Goal: Task Accomplishment & Management: Use online tool/utility

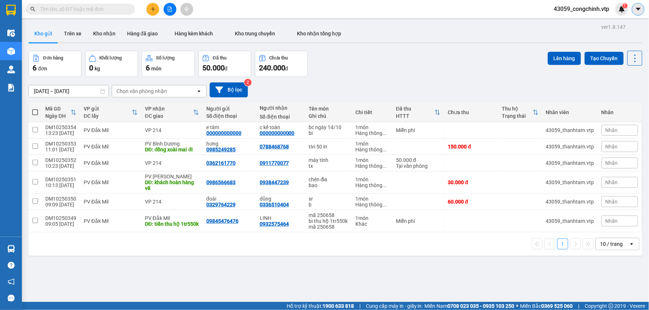
click at [637, 9] on icon "caret-down" at bounding box center [638, 9] width 4 height 3
drag, startPoint x: 524, startPoint y: 37, endPoint x: 558, endPoint y: 28, distance: 34.7
click at [526, 37] on div "Kho gửi Trên xe Kho nhận Hàng đã giao Hàng kèm khách Kho trung chuyển Kho nhận …" at bounding box center [335, 34] width 614 height 19
click at [625, 10] on img at bounding box center [621, 9] width 7 height 7
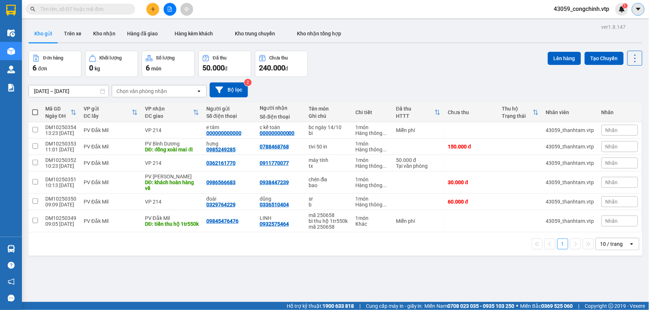
click at [637, 9] on icon "caret-down" at bounding box center [638, 9] width 4 height 3
click at [573, 10] on span "43059_congchinh.vtp" at bounding box center [581, 8] width 67 height 9
click at [566, 19] on span "Đăng xuất" at bounding box center [585, 23] width 52 height 8
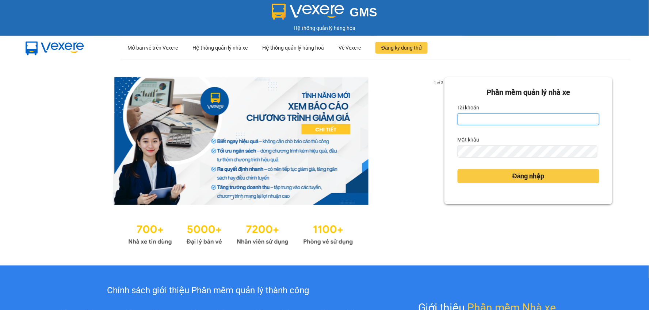
click at [475, 122] on input "Tài khoản" at bounding box center [528, 120] width 142 height 12
type input "ngoctho.vtp"
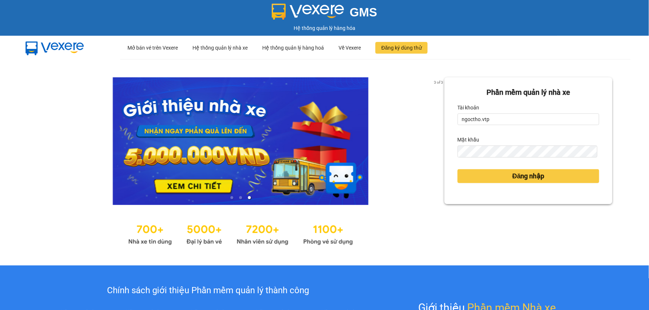
click at [406, 226] on div at bounding box center [241, 234] width 408 height 28
click at [512, 176] on span "Đăng nhập" at bounding box center [528, 176] width 32 height 10
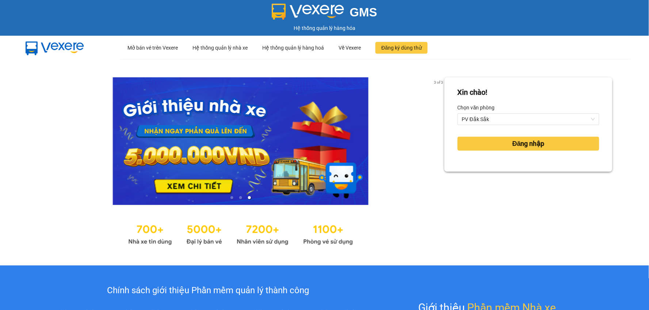
click at [517, 176] on div "Xin chào! Chọn văn phòng PV Đắk Sắk Đăng nhập" at bounding box center [528, 162] width 168 height 170
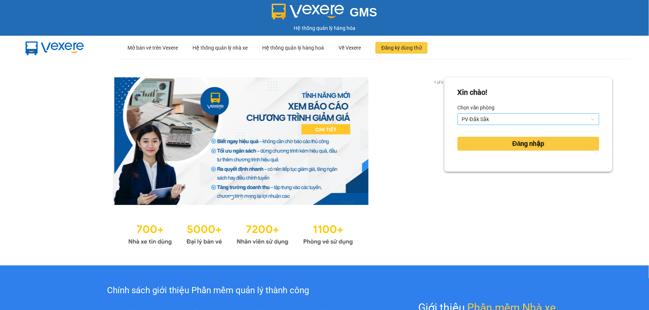
click at [493, 121] on span "PV Đắk Sắk" at bounding box center [528, 119] width 133 height 11
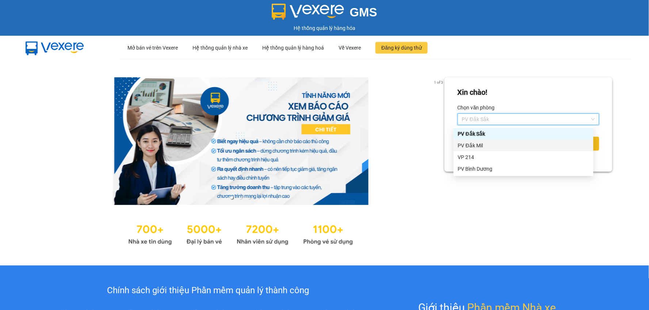
click at [480, 145] on div "PV Đắk Mil" at bounding box center [523, 146] width 131 height 8
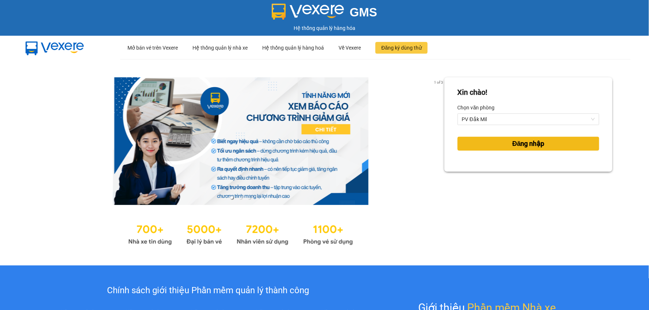
click at [512, 142] on span "Đăng nhập" at bounding box center [528, 144] width 32 height 10
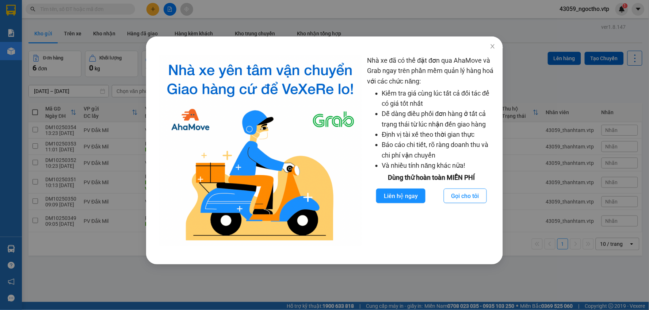
click at [97, 268] on div "Nhà xe đã có thể đặt đơn qua AhaMove và Grab ngay trên phần mềm quản lý hàng ho…" at bounding box center [324, 155] width 649 height 310
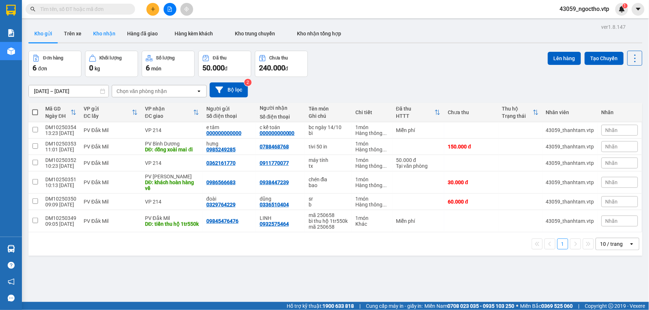
click at [100, 31] on button "Kho nhận" at bounding box center [104, 34] width 34 height 18
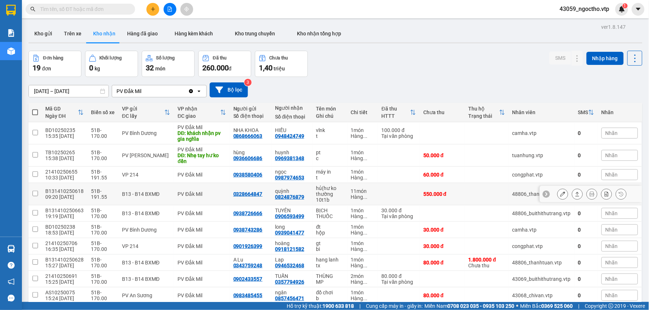
scroll to position [34, 0]
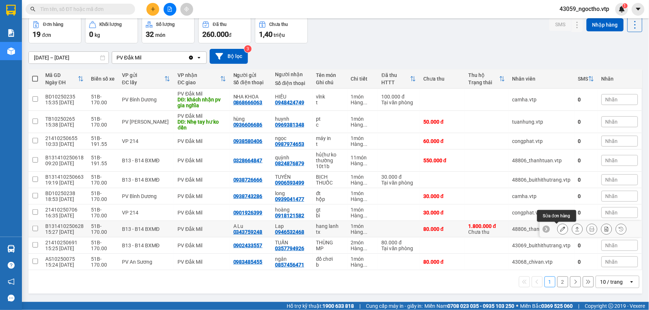
click at [560, 229] on icon at bounding box center [562, 229] width 5 height 5
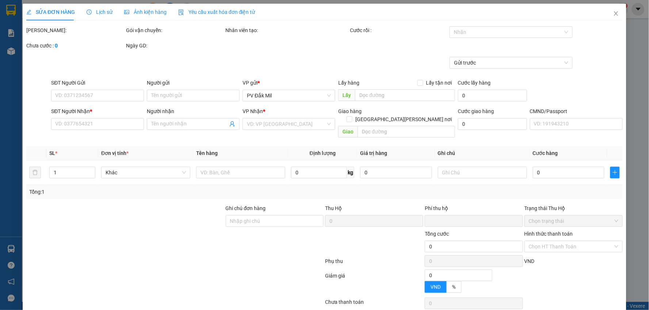
type input "0343759248"
type input "A Lu"
type input "0946532468"
type input "Lap"
type input "30.000"
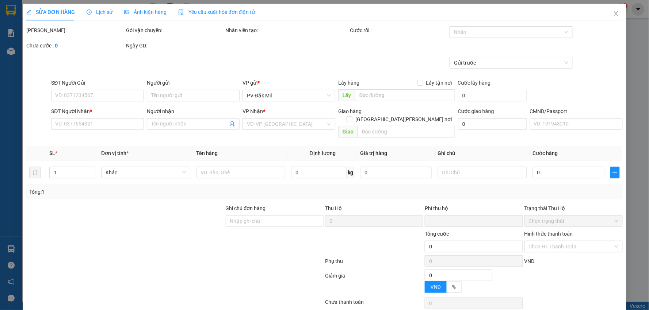
type input "80.000"
type input "2.500"
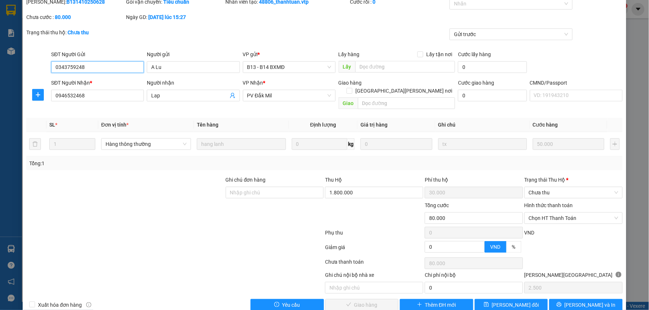
scroll to position [35, 0]
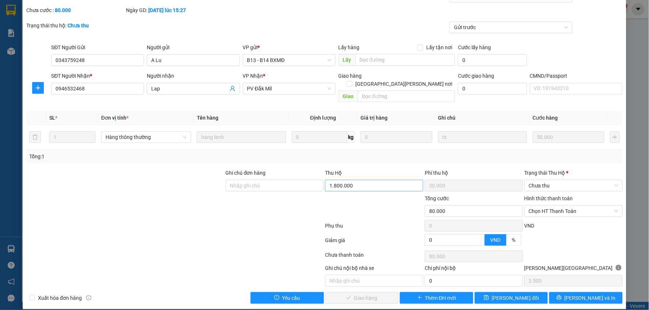
click at [395, 179] on div "Ghi chú đơn hàng Thu Hộ 1.800.000 Phí thu hộ 30.000 Trạng thái Thu Hộ * Chưa thu" at bounding box center [325, 182] width 598 height 26
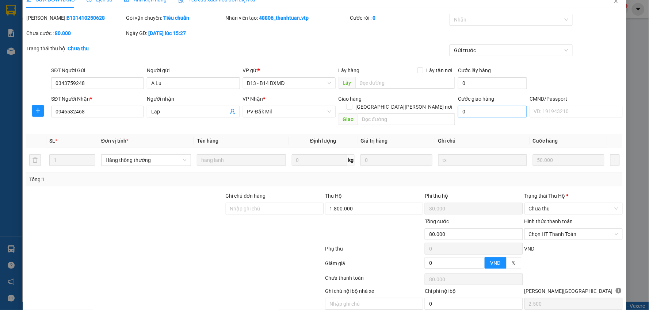
scroll to position [0, 0]
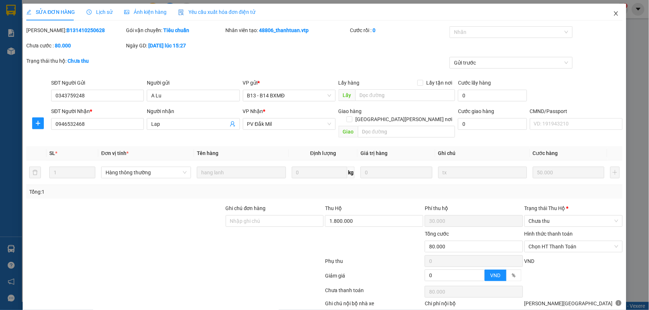
click at [613, 11] on icon "close" at bounding box center [616, 14] width 6 height 6
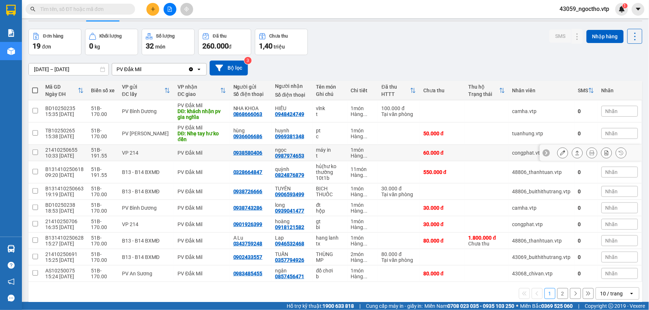
scroll to position [34, 0]
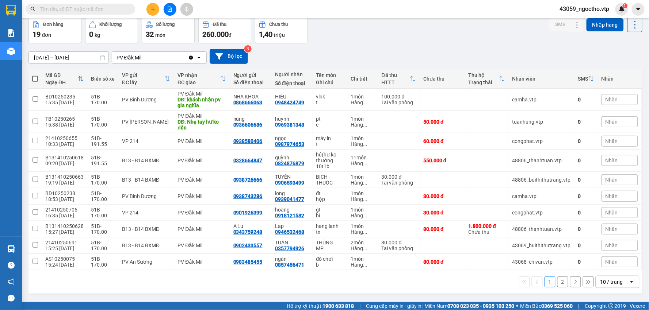
click at [441, 44] on div "12/10/2025 – 14/10/2025 Press the down arrow key to interact with the calendar …" at bounding box center [335, 56] width 614 height 26
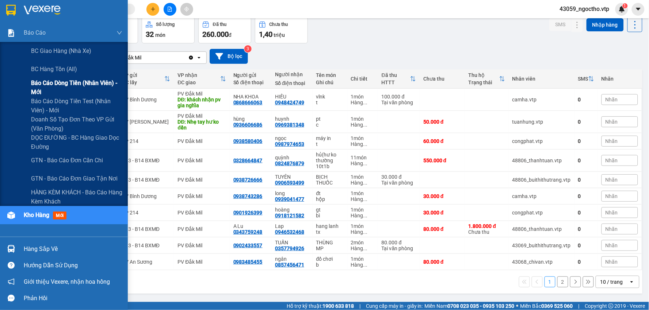
click at [50, 81] on span "Báo cáo dòng tiền (nhân viên) - mới" at bounding box center [76, 87] width 91 height 18
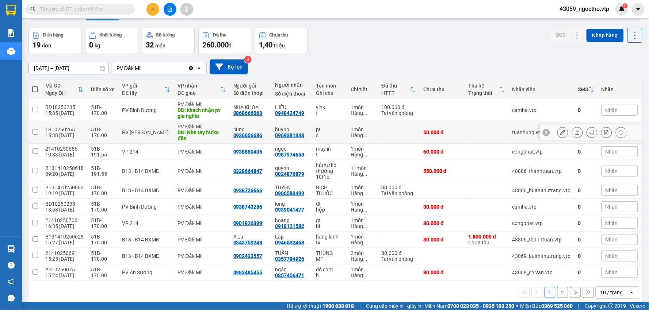
scroll to position [34, 0]
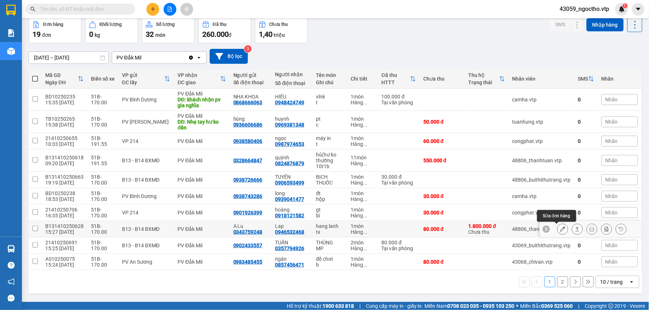
click at [560, 231] on icon at bounding box center [562, 229] width 5 height 5
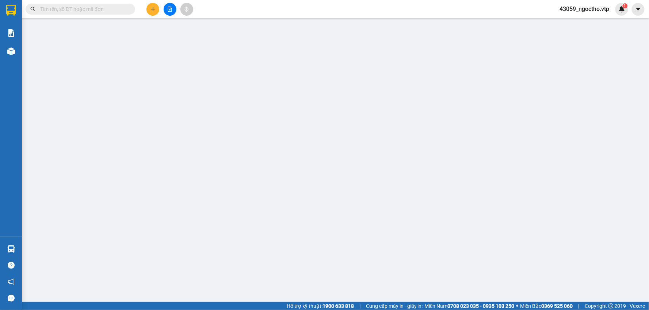
type input "2.500"
type input "0343759248"
type input "A Lu"
type input "0946532468"
type input "Lap"
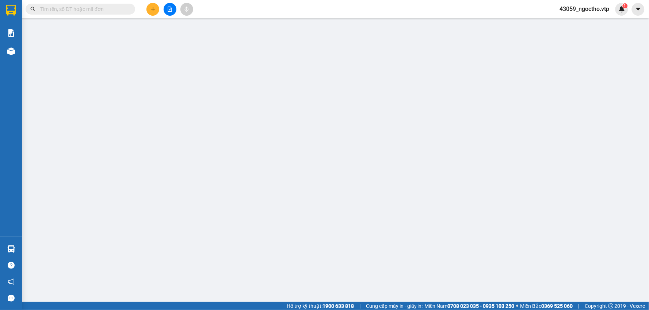
type input "30.000"
type input "80.000"
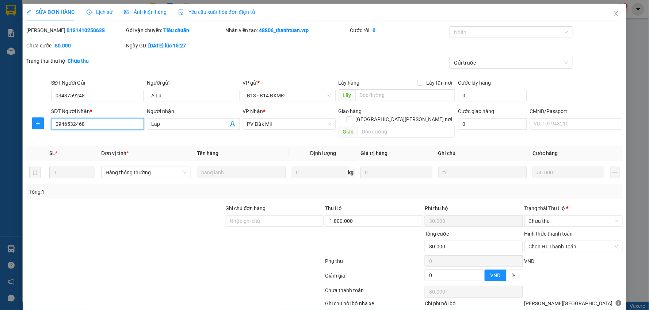
drag, startPoint x: 102, startPoint y: 126, endPoint x: 0, endPoint y: 126, distance: 102.2
click at [0, 126] on div "SỬA ĐƠN HÀNG Lịch sử Ảnh kiện hàng Yêu cầu xuất hóa đơn điện tử Total Paid Fee …" at bounding box center [324, 155] width 649 height 310
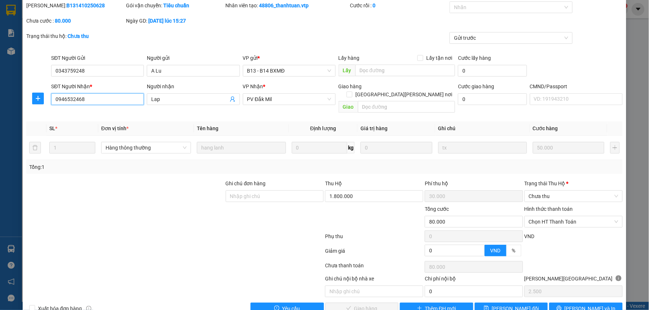
scroll to position [35, 0]
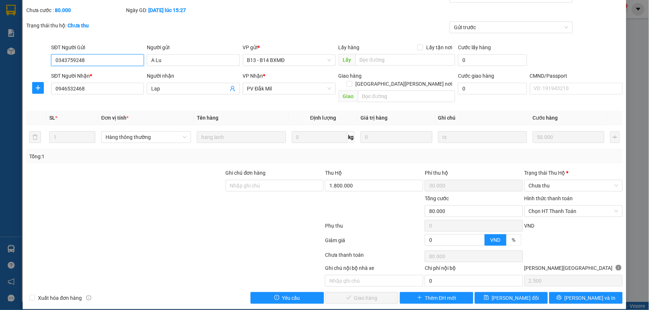
drag, startPoint x: 111, startPoint y: 58, endPoint x: 4, endPoint y: 87, distance: 110.7
click at [0, 64] on div "SỬA ĐƠN HÀNG Lịch sử Ảnh kiện hàng Yêu cầu xuất hóa đơn điện tử Total Paid Fee …" at bounding box center [324, 155] width 649 height 310
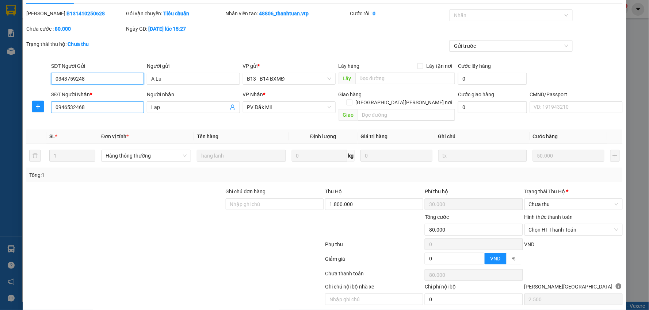
scroll to position [0, 0]
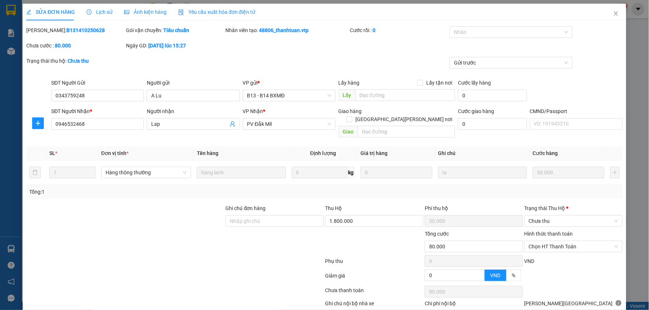
click at [87, 34] on div "Mã ĐH: B131410250628" at bounding box center [75, 30] width 98 height 8
drag, startPoint x: 83, startPoint y: 28, endPoint x: 45, endPoint y: 28, distance: 38.0
click at [66, 28] on b "B131410250628" at bounding box center [85, 30] width 38 height 6
copy b "B131410250628"
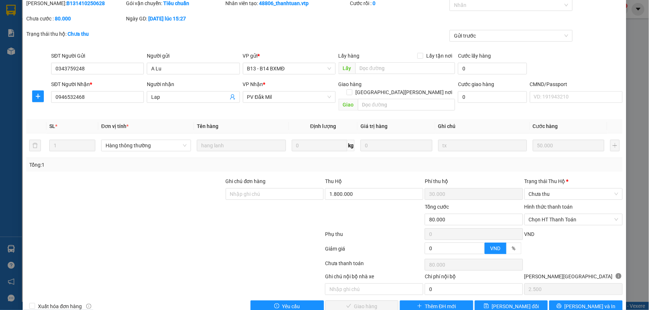
scroll to position [35, 0]
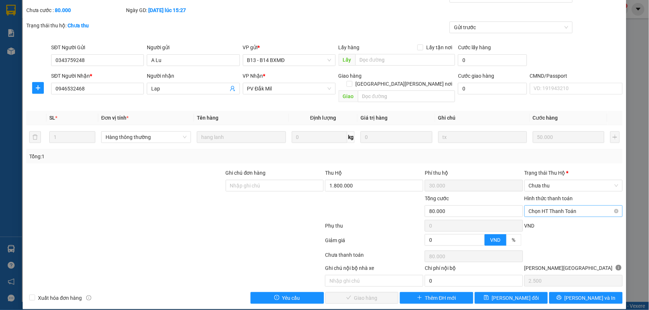
click at [543, 206] on span "Chọn HT Thanh Toán" at bounding box center [573, 211] width 89 height 11
click at [540, 220] on div "Tại văn phòng" at bounding box center [568, 218] width 88 height 8
type input "0"
click at [545, 180] on span "Chưa thu" at bounding box center [573, 185] width 89 height 11
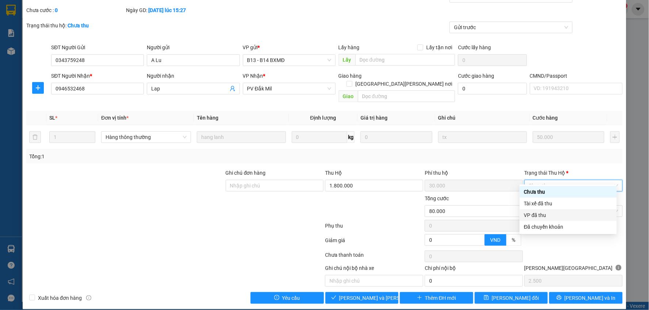
click at [540, 216] on div "VP đã thu" at bounding box center [568, 215] width 88 height 8
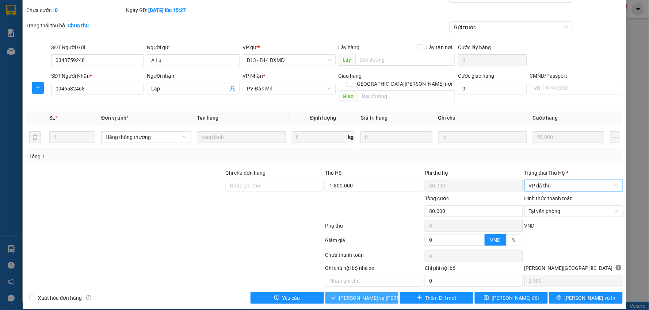
click at [361, 294] on span "[PERSON_NAME] và Giao hàng" at bounding box center [388, 298] width 99 height 8
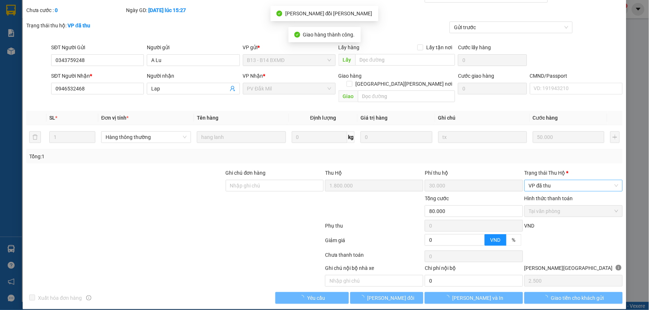
scroll to position [0, 0]
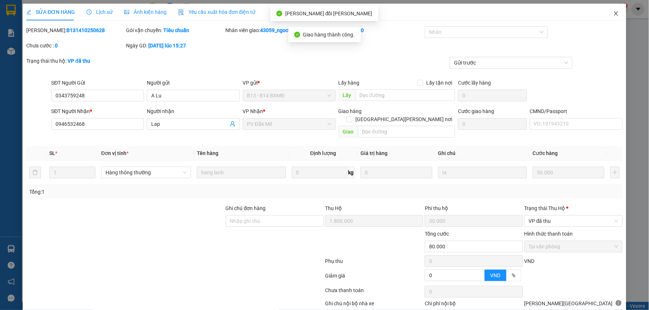
click at [613, 16] on icon "close" at bounding box center [616, 14] width 6 height 6
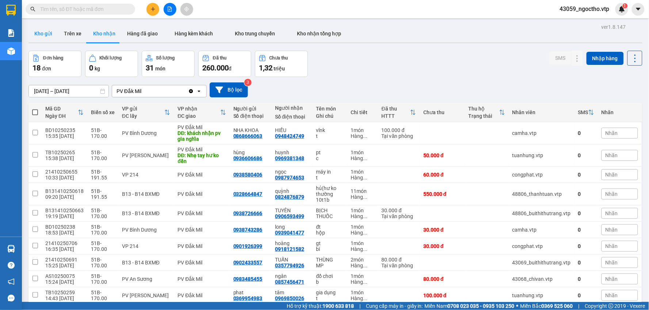
click at [48, 32] on button "Kho gửi" at bounding box center [43, 34] width 30 height 18
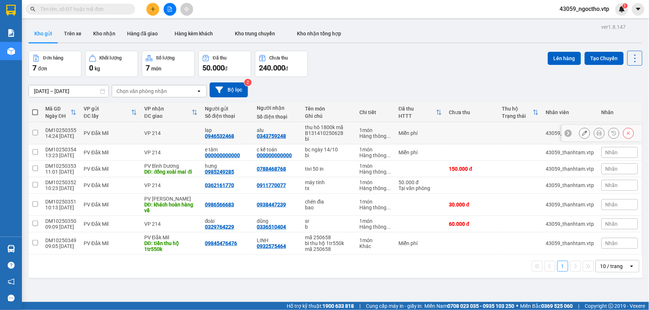
click at [582, 134] on icon at bounding box center [584, 133] width 5 height 5
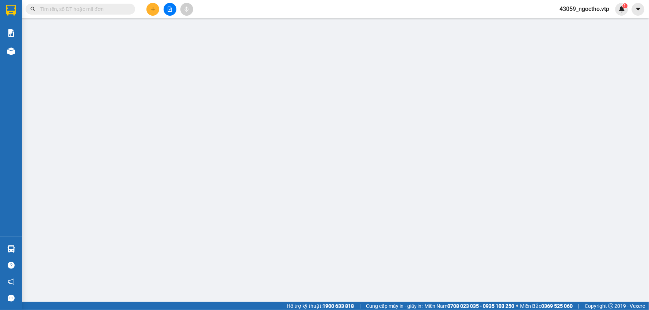
type input "0946532468"
type input "lap"
type input "0343759248"
type input "alu"
type input "0"
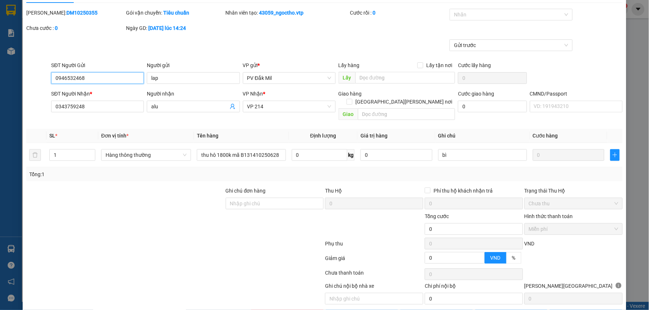
scroll to position [35, 0]
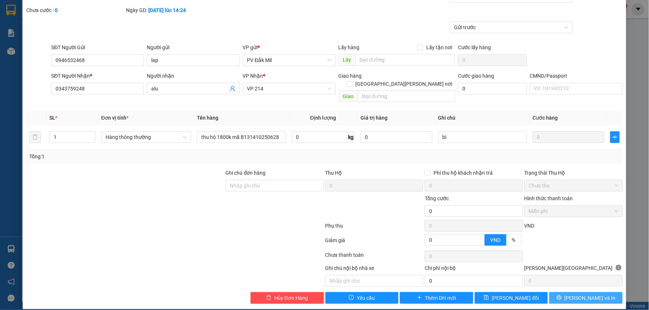
click at [577, 294] on span "[PERSON_NAME] và In" at bounding box center [589, 298] width 51 height 8
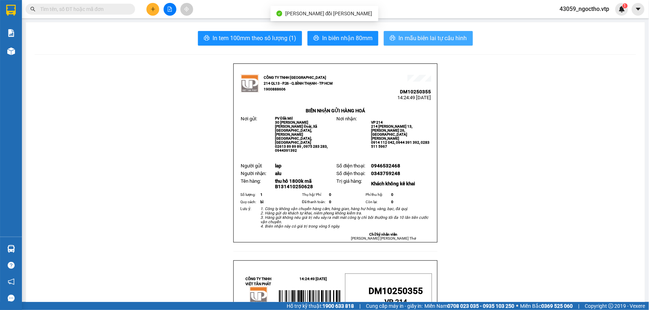
click at [433, 42] on span "In mẫu biên lai tự cấu hình" at bounding box center [432, 38] width 69 height 9
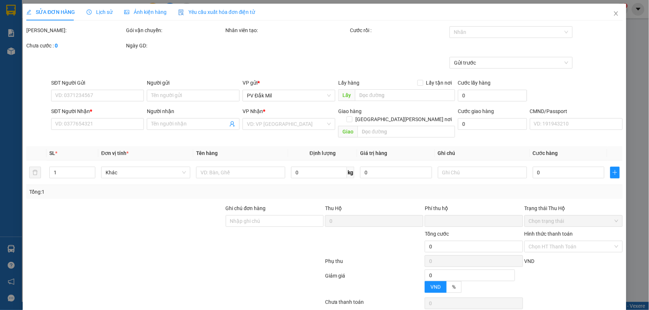
type input "0946532468"
type input "lap"
type input "0343759248"
type input "alu"
type input "0"
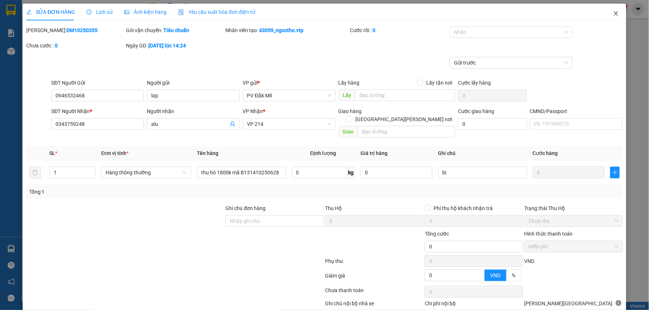
click at [613, 15] on icon "close" at bounding box center [616, 14] width 6 height 6
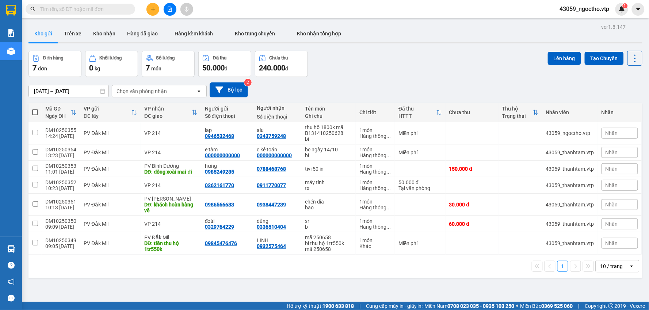
click at [93, 11] on input "text" at bounding box center [83, 9] width 86 height 8
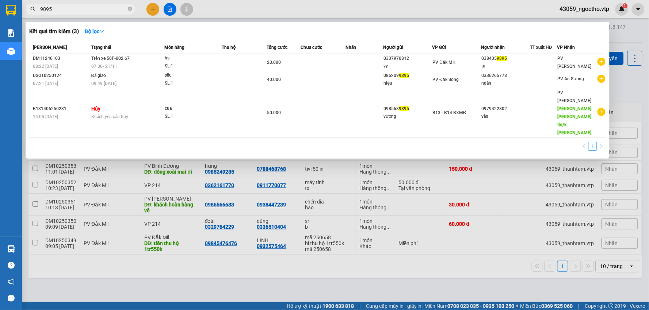
type input "9895"
click at [101, 279] on div at bounding box center [324, 155] width 649 height 310
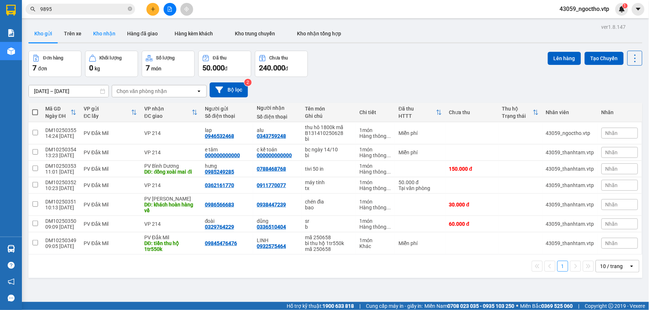
click at [96, 31] on button "Kho nhận" at bounding box center [104, 34] width 34 height 18
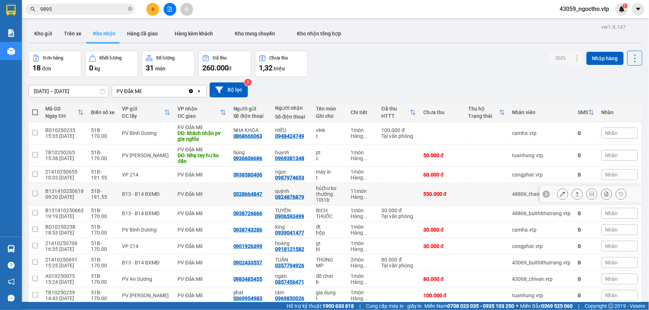
scroll to position [34, 0]
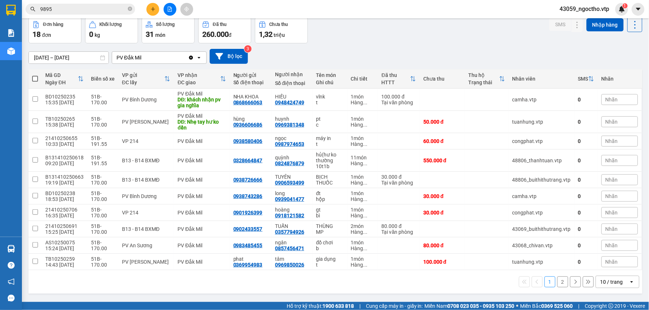
click at [557, 286] on button "2" at bounding box center [562, 282] width 11 height 11
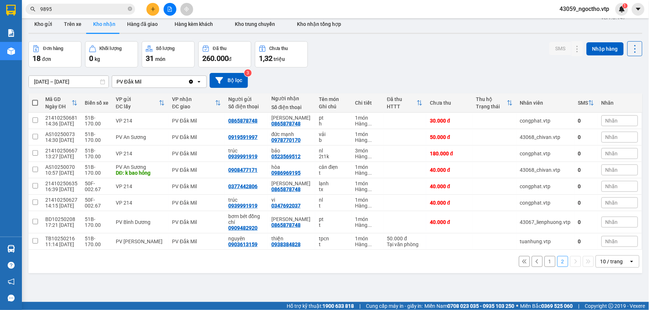
scroll to position [0, 0]
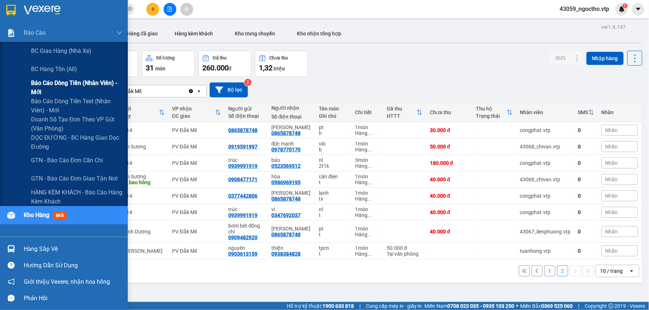
click at [48, 83] on span "Báo cáo dòng tiền (nhân viên) - mới" at bounding box center [76, 87] width 91 height 18
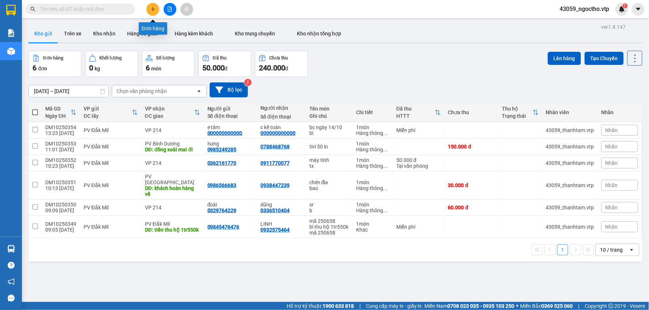
click at [154, 8] on icon "plus" at bounding box center [152, 9] width 5 height 5
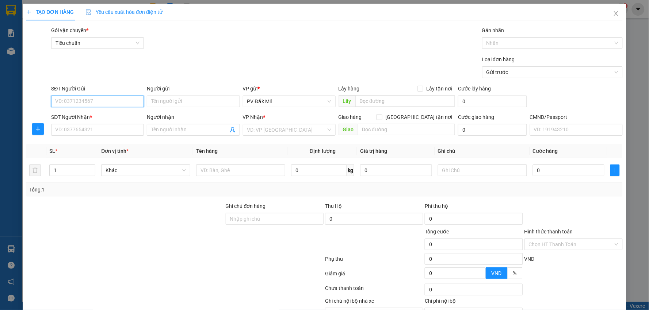
click at [96, 104] on input "SĐT Người Gửi" at bounding box center [97, 102] width 93 height 12
paste input "0946532468"
type input "0946532468"
click at [151, 101] on input "Người gửi" at bounding box center [193, 102] width 93 height 12
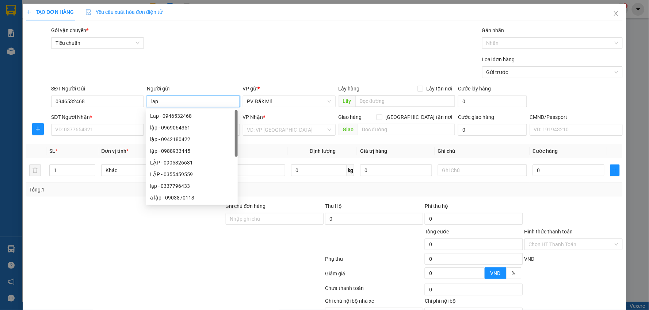
type input "lap"
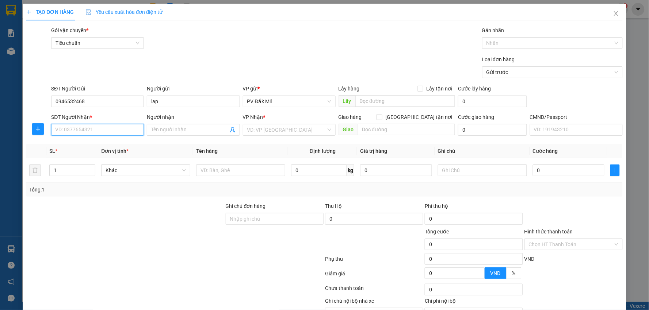
click at [85, 130] on input "SĐT Người Nhận *" at bounding box center [97, 130] width 93 height 12
paste input "0343759248"
type input "0343759248"
click at [175, 125] on span at bounding box center [193, 130] width 93 height 12
type input "alu"
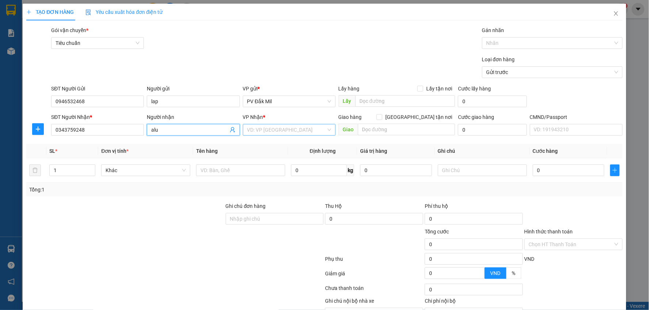
click at [287, 129] on input "search" at bounding box center [286, 129] width 79 height 11
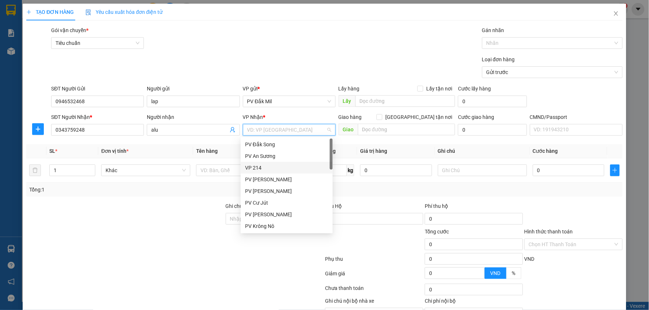
click at [263, 166] on div "VP 214" at bounding box center [286, 168] width 83 height 8
click at [256, 169] on div "VP 214" at bounding box center [286, 168] width 83 height 8
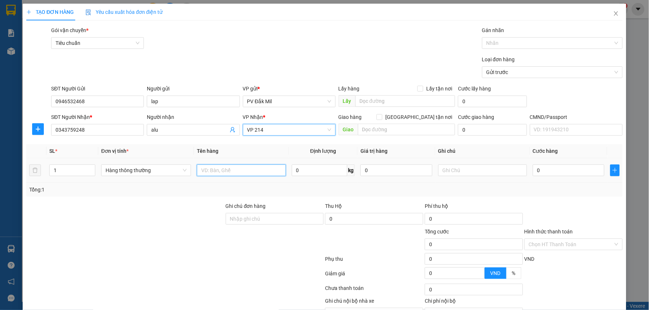
click at [228, 168] on input "text" at bounding box center [241, 171] width 89 height 12
paste input "B131410250628"
type input "thu hô mã B131410250628"
click at [447, 170] on input "text" at bounding box center [482, 171] width 89 height 12
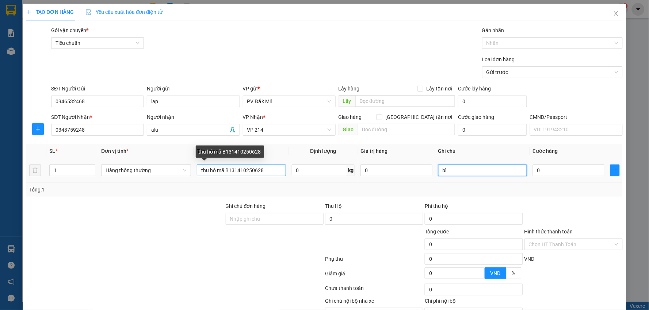
type input "bì"
click at [223, 168] on input "thu hô mã B131410250628" at bounding box center [241, 171] width 89 height 12
click at [216, 168] on input "thu hô mã B131410250628" at bounding box center [241, 171] width 89 height 12
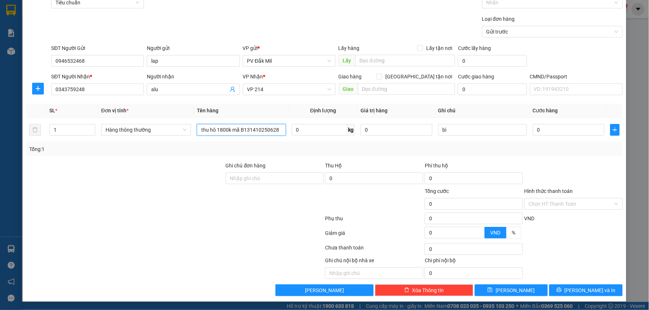
scroll to position [41, 0]
type input "thu hô 1800k mã B131410250628"
click at [548, 190] on label "Hình thức thanh toán" at bounding box center [548, 191] width 49 height 6
click at [548, 198] on input "Hình thức thanh toán" at bounding box center [571, 203] width 84 height 11
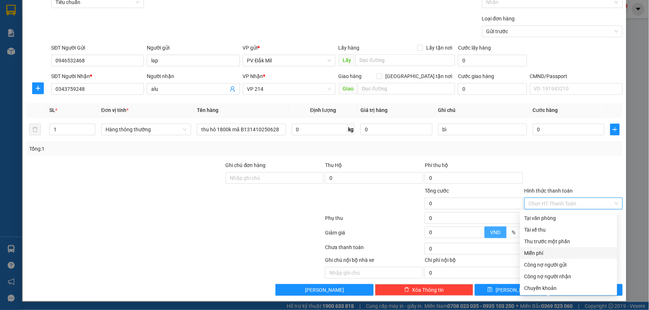
drag, startPoint x: 531, startPoint y: 253, endPoint x: 480, endPoint y: 235, distance: 53.9
click at [530, 253] on div "Miễn phí" at bounding box center [568, 253] width 88 height 8
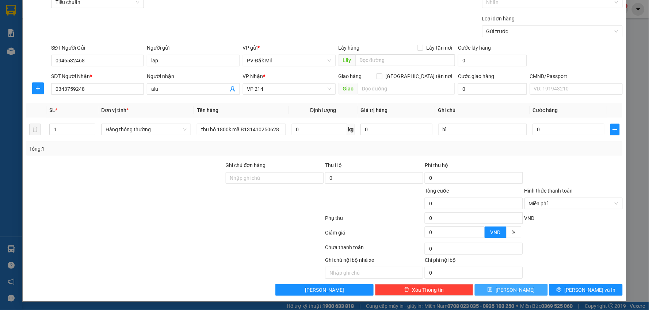
click at [493, 291] on icon "save" at bounding box center [489, 289] width 5 height 5
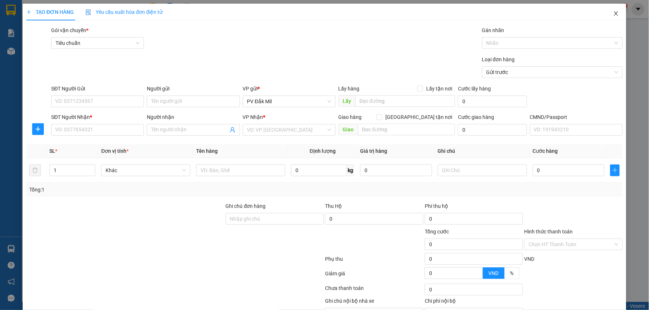
click at [613, 16] on icon "close" at bounding box center [616, 14] width 6 height 6
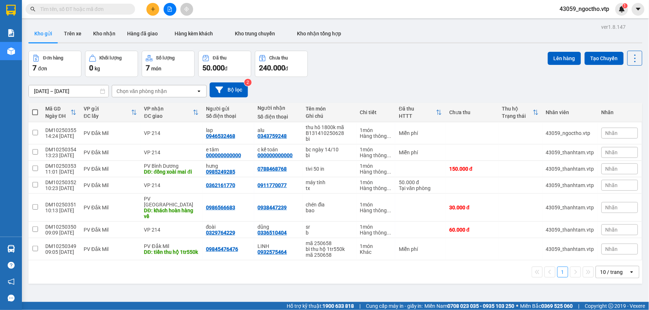
click at [77, 12] on input "text" at bounding box center [83, 9] width 86 height 8
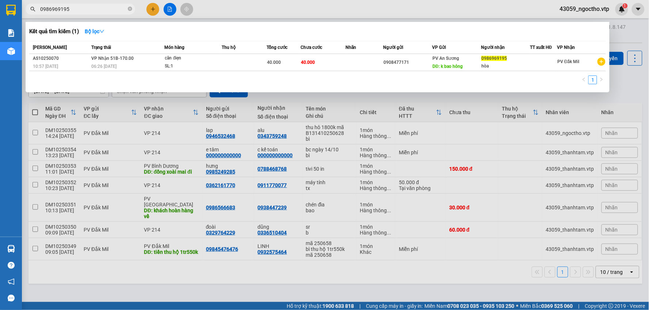
type input "0986969195"
drag, startPoint x: 545, startPoint y: 216, endPoint x: 577, endPoint y: 189, distance: 41.7
click at [572, 204] on div at bounding box center [324, 155] width 649 height 310
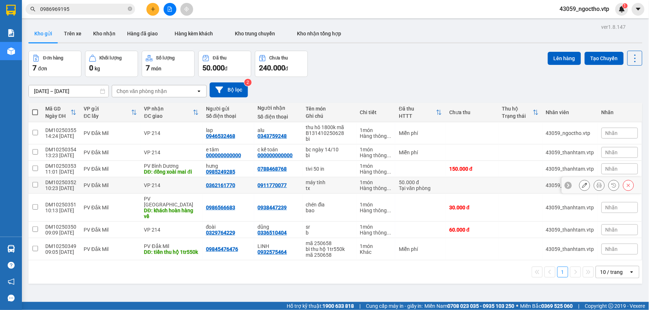
drag, startPoint x: 577, startPoint y: 189, endPoint x: 627, endPoint y: 113, distance: 90.6
click at [596, 157] on tbody "DM10250355 14:24 14/10 PV Đắk Mil VP 214 lap 0946532468 alu 0343759248 thu hô 1…" at bounding box center [335, 191] width 614 height 138
click at [627, 115] on div "Nhãn" at bounding box center [619, 113] width 37 height 6
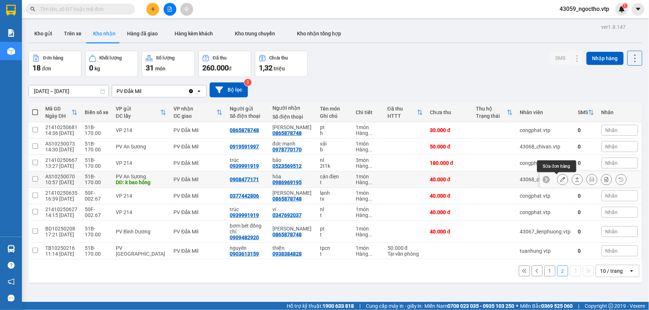
click at [560, 178] on icon at bounding box center [562, 179] width 5 height 5
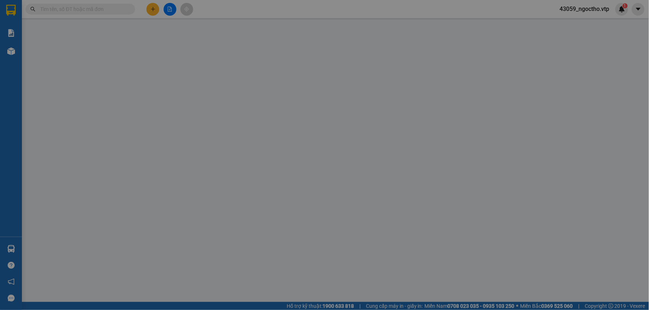
type input "0908477171"
type input "k bao hỏng"
type input "0986969195"
type input "hòa"
type input "0"
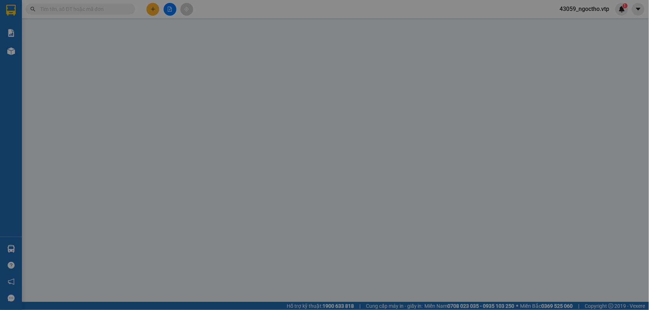
type input "40.000"
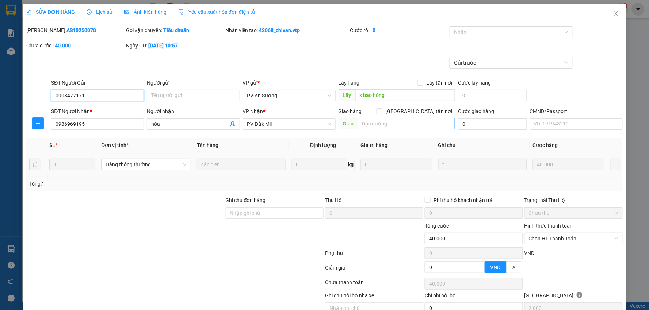
type input "2.000"
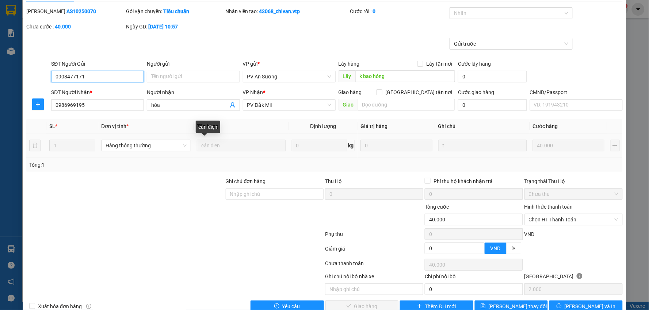
scroll to position [35, 0]
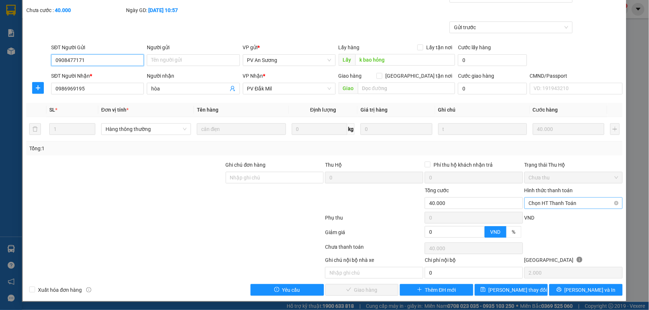
click at [545, 203] on span "Chọn HT Thanh Toán" at bounding box center [573, 203] width 89 height 11
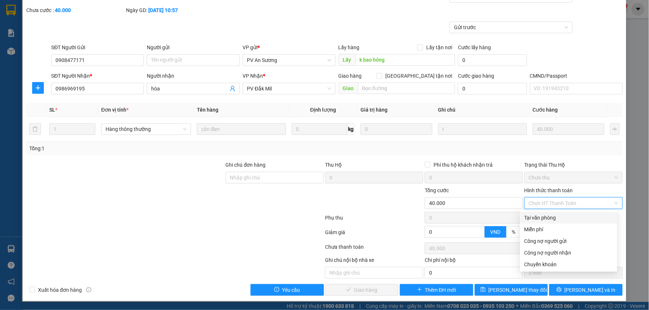
click at [543, 216] on div "Tại văn phòng" at bounding box center [568, 218] width 88 height 8
type input "0"
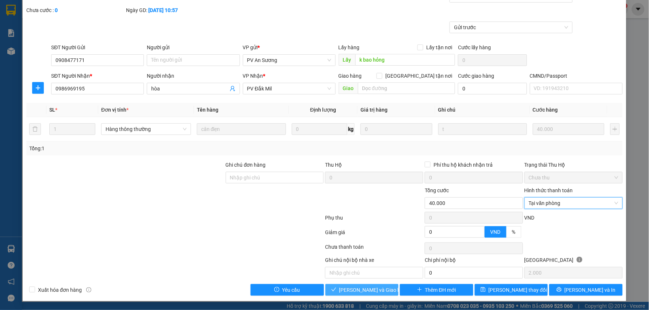
click at [369, 290] on span "[PERSON_NAME] và Giao hàng" at bounding box center [374, 290] width 70 height 8
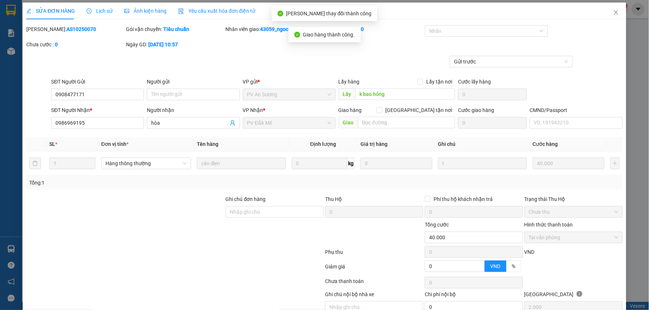
scroll to position [0, 0]
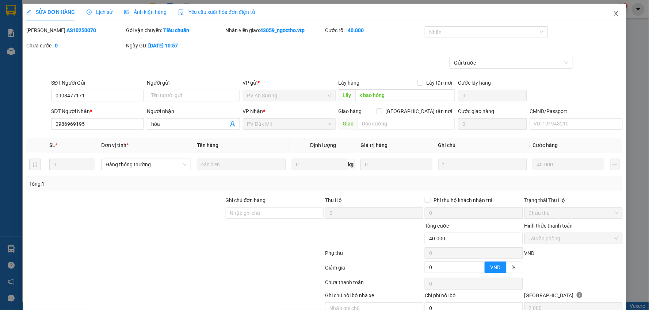
click at [614, 12] on span "Close" at bounding box center [616, 14] width 20 height 20
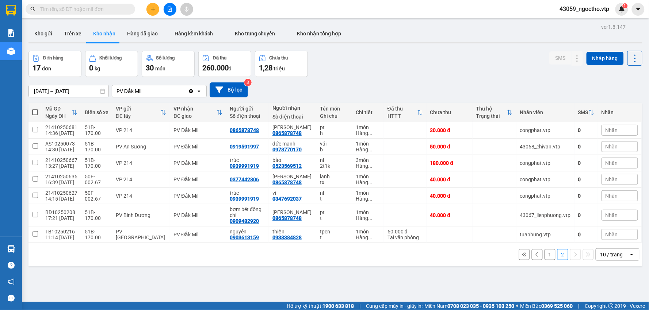
click at [101, 9] on input "text" at bounding box center [83, 9] width 86 height 8
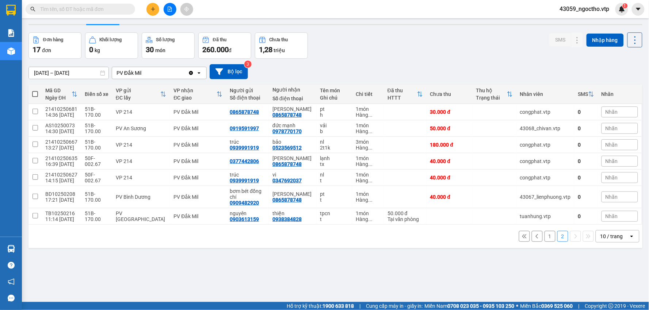
scroll to position [34, 0]
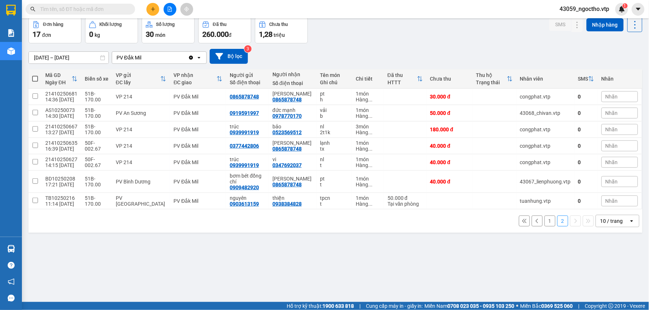
click at [544, 221] on button "1" at bounding box center [549, 221] width 11 height 11
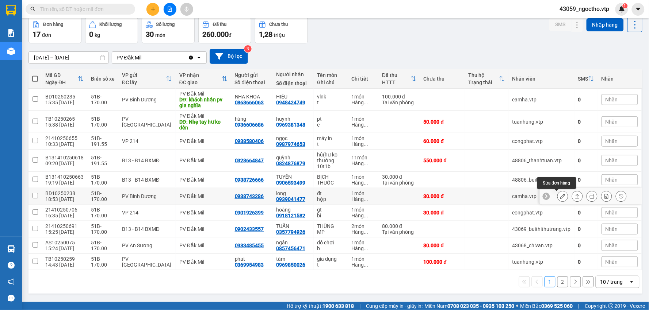
click at [557, 194] on button at bounding box center [562, 196] width 10 height 13
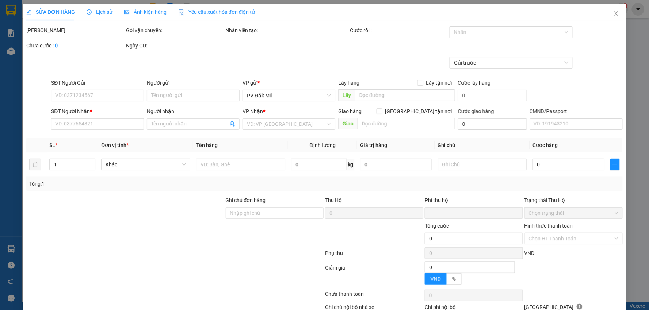
type input "0938743286"
type input "0939041477"
type input "long"
type input "0"
type input "30.000"
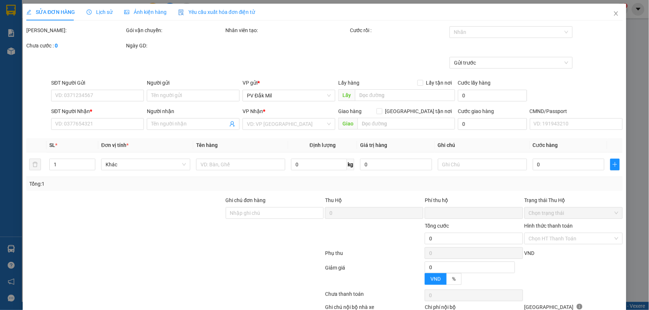
type input "30.000"
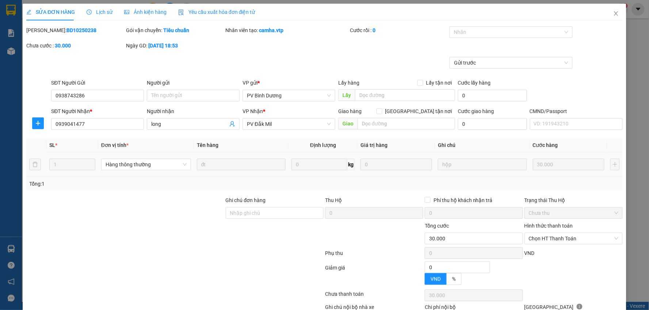
type input "1.500"
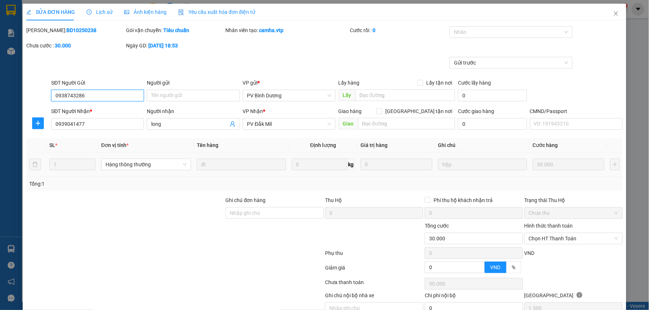
scroll to position [35, 0]
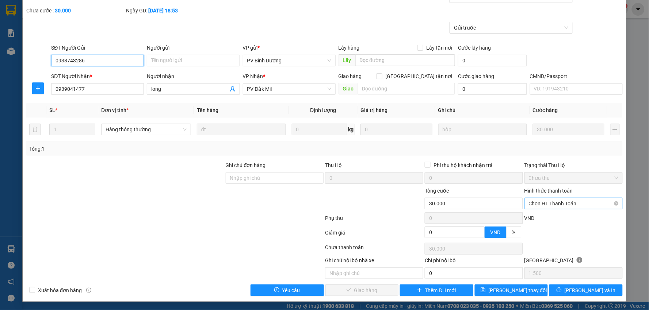
click at [563, 207] on span "Chọn HT Thanh Toán" at bounding box center [573, 203] width 89 height 11
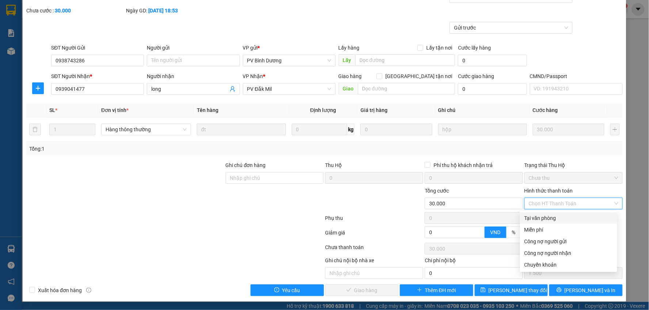
click at [549, 216] on div "Tại văn phòng" at bounding box center [568, 218] width 88 height 8
type input "0"
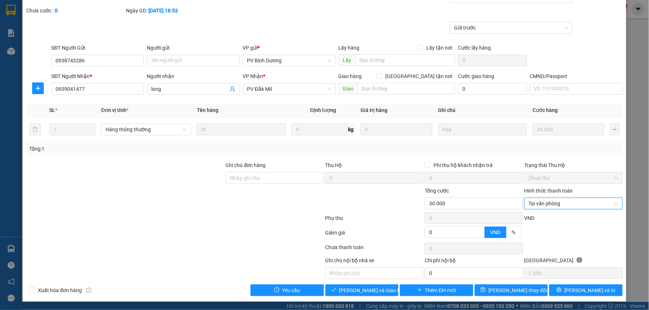
scroll to position [35, 0]
click at [369, 292] on span "[PERSON_NAME] và Giao hàng" at bounding box center [374, 290] width 70 height 8
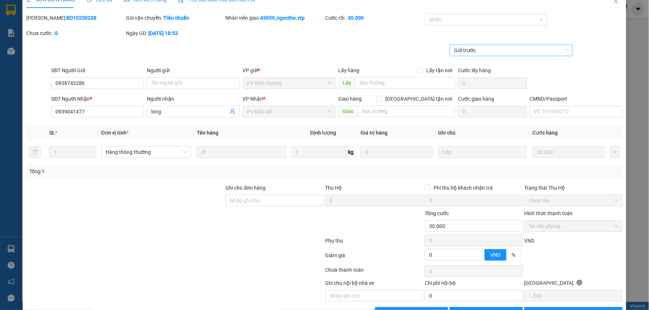
scroll to position [0, 0]
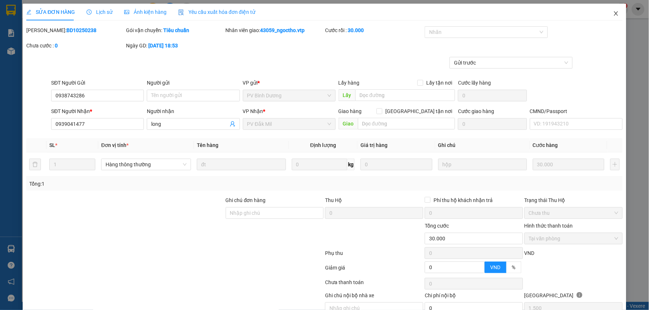
click at [614, 15] on icon "close" at bounding box center [616, 13] width 4 height 4
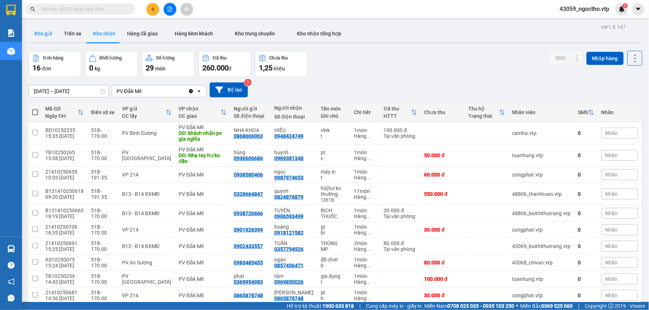
click at [48, 36] on button "Kho gửi" at bounding box center [43, 34] width 30 height 18
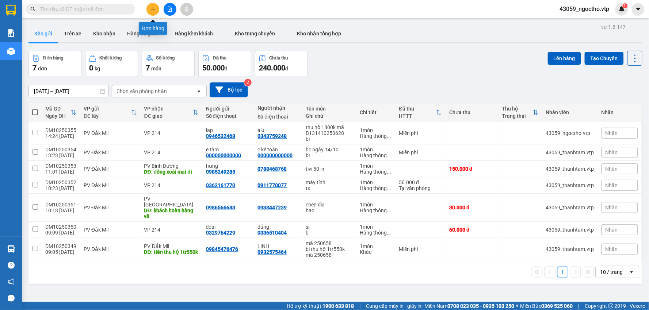
click at [153, 12] on button at bounding box center [152, 9] width 13 height 13
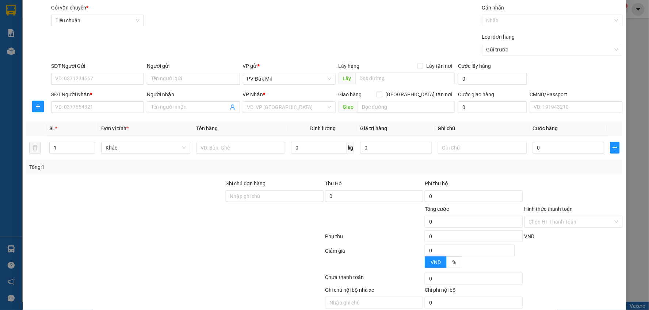
scroll to position [4, 0]
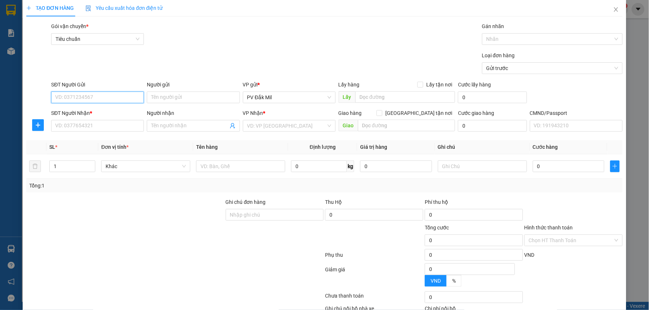
click at [110, 100] on input "SĐT Người Gửi" at bounding box center [97, 98] width 93 height 12
click at [79, 128] on input "SĐT Người Nhận *" at bounding box center [97, 126] width 93 height 12
click at [83, 100] on input "SĐT Người Gửi" at bounding box center [97, 98] width 93 height 12
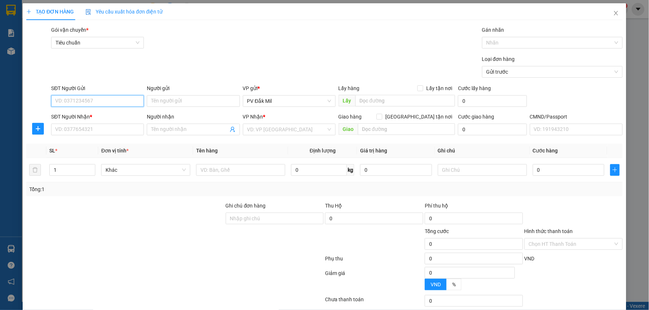
scroll to position [0, 0]
click at [171, 103] on input "Người gửi" at bounding box center [193, 102] width 93 height 12
click at [258, 133] on input "search" at bounding box center [286, 129] width 79 height 11
type input "2"
type input "214"
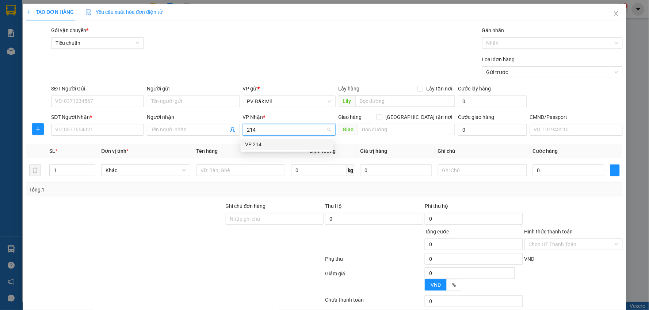
click at [269, 147] on div "VP 214" at bounding box center [286, 145] width 83 height 8
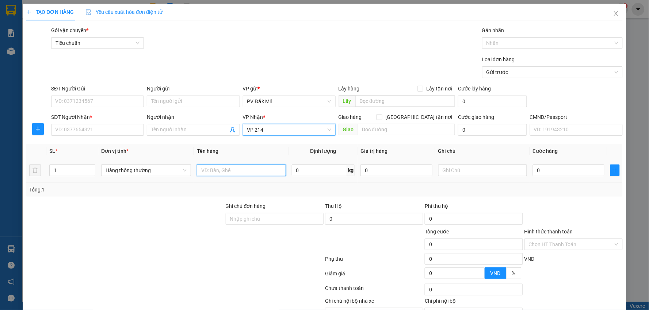
click at [217, 169] on input "text" at bounding box center [241, 171] width 89 height 12
type input "bơ"
click at [477, 173] on input "text" at bounding box center [482, 171] width 89 height 12
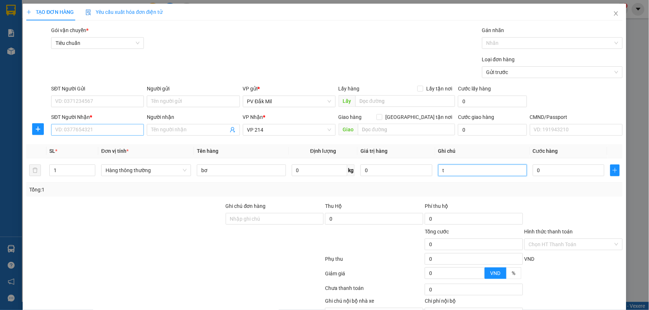
type input "t"
click at [57, 127] on input "SĐT Người Nhận *" at bounding box center [97, 130] width 93 height 12
click at [78, 144] on div "0988254626" at bounding box center [96, 145] width 83 height 8
type input "0988254626"
click at [77, 100] on input "SĐT Người Gửi" at bounding box center [97, 102] width 93 height 12
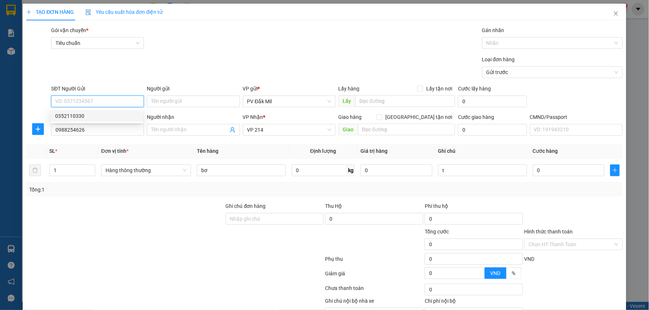
click at [85, 115] on div "0352110330" at bounding box center [96, 116] width 83 height 8
type input "0352110330"
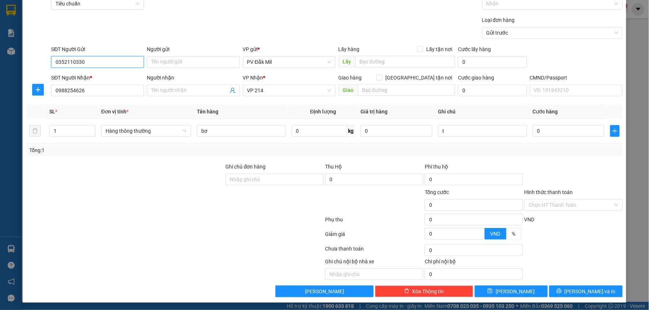
scroll to position [41, 0]
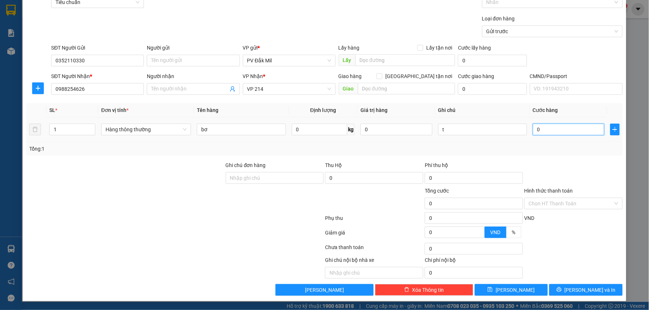
click at [544, 129] on input "0" at bounding box center [569, 130] width 72 height 12
type input "4"
type input "40"
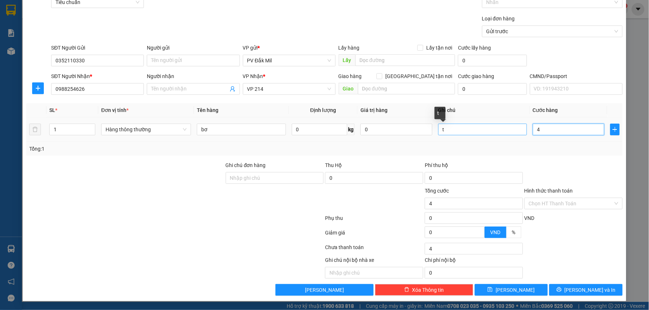
type input "40"
type input "400"
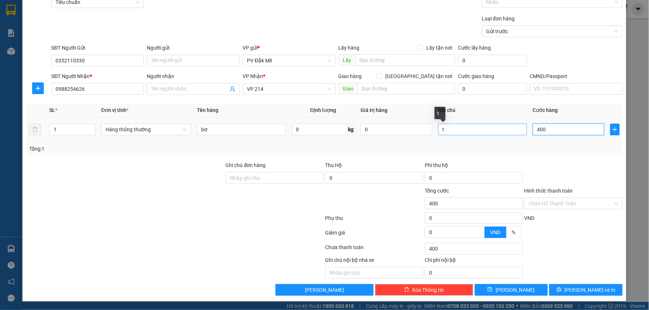
type input "4.000"
type input "40.000"
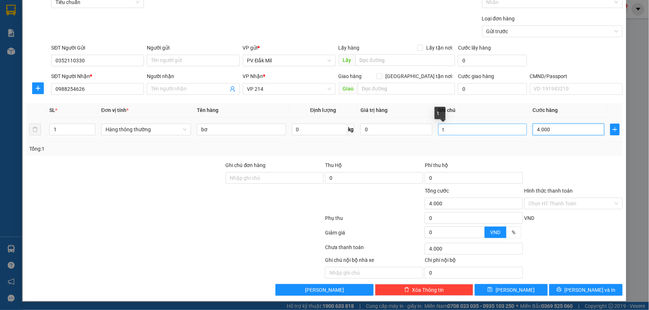
type input "40.000"
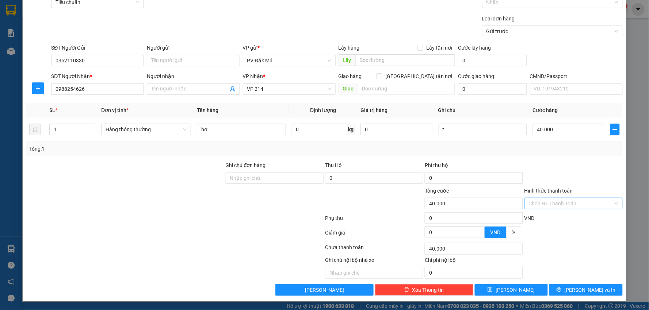
click at [556, 203] on input "Hình thức thanh toán" at bounding box center [571, 203] width 84 height 11
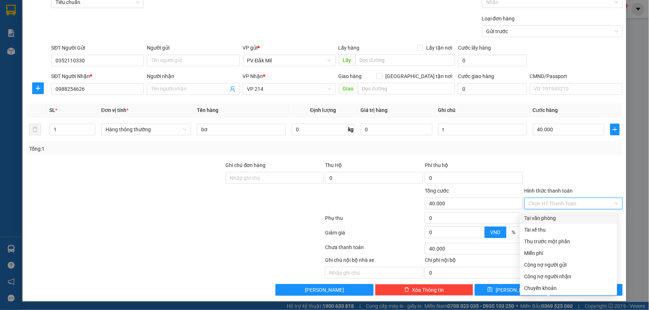
click at [548, 221] on div "Tại văn phòng" at bounding box center [568, 218] width 88 height 8
type input "0"
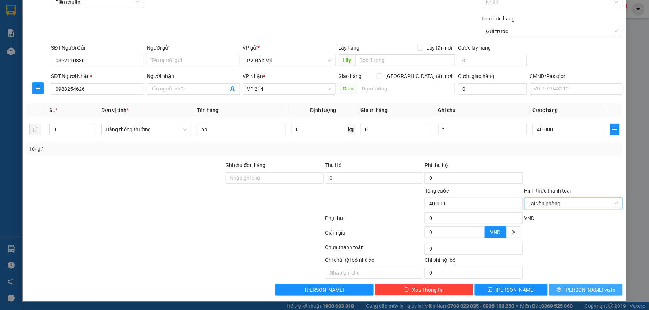
click at [572, 293] on button "[PERSON_NAME] và In" at bounding box center [585, 290] width 73 height 12
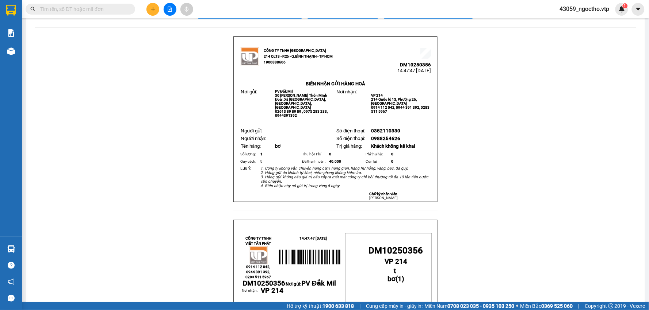
scroll to position [41, 0]
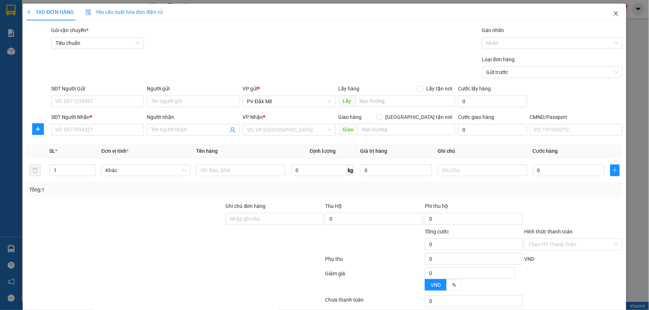
click at [614, 15] on icon "close" at bounding box center [616, 13] width 4 height 4
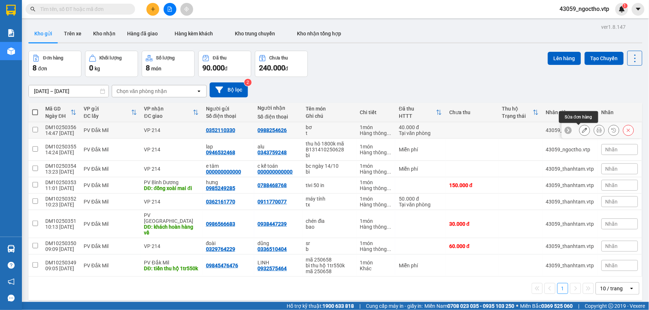
click at [582, 130] on icon at bounding box center [584, 130] width 5 height 5
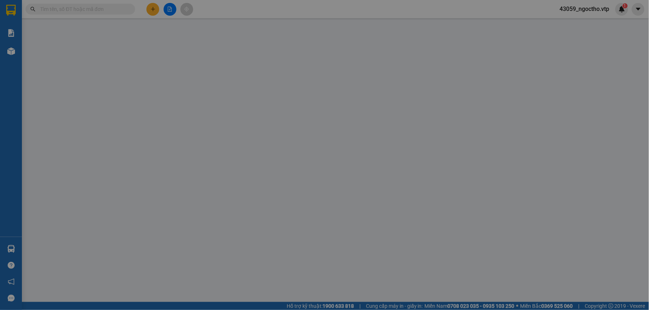
type input "0352110330"
type input "0988254626"
type input "0"
type input "40.000"
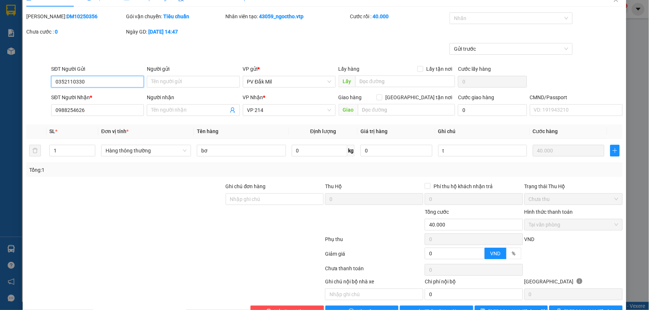
scroll to position [35, 0]
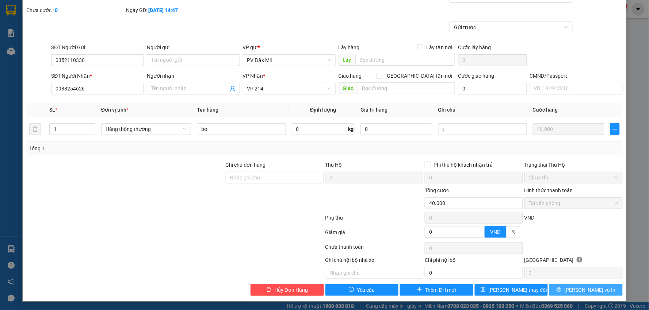
click at [580, 285] on button "[PERSON_NAME] và In" at bounding box center [585, 290] width 73 height 12
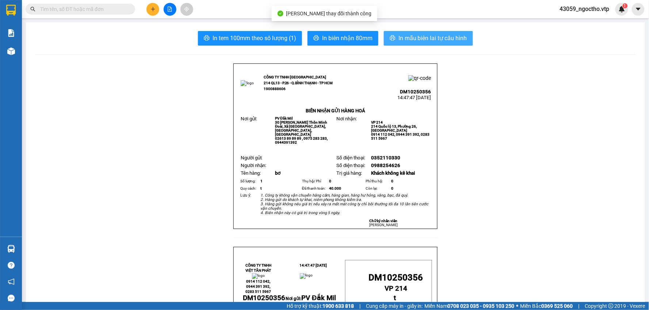
click at [433, 38] on span "In mẫu biên lai tự cấu hình" at bounding box center [432, 38] width 69 height 9
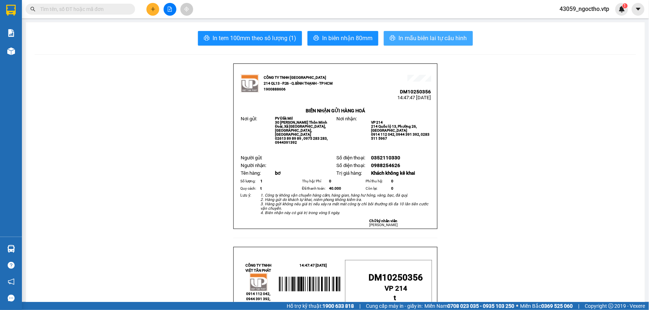
click at [416, 38] on span "In mẫu biên lai tự cấu hình" at bounding box center [432, 38] width 69 height 9
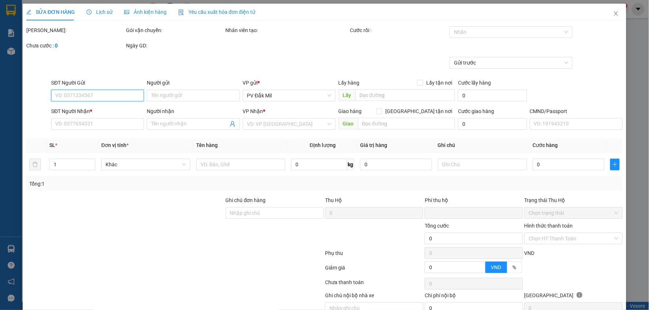
type input "0352110330"
type input "0988254626"
type input "0"
type input "40.000"
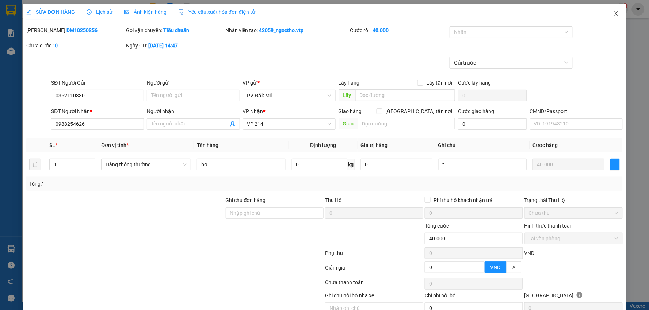
click at [607, 8] on span "Close" at bounding box center [616, 14] width 20 height 20
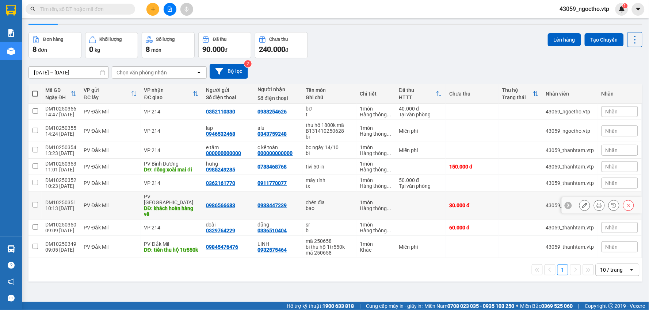
scroll to position [34, 0]
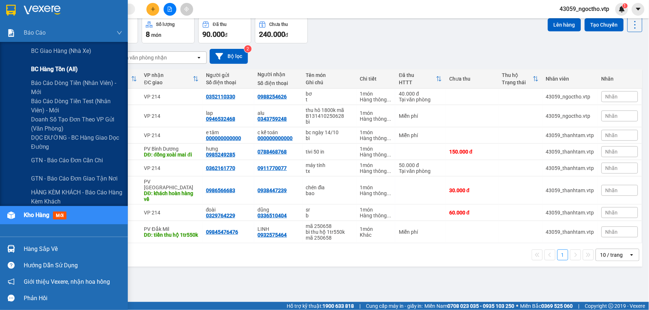
click at [48, 77] on div "BC hàng tồn (all)" at bounding box center [76, 69] width 91 height 18
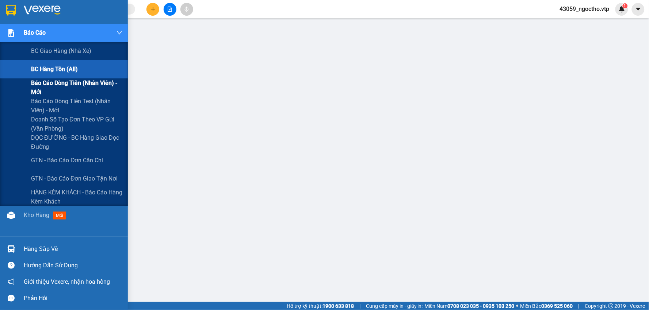
click at [47, 84] on span "Báo cáo dòng tiền (nhân viên) - mới" at bounding box center [76, 87] width 91 height 18
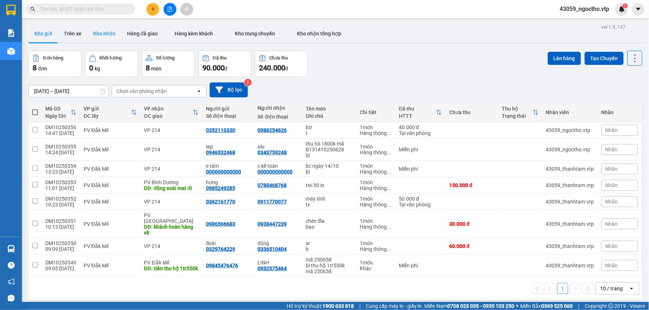
click at [107, 34] on button "Kho nhận" at bounding box center [104, 34] width 34 height 18
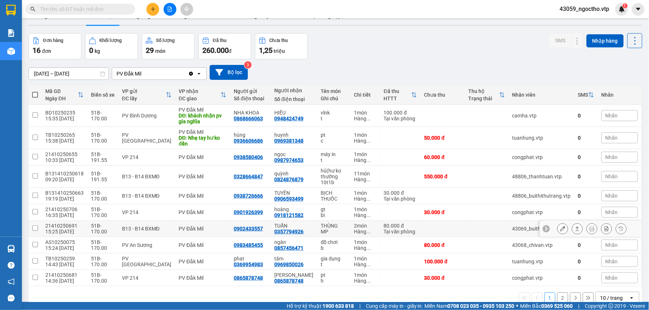
scroll to position [34, 0]
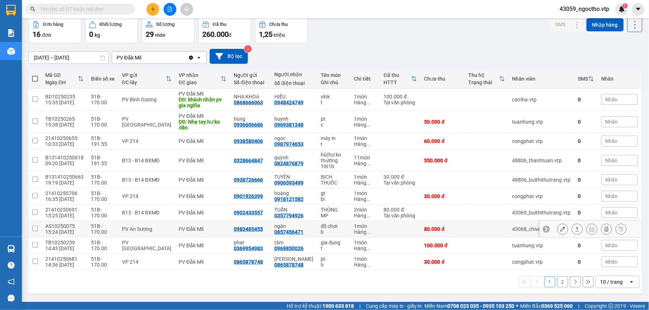
click at [560, 229] on icon at bounding box center [562, 229] width 5 height 5
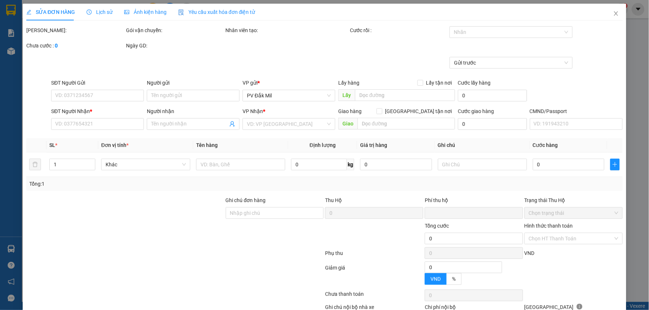
type input "0983485455"
type input "0857456471"
type input "ngân"
type input "0"
type input "80.000"
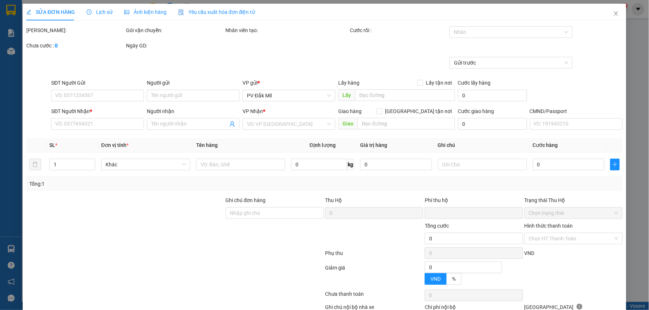
type input "80.000"
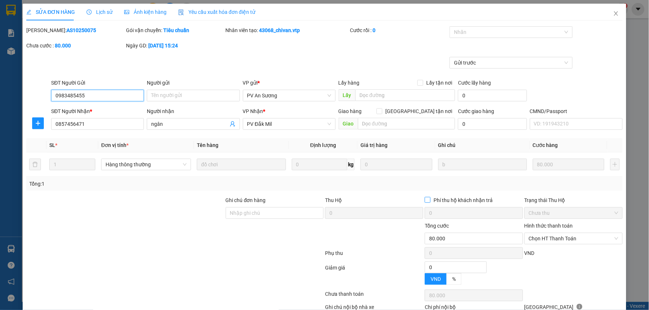
type input "4.000"
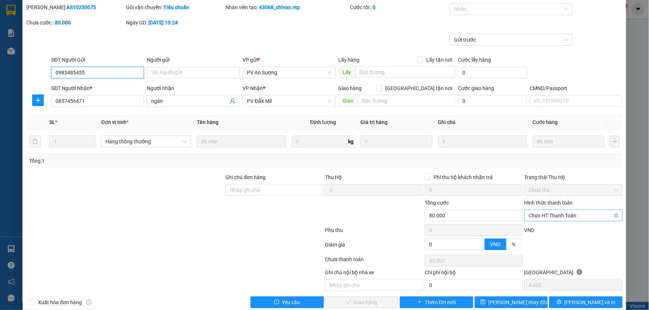
scroll to position [35, 0]
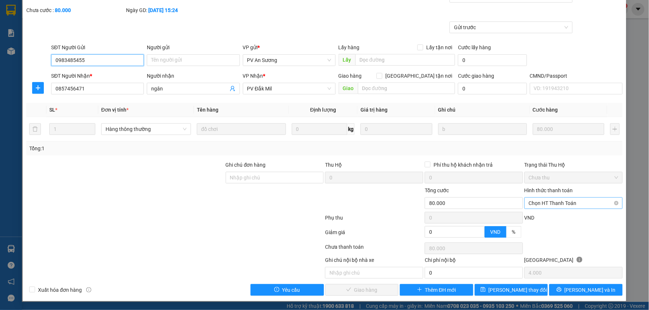
click at [537, 201] on span "Chọn HT Thanh Toán" at bounding box center [573, 203] width 89 height 11
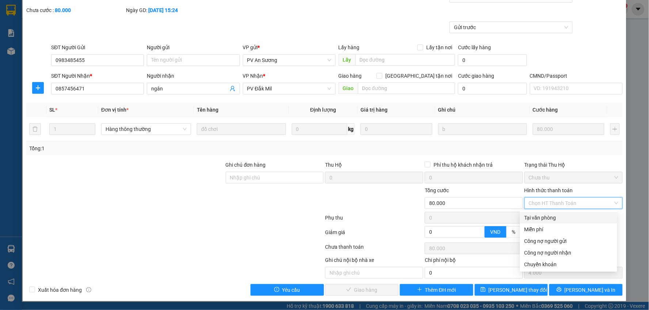
click at [533, 216] on div "Tại văn phòng" at bounding box center [568, 218] width 88 height 8
type input "0"
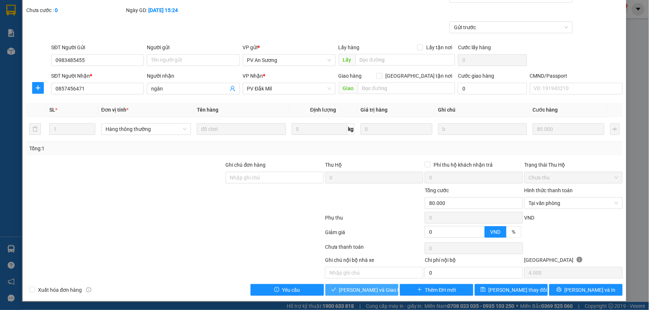
click at [368, 290] on span "[PERSON_NAME] và Giao hàng" at bounding box center [374, 290] width 70 height 8
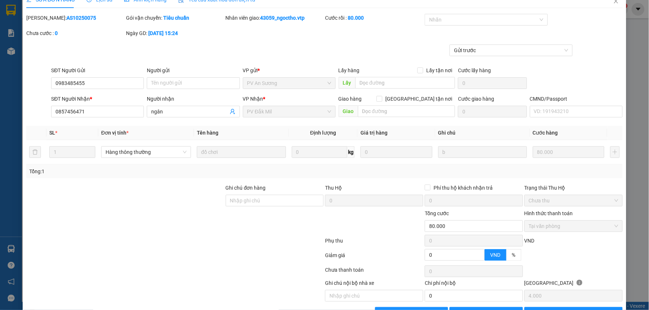
scroll to position [0, 0]
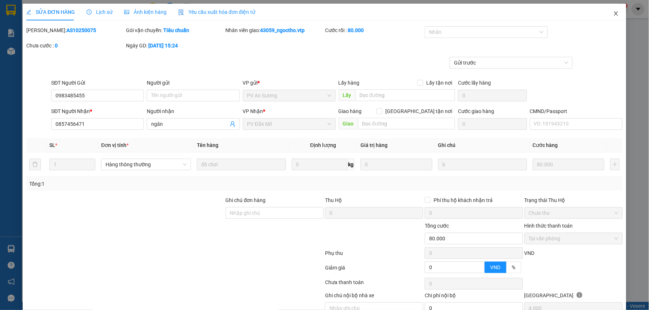
click at [613, 14] on icon "close" at bounding box center [616, 14] width 6 height 6
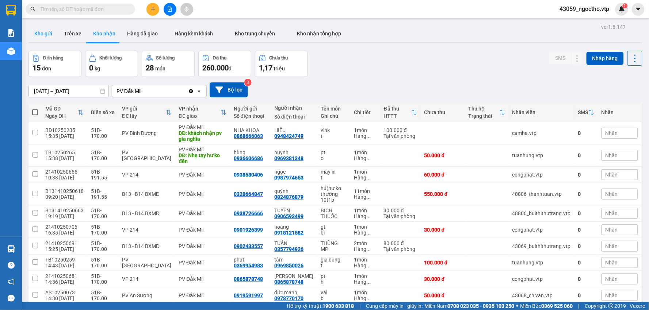
click at [41, 31] on button "Kho gửi" at bounding box center [43, 34] width 30 height 18
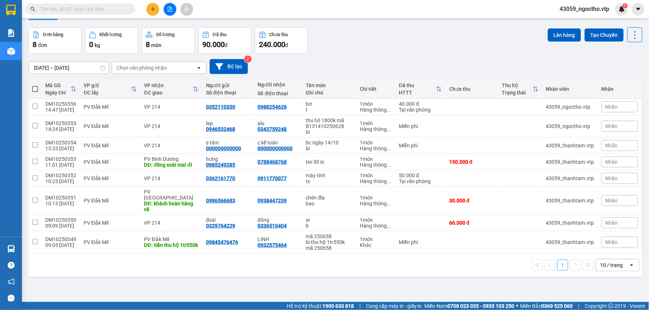
scroll to position [34, 0]
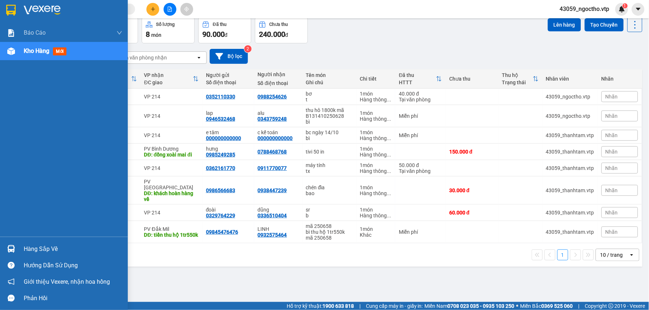
click at [33, 251] on div "Hàng sắp về" at bounding box center [73, 249] width 99 height 11
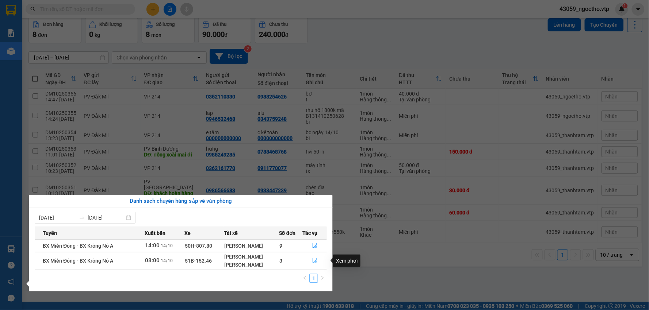
click at [313, 259] on icon "file-done" at bounding box center [314, 260] width 5 height 5
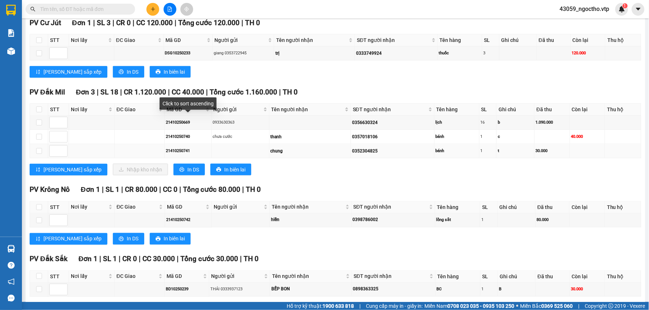
scroll to position [284, 0]
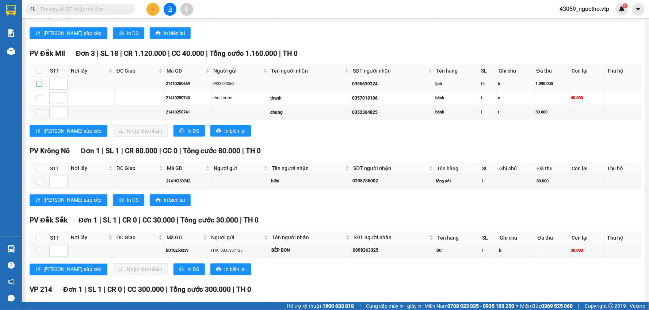
click at [37, 84] on input "checkbox" at bounding box center [39, 84] width 6 height 6
checkbox input "true"
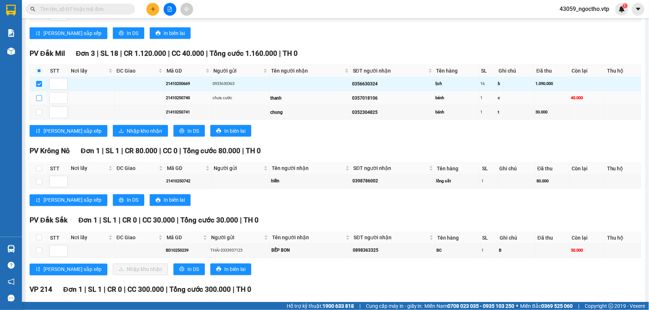
click at [39, 97] on input "checkbox" at bounding box center [39, 98] width 6 height 6
checkbox input "true"
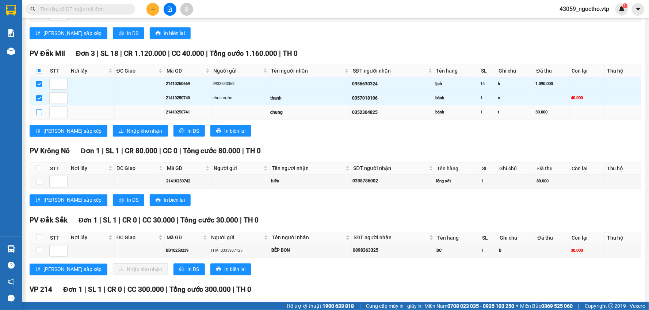
click at [39, 112] on input "checkbox" at bounding box center [39, 113] width 6 height 6
checkbox input "true"
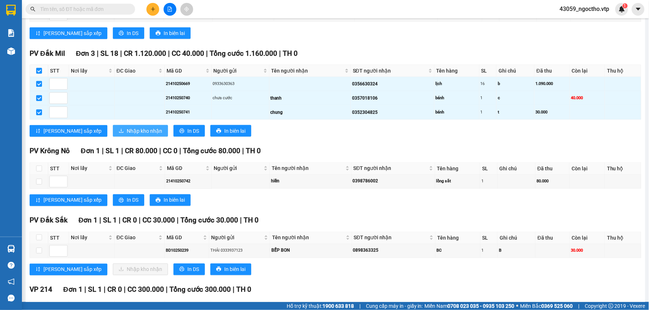
click at [127, 133] on span "Nhập kho nhận" at bounding box center [144, 131] width 35 height 8
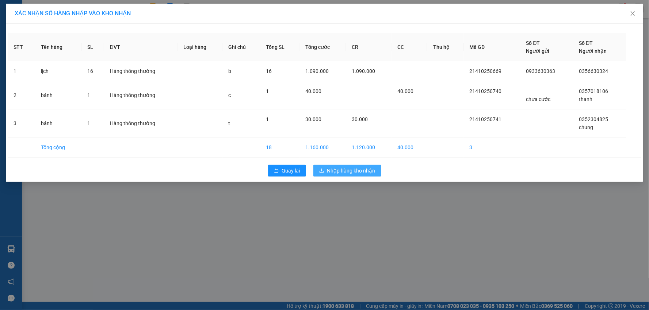
click at [355, 169] on span "Nhập hàng kho nhận" at bounding box center [351, 171] width 48 height 8
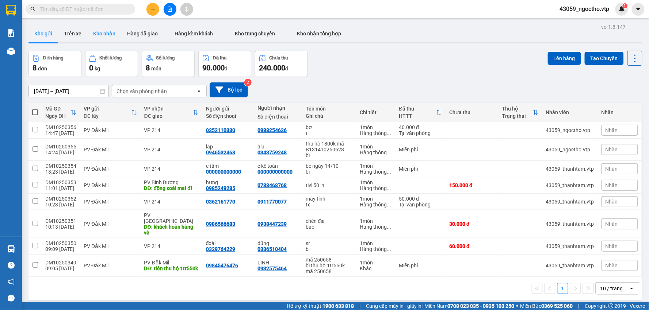
click at [108, 33] on button "Kho nhận" at bounding box center [104, 34] width 34 height 18
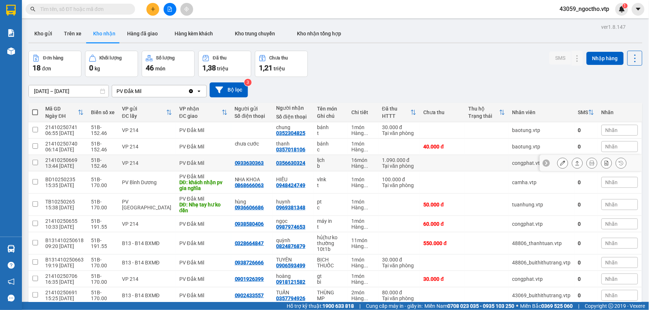
scroll to position [34, 0]
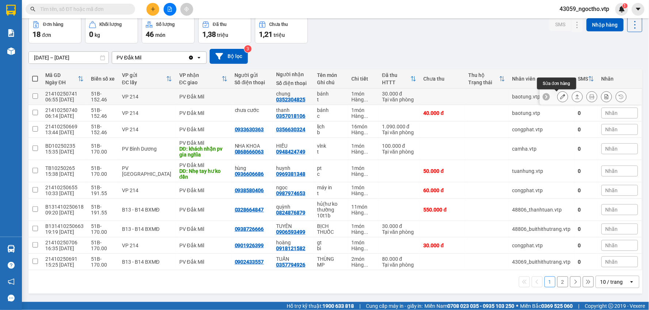
click at [560, 98] on button at bounding box center [562, 97] width 10 height 13
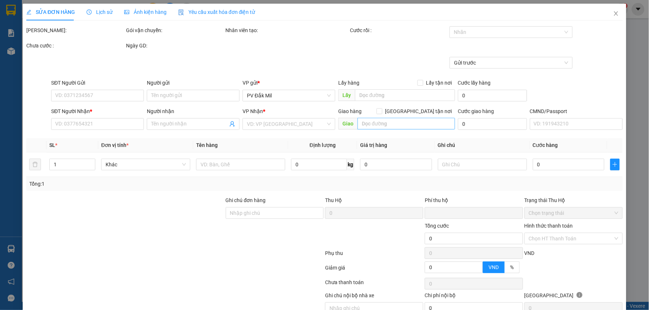
type input "0352304825"
type input "chung"
type input "0"
type input "30.000"
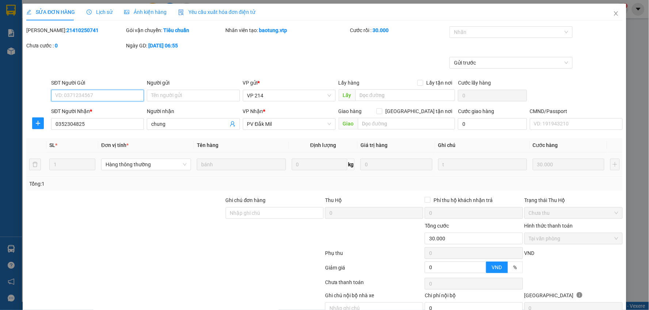
type input "1.500"
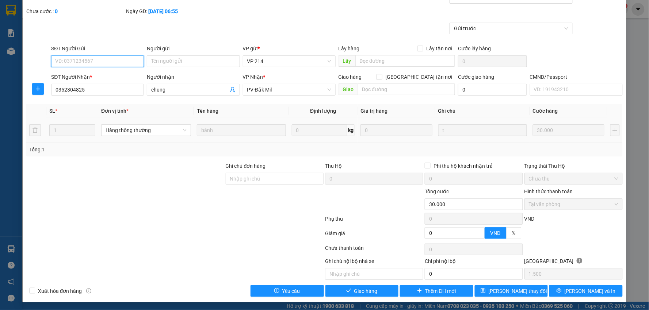
scroll to position [35, 0]
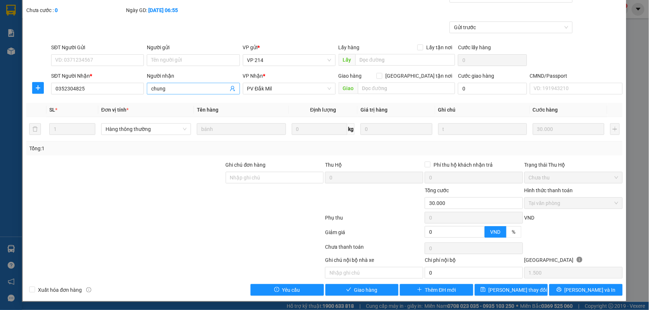
click at [173, 88] on input "chung" at bounding box center [189, 89] width 77 height 8
type input "chung/ok"
click at [510, 291] on span "[PERSON_NAME] thay đổi" at bounding box center [517, 290] width 58 height 8
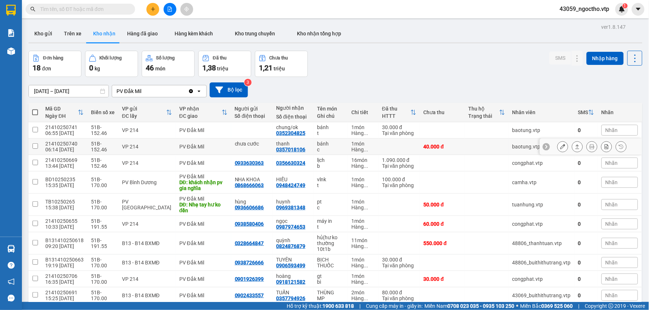
click at [560, 146] on icon at bounding box center [562, 146] width 5 height 5
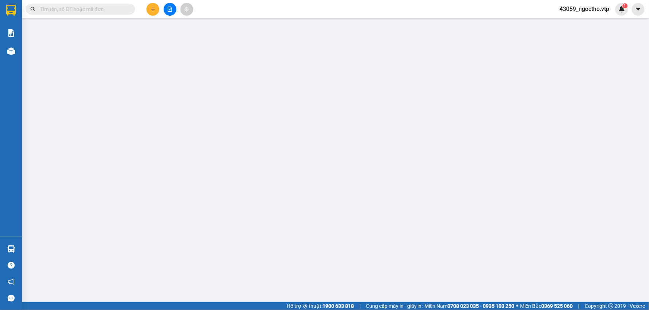
type input "chưa cước"
type input "0357018106"
type input "thanh"
type input "0"
type input "40.000"
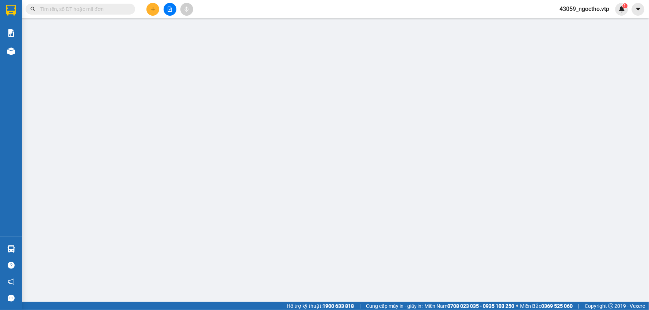
type input "40.000"
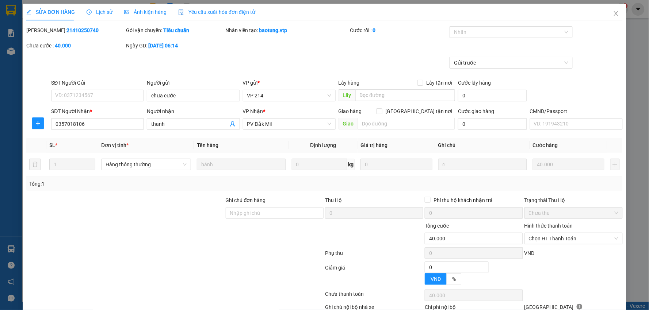
type input "2.000"
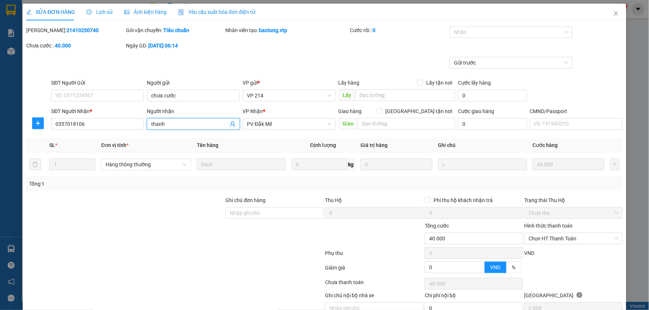
click at [181, 127] on input "thanh" at bounding box center [189, 124] width 77 height 8
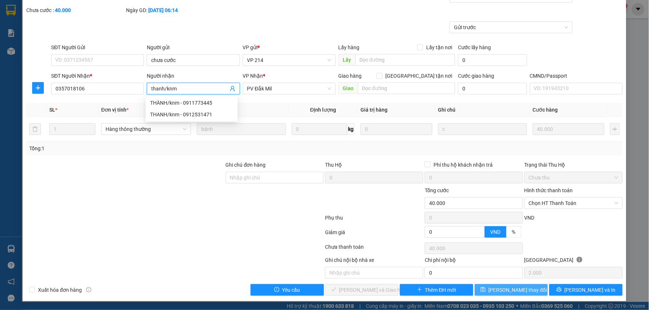
type input "thanh/knm"
click at [512, 290] on span "[PERSON_NAME] thay đổi" at bounding box center [517, 290] width 58 height 8
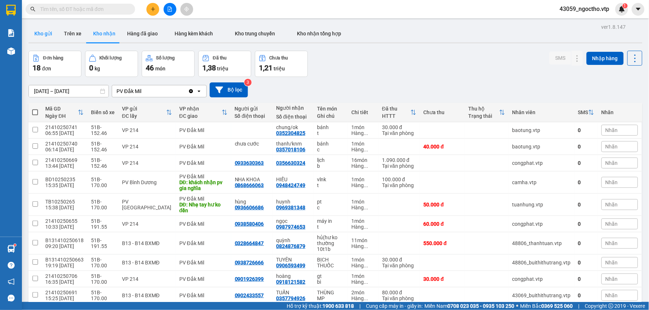
click at [39, 32] on button "Kho gửi" at bounding box center [43, 34] width 30 height 18
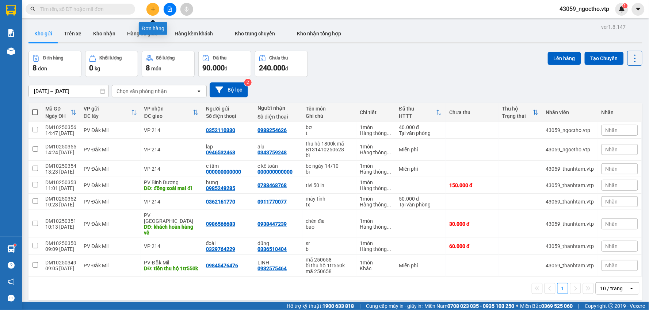
click at [155, 8] on icon "plus" at bounding box center [152, 9] width 5 height 5
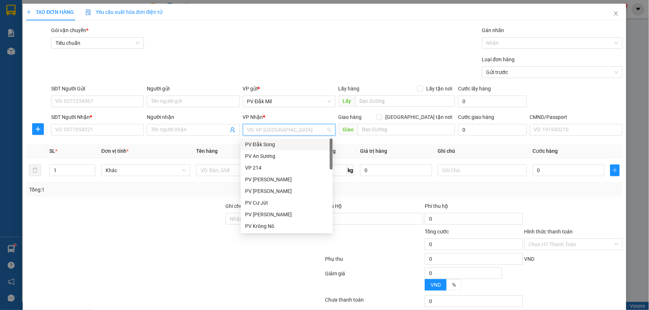
click at [256, 132] on input "search" at bounding box center [286, 129] width 79 height 11
click at [264, 157] on div "PV An Sương" at bounding box center [286, 156] width 83 height 8
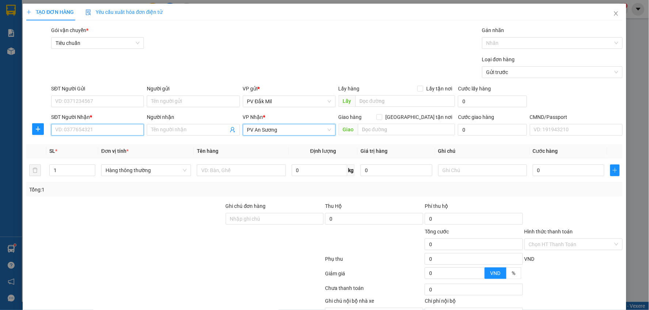
click at [90, 130] on input "SĐT Người Nhận *" at bounding box center [97, 130] width 93 height 12
type input "09092400079"
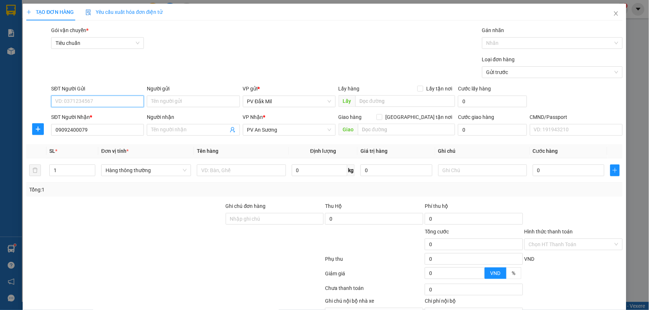
click at [108, 105] on input "SĐT Người Gửi" at bounding box center [97, 102] width 93 height 12
type input "0905198451"
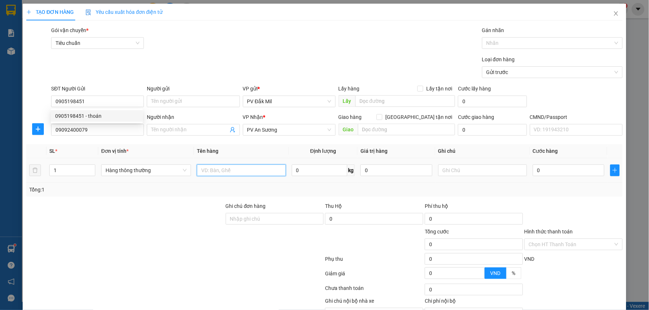
click at [239, 173] on input "text" at bounding box center [241, 171] width 89 height 12
type input "d"
type input "đồ ăn"
click at [458, 170] on input "text" at bounding box center [482, 171] width 89 height 12
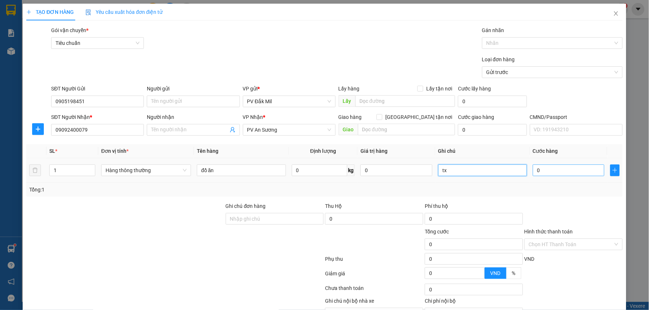
type input "tx"
click at [574, 168] on input "0" at bounding box center [569, 171] width 72 height 12
type input "5"
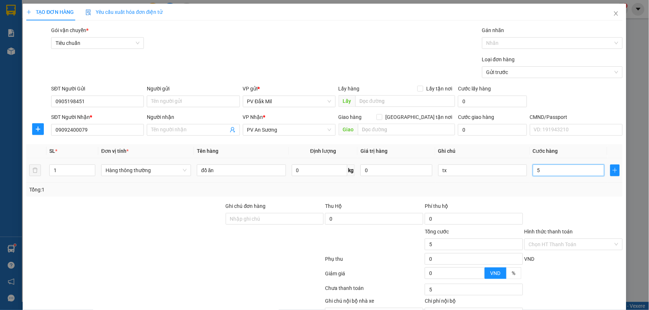
type input "50"
type input "500"
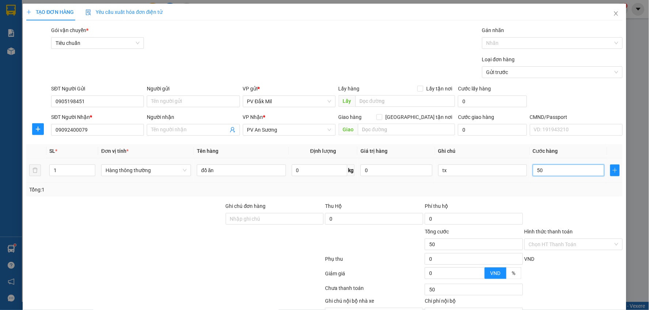
type input "500"
type input "5.000"
type input "50.000"
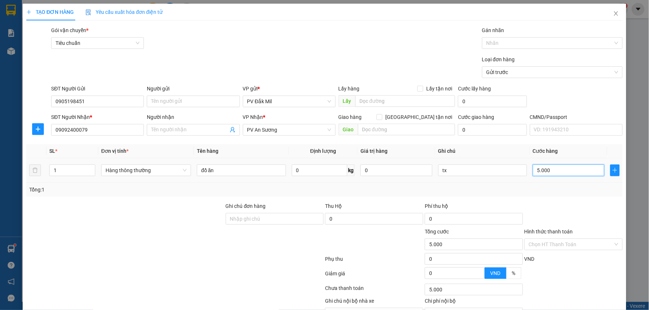
type input "50.000"
click at [546, 235] on label "Hình thức thanh toán" at bounding box center [548, 232] width 49 height 6
click at [546, 239] on input "Hình thức thanh toán" at bounding box center [571, 244] width 84 height 11
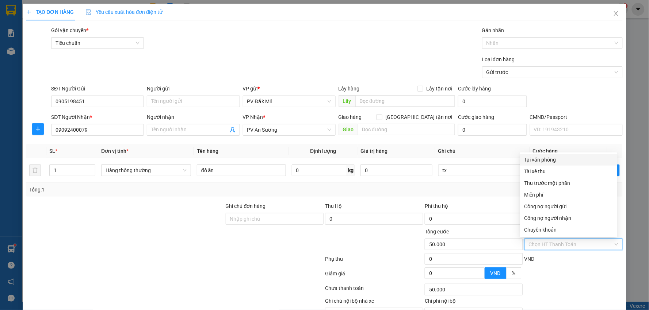
click at [544, 162] on div "Tại văn phòng" at bounding box center [568, 160] width 88 height 8
type input "0"
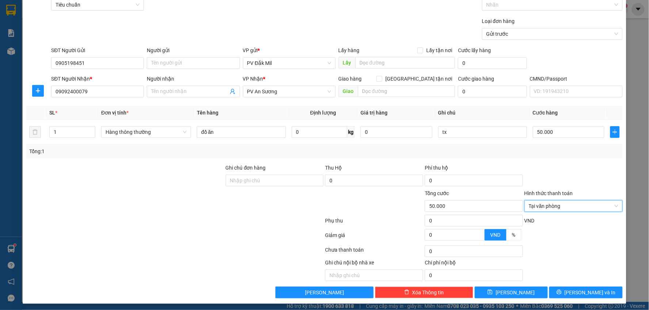
scroll to position [41, 0]
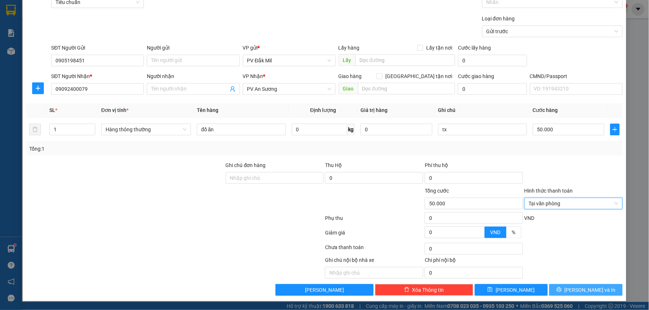
click at [575, 289] on span "[PERSON_NAME] và In" at bounding box center [589, 290] width 51 height 8
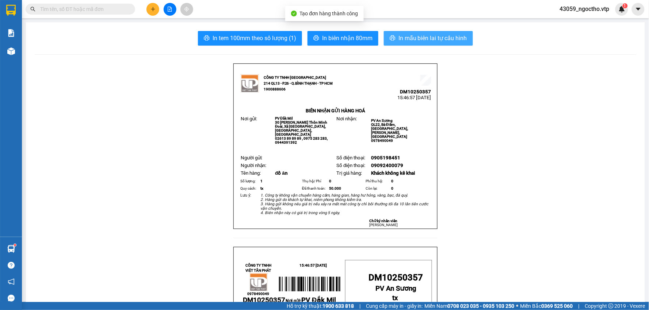
click at [438, 40] on span "In mẫu biên lai tự cấu hình" at bounding box center [432, 38] width 69 height 9
click at [403, 41] on span "In mẫu biên lai tự cấu hình" at bounding box center [432, 38] width 69 height 9
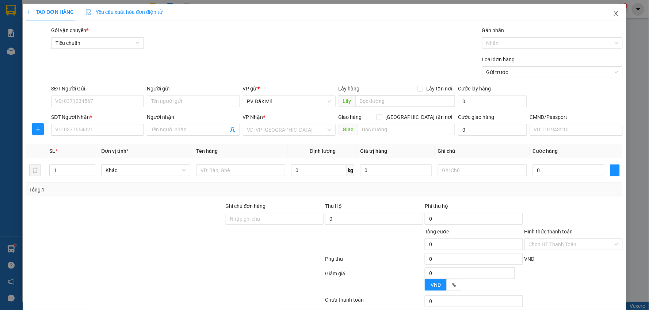
click at [616, 11] on span "Close" at bounding box center [616, 14] width 20 height 20
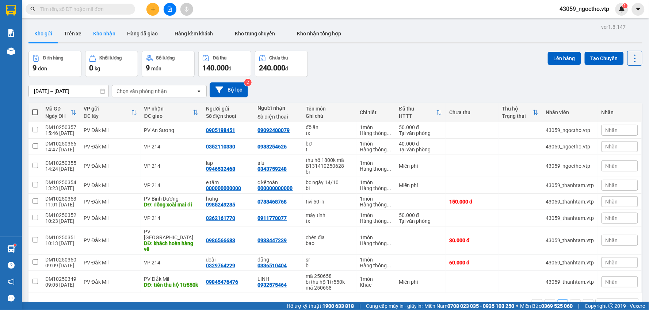
click at [110, 36] on button "Kho nhận" at bounding box center [104, 34] width 34 height 18
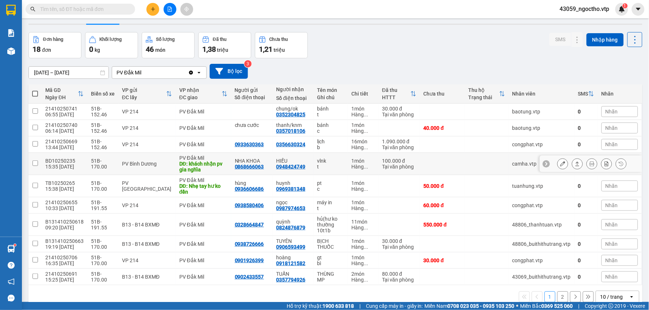
scroll to position [34, 0]
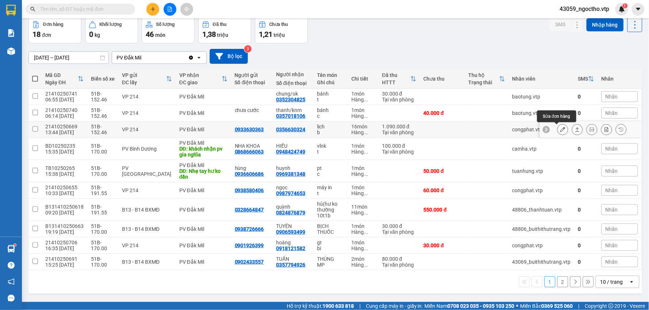
click at [560, 131] on icon at bounding box center [562, 129] width 5 height 5
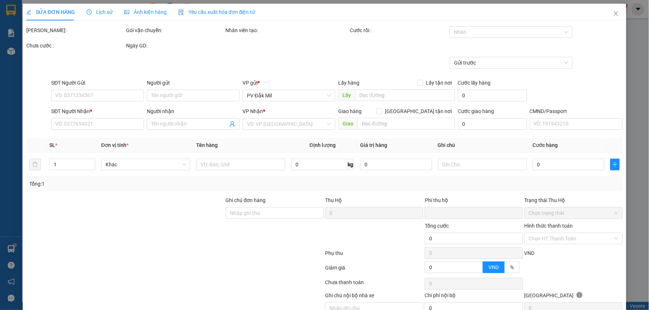
type input "0933630363"
type input "0356630324"
type input "0"
type input "1.090.000"
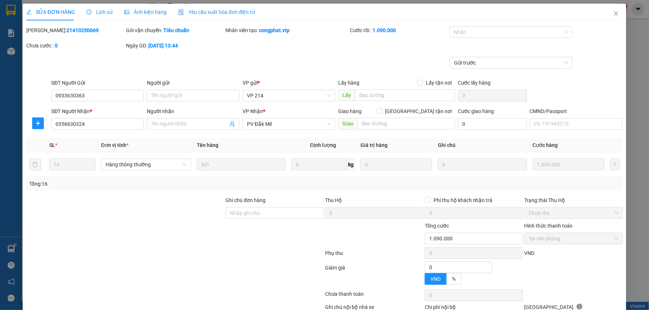
type input "54.500"
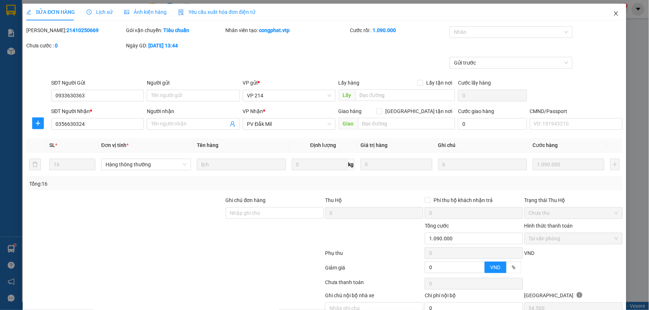
click at [613, 13] on icon "close" at bounding box center [616, 14] width 6 height 6
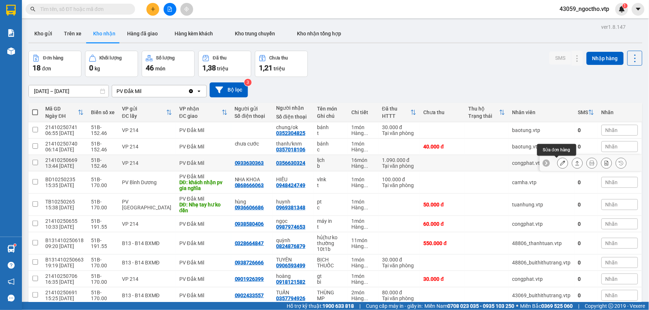
click at [557, 167] on button at bounding box center [562, 163] width 10 height 13
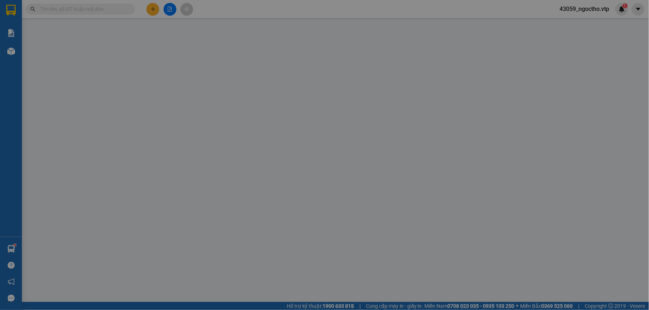
type input "54.500"
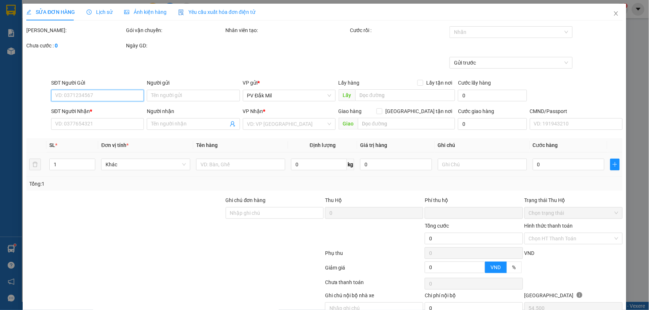
type input "0933630363"
type input "0356630324"
type input "0"
type input "1.090.000"
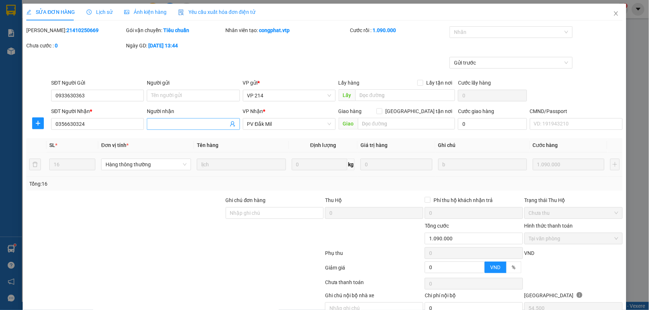
click at [188, 123] on input "Người nhận" at bounding box center [189, 124] width 77 height 8
type input "t"
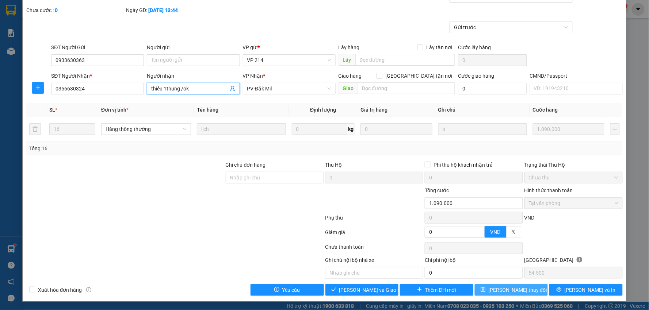
type input "thiếu 1thung /ok"
click at [517, 290] on span "[PERSON_NAME] thay đổi" at bounding box center [517, 290] width 58 height 8
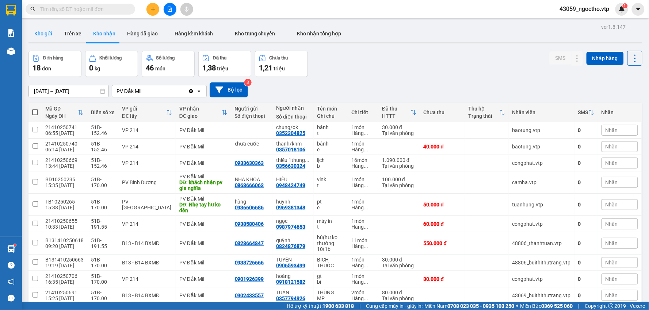
click at [49, 33] on button "Kho gửi" at bounding box center [43, 34] width 30 height 18
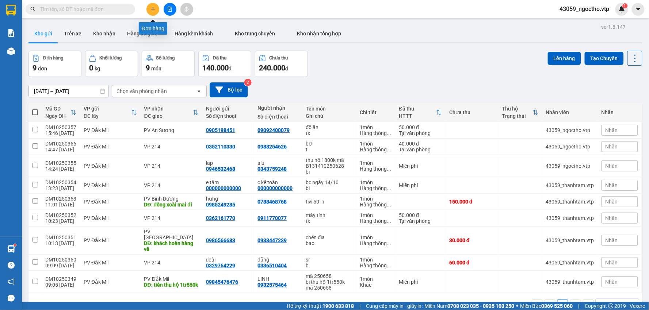
click at [150, 11] on button at bounding box center [152, 9] width 13 height 13
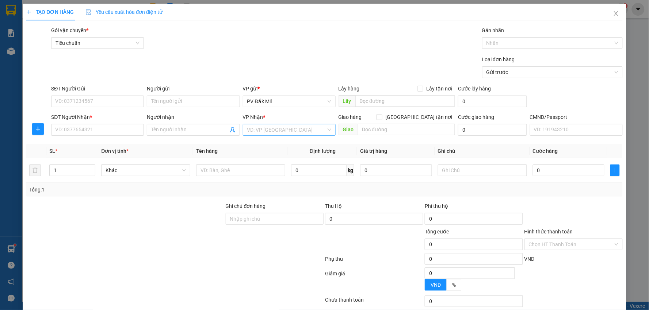
click at [272, 130] on input "search" at bounding box center [286, 129] width 79 height 11
type input "214"
click at [265, 147] on div "VP 214" at bounding box center [286, 145] width 83 height 8
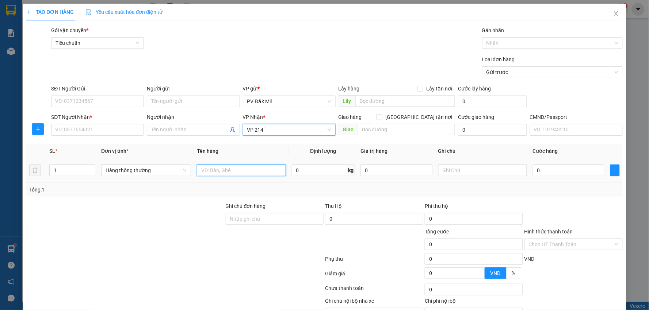
click at [240, 174] on input "text" at bounding box center [241, 171] width 89 height 12
click at [478, 173] on input "text" at bounding box center [482, 171] width 89 height 12
type input "t"
click at [210, 172] on input "text" at bounding box center [241, 171] width 89 height 12
type input "tc"
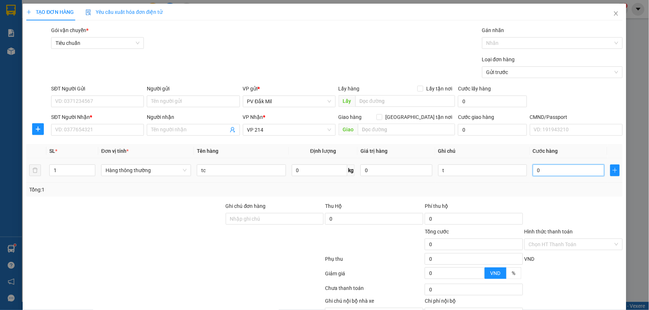
click at [556, 171] on input "0" at bounding box center [569, 171] width 72 height 12
type input "5"
type input "50"
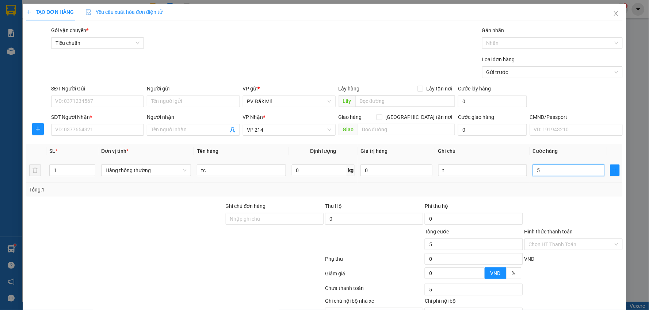
type input "50"
type input "500"
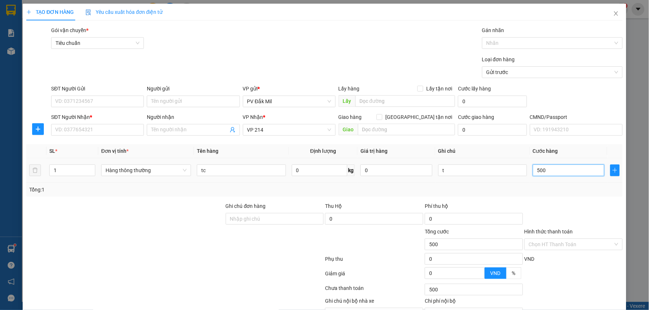
type input "5.000"
type input "50.000"
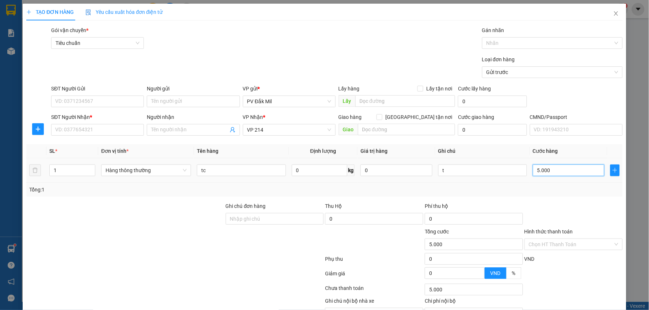
type input "50.000"
click at [75, 135] on input "SĐT Người Nhận *" at bounding box center [97, 130] width 93 height 12
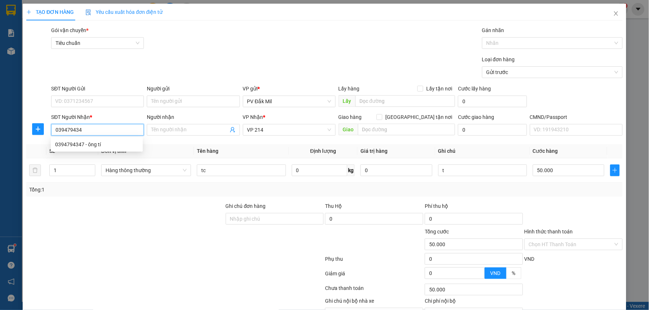
type input "0394794347"
click at [78, 146] on div "0394794347 - ông tí" at bounding box center [96, 145] width 83 height 8
type input "ông tí"
type input "0394794347"
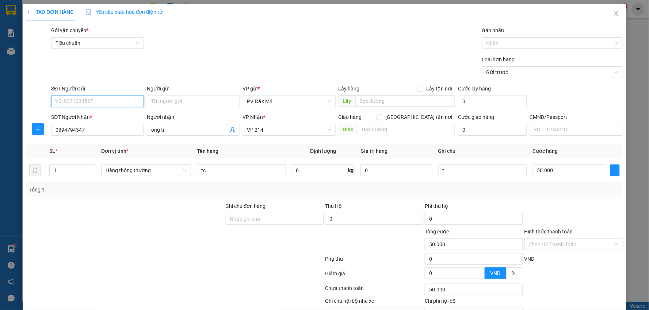
click at [86, 103] on input "SĐT Người Gửi" at bounding box center [97, 102] width 93 height 12
click at [87, 116] on div "0367889778 - chị hương" at bounding box center [96, 116] width 83 height 8
type input "0367889778"
type input "chị hương"
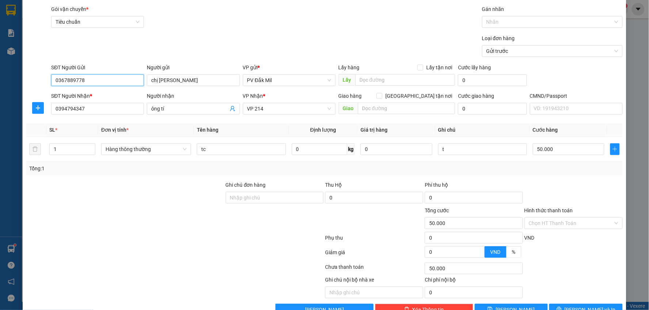
scroll to position [41, 0]
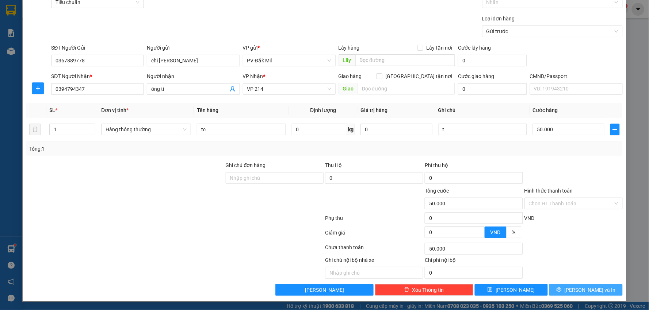
click at [585, 289] on span "[PERSON_NAME] và In" at bounding box center [589, 290] width 51 height 8
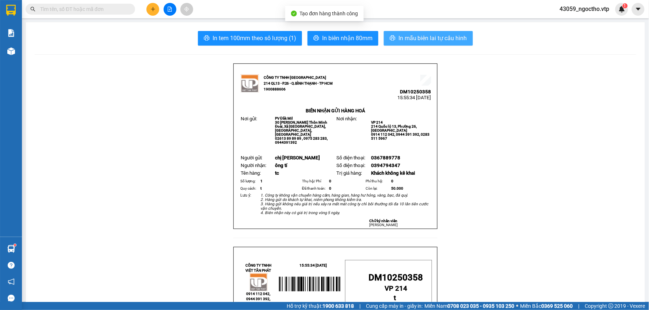
click at [446, 41] on span "In mẫu biên lai tự cấu hình" at bounding box center [432, 38] width 69 height 9
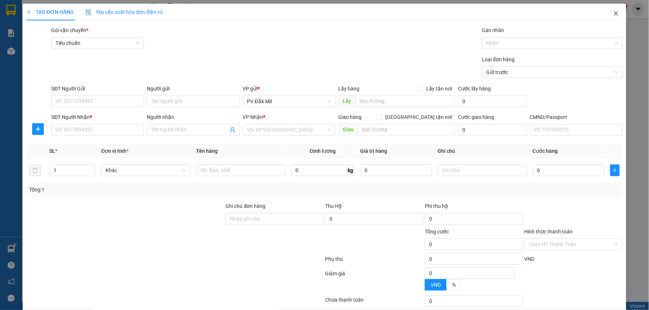
click at [613, 16] on icon "close" at bounding box center [616, 14] width 6 height 6
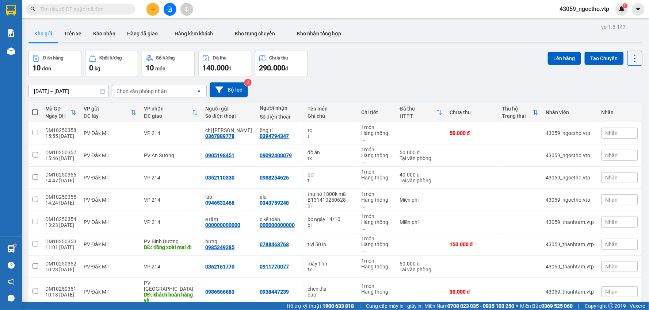
click at [85, 9] on input "text" at bounding box center [83, 9] width 86 height 8
paste input "0969850026"
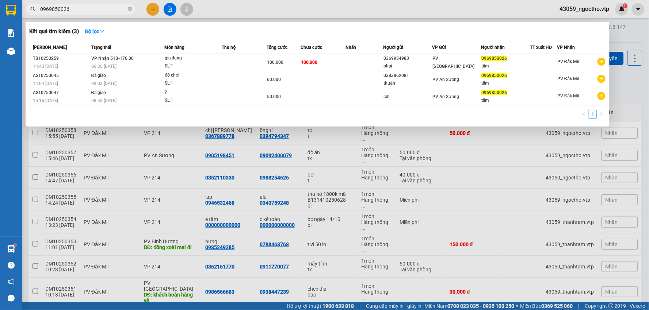
type input "0969850026"
click at [502, 187] on div at bounding box center [324, 155] width 649 height 310
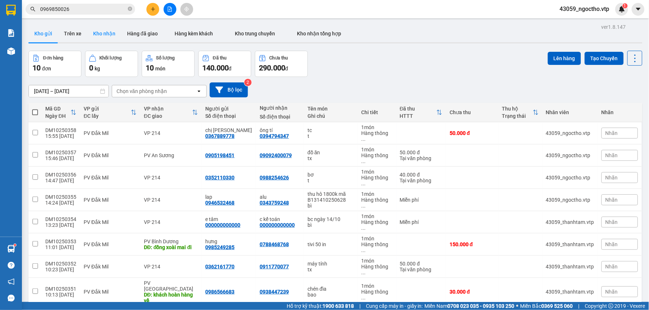
click at [102, 32] on button "Kho nhận" at bounding box center [104, 34] width 34 height 18
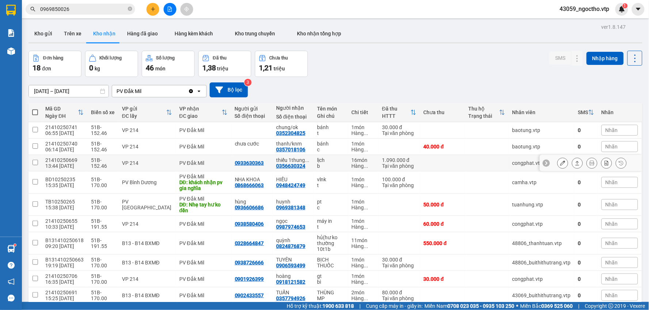
click at [550, 165] on div at bounding box center [591, 163] width 102 height 16
click at [559, 147] on button at bounding box center [562, 147] width 10 height 13
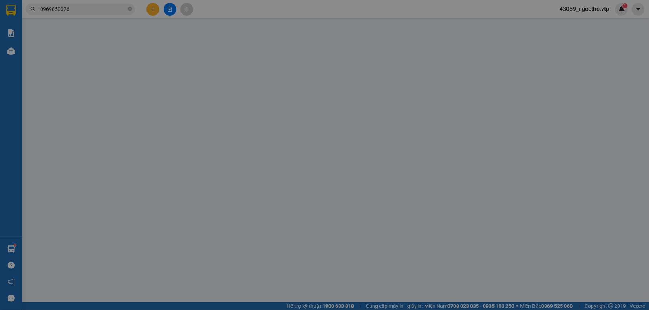
type input "chưa cước"
type input "0357018106"
type input "thanh/knm"
type input "0"
type input "40.000"
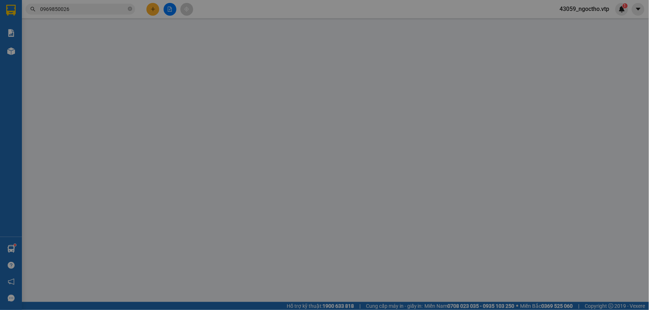
type input "40.000"
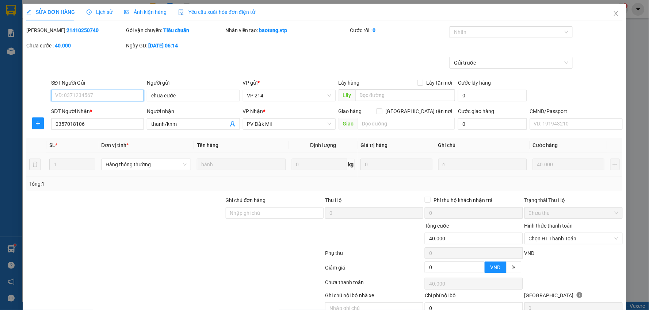
type input "2.000"
click at [606, 18] on span "Close" at bounding box center [616, 14] width 20 height 20
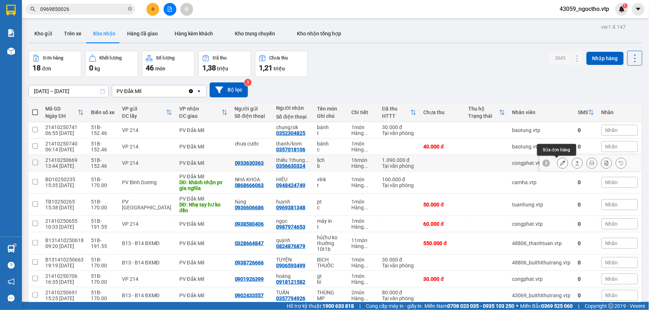
click at [557, 163] on button at bounding box center [562, 163] width 10 height 13
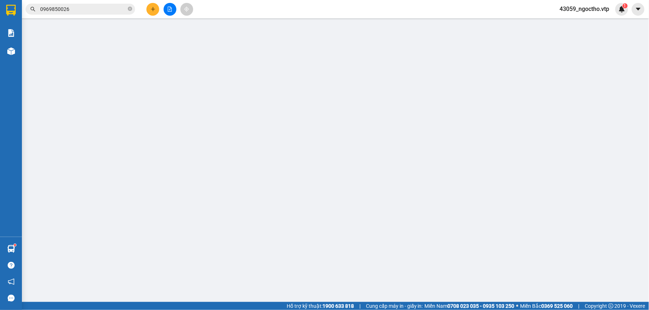
type input "0933630363"
type input "0356630324"
type input "thiếu 1thung /ok"
type input "0"
type input "1.090.000"
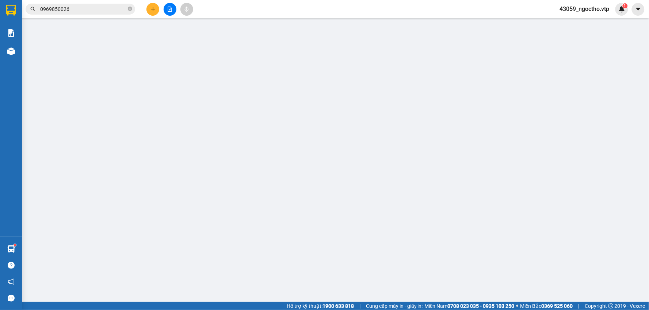
type input "54.500"
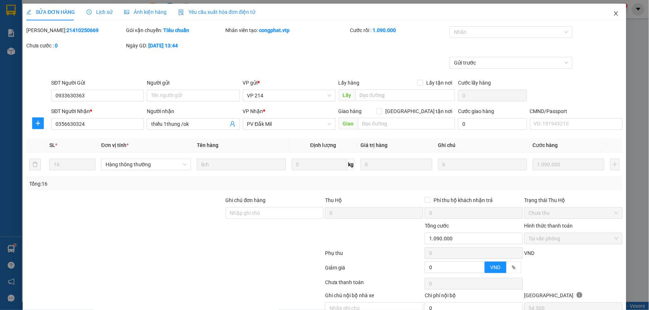
click at [613, 11] on icon "close" at bounding box center [616, 14] width 6 height 6
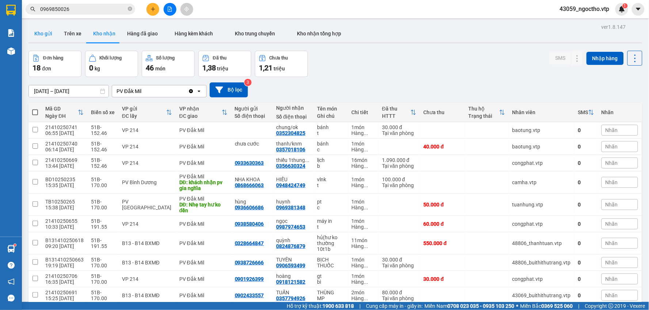
click at [51, 35] on button "Kho gửi" at bounding box center [43, 34] width 30 height 18
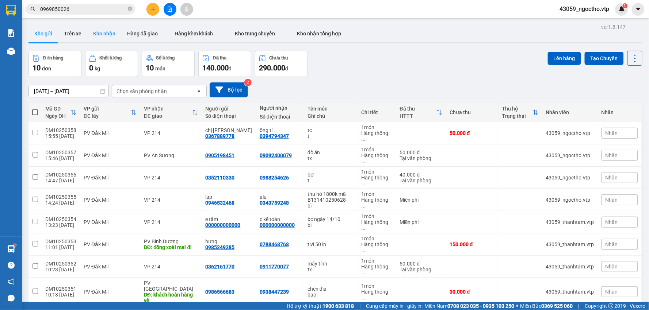
click at [97, 38] on button "Kho nhận" at bounding box center [104, 34] width 34 height 18
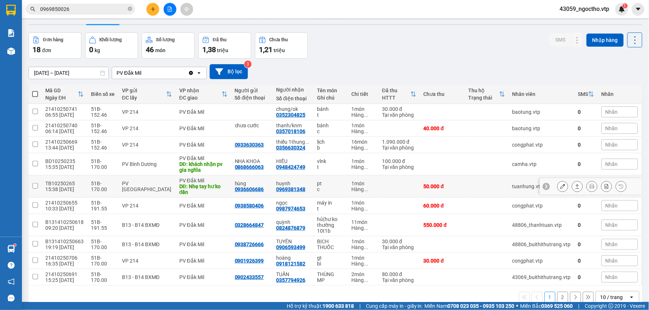
scroll to position [34, 0]
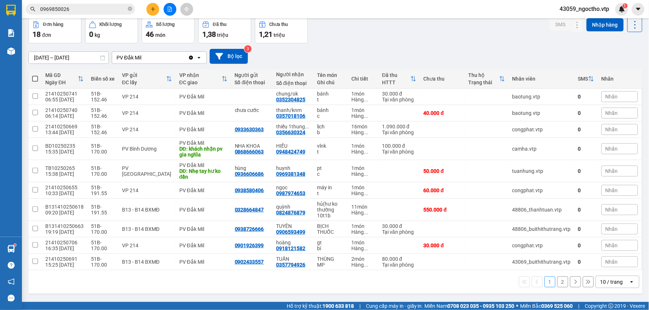
click at [557, 280] on button "2" at bounding box center [562, 282] width 11 height 11
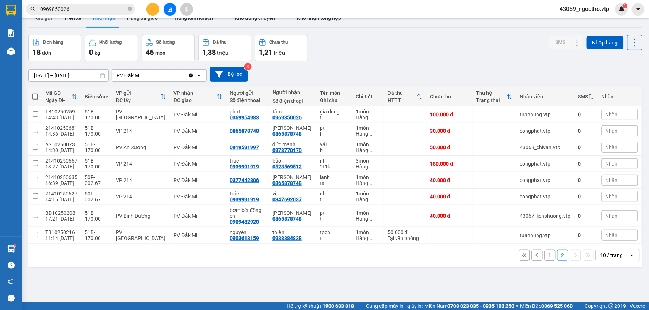
scroll to position [0, 0]
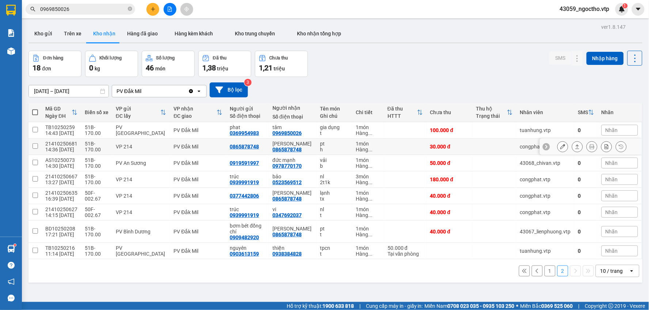
click at [557, 147] on button at bounding box center [562, 147] width 10 height 13
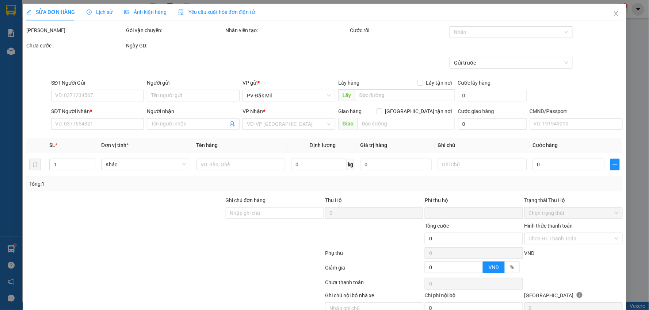
type input "0865878748"
type input "xuân phúc"
type input "0"
type input "30.000"
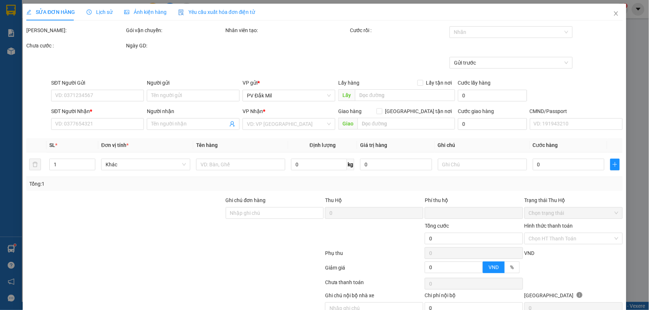
type input "30.000"
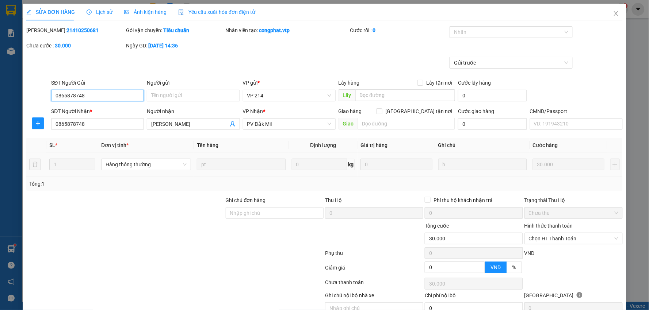
type input "1.500"
click at [185, 128] on input "xuân phúc" at bounding box center [189, 124] width 77 height 8
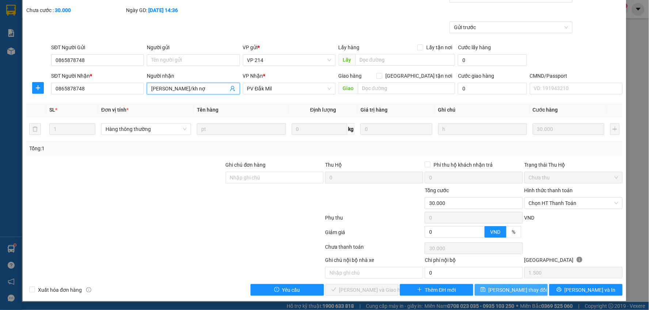
type input "xuân phúc/kh nợ"
click at [490, 287] on button "[PERSON_NAME] thay đổi" at bounding box center [511, 290] width 73 height 12
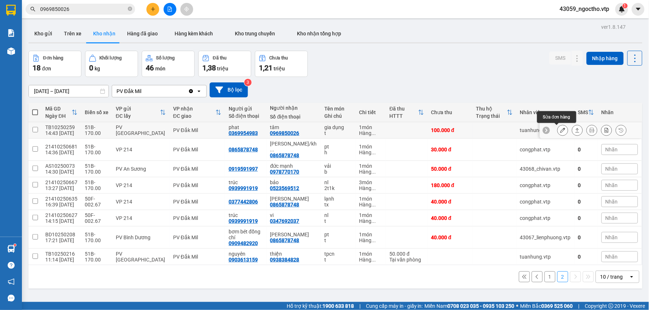
click at [560, 129] on icon at bounding box center [562, 130] width 5 height 5
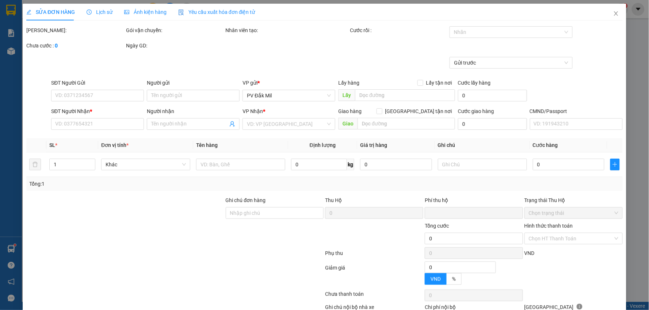
type input "5.000"
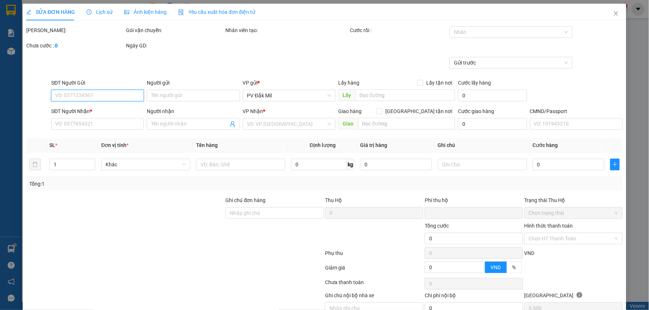
type input "0369954983"
type input "phat"
type input "0969850026"
type input "tâm"
type input "0"
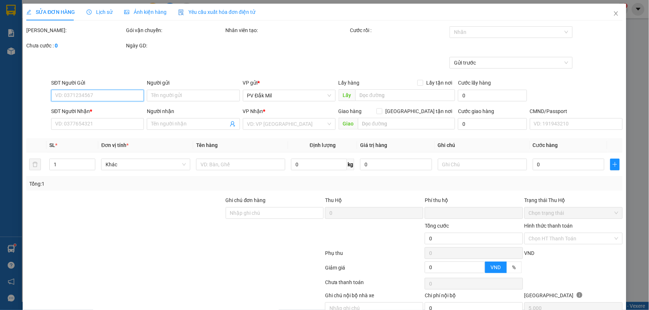
type input "100.000"
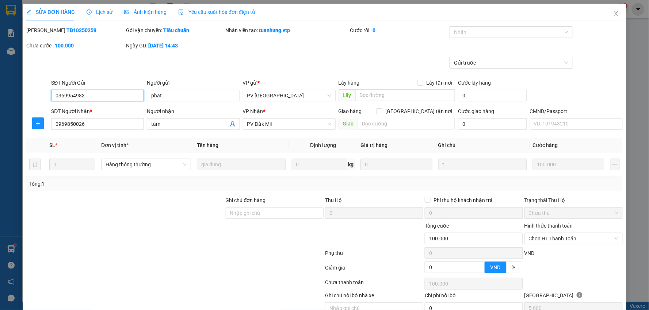
scroll to position [35, 0]
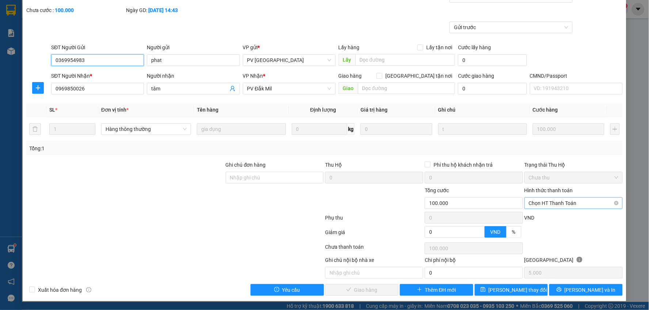
click at [543, 204] on span "Chọn HT Thanh Toán" at bounding box center [573, 203] width 89 height 11
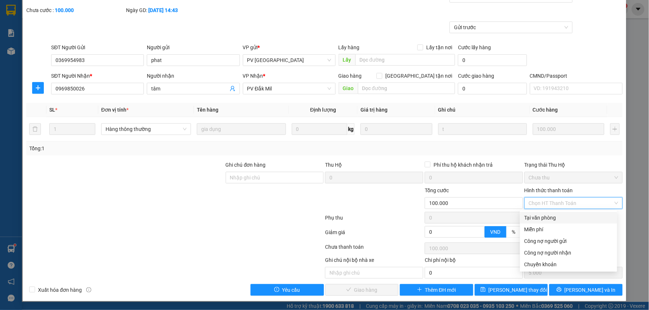
drag, startPoint x: 538, startPoint y: 218, endPoint x: 516, endPoint y: 216, distance: 22.7
click at [538, 218] on div "Tại văn phòng" at bounding box center [568, 218] width 88 height 8
type input "0"
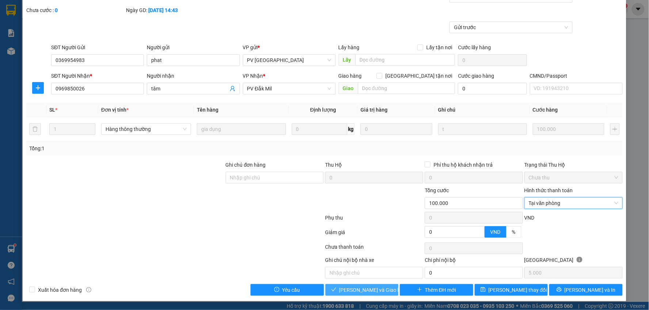
click at [374, 290] on span "[PERSON_NAME] và Giao hàng" at bounding box center [374, 290] width 70 height 8
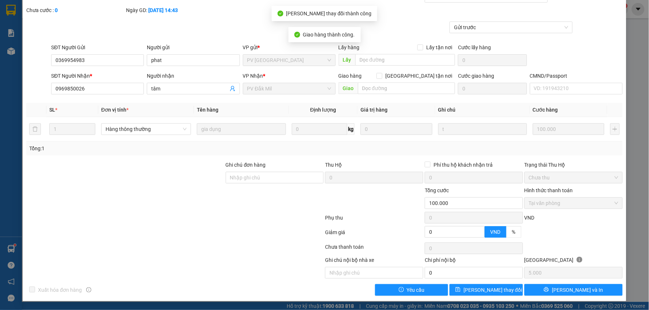
scroll to position [0, 0]
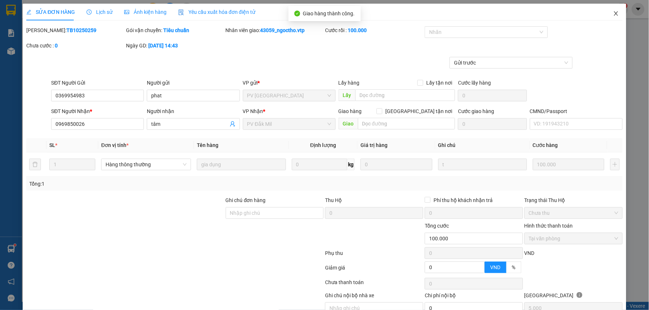
click at [613, 14] on icon "close" at bounding box center [616, 14] width 6 height 6
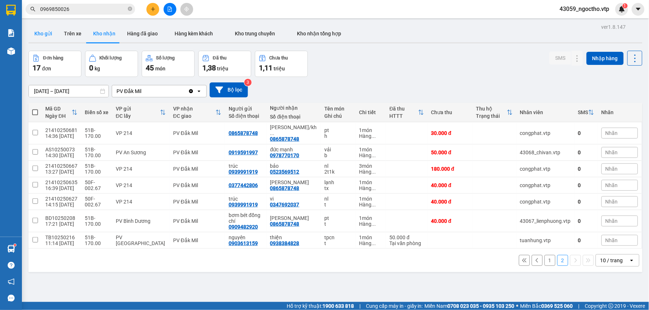
click at [47, 33] on button "Kho gửi" at bounding box center [43, 34] width 30 height 18
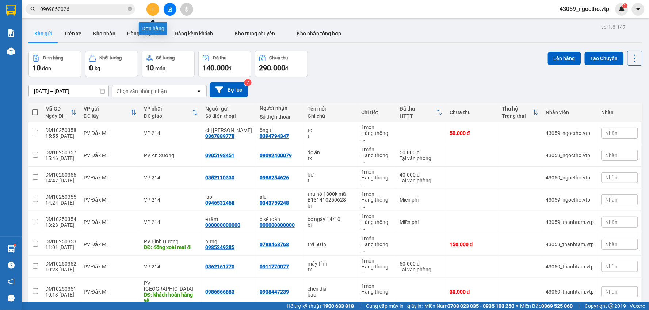
click at [154, 10] on icon "plus" at bounding box center [152, 9] width 5 height 5
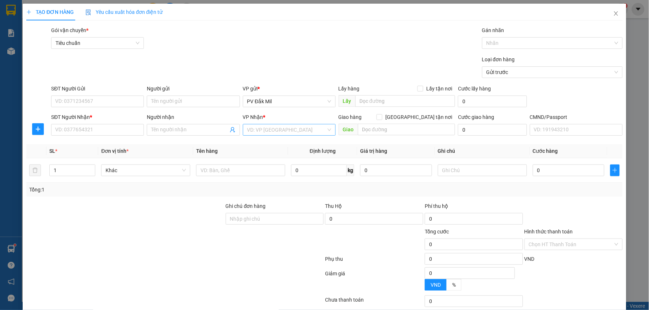
click at [261, 130] on input "search" at bounding box center [286, 129] width 79 height 11
type input "214"
click at [254, 141] on div "VP 214" at bounding box center [286, 145] width 83 height 8
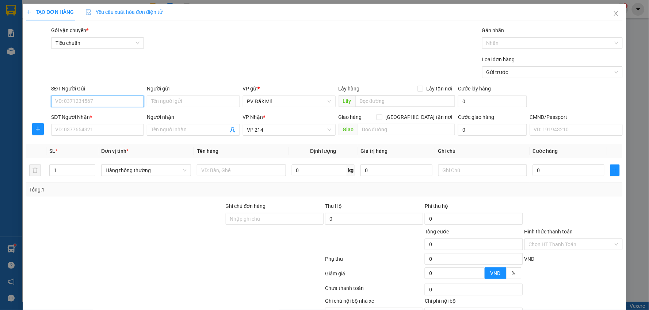
click at [78, 100] on input "SĐT Người Gửi" at bounding box center [97, 102] width 93 height 12
type input "0913934899"
click at [97, 115] on div "0913934899 - choi" at bounding box center [96, 116] width 83 height 8
type input "choi"
type input "0913934899"
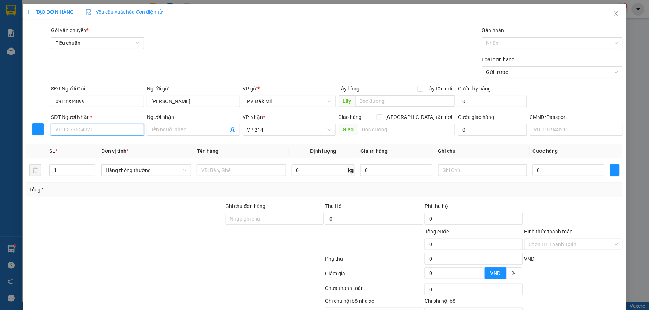
click at [95, 129] on input "SĐT Người Nhận *" at bounding box center [97, 130] width 93 height 12
click at [97, 146] on div "02862948206 - LABO HOÀ MỸ" at bounding box center [97, 145] width 85 height 8
type input "02862948206"
type input "LABO HOÀ MỸ"
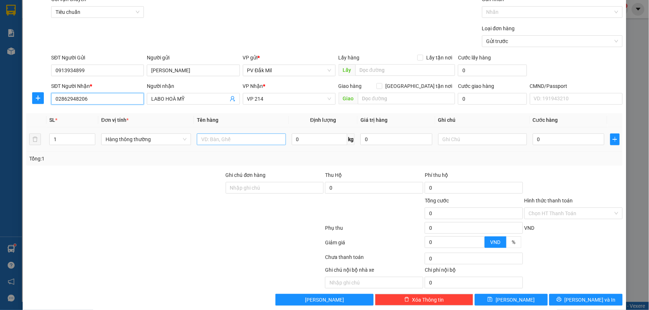
scroll to position [41, 0]
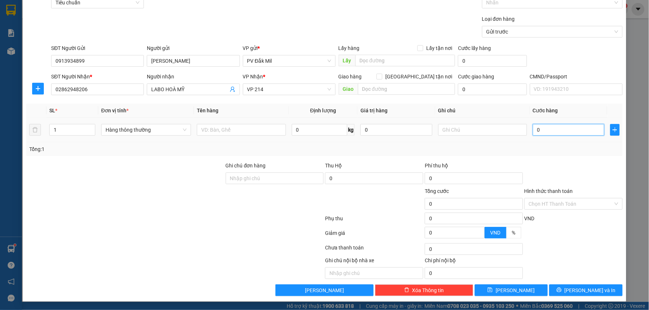
click at [549, 130] on input "0" at bounding box center [569, 130] width 72 height 12
type input "3"
type input "30"
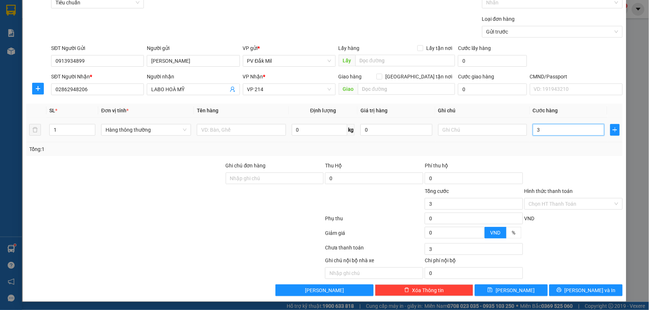
type input "30"
type input "300"
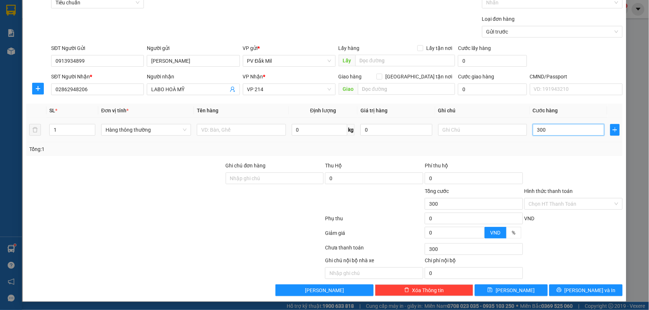
type input "3.000"
type input "30.000"
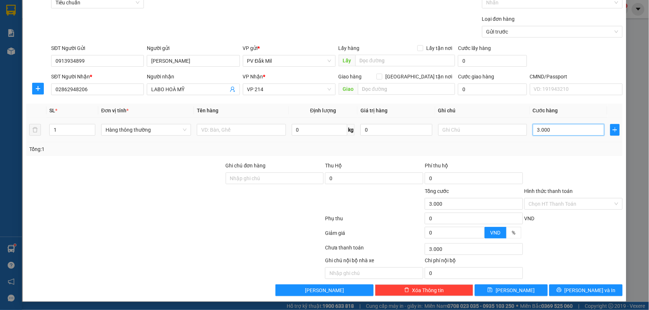
type input "30.000"
click at [236, 135] on input "text" at bounding box center [241, 130] width 89 height 12
type input "labo"
click at [459, 129] on input "text" at bounding box center [482, 130] width 89 height 12
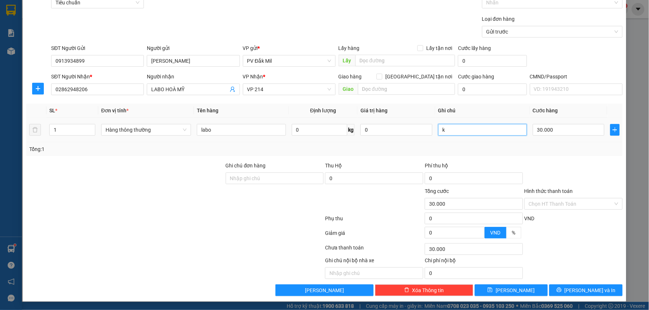
type input "k"
type input "h"
click at [446, 132] on input "text" at bounding box center [482, 130] width 89 height 12
type input "h nhỏ"
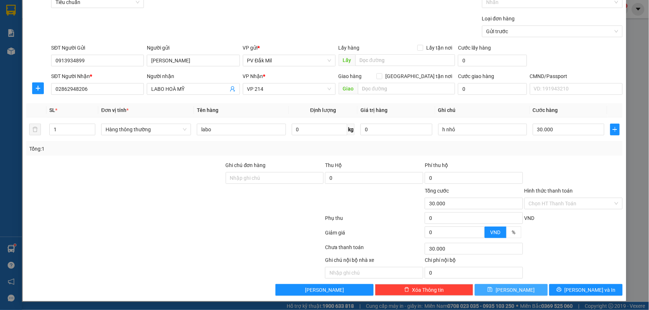
click at [524, 289] on button "[PERSON_NAME]" at bounding box center [511, 290] width 73 height 12
type input "0"
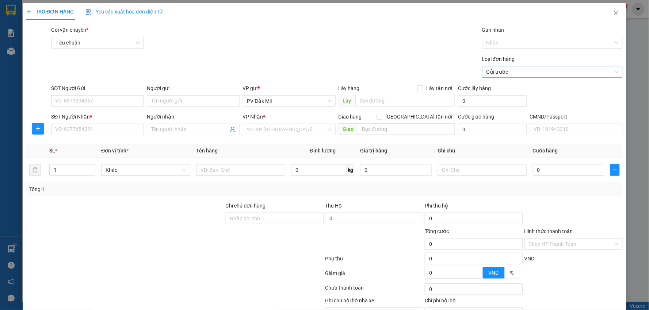
scroll to position [0, 0]
click at [613, 13] on icon "close" at bounding box center [616, 14] width 6 height 6
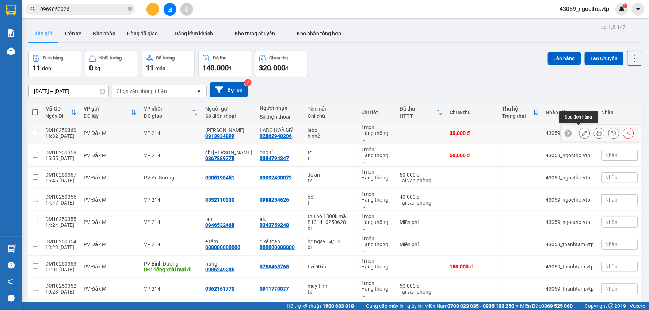
click at [582, 131] on icon at bounding box center [584, 133] width 5 height 5
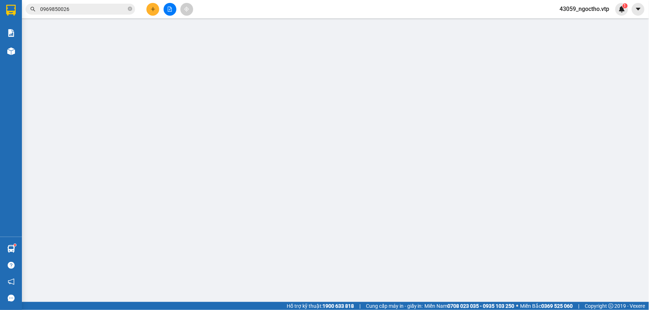
type input "0913934899"
type input "choi"
type input "02862948206"
type input "LABO HOÀ MỸ"
type input "0"
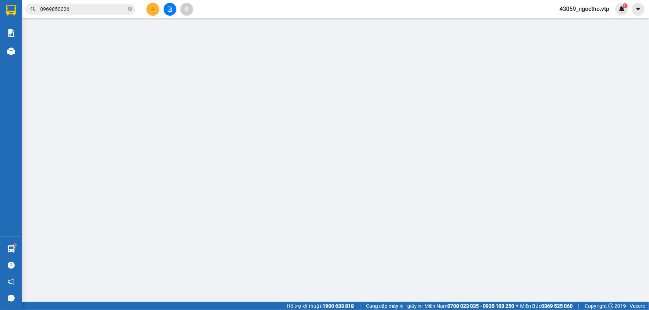
type input "30.000"
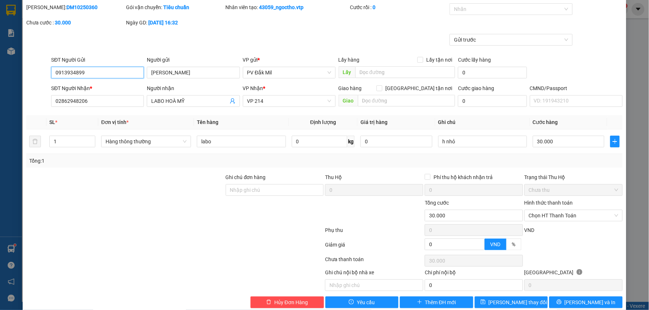
scroll to position [35, 0]
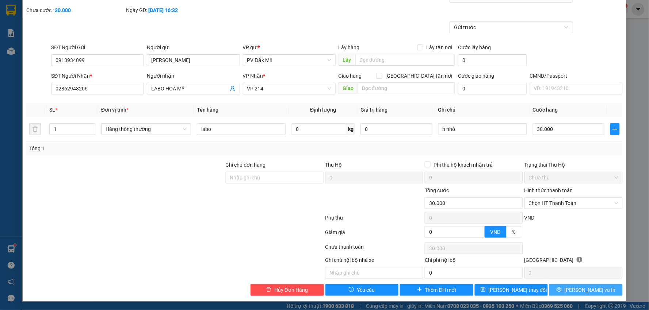
click at [574, 289] on button "Lưu và In" at bounding box center [585, 290] width 73 height 12
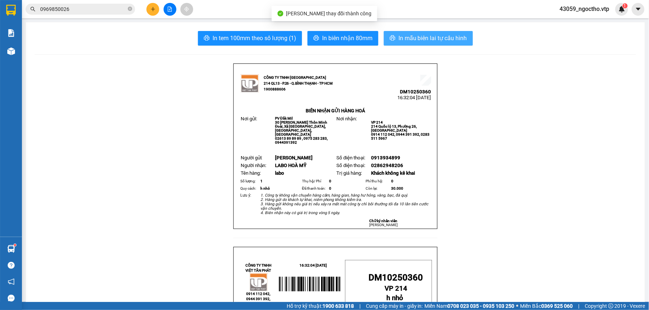
click at [433, 37] on span "In mẫu biên lai tự cấu hình" at bounding box center [432, 38] width 69 height 9
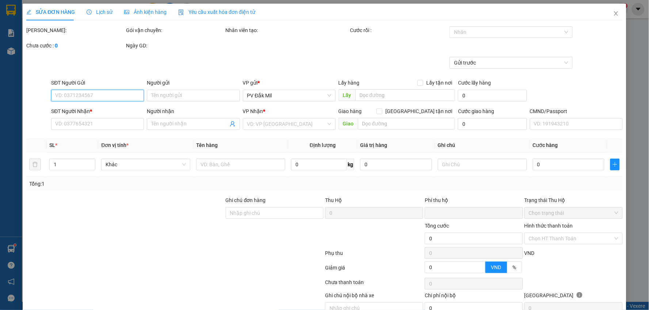
type input "0913934899"
type input "choi"
type input "02862948206"
type input "LABO HOÀ MỸ"
type input "0"
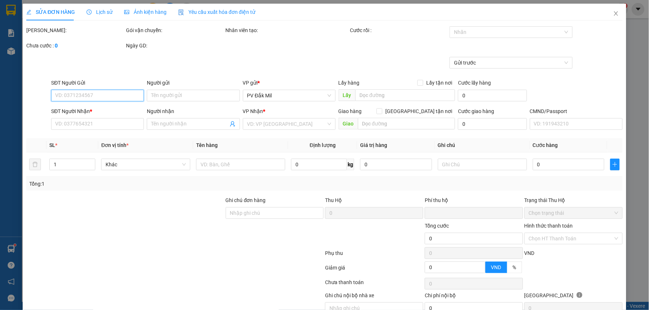
type input "30.000"
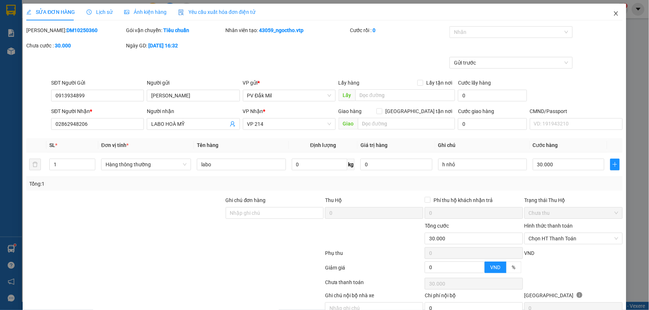
click at [609, 17] on span "Close" at bounding box center [616, 14] width 20 height 20
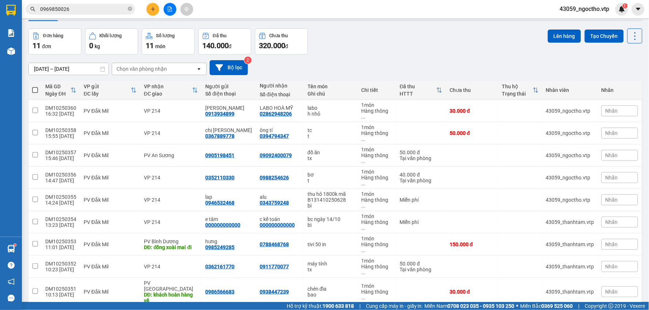
scroll to position [34, 0]
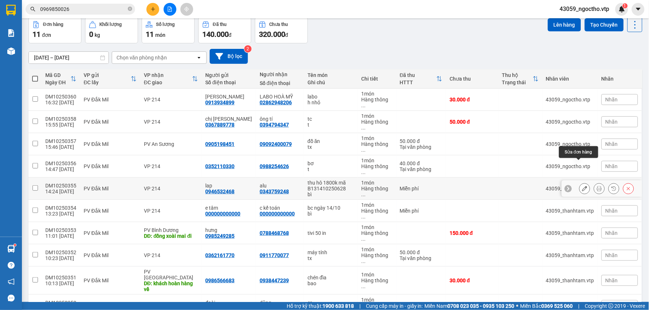
click at [582, 186] on icon at bounding box center [584, 188] width 5 height 5
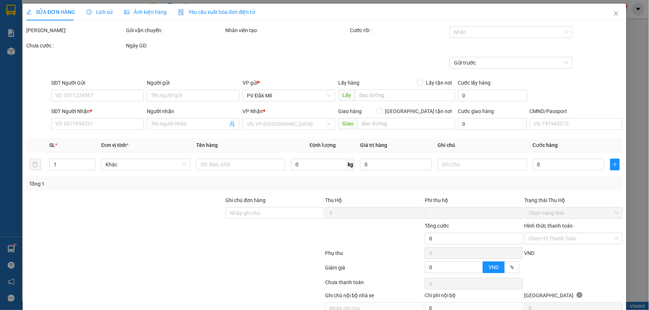
type input "0946532468"
type input "lap"
type input "0343759248"
type input "alu"
type input "0"
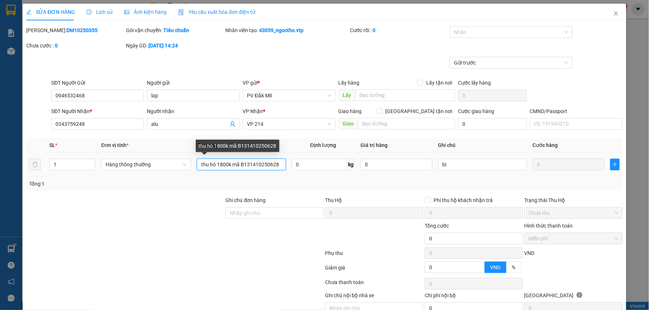
click at [219, 163] on input "thu hô 1800k mã B131410250628" at bounding box center [241, 165] width 89 height 12
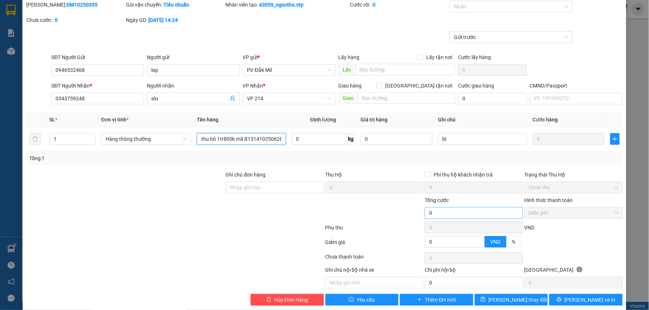
scroll to position [35, 0]
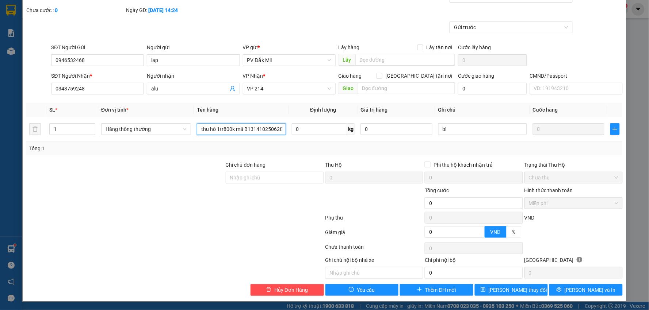
type input "thu hô 1tr800k mã B131410250628"
click at [577, 291] on span "Lưu và In" at bounding box center [589, 290] width 51 height 8
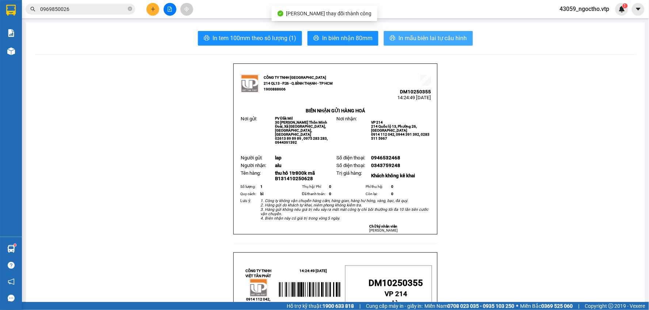
click at [422, 38] on span "In mẫu biên lai tự cấu hình" at bounding box center [432, 38] width 69 height 9
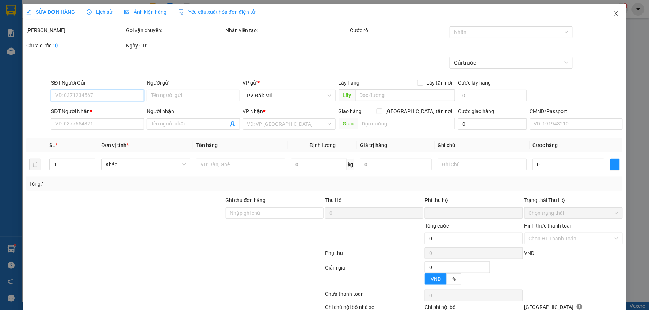
type input "0946532468"
type input "lap"
type input "0343759248"
type input "alu"
type input "0"
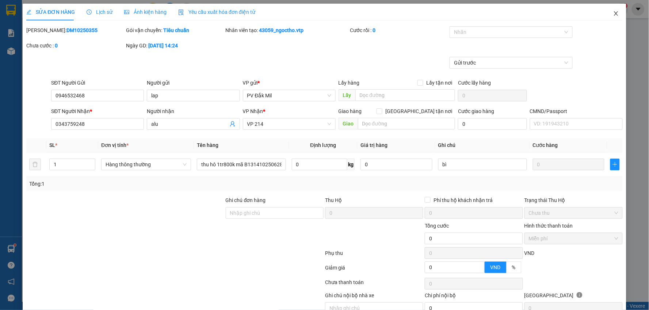
click at [613, 15] on icon "close" at bounding box center [616, 14] width 6 height 6
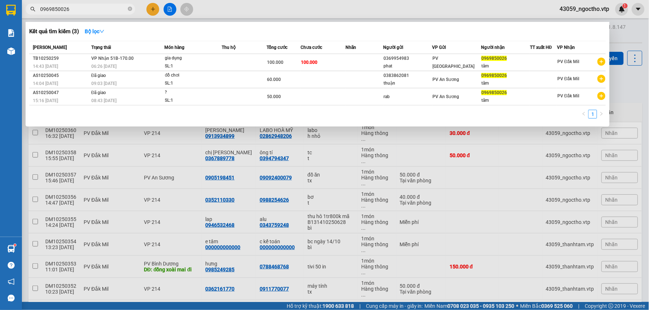
click at [95, 12] on input "0969850026" at bounding box center [83, 9] width 86 height 8
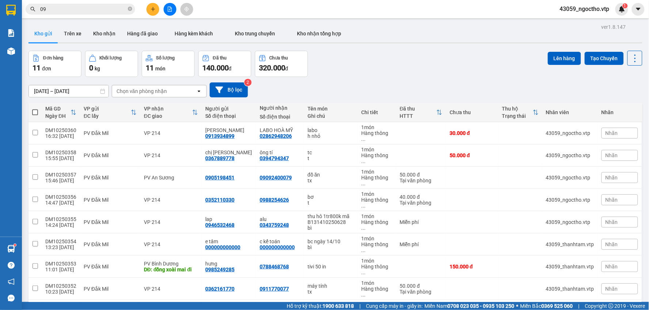
type input "0"
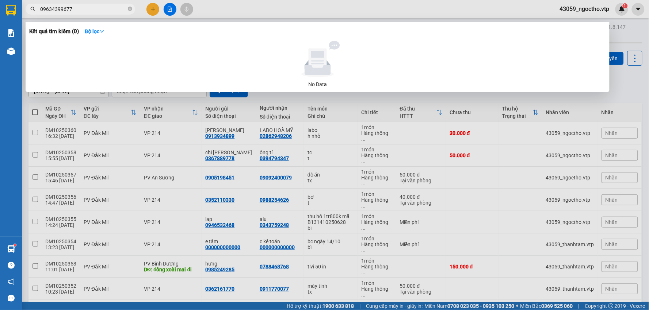
click at [48, 8] on input "09634399677" at bounding box center [83, 9] width 86 height 8
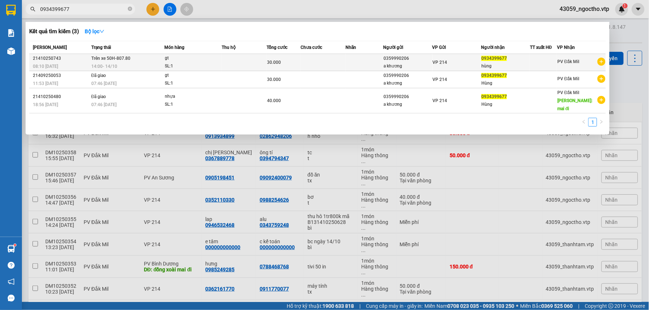
type input "0934399677"
click at [130, 63] on div "14:00 - 14/10" at bounding box center [127, 66] width 73 height 8
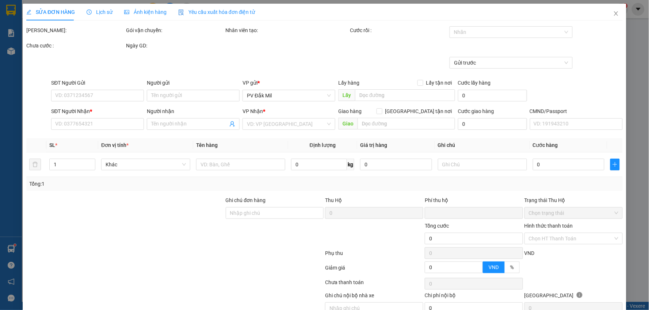
type input "0359990206"
type input "a khương"
type input "0934399677"
type input "hùng"
type input "ck6839 30k 14/10 8h10"
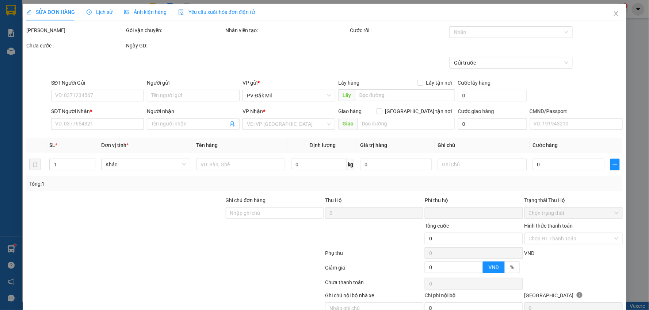
type input "0"
type input "30.000"
type input "1.500"
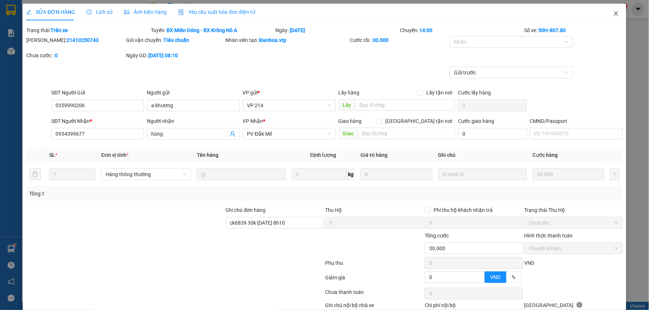
click at [613, 14] on icon "close" at bounding box center [616, 14] width 6 height 6
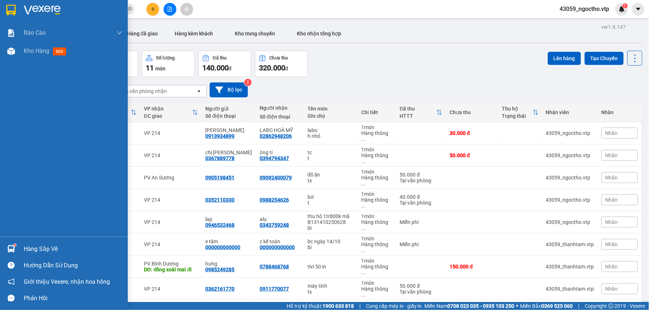
click at [12, 246] on img at bounding box center [11, 249] width 8 height 8
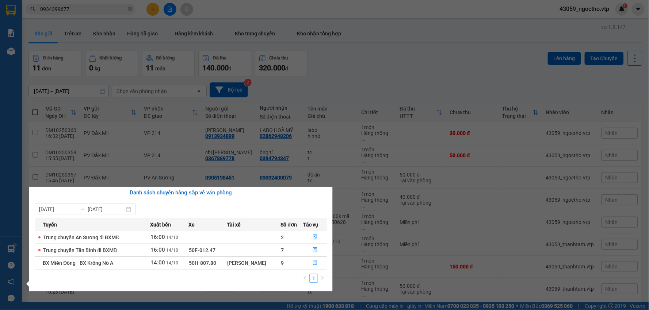
click at [189, 265] on td "14:00 14/10" at bounding box center [169, 263] width 39 height 13
click at [313, 264] on icon "file-done" at bounding box center [315, 262] width 5 height 5
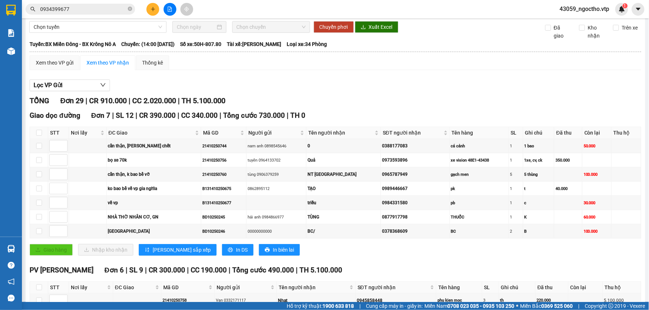
scroll to position [2, 0]
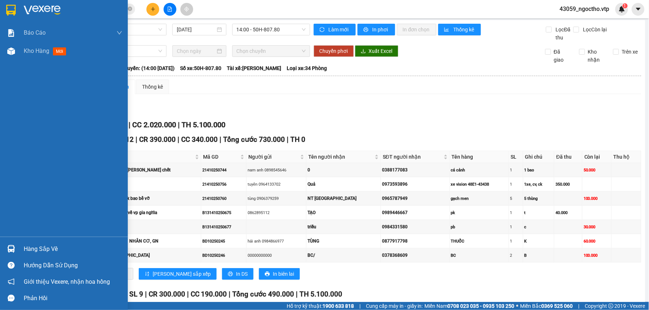
click at [41, 250] on div "Hàng sắp về" at bounding box center [73, 249] width 99 height 11
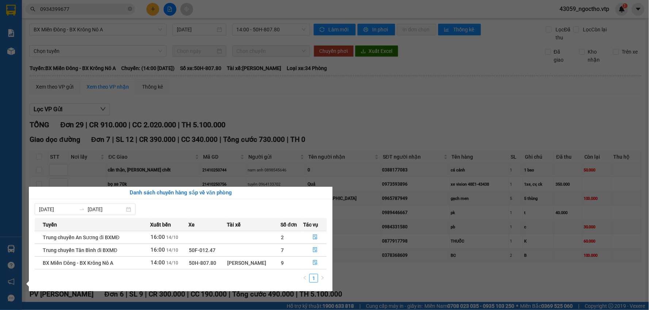
click at [184, 268] on td "14:00 14/10" at bounding box center [169, 263] width 39 height 13
click at [208, 263] on span "50H-807.80" at bounding box center [202, 263] width 27 height 6
click at [314, 265] on icon "file-done" at bounding box center [315, 262] width 5 height 5
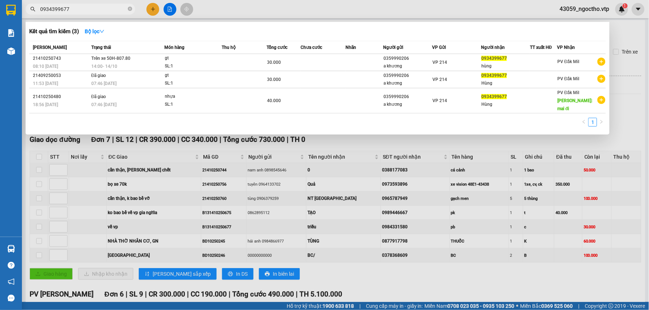
click at [92, 11] on input "0934399677" at bounding box center [83, 9] width 86 height 8
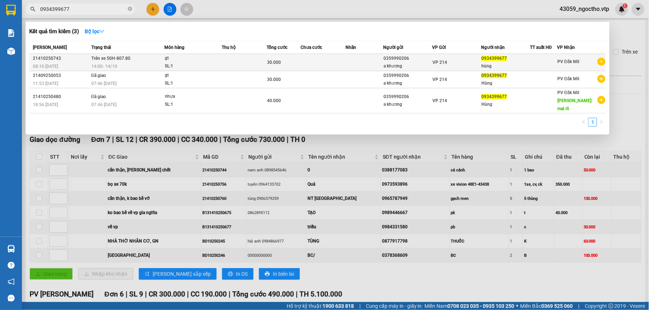
click at [392, 60] on div "0359990206" at bounding box center [408, 59] width 48 height 8
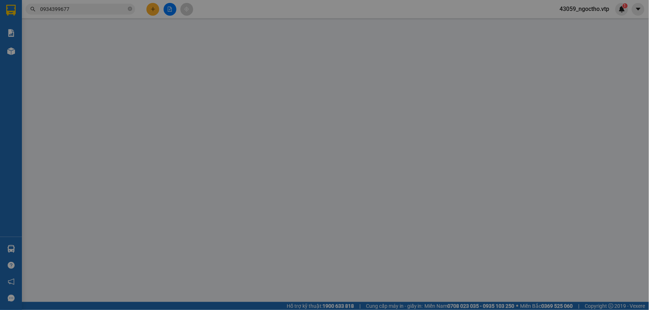
type input "1.500"
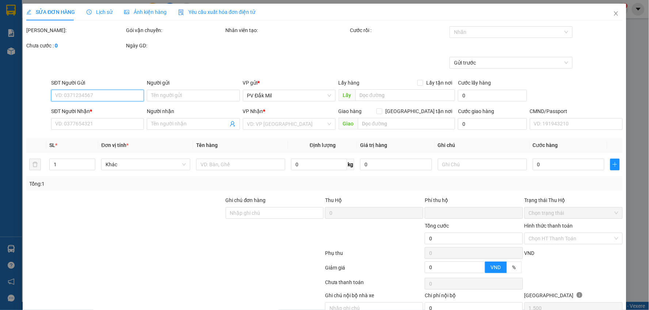
type input "0359990206"
type input "a khương"
type input "0934399677"
type input "hùng"
type input "ck6839 30k 14/10 8h10"
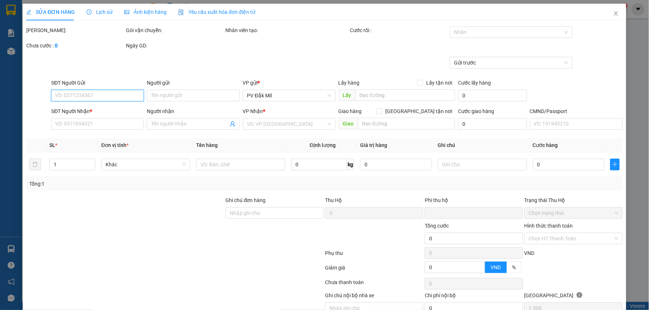
type input "0"
type input "30.000"
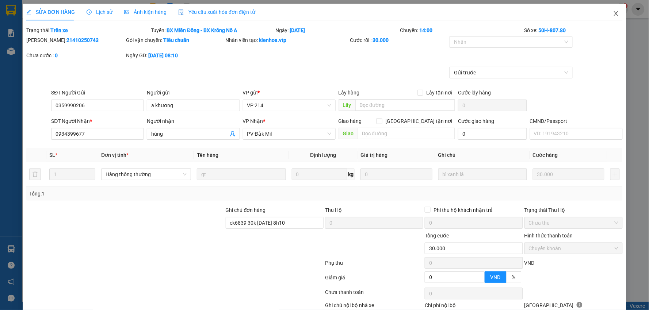
click at [613, 14] on icon "close" at bounding box center [616, 14] width 6 height 6
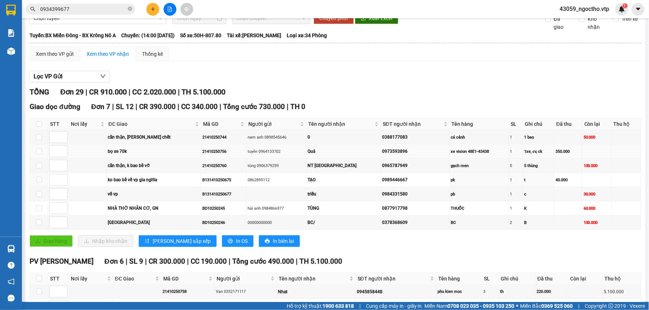
scroll to position [81, 0]
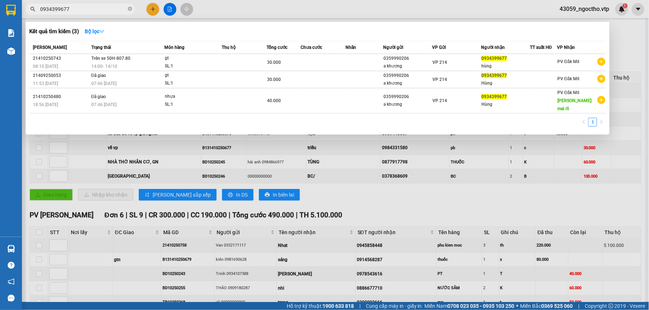
click at [85, 14] on span "0934399677" at bounding box center [81, 9] width 110 height 11
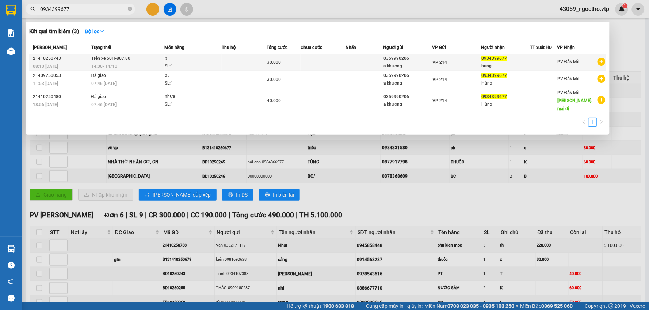
click at [112, 63] on span "14:00 - 14/10" at bounding box center [104, 66] width 26 height 6
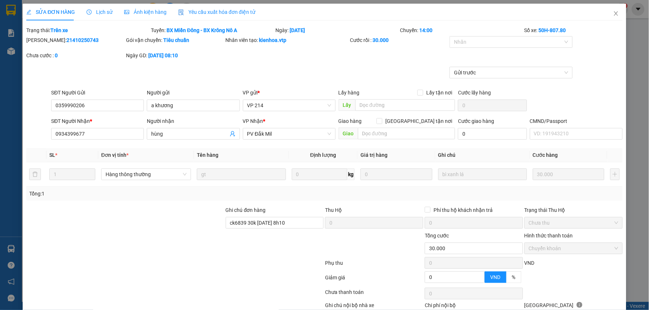
click at [108, 12] on span "Lịch sử" at bounding box center [100, 12] width 26 height 6
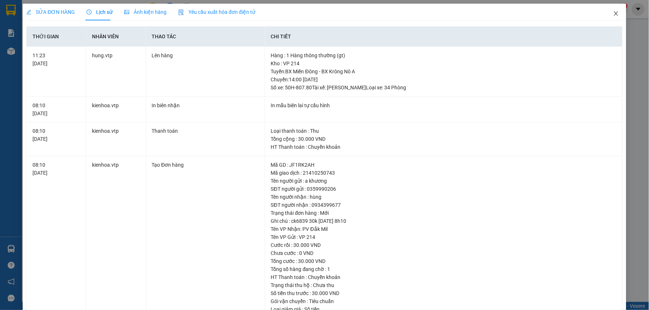
click at [613, 16] on icon "close" at bounding box center [616, 14] width 6 height 6
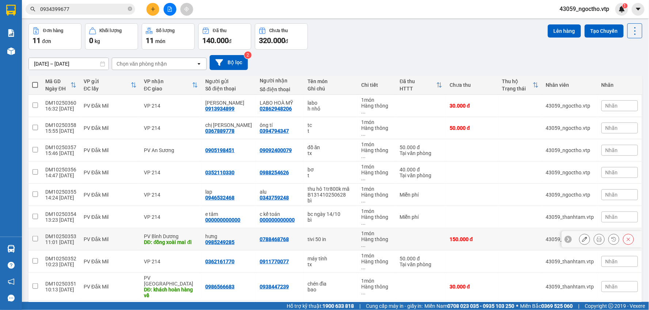
scroll to position [34, 0]
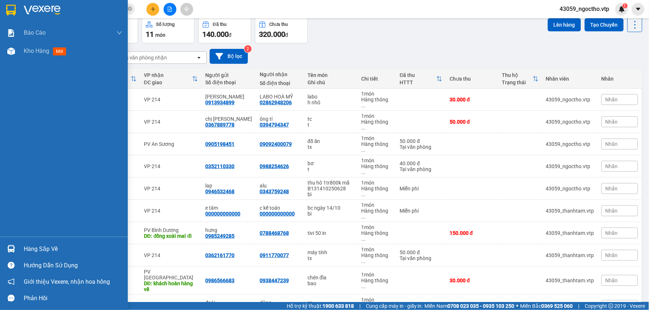
click at [16, 247] on div at bounding box center [11, 249] width 13 height 13
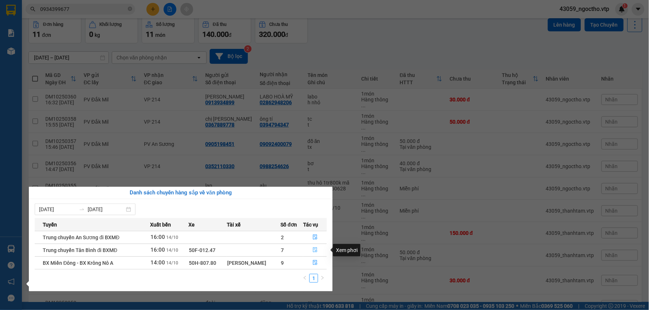
click at [315, 249] on icon "file-done" at bounding box center [315, 250] width 5 height 5
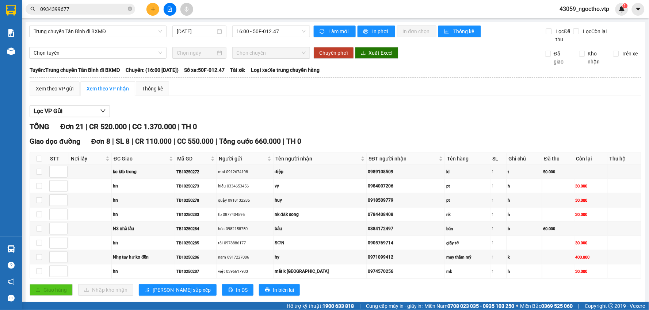
click at [93, 7] on input "0934399677" at bounding box center [83, 9] width 86 height 8
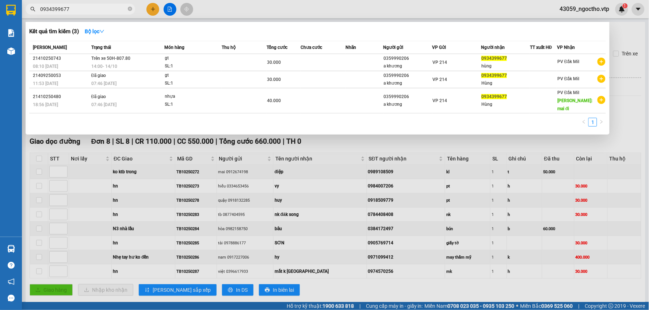
click at [83, 7] on input "0934399677" at bounding box center [83, 9] width 86 height 8
type input "0"
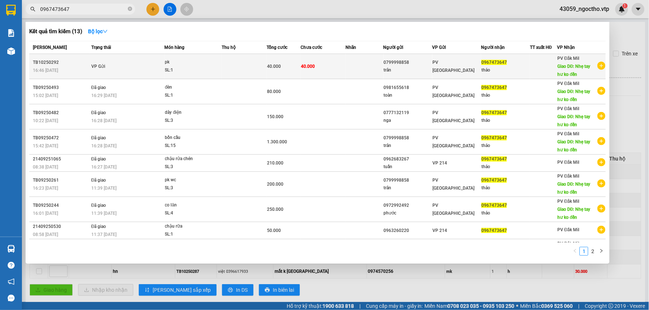
type input "0967473647"
click at [271, 67] on span "40.000" at bounding box center [274, 66] width 14 height 5
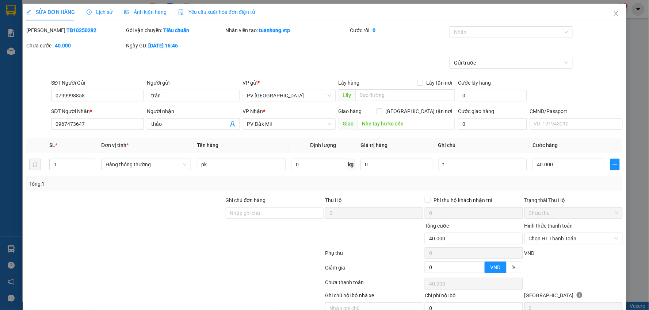
click at [111, 13] on div "SỬA ĐƠN HÀNG Lịch sử Ảnh kiện hàng Yêu cầu xuất hóa đơn điện tử" at bounding box center [140, 12] width 229 height 17
click at [95, 11] on span "Lịch sử" at bounding box center [100, 12] width 26 height 6
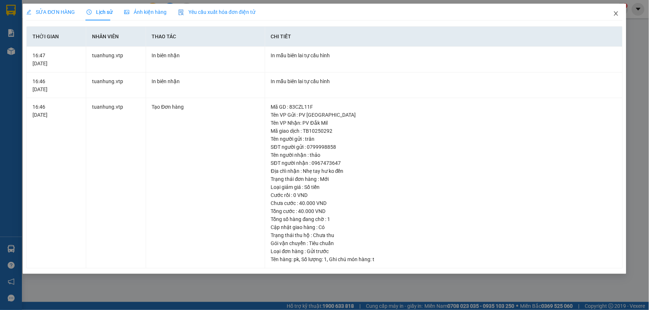
click at [619, 16] on span "Close" at bounding box center [616, 14] width 20 height 20
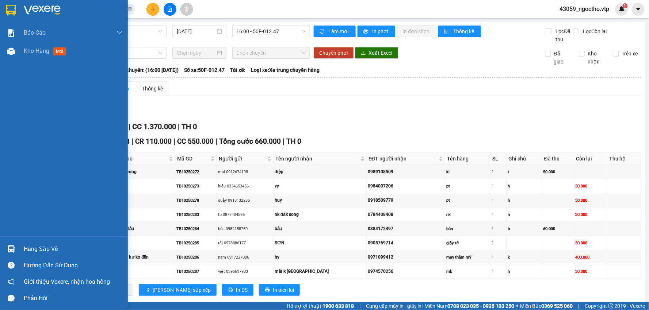
click at [37, 249] on div "Hàng sắp về" at bounding box center [73, 249] width 99 height 11
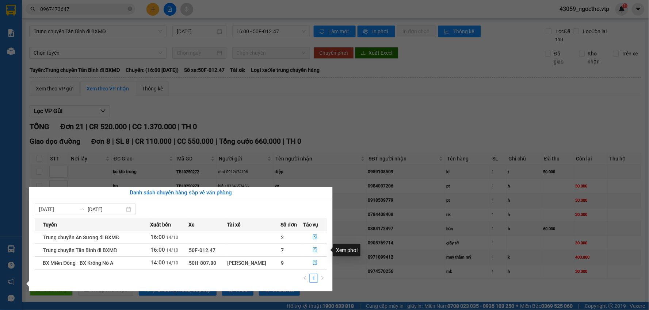
click at [313, 250] on icon "file-done" at bounding box center [315, 250] width 4 height 5
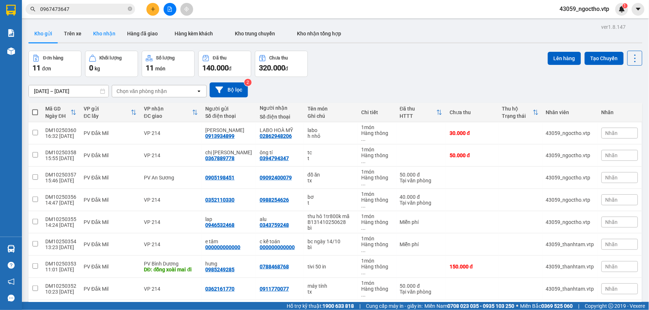
click at [92, 35] on button "Kho nhận" at bounding box center [104, 34] width 34 height 18
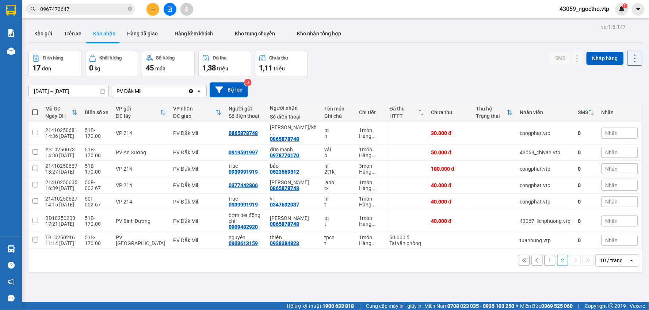
click at [544, 257] on button "1" at bounding box center [549, 260] width 11 height 11
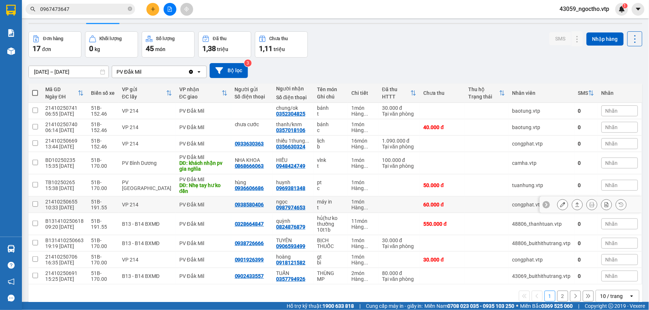
scroll to position [34, 0]
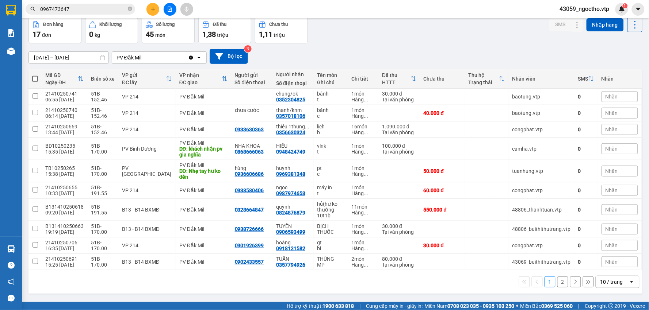
click at [557, 285] on button "2" at bounding box center [562, 282] width 11 height 11
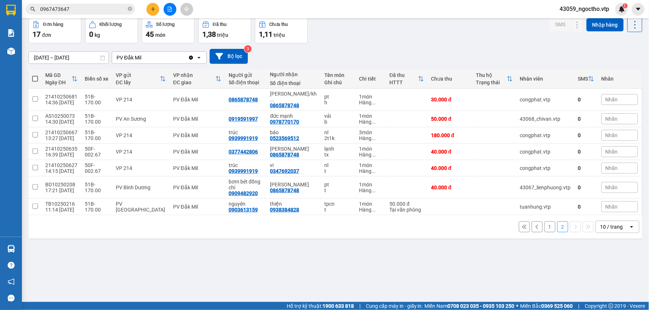
click at [548, 222] on button "1" at bounding box center [549, 227] width 11 height 11
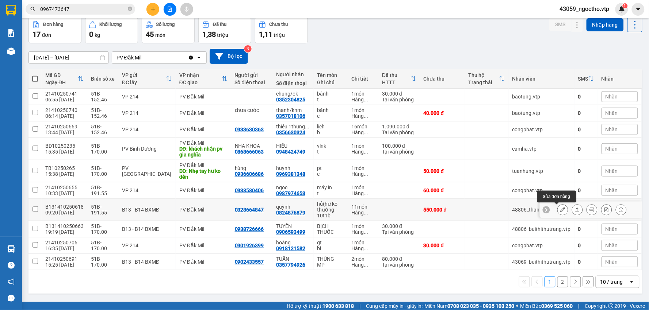
click at [560, 212] on icon at bounding box center [562, 209] width 5 height 5
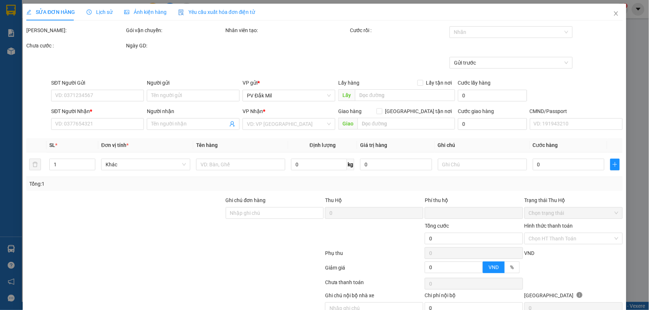
type input "0328664847"
type input "0824876879"
type input "quỳnh"
type input "0"
type input "550.000"
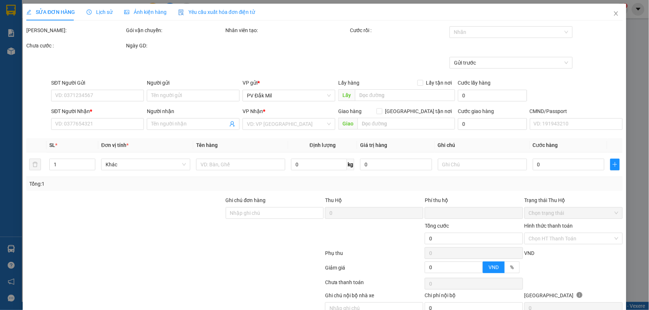
type input "550.000"
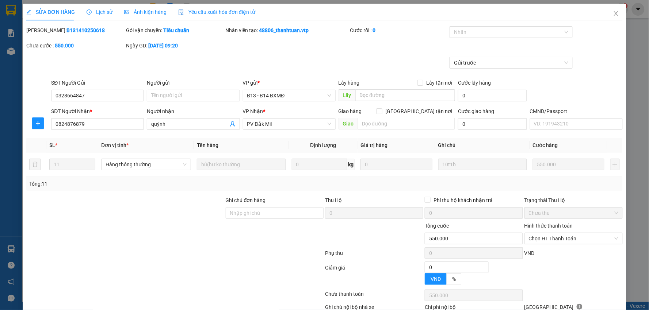
type input "27.500"
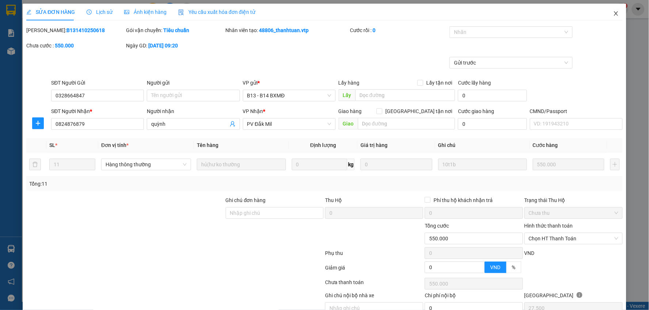
click at [613, 12] on icon "close" at bounding box center [616, 14] width 6 height 6
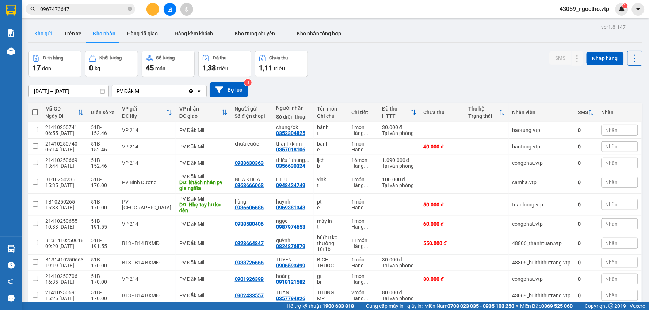
click at [45, 30] on button "Kho gửi" at bounding box center [43, 34] width 30 height 18
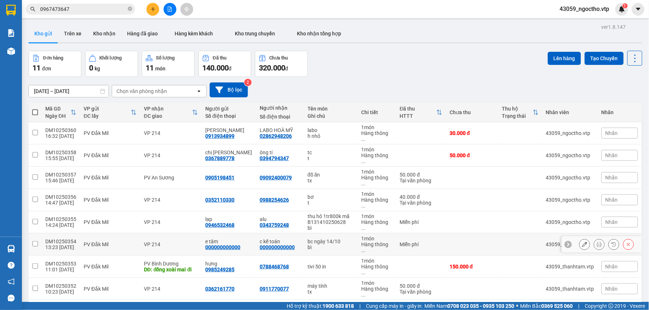
scroll to position [34, 0]
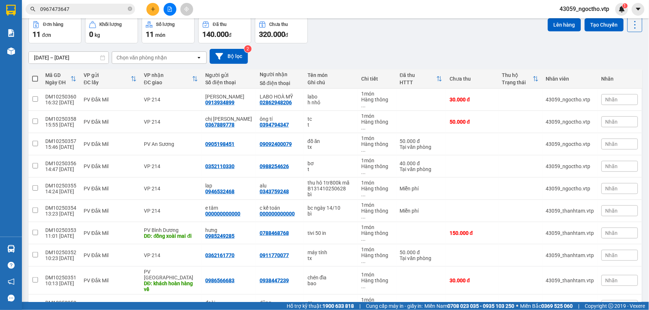
click at [33, 77] on span at bounding box center [35, 79] width 6 height 6
click at [35, 75] on input "checkbox" at bounding box center [35, 75] width 0 height 0
checkbox input "true"
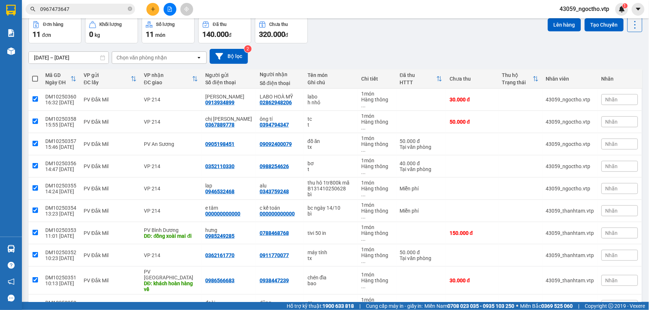
checkbox input "true"
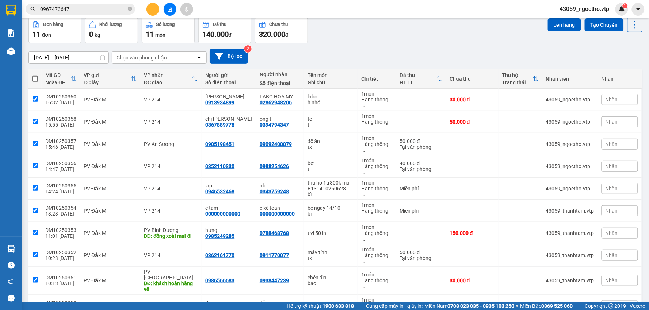
checkbox input "true"
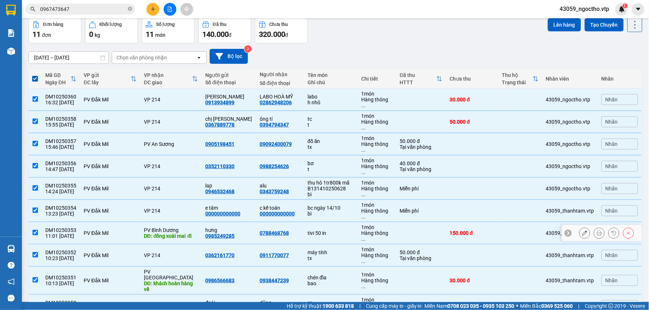
click at [35, 230] on input "checkbox" at bounding box center [34, 232] width 5 height 5
checkbox input "false"
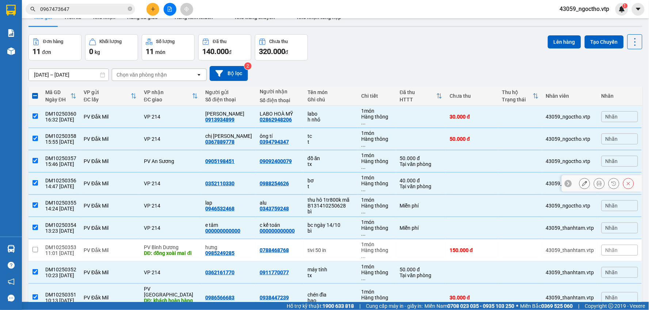
scroll to position [0, 0]
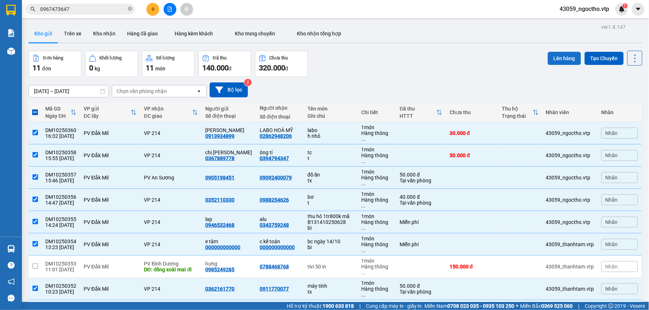
click at [554, 55] on button "Lên hàng" at bounding box center [564, 58] width 33 height 13
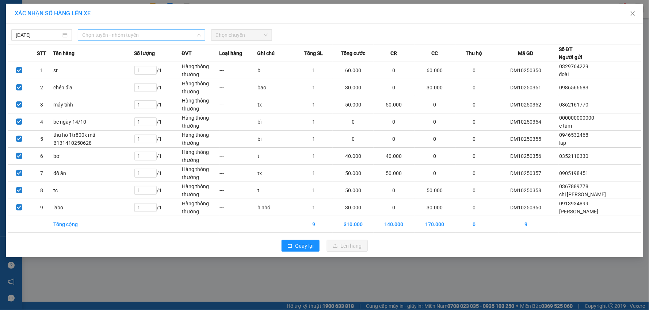
click at [119, 35] on span "Chọn tuyến - nhóm tuyến" at bounding box center [141, 35] width 119 height 11
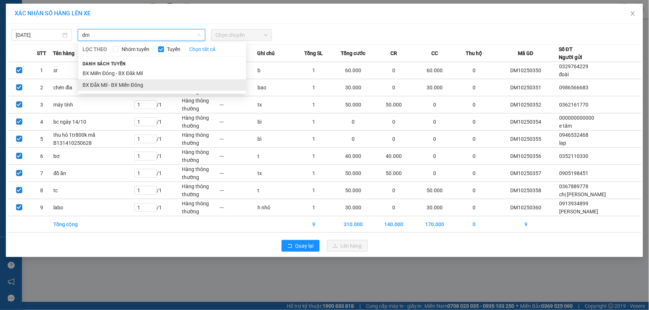
type input "dm"
click at [133, 85] on li "BX Đắk Mil - BX Miền Đông" at bounding box center [162, 85] width 168 height 12
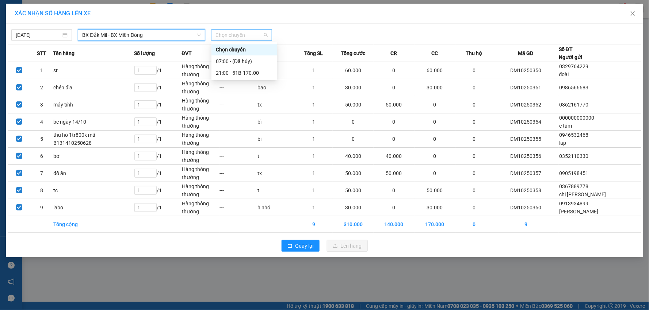
click at [238, 38] on span "Chọn chuyến" at bounding box center [241, 35] width 52 height 11
click at [231, 73] on div "21:00 - 51B-170.00" at bounding box center [244, 73] width 57 height 8
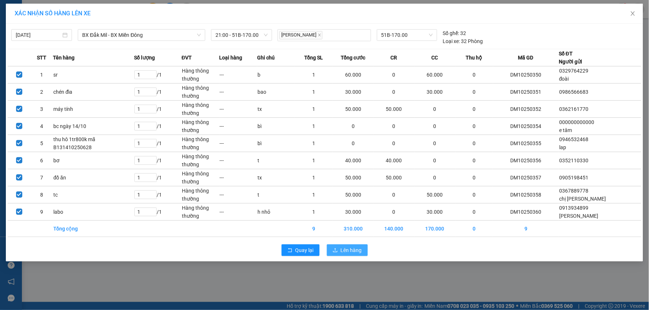
click at [353, 248] on span "Lên hàng" at bounding box center [351, 250] width 21 height 8
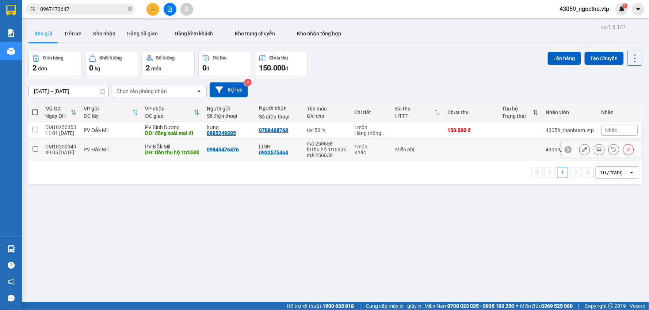
click at [32, 151] on input "checkbox" at bounding box center [34, 148] width 5 height 5
checkbox input "true"
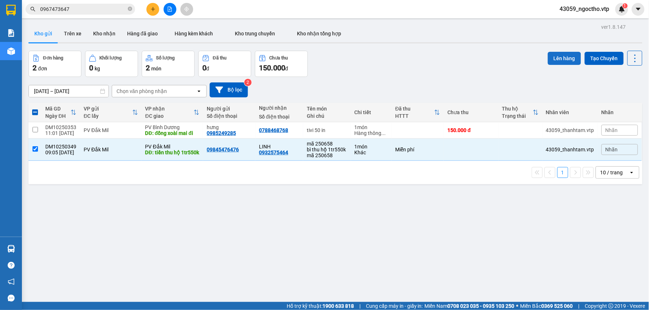
click at [564, 58] on button "Lên hàng" at bounding box center [564, 58] width 33 height 13
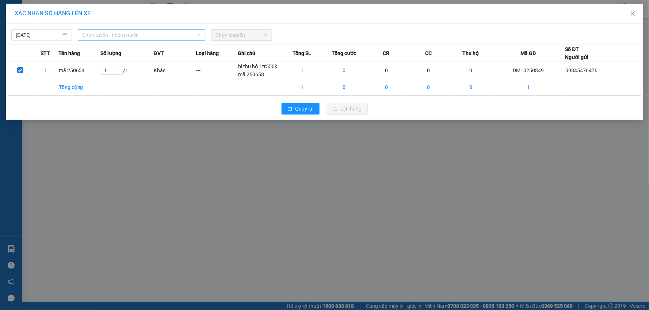
click at [116, 31] on span "Chọn tuyến - nhóm tuyến" at bounding box center [141, 35] width 119 height 11
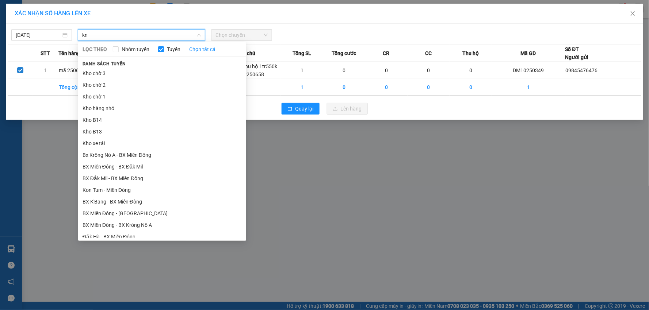
type input "k"
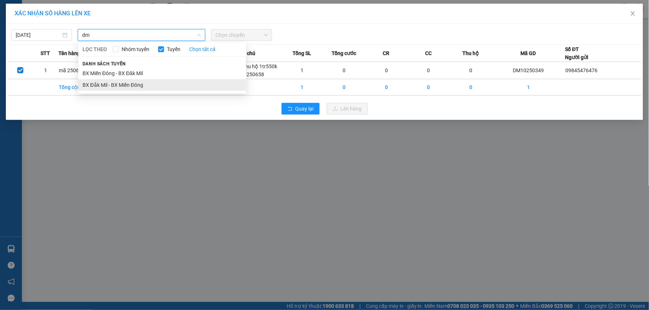
type input "dm"
click at [140, 82] on li "BX Đắk Mil - BX Miền Đông" at bounding box center [162, 85] width 168 height 12
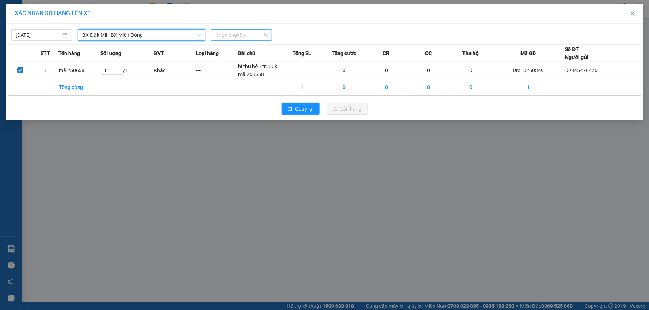
click at [228, 37] on span "Chọn chuyến" at bounding box center [241, 35] width 52 height 11
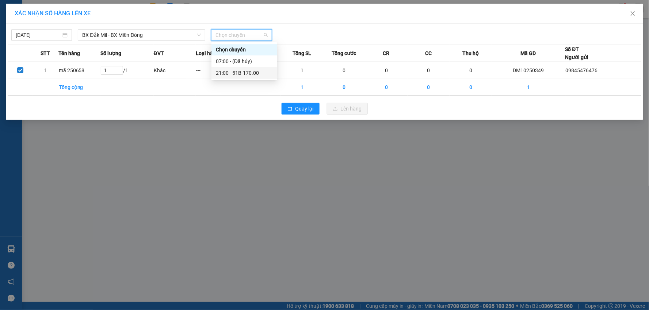
click at [237, 70] on div "21:00 - 51B-170.00" at bounding box center [244, 73] width 57 height 8
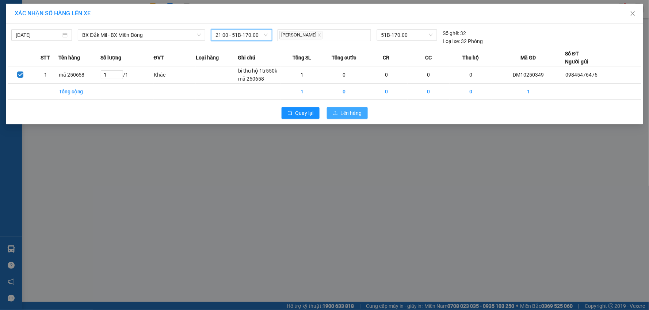
click at [348, 112] on span "Lên hàng" at bounding box center [351, 113] width 21 height 8
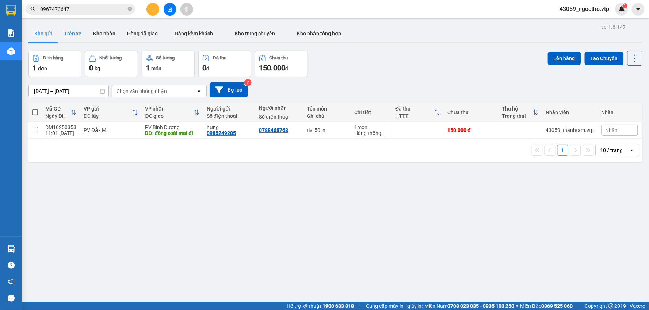
click at [75, 36] on button "Trên xe" at bounding box center [72, 34] width 29 height 18
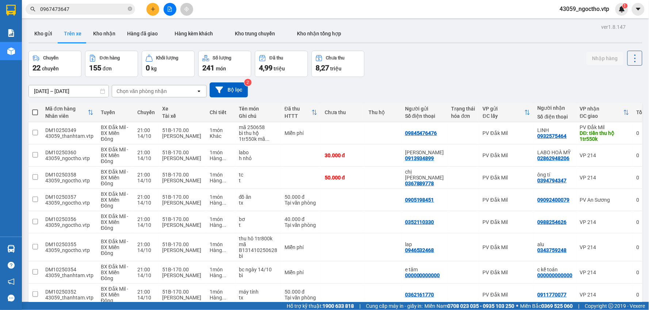
click at [157, 85] on div "Chọn văn phòng nhận open" at bounding box center [159, 91] width 95 height 12
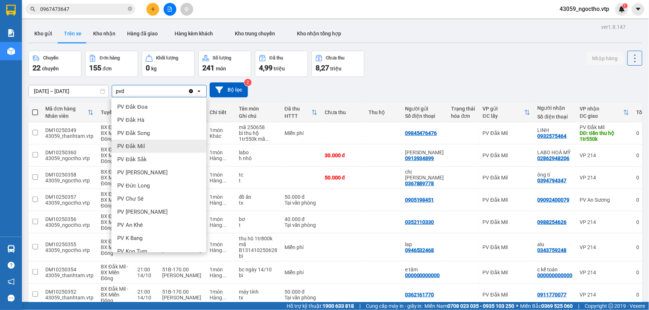
type input "pvd"
click at [141, 143] on span "PV Đắk Mil" at bounding box center [131, 146] width 28 height 7
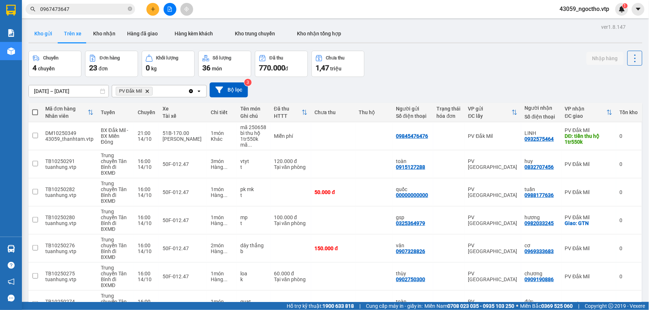
click at [39, 33] on button "Kho gửi" at bounding box center [43, 34] width 30 height 18
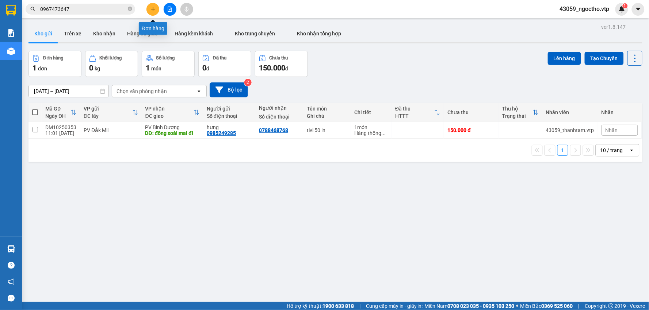
click at [150, 13] on button at bounding box center [152, 9] width 13 height 13
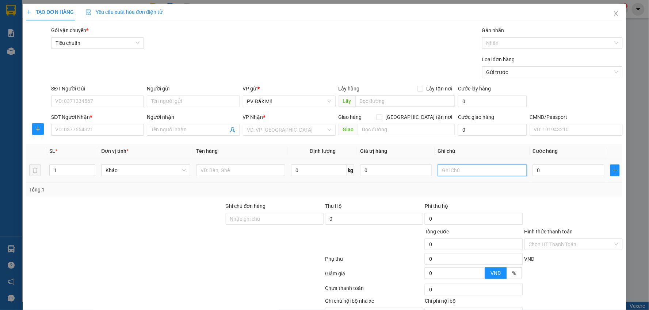
click at [449, 167] on input "text" at bounding box center [482, 171] width 89 height 12
type input "t"
click at [219, 169] on input "text" at bounding box center [240, 171] width 89 height 12
type input "d"
type input "đ"
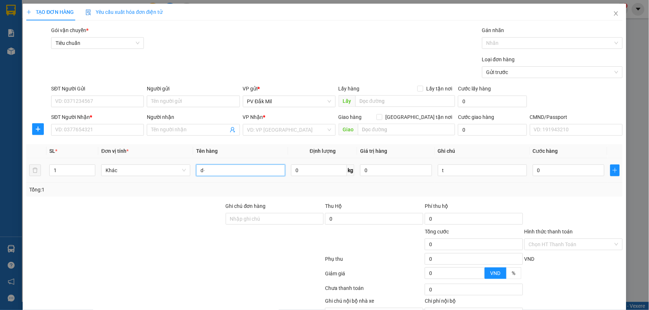
type input "d"
type input "đồ ăn"
drag, startPoint x: 212, startPoint y: 175, endPoint x: 130, endPoint y: 164, distance: 82.8
click at [141, 167] on tr "1 Khác đồ ăn 0 kg 0 t 0" at bounding box center [324, 170] width 596 height 24
type input "mât ông"
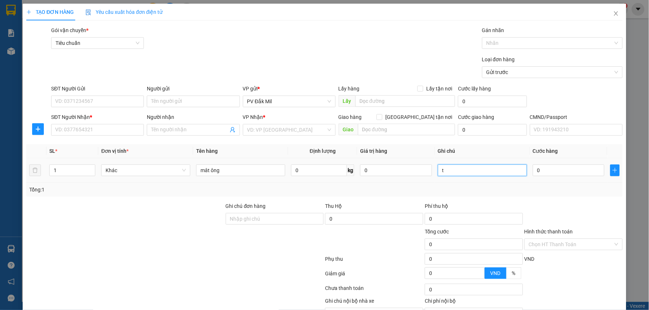
click at [450, 172] on input "t" at bounding box center [482, 171] width 89 height 12
click at [545, 173] on input "0" at bounding box center [569, 171] width 72 height 12
click at [101, 131] on input "SĐT Người Nhận *" at bounding box center [97, 130] width 93 height 12
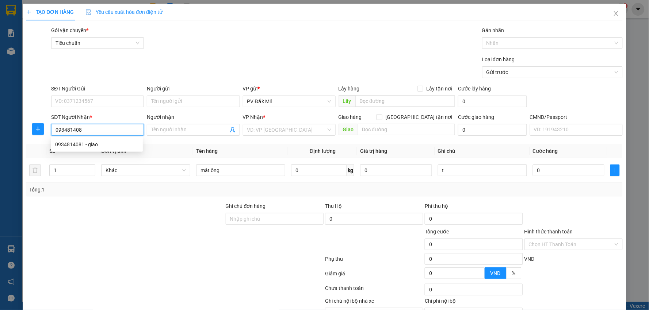
type input "0934814081"
click at [83, 144] on div "0934814081 - giao" at bounding box center [96, 145] width 83 height 8
type input "giao"
type input "0934814081"
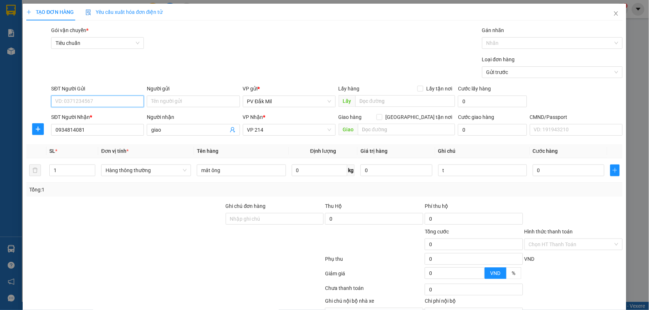
click at [88, 105] on input "SĐT Người Gửi" at bounding box center [97, 102] width 93 height 12
click at [86, 118] on div "0936160105 - thủy" at bounding box center [96, 116] width 83 height 8
type input "0936160105"
type input "thủy"
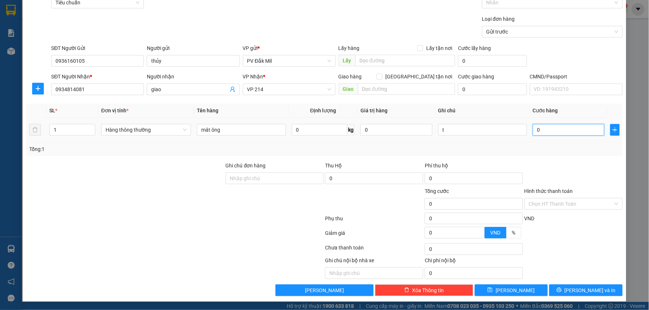
click at [541, 129] on input "0" at bounding box center [569, 130] width 72 height 12
type input "4"
type input "40"
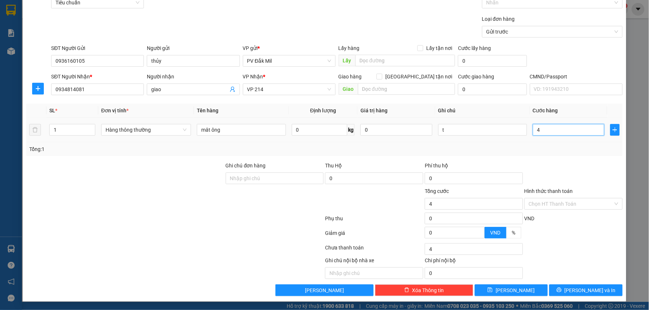
type input "40"
type input "400"
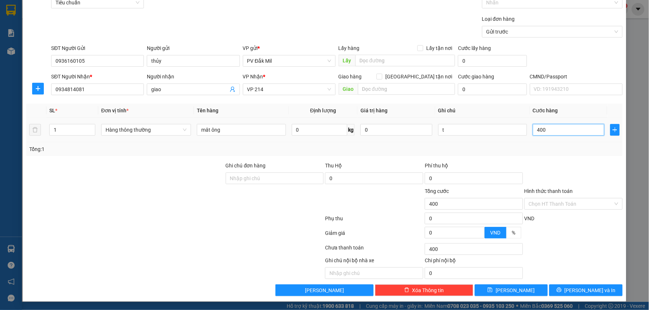
type input "4.000"
type input "40.000"
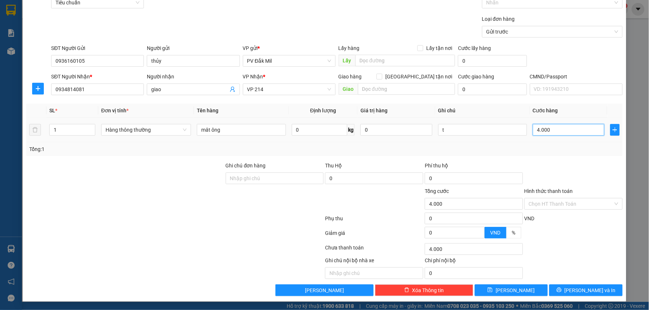
type input "40.000"
click at [556, 205] on input "Hình thức thanh toán" at bounding box center [571, 203] width 84 height 11
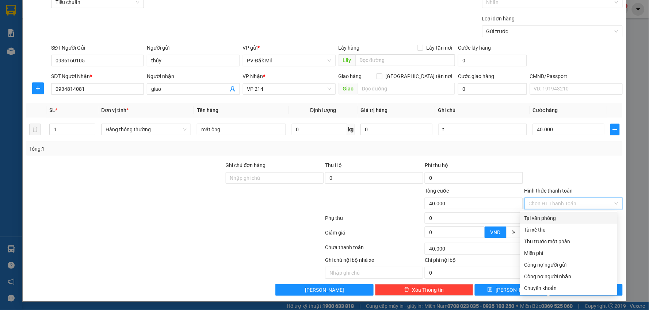
click at [543, 219] on div "Tại văn phòng" at bounding box center [568, 218] width 88 height 8
type input "0"
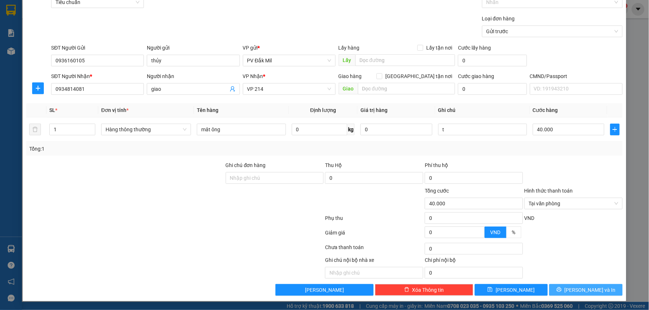
click at [577, 288] on span "[PERSON_NAME] và In" at bounding box center [589, 290] width 51 height 8
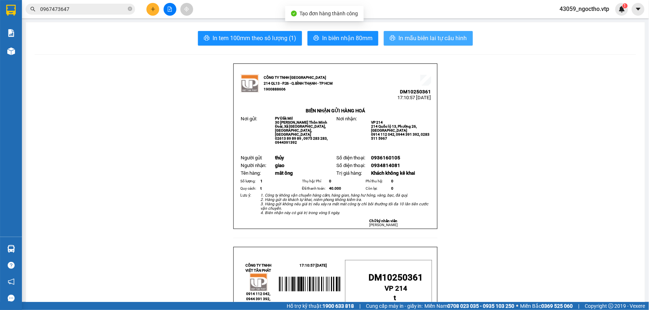
click at [442, 39] on span "In mẫu biên lai tự cấu hình" at bounding box center [432, 38] width 69 height 9
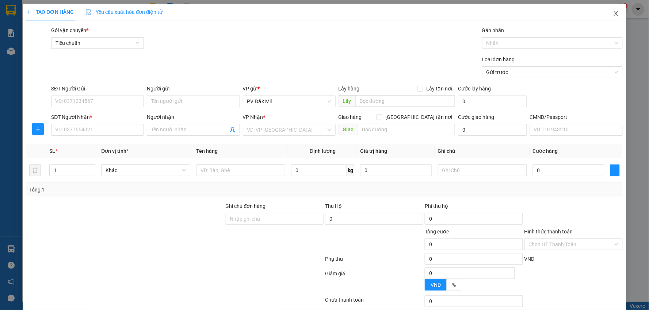
click at [607, 11] on span "Close" at bounding box center [616, 14] width 20 height 20
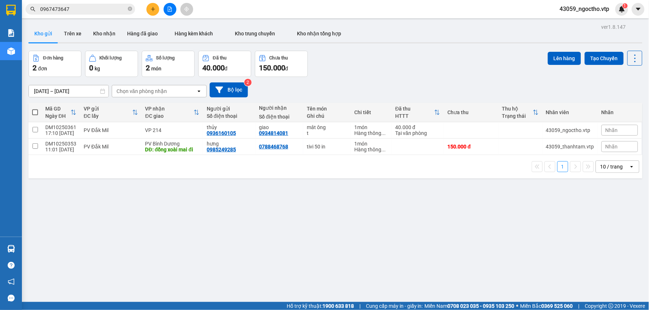
click at [378, 242] on div "ver 1.8.147 Kho gửi Trên xe Kho nhận Hàng đã giao Hàng kèm khách Kho trung chuy…" at bounding box center [336, 177] width 620 height 310
click at [37, 129] on input "checkbox" at bounding box center [34, 129] width 5 height 5
checkbox input "true"
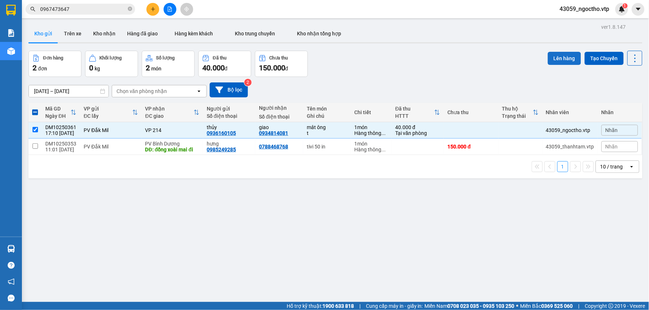
click at [560, 60] on button "Lên hàng" at bounding box center [564, 58] width 33 height 13
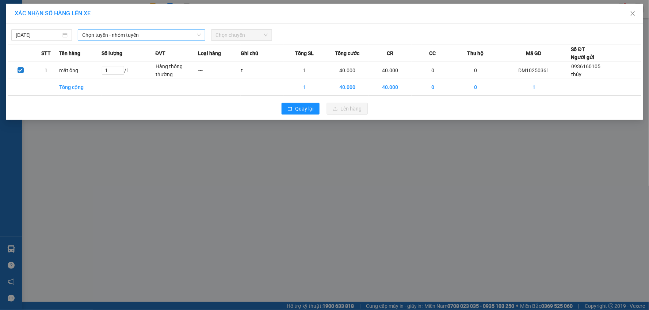
click at [112, 37] on span "Chọn tuyến - nhóm tuyến" at bounding box center [141, 35] width 119 height 11
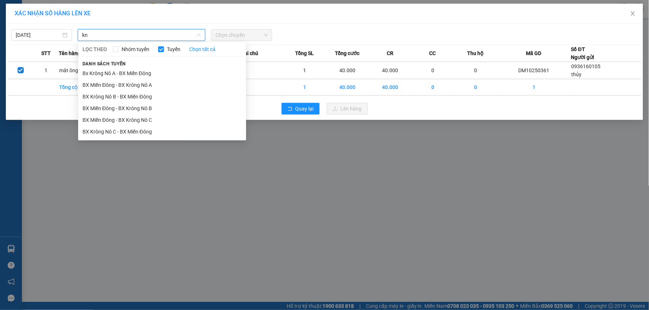
type input "k"
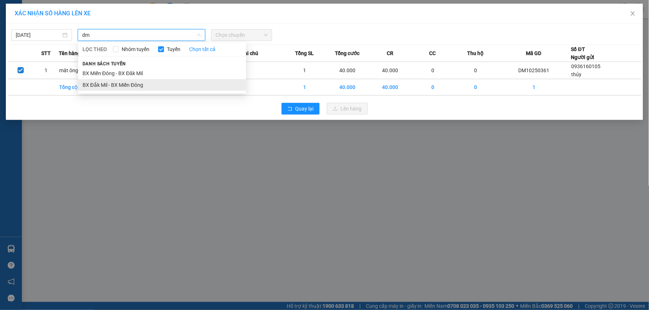
type input "dm"
click at [91, 86] on li "BX Đắk Mil - BX Miền Đông" at bounding box center [162, 85] width 168 height 12
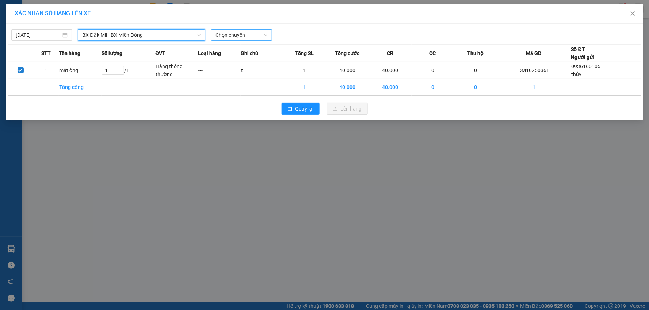
click at [243, 38] on span "Chọn chuyến" at bounding box center [241, 35] width 52 height 11
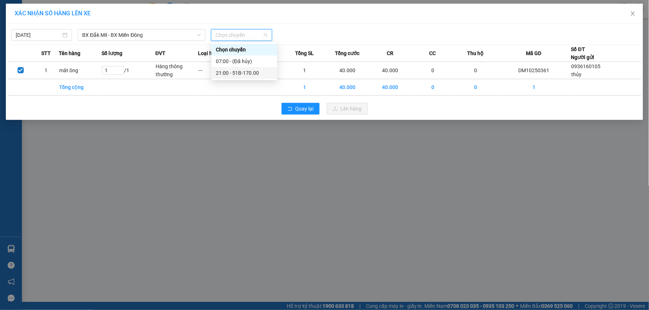
click at [245, 71] on div "21:00 - 51B-170.00" at bounding box center [244, 73] width 57 height 8
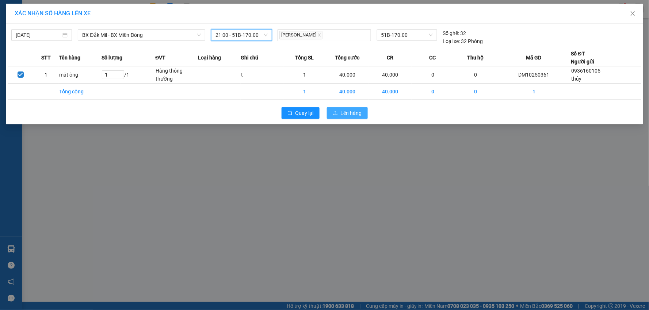
click at [349, 114] on span "Lên hàng" at bounding box center [351, 113] width 21 height 8
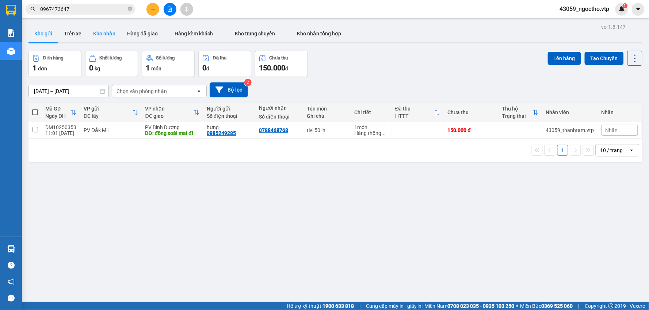
click at [106, 34] on button "Kho nhận" at bounding box center [104, 34] width 34 height 18
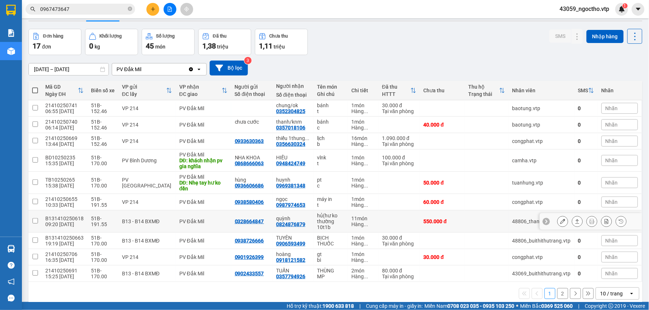
scroll to position [34, 0]
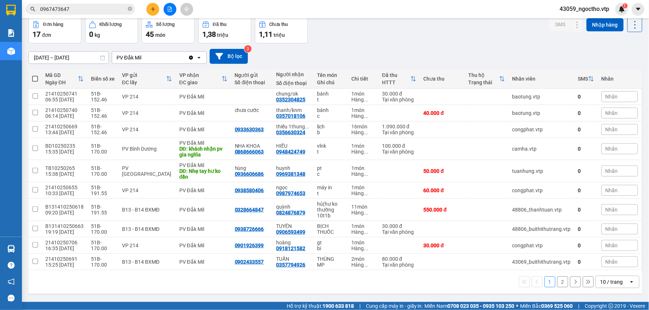
click at [559, 283] on button "2" at bounding box center [562, 282] width 11 height 11
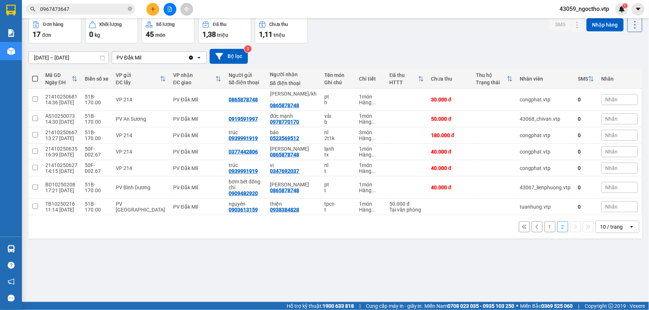
click at [545, 226] on button "1" at bounding box center [549, 227] width 11 height 11
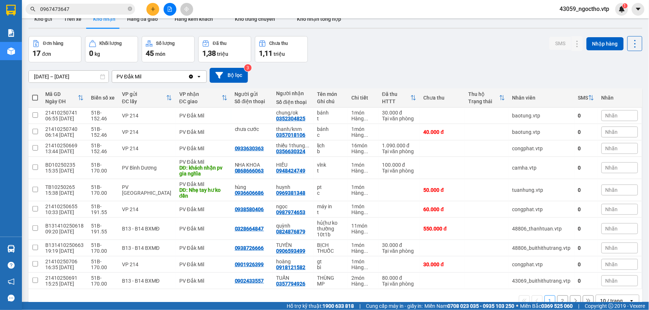
scroll to position [0, 0]
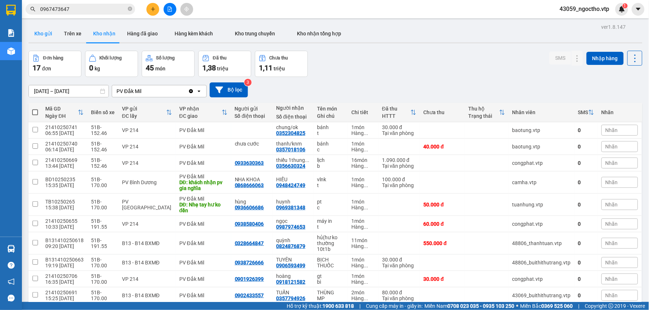
click at [47, 34] on button "Kho gửi" at bounding box center [43, 34] width 30 height 18
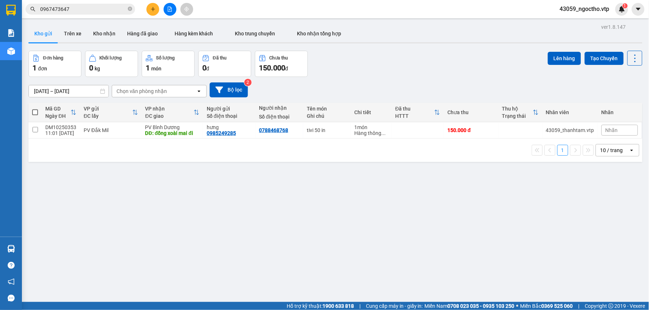
click at [153, 14] on button at bounding box center [152, 9] width 13 height 13
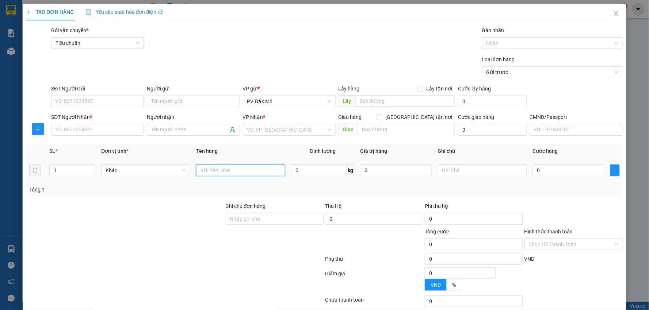
click at [202, 173] on input "text" at bounding box center [240, 171] width 89 height 12
type input "d"
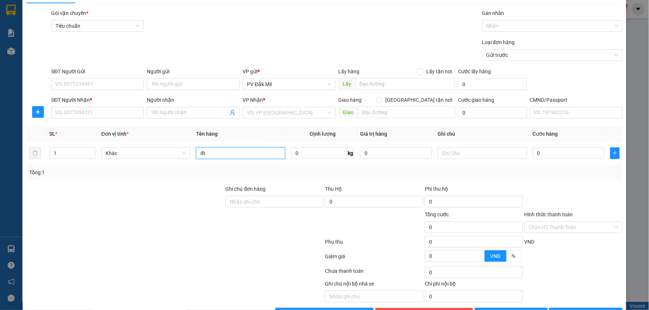
scroll to position [41, 0]
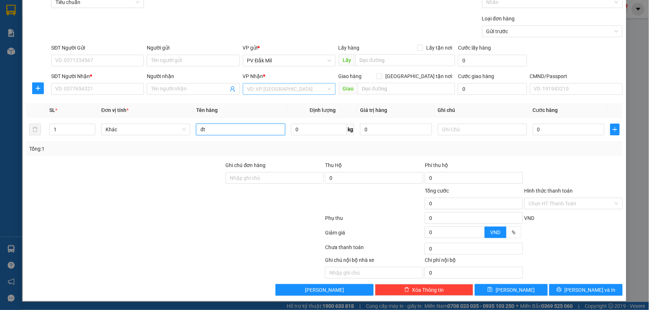
type input "đt"
click at [285, 85] on input "search" at bounding box center [286, 89] width 79 height 11
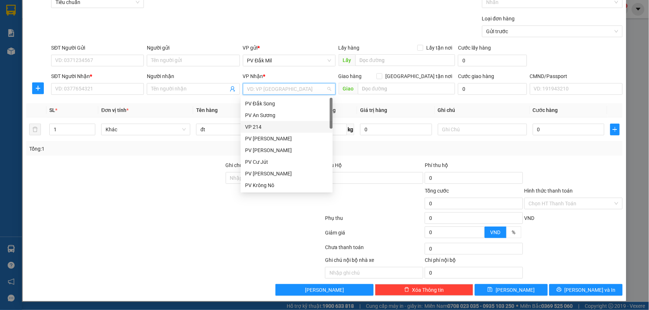
click at [249, 125] on div "VP 214" at bounding box center [286, 127] width 83 height 8
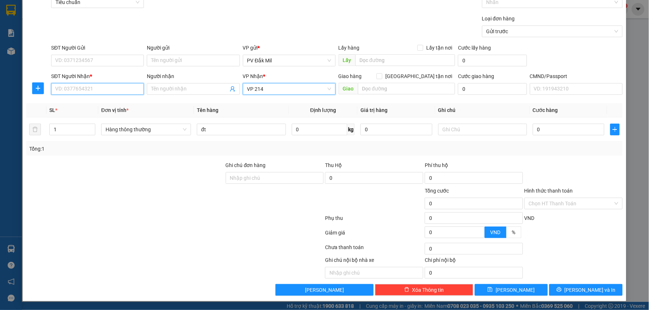
click at [91, 90] on input "SĐT Người Nhận *" at bounding box center [97, 89] width 93 height 12
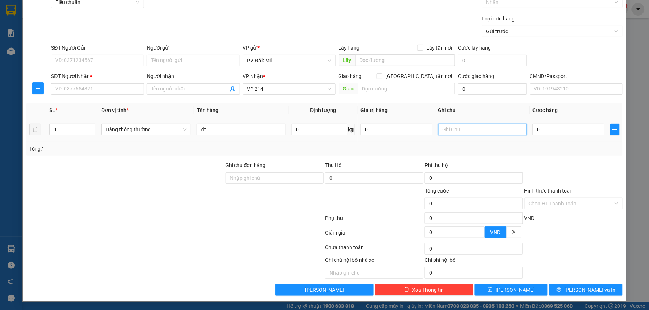
click at [475, 134] on input "text" at bounding box center [482, 130] width 89 height 12
type input "b"
click at [61, 91] on input "SĐT Người Nhận *" at bounding box center [97, 89] width 93 height 12
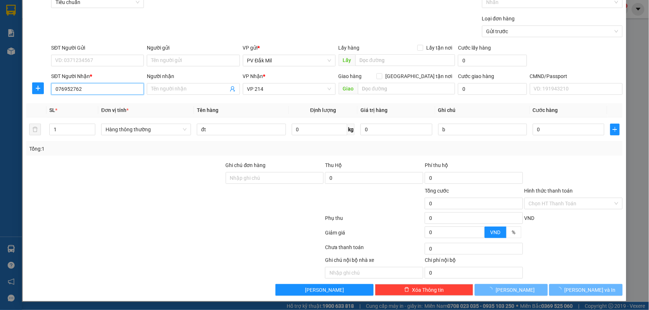
type input "0769527626"
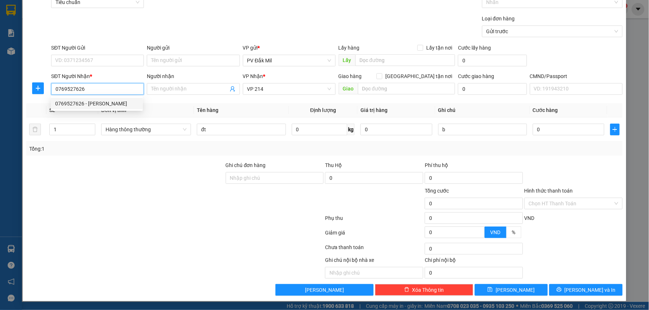
click at [97, 104] on div "0769527626 - VŨ" at bounding box center [96, 104] width 83 height 8
type input "VŨ"
type input "0769527626"
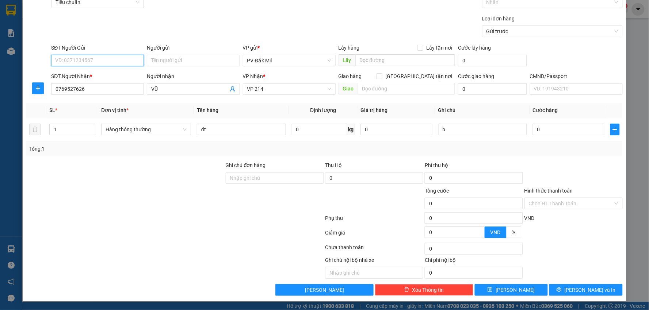
click at [92, 62] on input "SĐT Người Gửi" at bounding box center [97, 61] width 93 height 12
click at [79, 73] on div "0938788785 - vũ" at bounding box center [96, 75] width 83 height 8
type input "0938788785"
type input "vũ"
click at [459, 131] on input "b" at bounding box center [482, 130] width 89 height 12
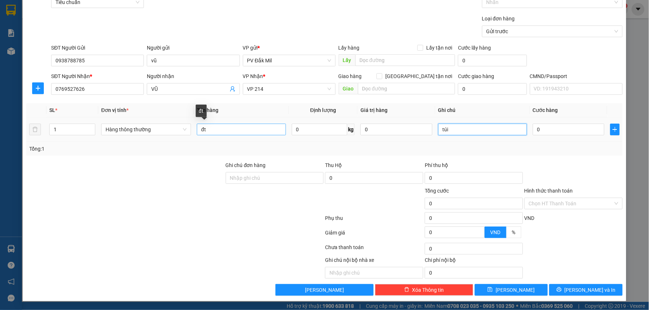
type input "túi"
click at [232, 133] on input "đt" at bounding box center [241, 130] width 89 height 12
type input "đt/ko kt bên trong"
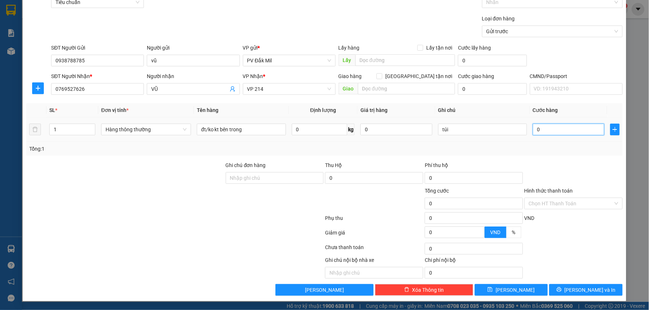
click at [555, 132] on input "0" at bounding box center [569, 130] width 72 height 12
type input "5"
type input "50"
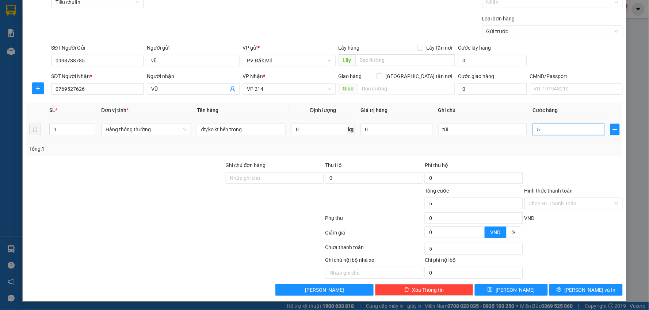
type input "50"
type input "500"
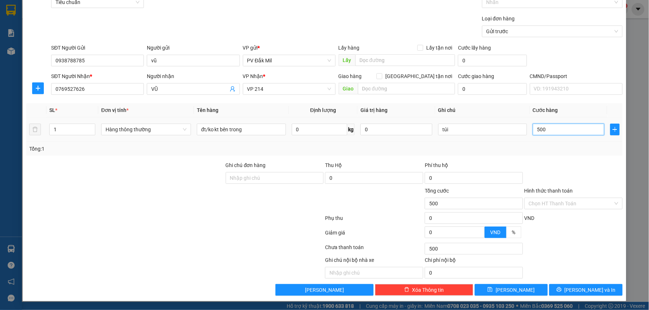
type input "5.000"
type input "50.000"
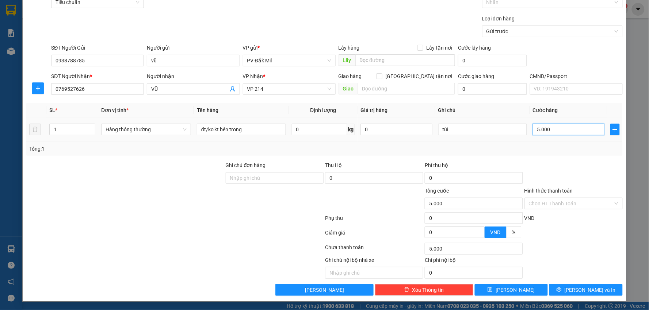
type input "50.000"
click at [576, 290] on span "[PERSON_NAME] và In" at bounding box center [589, 290] width 51 height 8
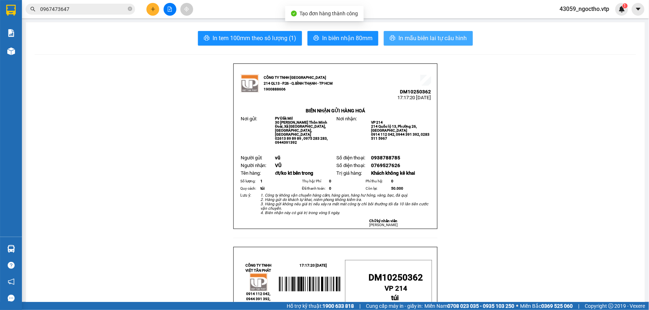
drag, startPoint x: 440, startPoint y: 36, endPoint x: 476, endPoint y: 35, distance: 36.5
click at [439, 35] on span "In mẫu biên lai tự cấu hình" at bounding box center [432, 38] width 69 height 9
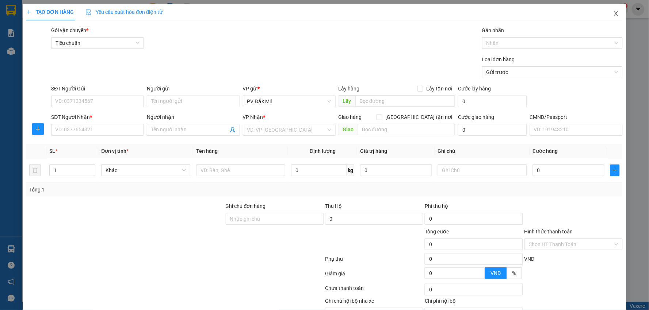
drag, startPoint x: 611, startPoint y: 16, endPoint x: 602, endPoint y: 11, distance: 10.6
click at [610, 17] on span "Close" at bounding box center [616, 14] width 20 height 20
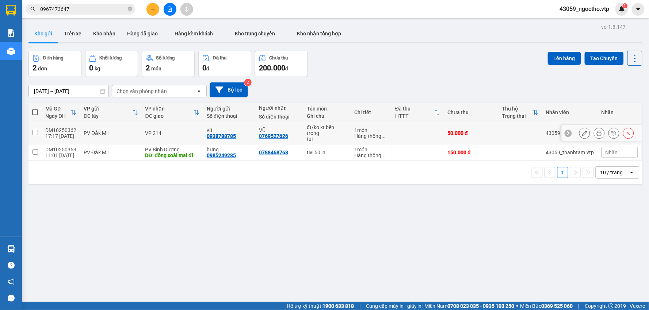
click at [37, 133] on input "checkbox" at bounding box center [34, 132] width 5 height 5
checkbox input "true"
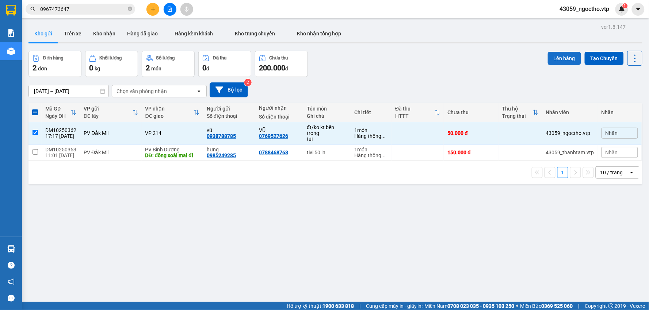
click at [560, 59] on button "Lên hàng" at bounding box center [564, 58] width 33 height 13
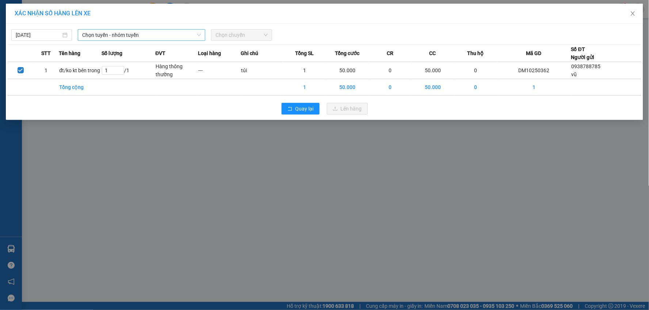
click at [135, 38] on span "Chọn tuyến - nhóm tuyến" at bounding box center [141, 35] width 119 height 11
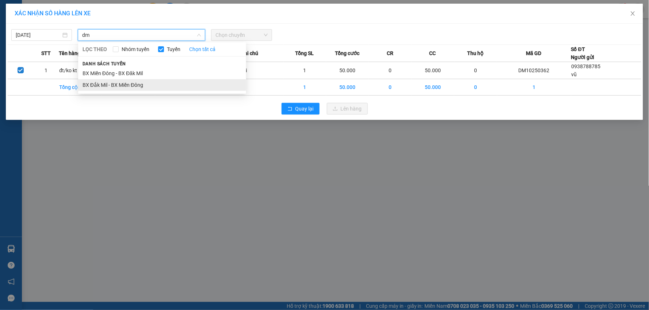
type input "dm"
click at [119, 83] on li "BX Đắk Mil - BX Miền Đông" at bounding box center [162, 85] width 168 height 12
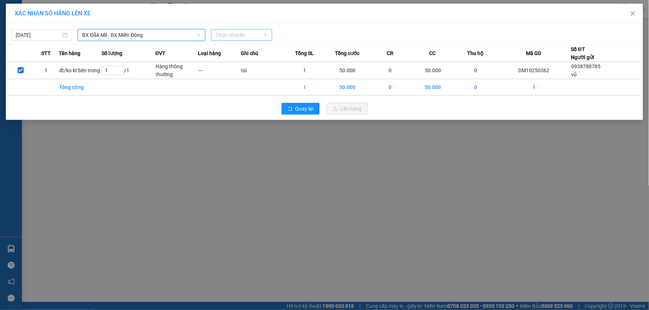
click at [245, 35] on span "Chọn chuyến" at bounding box center [241, 35] width 52 height 11
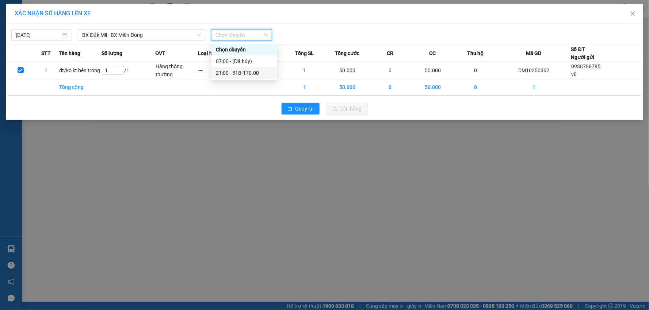
click at [259, 72] on div "21:00 - 51B-170.00" at bounding box center [244, 73] width 57 height 8
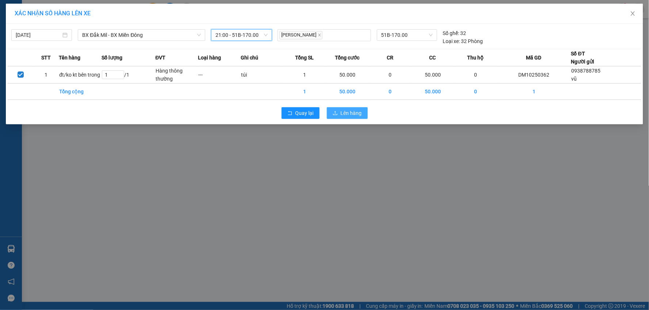
click at [349, 112] on span "Lên hàng" at bounding box center [351, 113] width 21 height 8
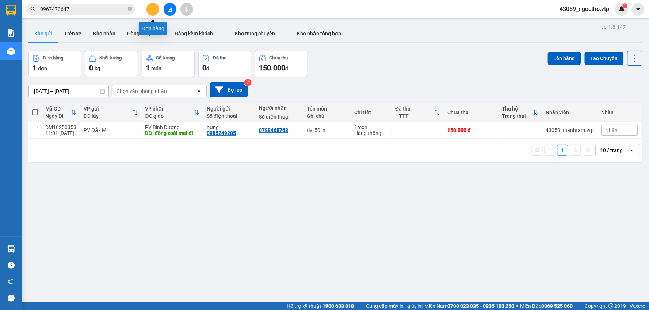
click at [155, 10] on icon "plus" at bounding box center [152, 9] width 5 height 5
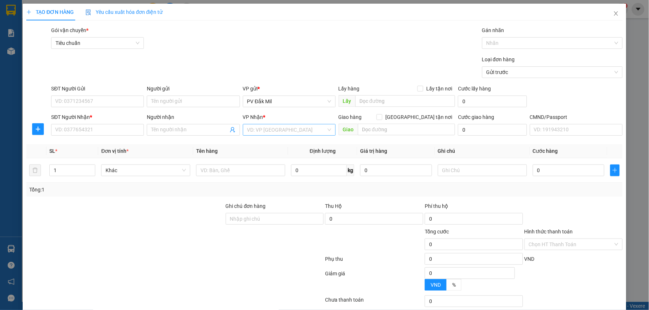
click at [250, 131] on input "search" at bounding box center [286, 129] width 79 height 11
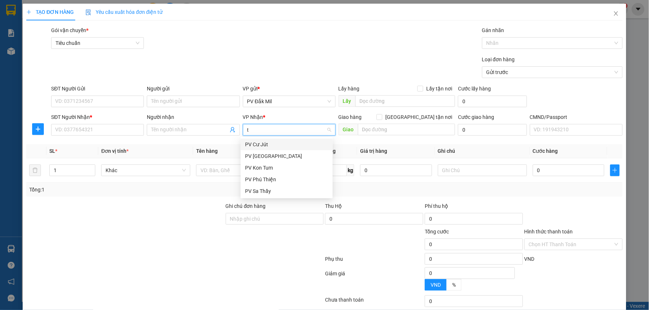
type input "tb"
click at [271, 145] on div "PV [GEOGRAPHIC_DATA]" at bounding box center [286, 145] width 83 height 8
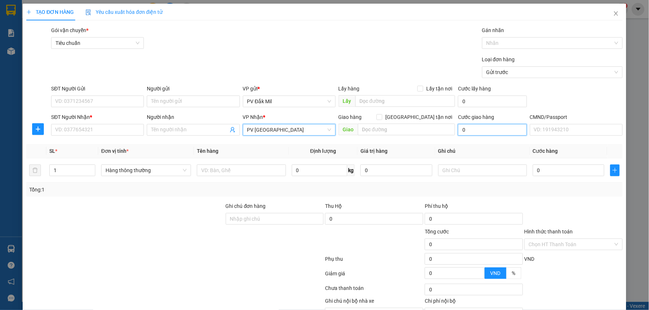
click at [477, 129] on input "0" at bounding box center [492, 130] width 69 height 12
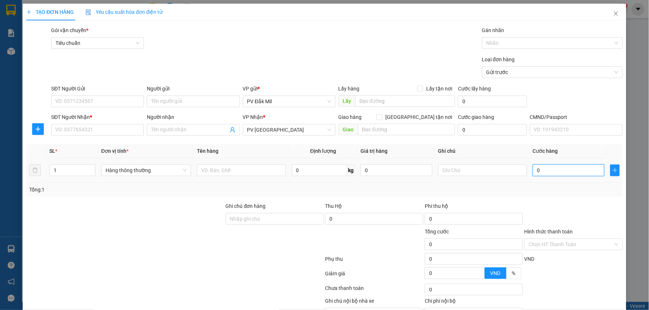
click at [541, 174] on input "0" at bounding box center [569, 171] width 72 height 12
type input "1"
type input "10"
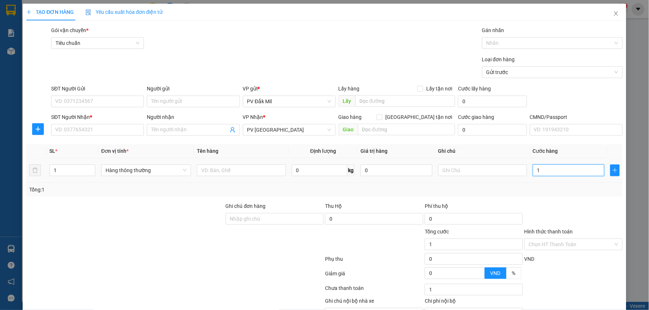
type input "10"
type input "100"
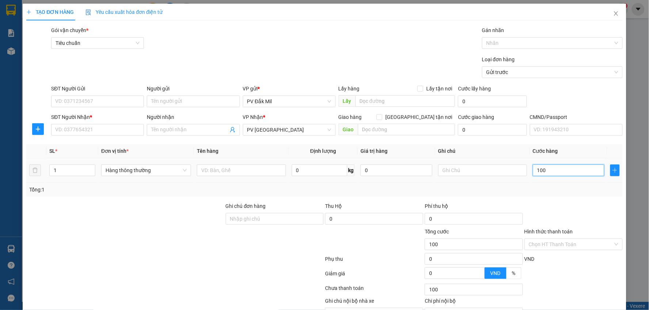
type input "1.000"
type input "10.000"
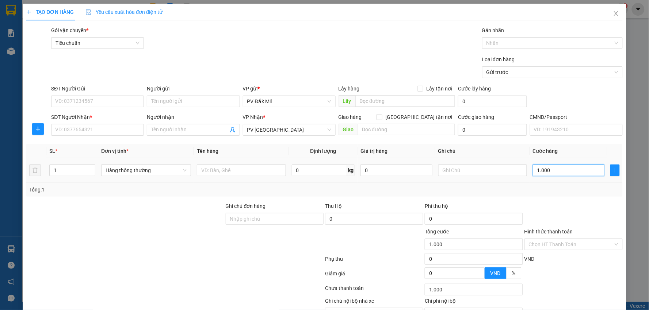
type input "10.000"
type input "100.000"
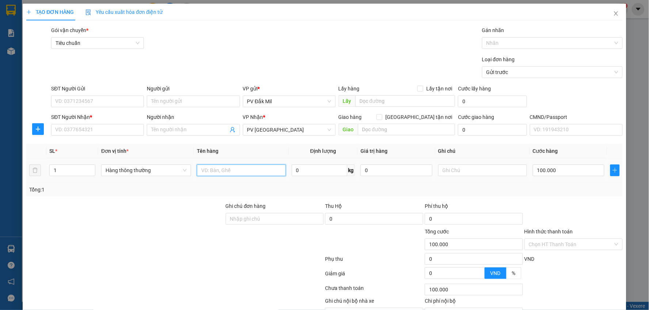
click at [242, 172] on input "text" at bounding box center [241, 171] width 89 height 12
type input "cf"
click at [65, 134] on input "SĐT Người Nhận *" at bounding box center [97, 130] width 93 height 12
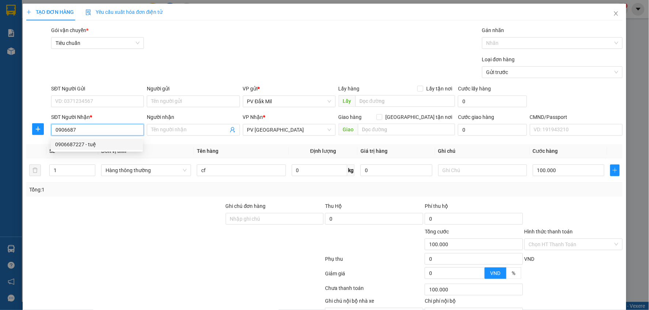
click at [86, 144] on div "0906687227 - tuệ" at bounding box center [96, 145] width 83 height 8
type input "0906687227"
type input "tuệ"
type input "0906687227"
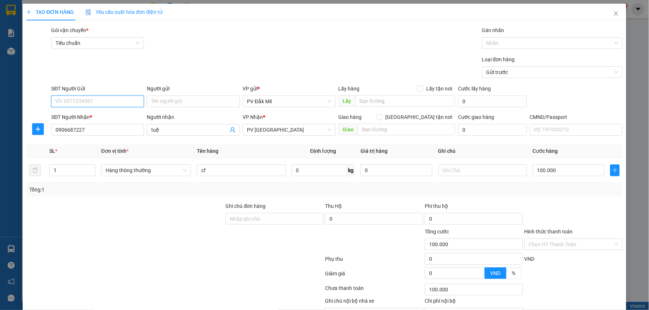
click at [89, 104] on input "SĐT Người Gửi" at bounding box center [97, 102] width 93 height 12
click at [92, 127] on div "0909459393 - THỚI" at bounding box center [96, 128] width 83 height 8
type input "0909459393"
type input "THỚI"
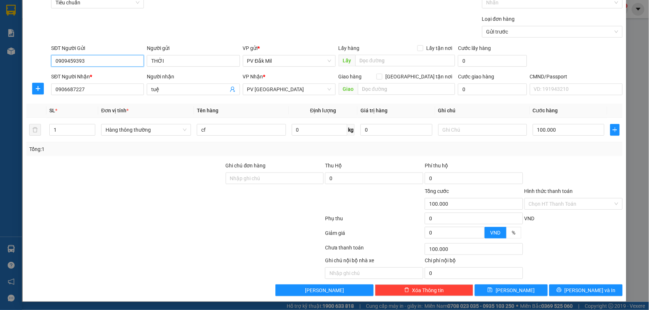
scroll to position [41, 0]
click at [584, 290] on span "Lưu và In" at bounding box center [589, 290] width 51 height 8
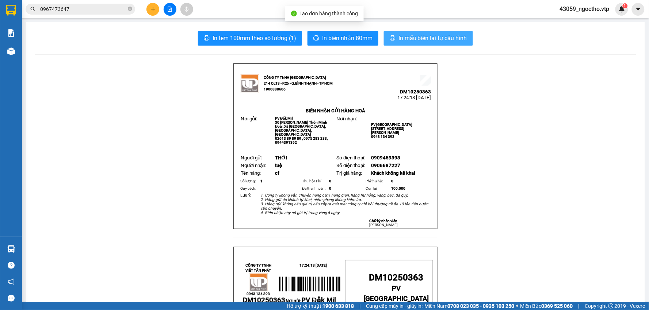
click at [445, 39] on span "In mẫu biên lai tự cấu hình" at bounding box center [432, 38] width 69 height 9
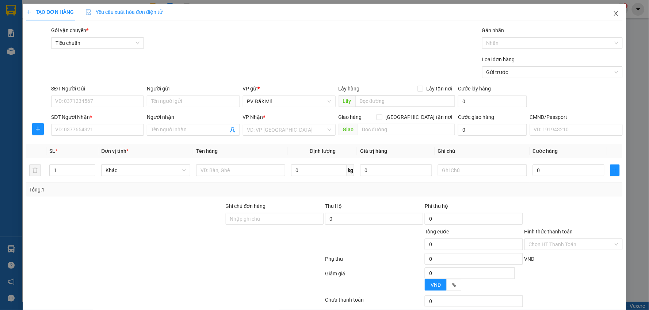
drag, startPoint x: 609, startPoint y: 15, endPoint x: 585, endPoint y: 21, distance: 24.9
click at [613, 15] on icon "close" at bounding box center [616, 14] width 6 height 6
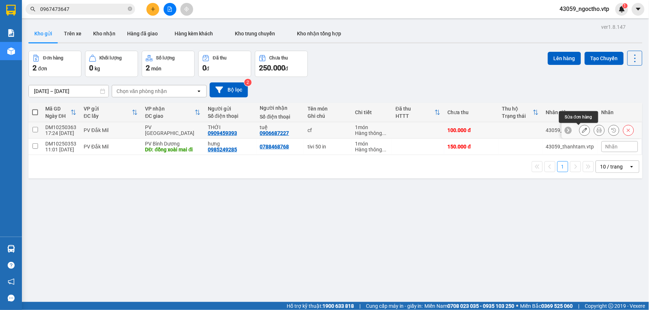
click at [579, 130] on div at bounding box center [584, 130] width 11 height 11
click at [582, 130] on icon at bounding box center [584, 130] width 5 height 5
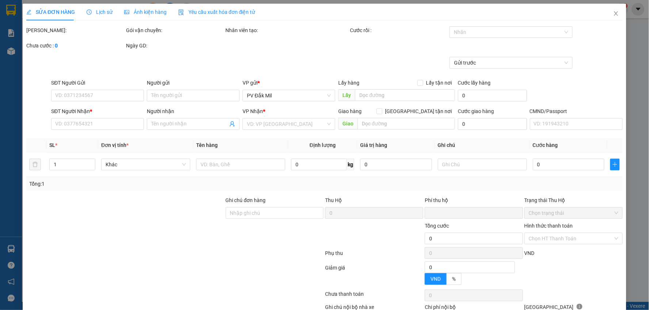
type input "0909459393"
type input "THỚI"
type input "0906687227"
type input "tuệ"
type input "0"
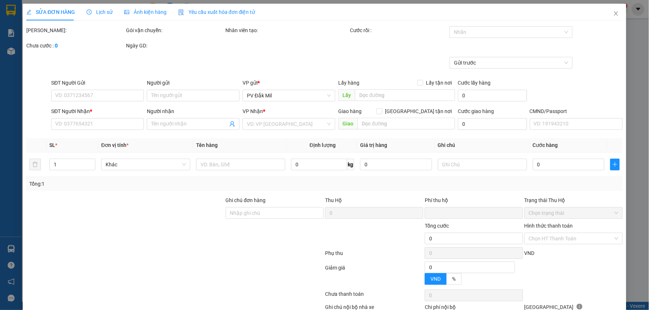
type input "100.000"
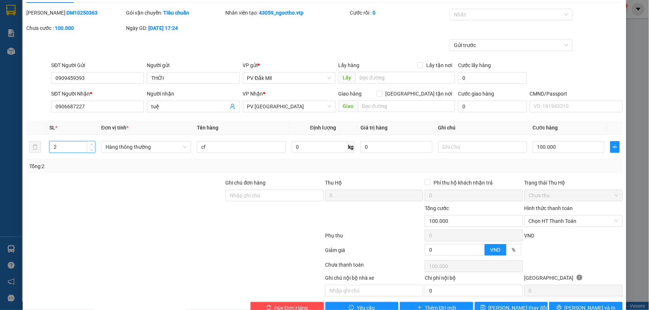
scroll to position [35, 0]
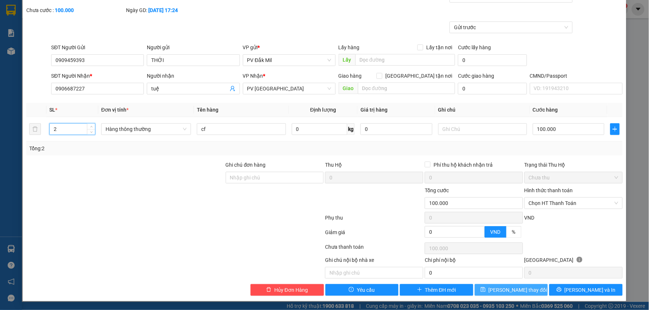
type input "2"
click at [517, 295] on button "[PERSON_NAME] thay đổi" at bounding box center [511, 290] width 73 height 12
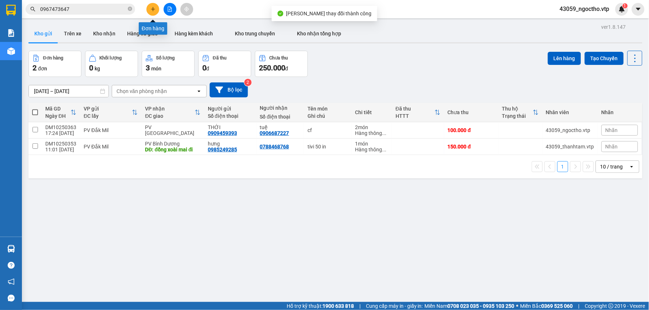
click at [148, 9] on button at bounding box center [152, 9] width 13 height 13
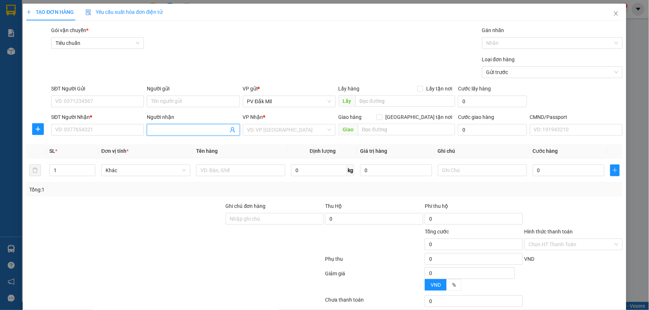
click at [162, 131] on input "Người nhận" at bounding box center [189, 130] width 77 height 8
type input "[PERSON_NAME]"
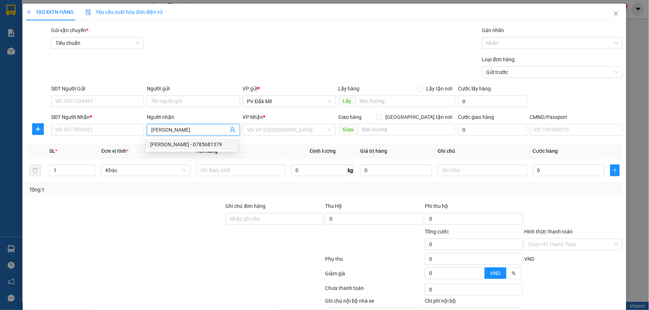
click at [191, 144] on div "lương anh - 0785681379" at bounding box center [191, 145] width 83 height 8
type input "0785681379"
type input "[PERSON_NAME]"
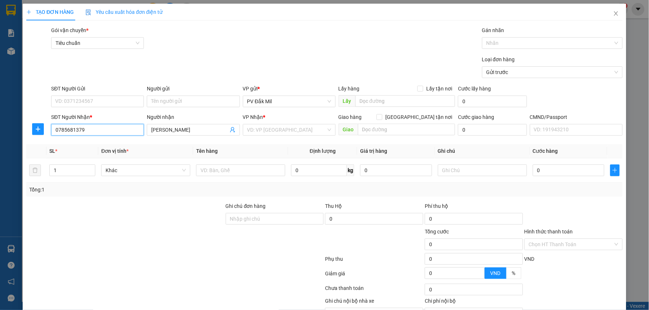
drag, startPoint x: 89, startPoint y: 130, endPoint x: 0, endPoint y: 152, distance: 92.1
click at [0, 150] on div "TẠO ĐƠN HÀNG Yêu cầu xuất hóa đơn điện tử Transit Pickup Surcharge Ids Transit …" at bounding box center [324, 155] width 649 height 310
type input "0"
type input "0983463358"
click at [99, 104] on input "SĐT Người Gửi" at bounding box center [97, 102] width 93 height 12
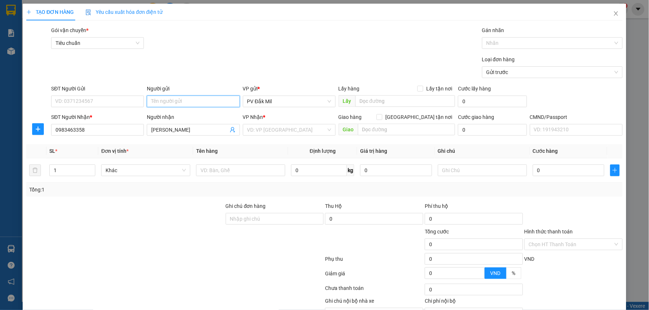
click at [164, 101] on input "Người gửi" at bounding box center [193, 102] width 93 height 12
type input "c"
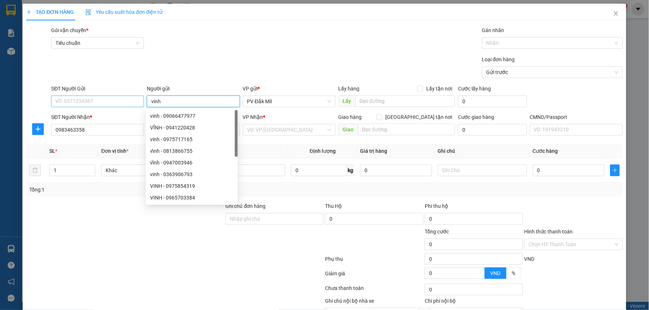
type input "vinh"
click at [93, 103] on input "SĐT Người Gửi" at bounding box center [97, 102] width 93 height 12
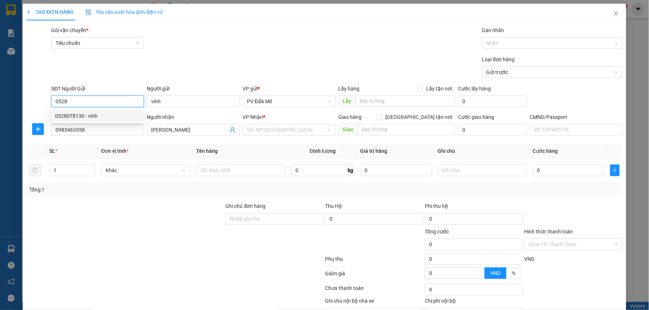
click at [91, 117] on div "0528078130 - vinh" at bounding box center [96, 116] width 83 height 8
type input "0528078130"
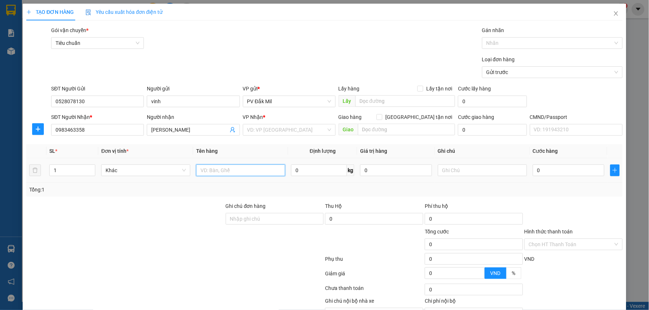
click at [212, 174] on input "text" at bounding box center [240, 171] width 89 height 12
type input "sr"
click at [453, 174] on input "text" at bounding box center [482, 171] width 89 height 12
type input "t"
click at [576, 173] on input "0" at bounding box center [569, 171] width 72 height 12
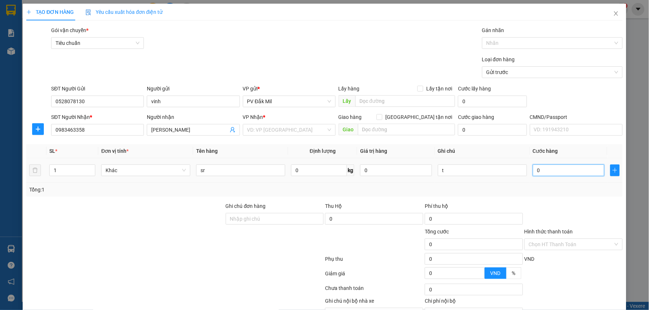
type input "4"
type input "40"
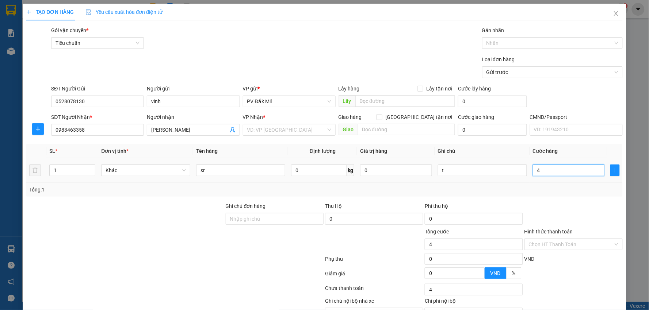
type input "40"
type input "400"
type input "4.000"
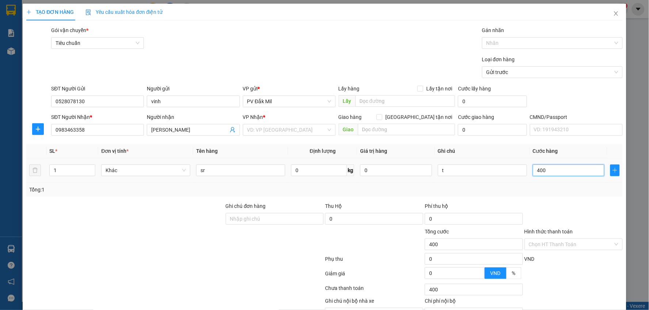
type input "4.000"
type input "40.000"
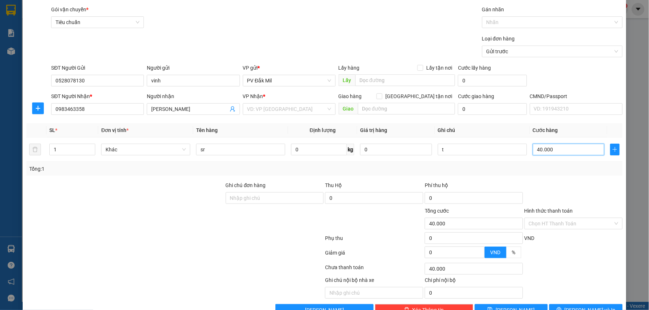
scroll to position [41, 0]
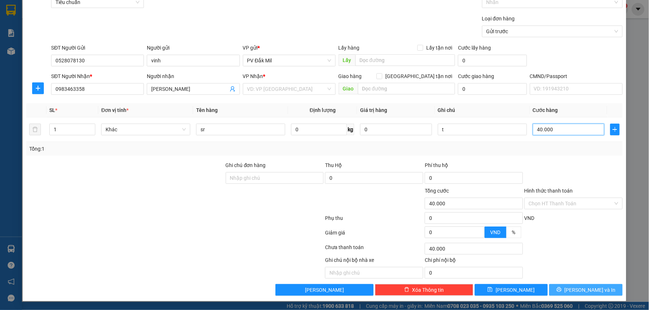
type input "40.000"
click at [561, 292] on icon "printer" at bounding box center [558, 290] width 5 height 5
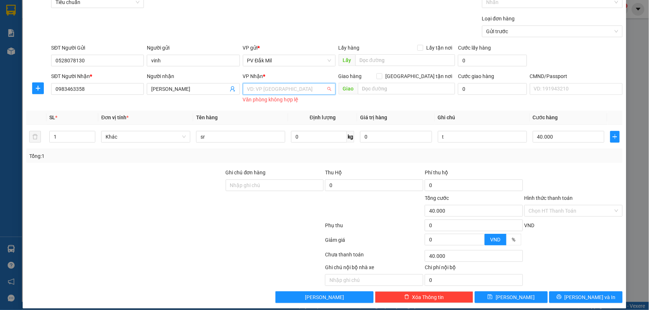
click at [303, 92] on input "search" at bounding box center [286, 89] width 79 height 11
type input "214"
click at [259, 98] on div "VP 214" at bounding box center [287, 104] width 92 height 12
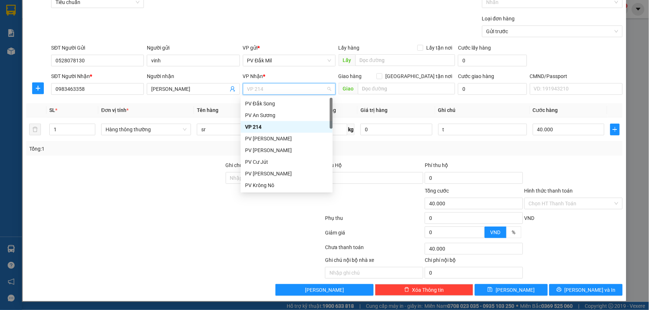
click at [253, 128] on div "VP 214" at bounding box center [286, 127] width 83 height 8
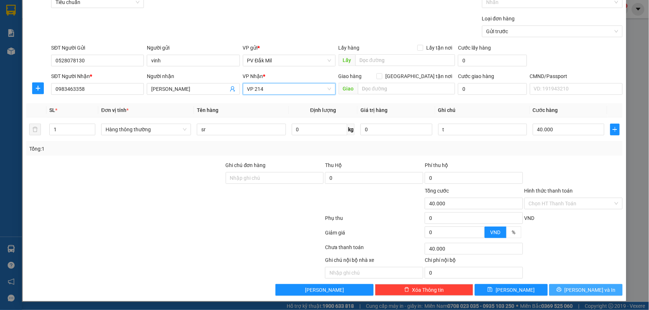
click at [585, 293] on span "Lưu và In" at bounding box center [589, 290] width 51 height 8
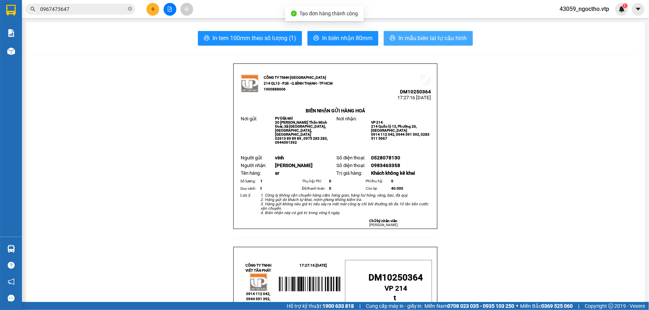
click at [408, 36] on span "In mẫu biên lai tự cấu hình" at bounding box center [432, 38] width 69 height 9
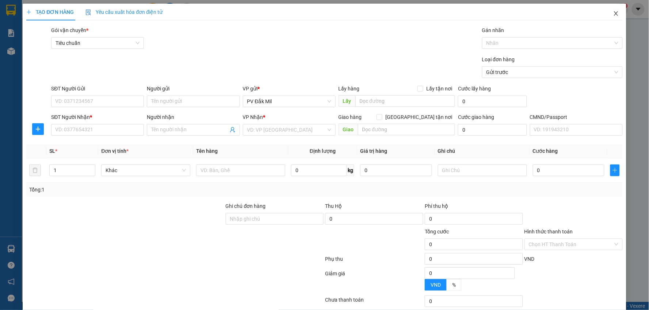
click at [613, 15] on icon "close" at bounding box center [616, 14] width 6 height 6
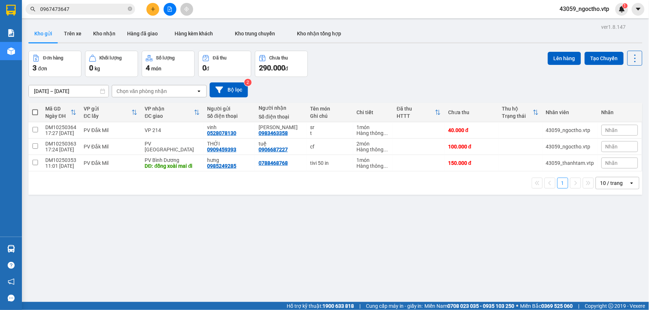
click at [352, 268] on div "ver 1.8.147 Kho gửi Trên xe Kho nhận Hàng đã giao Hàng kèm khách Kho trung chuy…" at bounding box center [336, 177] width 620 height 310
click at [34, 129] on input "checkbox" at bounding box center [34, 129] width 5 height 5
checkbox input "true"
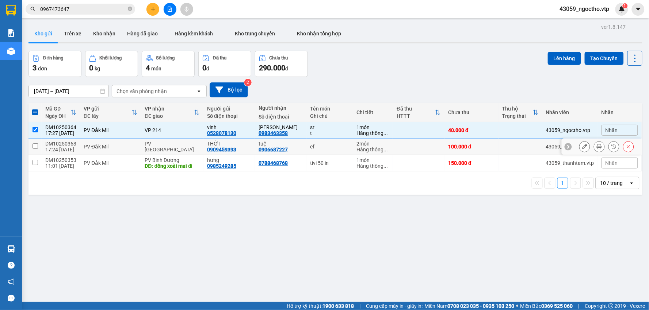
click at [31, 145] on td at bounding box center [34, 147] width 13 height 16
checkbox input "true"
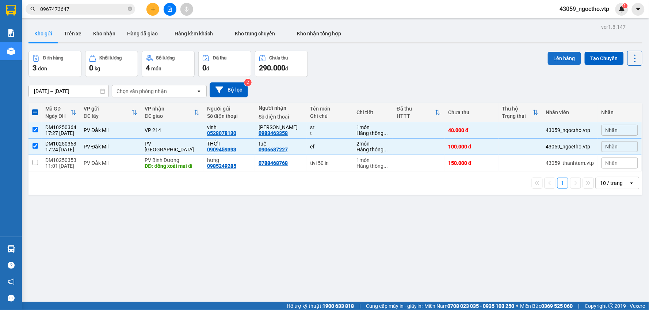
click at [560, 59] on button "Lên hàng" at bounding box center [564, 58] width 33 height 13
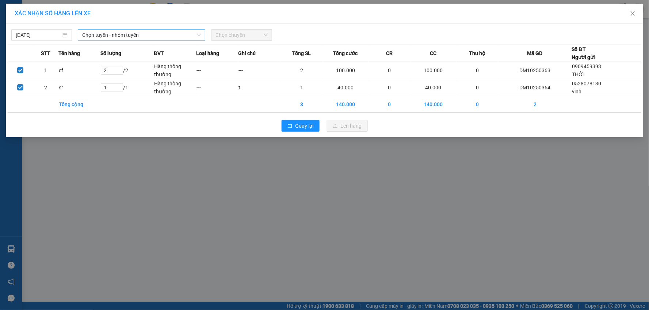
click at [122, 35] on span "Chọn tuyến - nhóm tuyến" at bounding box center [141, 35] width 119 height 11
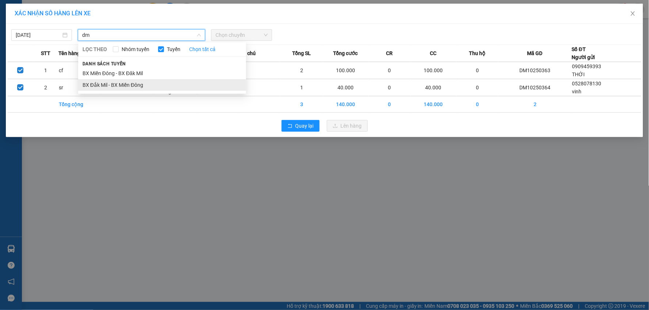
type input "dm"
drag, startPoint x: 105, startPoint y: 86, endPoint x: 173, endPoint y: 45, distance: 79.1
click at [105, 85] on li "BX Đắk Mil - BX Miền Đông" at bounding box center [162, 85] width 168 height 12
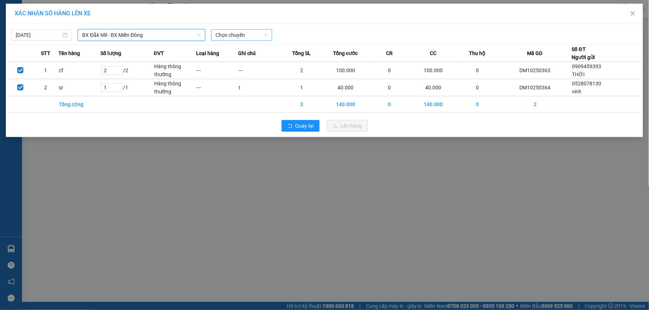
click at [234, 38] on span "Chọn chuyến" at bounding box center [241, 35] width 52 height 11
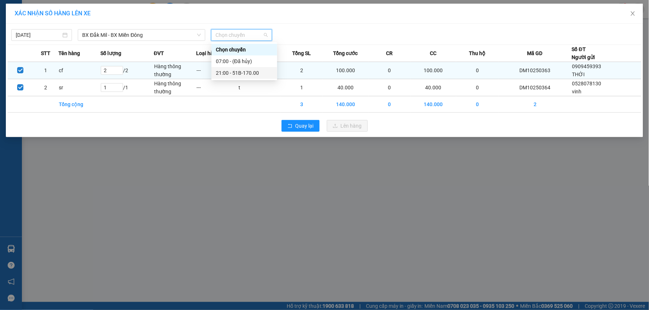
click at [251, 73] on div "21:00 - 51B-170.00" at bounding box center [244, 73] width 57 height 8
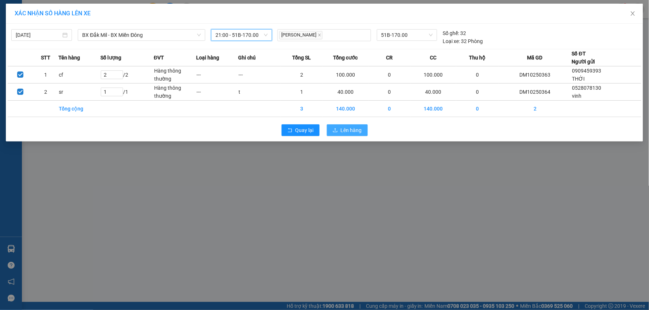
drag, startPoint x: 351, startPoint y: 129, endPoint x: 350, endPoint y: 120, distance: 8.8
click at [351, 129] on span "Lên hàng" at bounding box center [351, 130] width 21 height 8
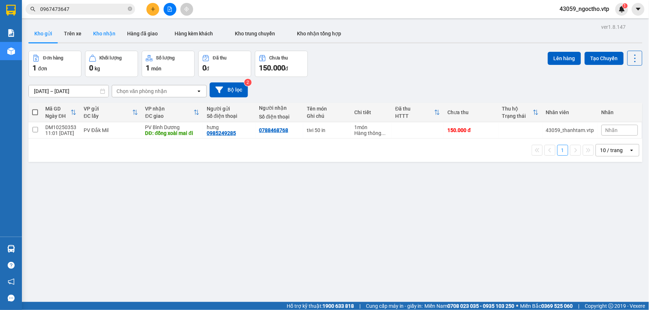
click at [108, 37] on button "Kho nhận" at bounding box center [104, 34] width 34 height 18
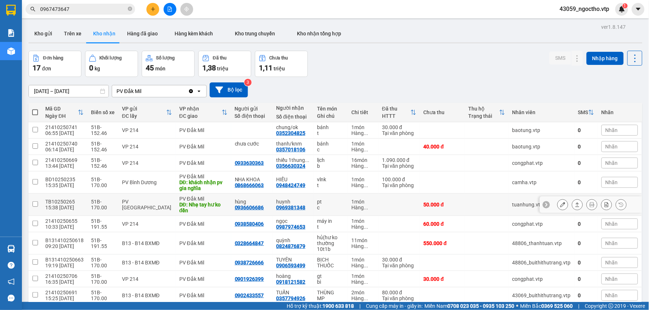
scroll to position [34, 0]
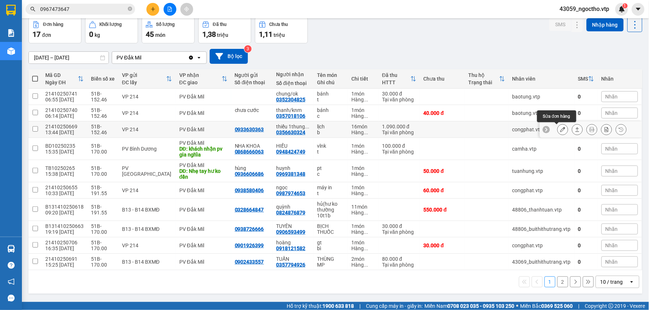
click at [557, 131] on button at bounding box center [562, 129] width 10 height 13
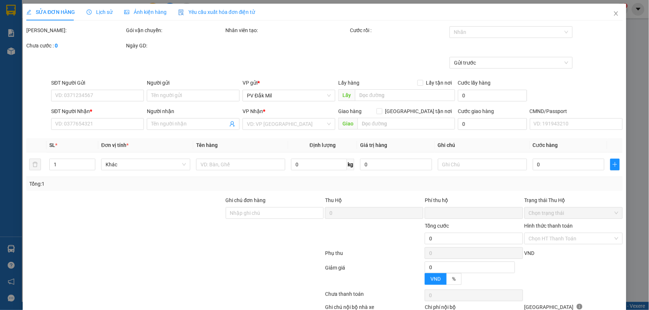
type input "0933630363"
type input "0356630324"
type input "thiếu 1thung /ok"
type input "0"
type input "1.090.000"
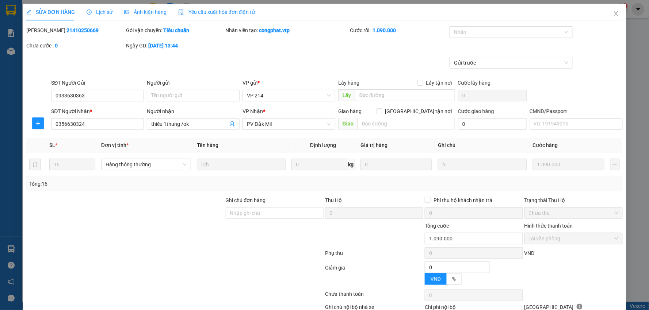
type input "54.500"
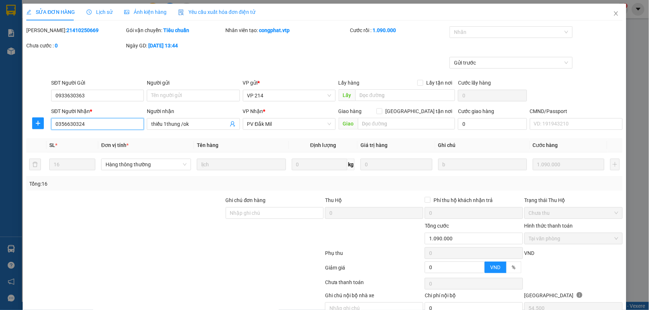
click at [107, 123] on input "0356630324" at bounding box center [97, 124] width 93 height 12
click at [212, 123] on input "thiếu 1thung /ok" at bounding box center [189, 124] width 77 height 8
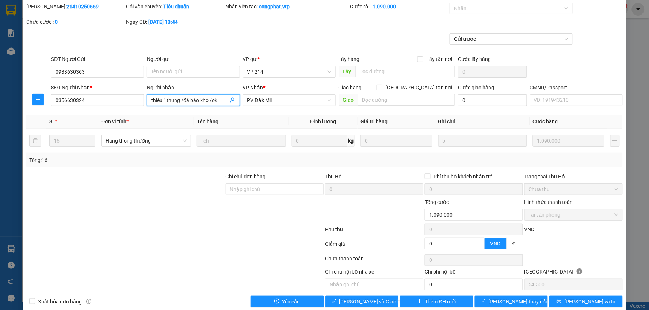
scroll to position [35, 0]
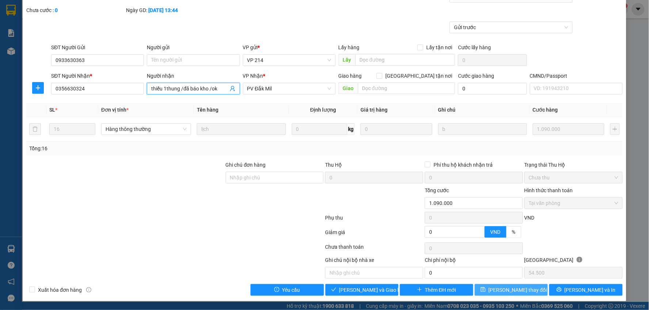
type input "thiếu 1thung /đã báo kho /ok"
click at [502, 287] on span "Lưu thay đổi" at bounding box center [517, 290] width 58 height 8
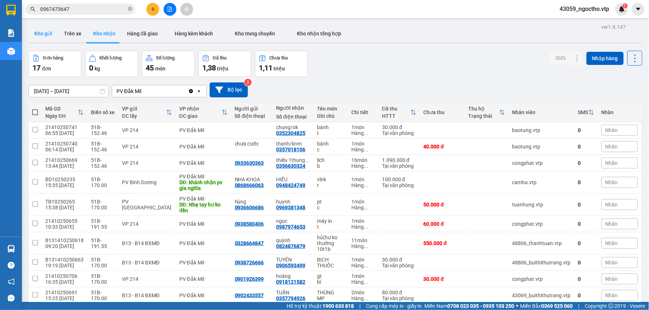
click at [39, 32] on button "Kho gửi" at bounding box center [43, 34] width 30 height 18
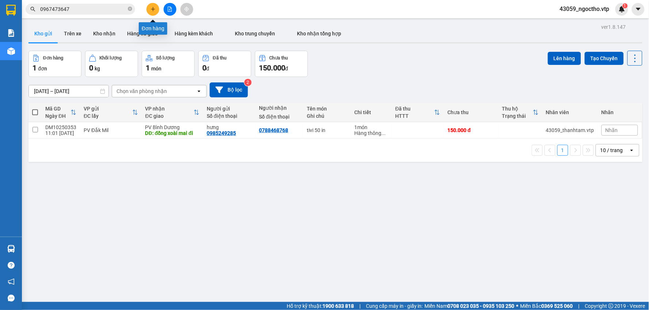
click at [156, 8] on button at bounding box center [152, 9] width 13 height 13
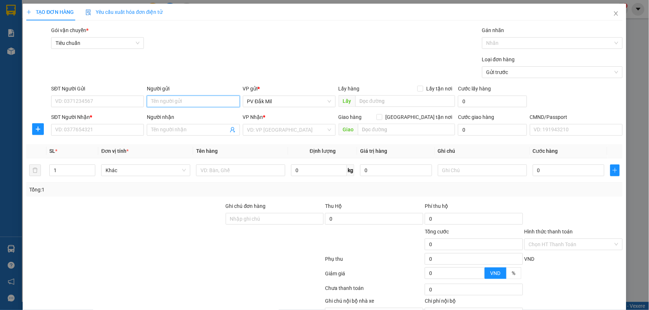
click at [166, 103] on input "Người gửi" at bounding box center [193, 102] width 93 height 12
click at [165, 106] on input "Người gửi" at bounding box center [193, 102] width 93 height 12
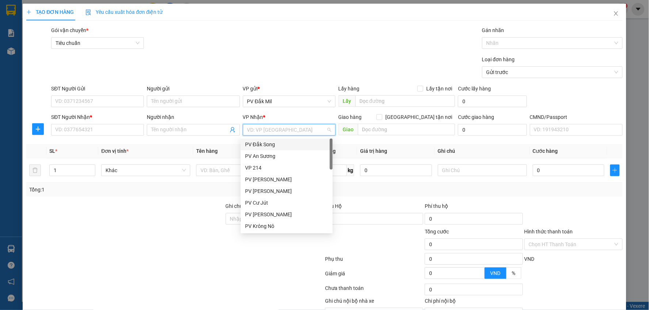
click at [259, 134] on input "search" at bounding box center [286, 129] width 79 height 11
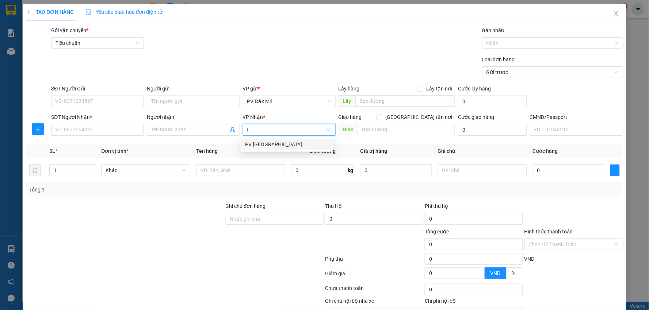
type input "tb"
click at [269, 144] on div "PV Tân Bình" at bounding box center [286, 145] width 83 height 8
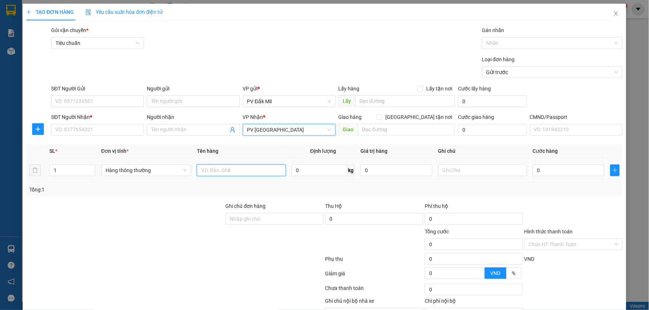
click at [215, 173] on input "text" at bounding box center [241, 171] width 89 height 12
type input "d"
type input "đồ ăn"
click at [455, 174] on input "text" at bounding box center [482, 171] width 89 height 12
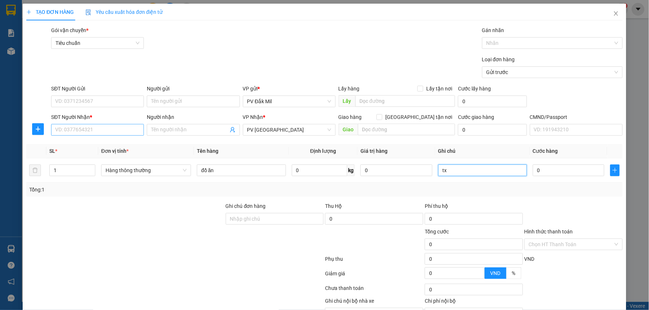
type input "tx"
click at [94, 133] on input "SĐT Người Nhận *" at bounding box center [97, 130] width 93 height 12
click at [164, 97] on input "Người gửi" at bounding box center [193, 102] width 93 height 12
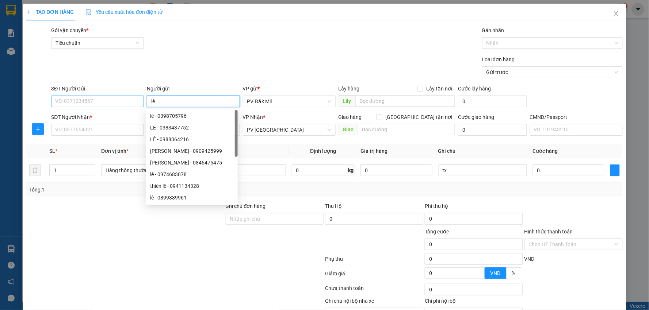
type input "lê"
click at [86, 99] on input "SĐT Người Gửi" at bounding box center [97, 102] width 93 height 12
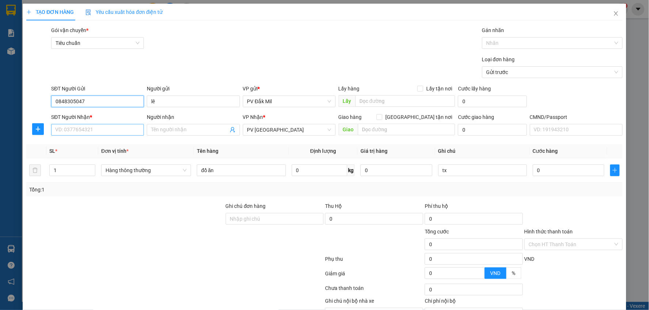
type input "0848305047"
click at [88, 129] on input "SĐT Người Nhận *" at bounding box center [97, 130] width 93 height 12
type input "0979868468"
click at [161, 129] on input "Người nhận" at bounding box center [189, 130] width 77 height 8
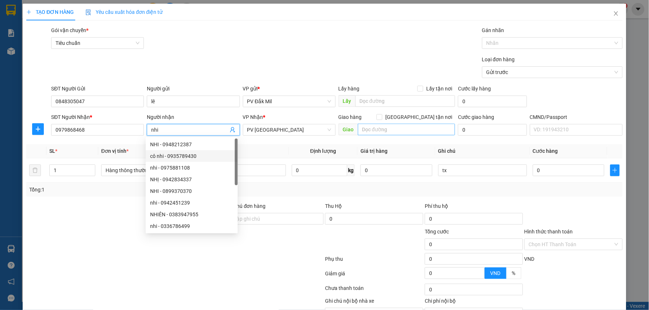
type input "nhi"
click at [366, 129] on input "text" at bounding box center [406, 130] width 97 height 12
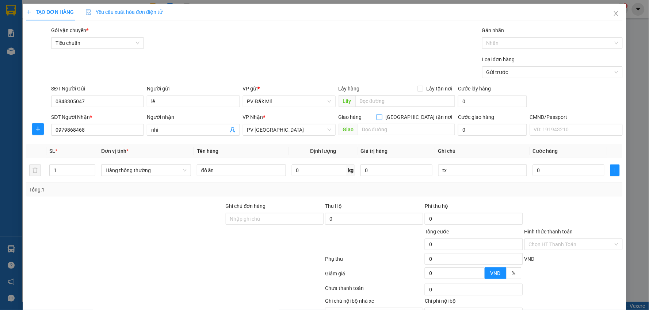
click at [382, 119] on input "Giao tận nơi" at bounding box center [378, 116] width 5 height 5
checkbox input "true"
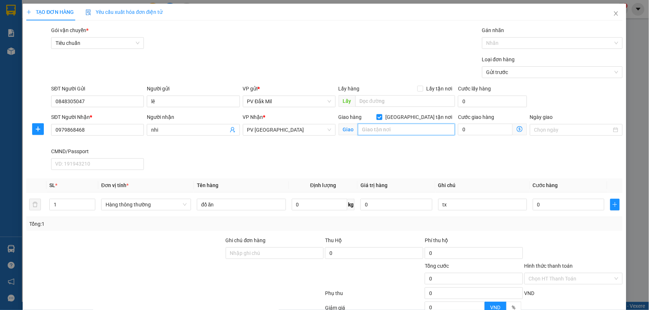
click at [387, 131] on input "text" at bounding box center [406, 130] width 97 height 12
type input "b11 01 chung vư bayhon 683 a âu cơ p tân phú"
click at [475, 133] on input "0" at bounding box center [485, 130] width 55 height 12
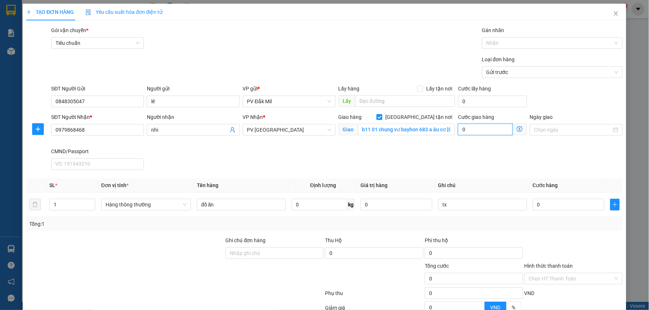
type input "1"
type input "10"
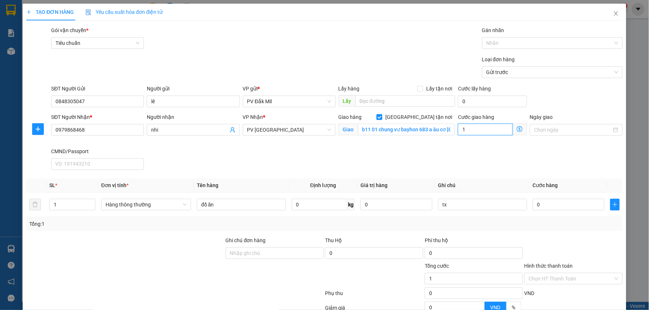
type input "10"
type input "100"
type input "1.000"
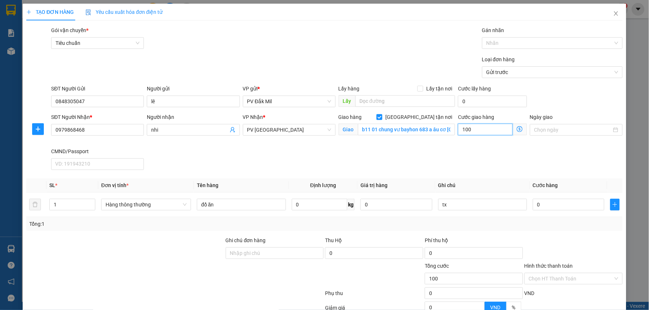
type input "1.000"
type input "10.000"
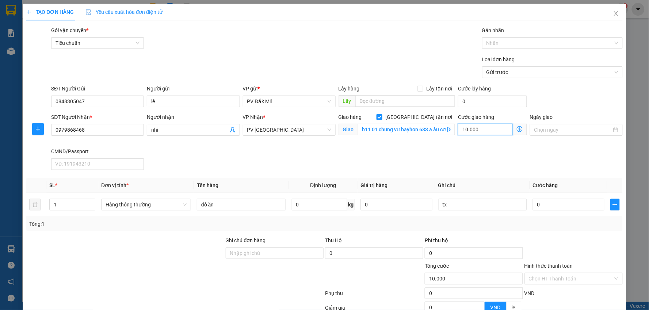
type input "100.000"
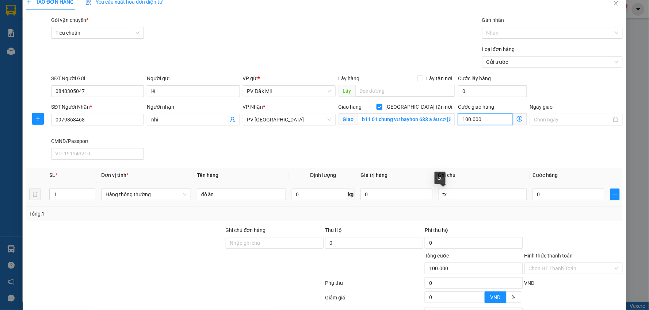
scroll to position [41, 0]
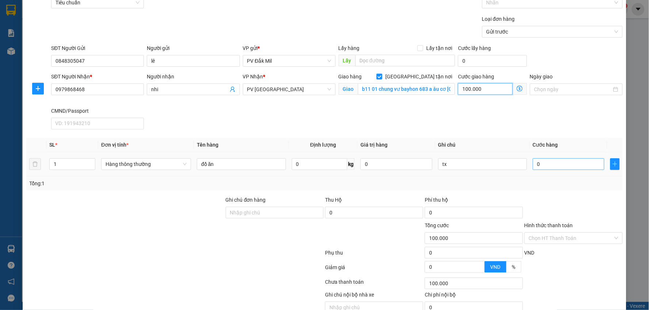
type input "100.000"
click at [559, 169] on input "0" at bounding box center [569, 164] width 72 height 12
type input "3"
type input "100.003"
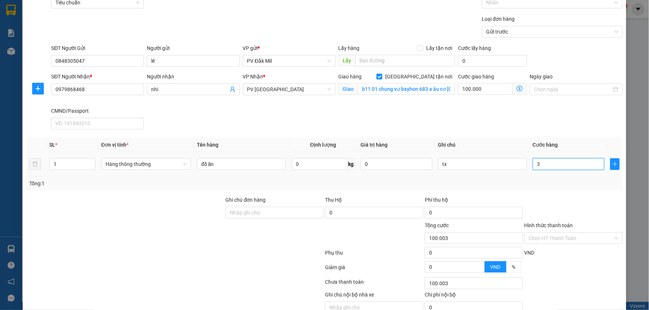
type input "30"
type input "100.030"
type input "300"
type input "100.300"
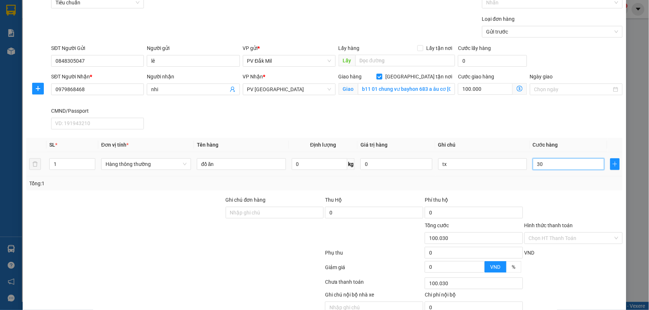
type input "100.300"
type input "3.000"
type input "103.000"
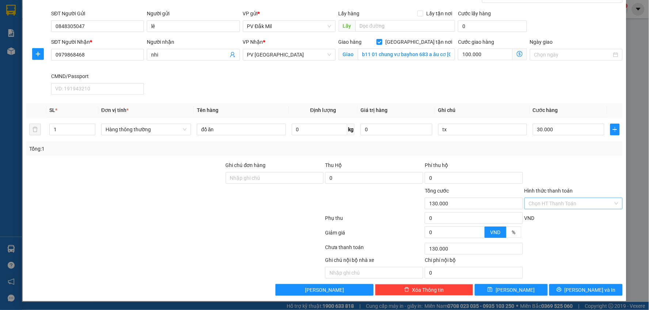
click at [539, 207] on input "Hình thức thanh toán" at bounding box center [571, 203] width 84 height 11
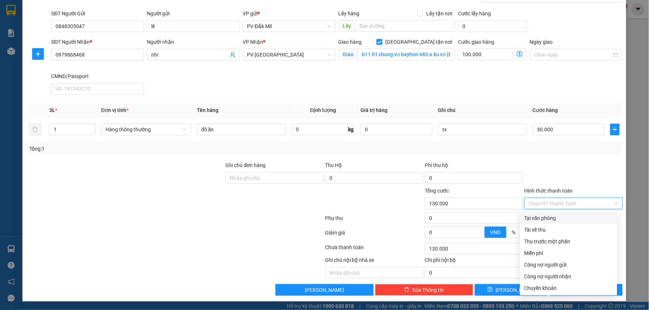
drag, startPoint x: 539, startPoint y: 215, endPoint x: 536, endPoint y: 212, distance: 4.7
click at [538, 216] on div "Tại văn phòng" at bounding box center [568, 218] width 88 height 8
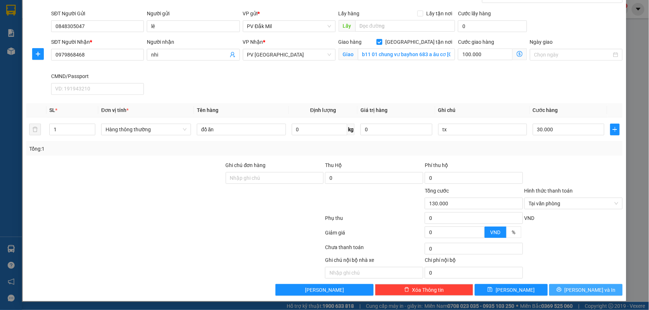
click at [561, 293] on button "Lưu và In" at bounding box center [585, 290] width 73 height 12
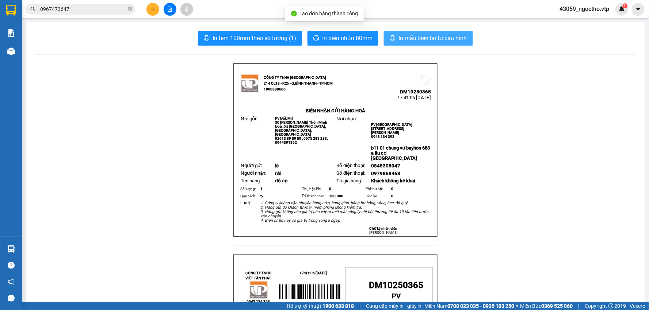
click at [428, 42] on span "In mẫu biên lai tự cấu hình" at bounding box center [432, 38] width 69 height 9
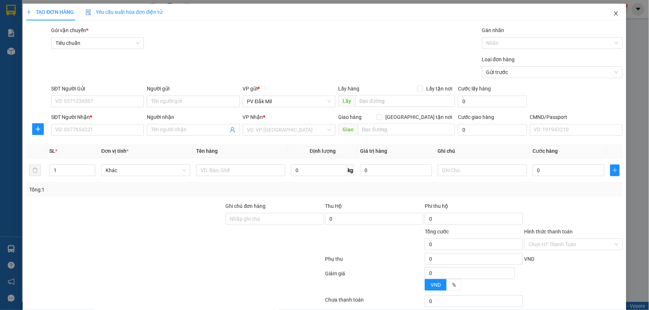
click at [614, 15] on icon "close" at bounding box center [616, 13] width 4 height 4
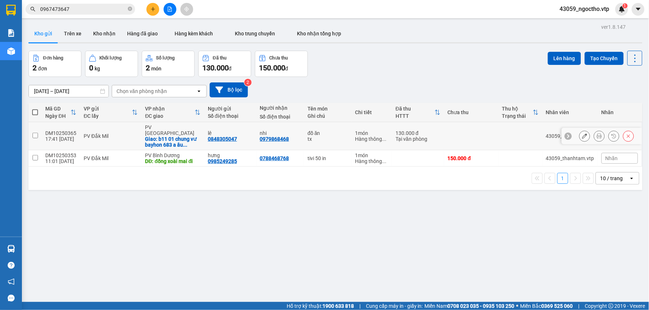
click at [35, 133] on input "checkbox" at bounding box center [34, 135] width 5 height 5
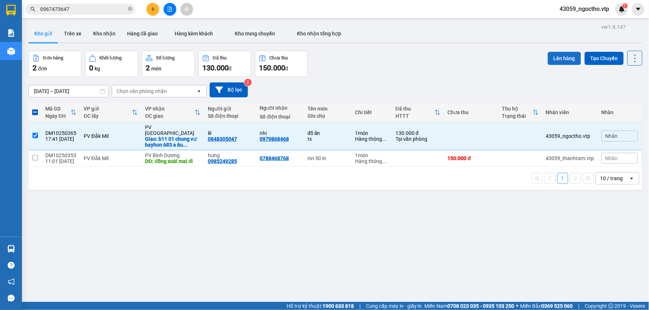
click at [555, 52] on button "Lên hàng" at bounding box center [564, 58] width 33 height 13
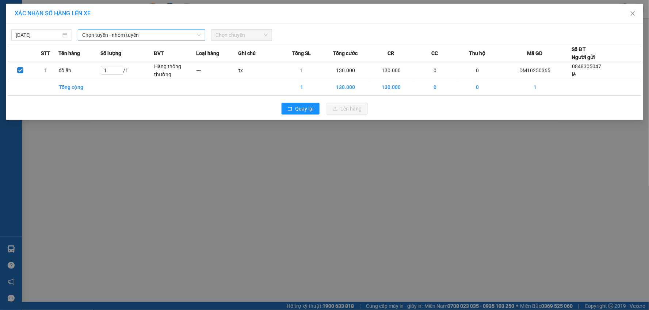
click at [137, 35] on span "Chọn tuyến - nhóm tuyến" at bounding box center [141, 35] width 119 height 11
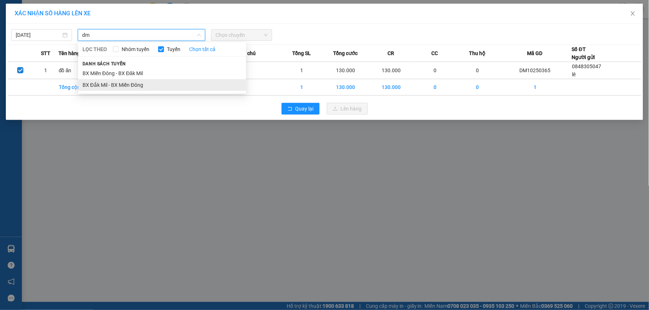
click at [144, 79] on li "BX Đắk Mil - BX Miền Đông" at bounding box center [162, 85] width 168 height 12
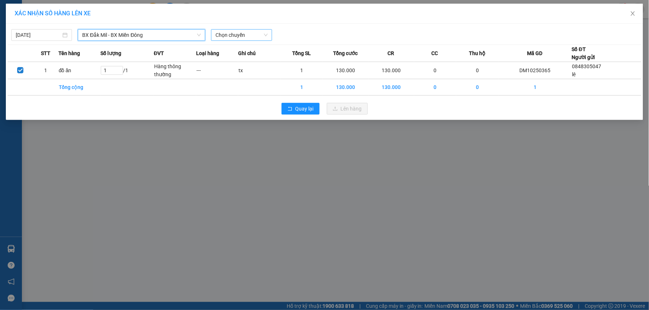
click at [220, 35] on span "Chọn chuyến" at bounding box center [241, 35] width 52 height 11
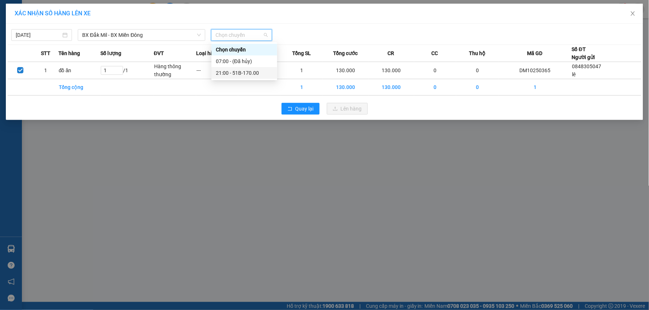
click at [236, 72] on div "21:00 - 51B-170.00" at bounding box center [244, 73] width 57 height 8
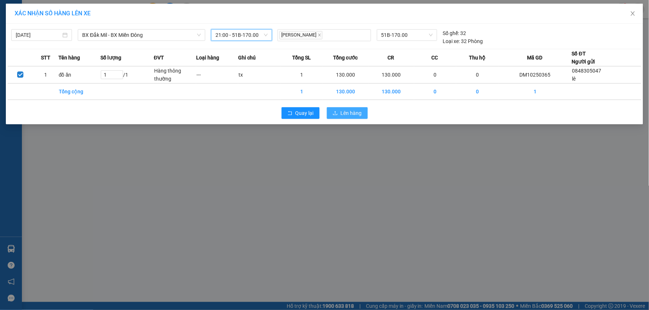
click at [345, 115] on span "Lên hàng" at bounding box center [351, 113] width 21 height 8
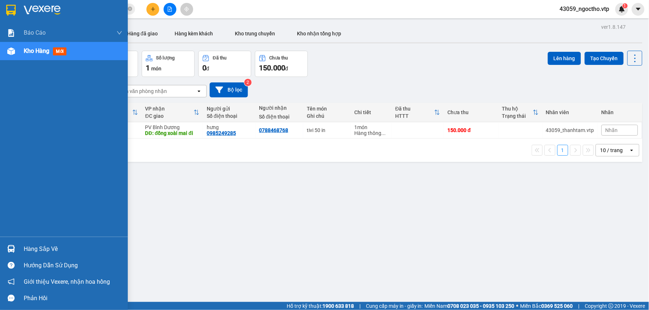
click at [13, 248] on img at bounding box center [11, 249] width 8 height 8
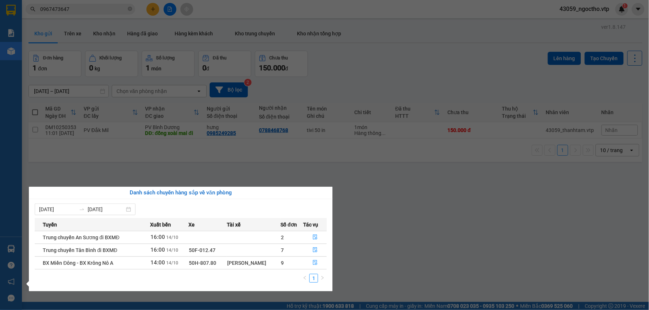
click at [372, 228] on section "Kết quả tìm kiếm ( 13 ) Bộ lọc Mã ĐH Trạng thái Món hàng Thu hộ Tổng cước Chưa …" at bounding box center [324, 155] width 649 height 310
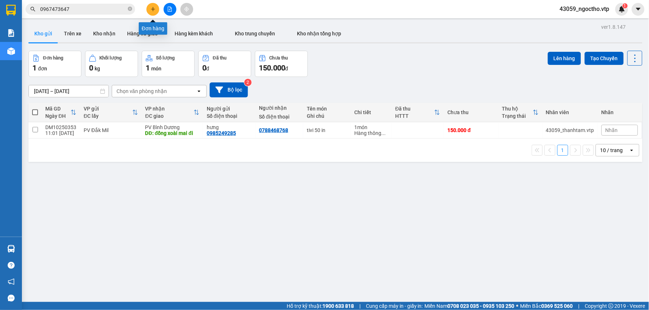
click at [147, 8] on button at bounding box center [152, 9] width 13 height 13
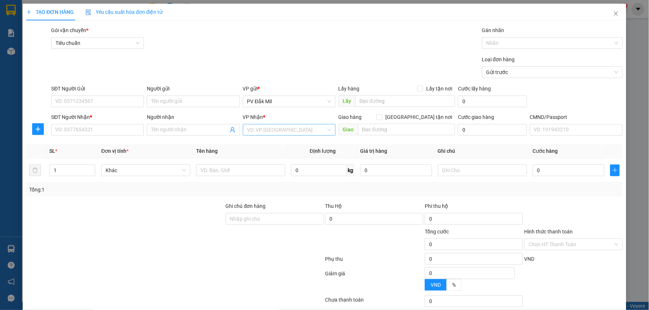
click at [249, 131] on input "search" at bounding box center [286, 129] width 79 height 11
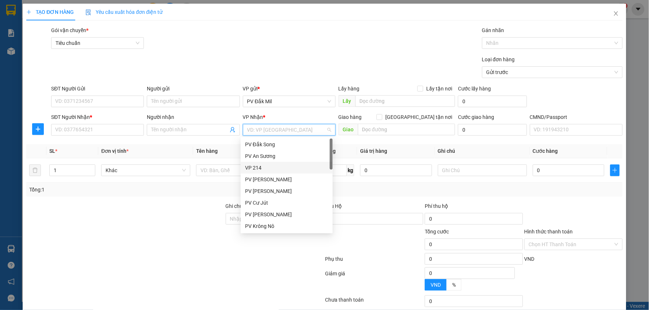
click at [264, 172] on div "VP 214" at bounding box center [287, 168] width 92 height 12
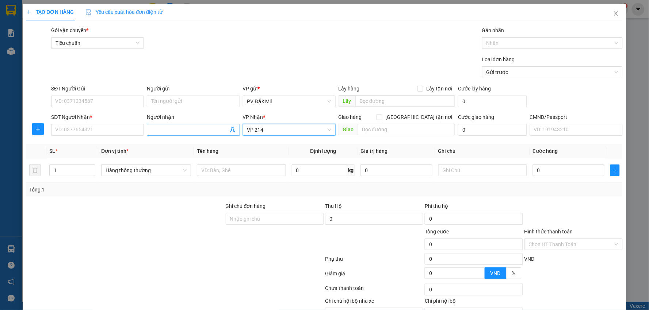
click at [165, 133] on input "Người nhận" at bounding box center [189, 130] width 77 height 8
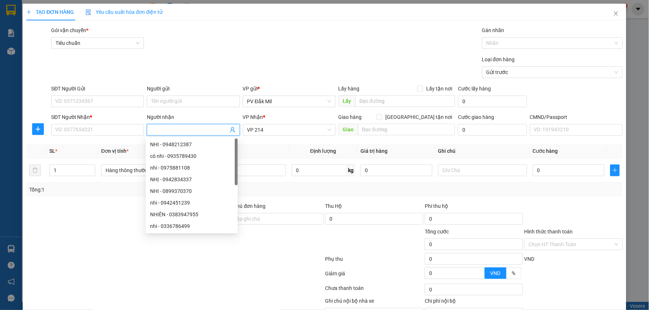
click at [89, 136] on div "SĐT Người Nhận * VD: 0377654321" at bounding box center [97, 126] width 93 height 26
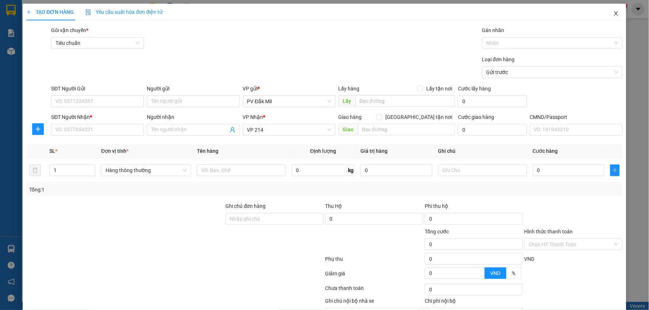
click at [614, 12] on span "Close" at bounding box center [616, 14] width 20 height 20
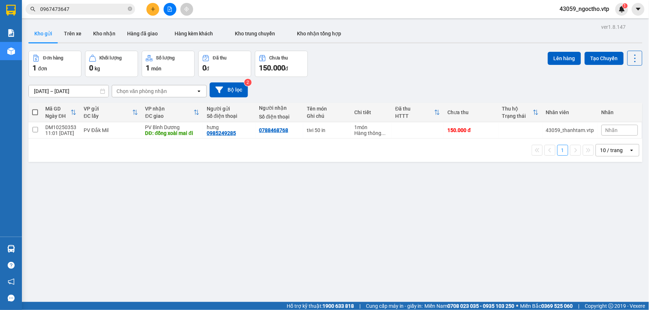
click at [85, 10] on input "0967473647" at bounding box center [83, 9] width 86 height 8
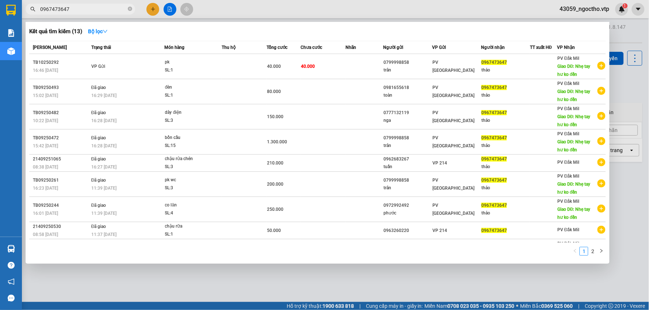
drag, startPoint x: 83, startPoint y: 11, endPoint x: 2, endPoint y: 23, distance: 82.2
click at [0, 23] on section "Kết quả tìm kiếm ( 13 ) Bộ lọc Mã ĐH Trạng thái Món hàng Thu hộ Tổng cước Chưa …" at bounding box center [324, 155] width 649 height 310
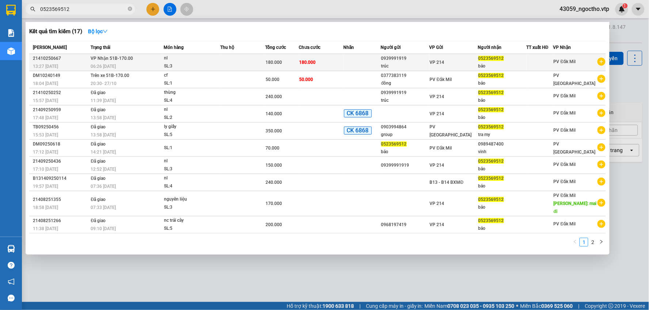
click at [504, 57] on span "0523569512" at bounding box center [491, 58] width 26 height 5
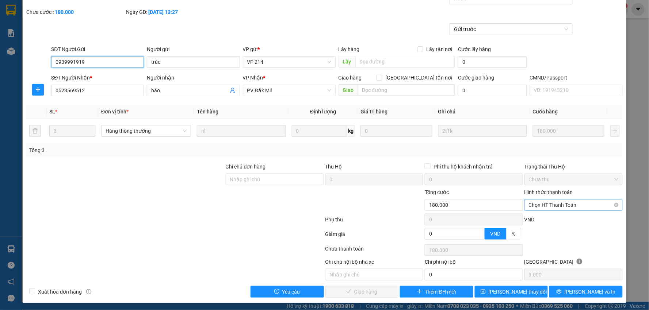
scroll to position [35, 0]
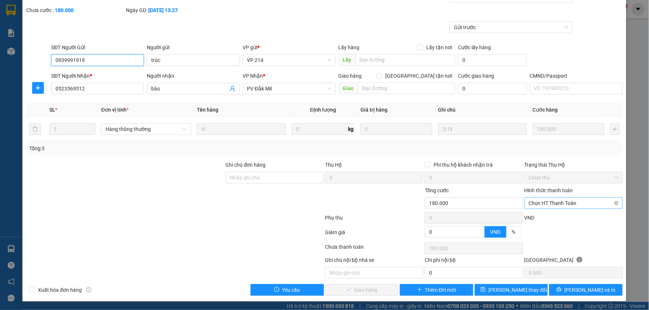
click at [557, 205] on span "Chọn HT Thanh Toán" at bounding box center [573, 203] width 89 height 11
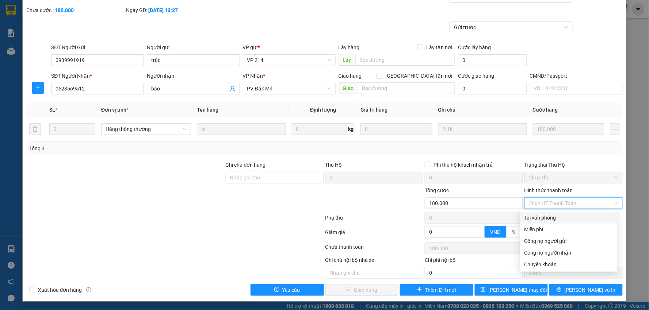
drag, startPoint x: 544, startPoint y: 218, endPoint x: 475, endPoint y: 200, distance: 71.3
click at [543, 218] on div "Tại văn phòng" at bounding box center [568, 218] width 88 height 8
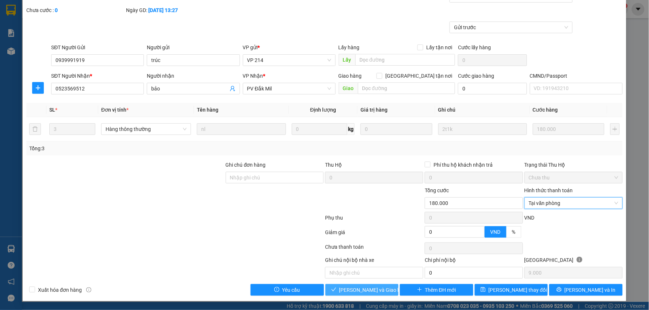
click at [363, 291] on span "Lưu và Giao hàng" at bounding box center [374, 290] width 70 height 8
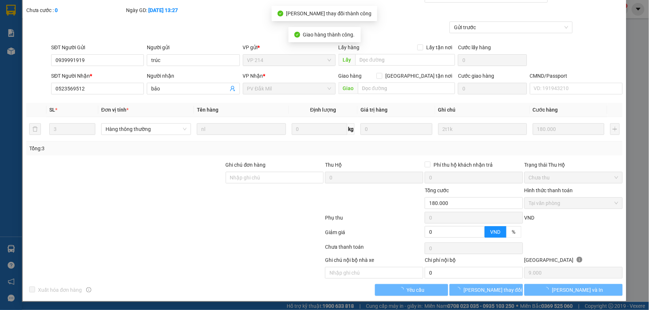
scroll to position [0, 0]
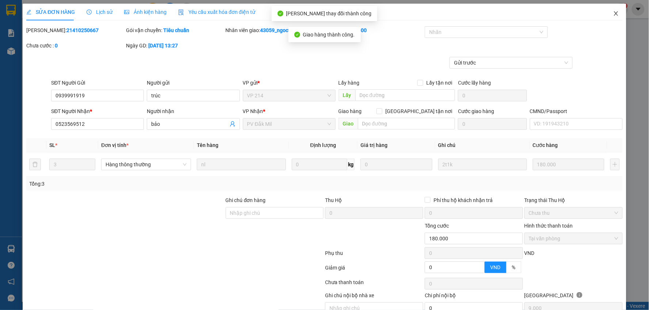
click at [613, 12] on span "Close" at bounding box center [616, 14] width 20 height 20
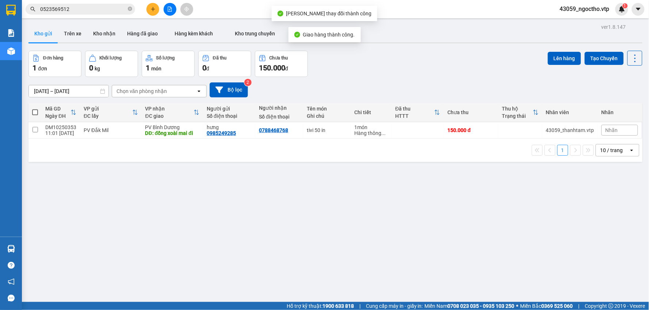
click at [156, 9] on button at bounding box center [152, 9] width 13 height 13
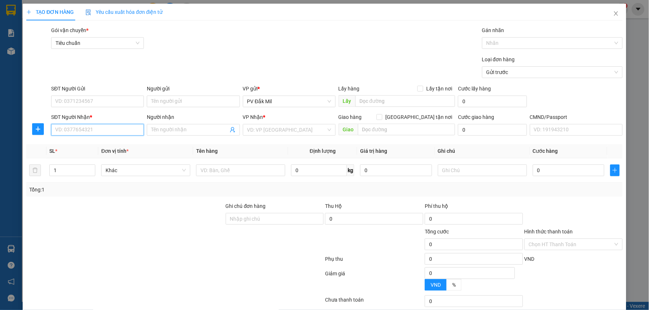
click at [99, 130] on input "SĐT Người Nhận *" at bounding box center [97, 130] width 93 height 12
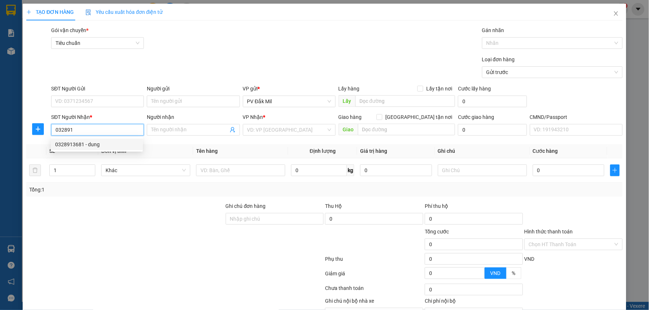
click at [99, 144] on div "0328913681 - dung" at bounding box center [96, 145] width 83 height 8
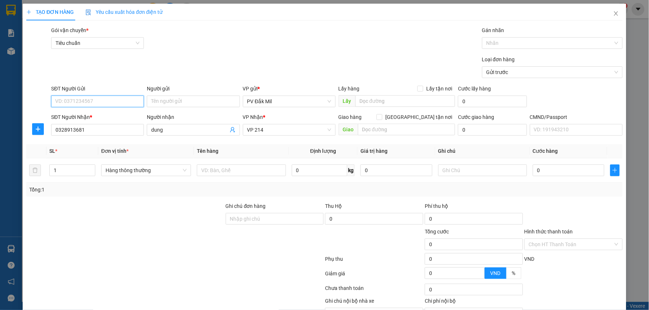
click at [91, 104] on input "SĐT Người Gửi" at bounding box center [97, 102] width 93 height 12
click at [71, 118] on div "0356376446 - long" at bounding box center [96, 116] width 83 height 8
click at [218, 172] on input "text" at bounding box center [241, 171] width 89 height 12
click at [455, 175] on input "text" at bounding box center [482, 171] width 89 height 12
click at [550, 170] on input "0" at bounding box center [569, 171] width 72 height 12
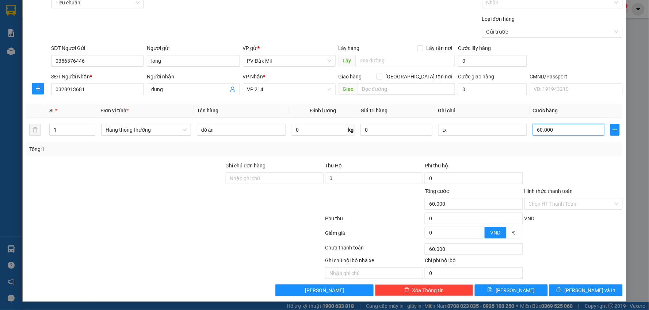
scroll to position [41, 0]
click at [550, 192] on label "Hình thức thanh toán" at bounding box center [548, 191] width 49 height 6
click at [550, 198] on input "Hình thức thanh toán" at bounding box center [571, 203] width 84 height 11
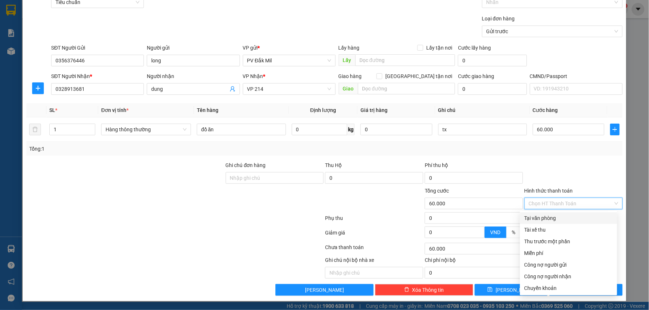
click at [543, 216] on div "Tại văn phòng" at bounding box center [568, 218] width 88 height 8
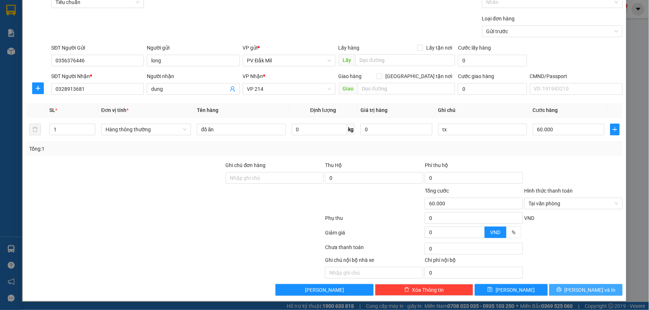
drag, startPoint x: 560, startPoint y: 290, endPoint x: 556, endPoint y: 276, distance: 14.3
click at [559, 290] on button "Lưu và In" at bounding box center [585, 290] width 73 height 12
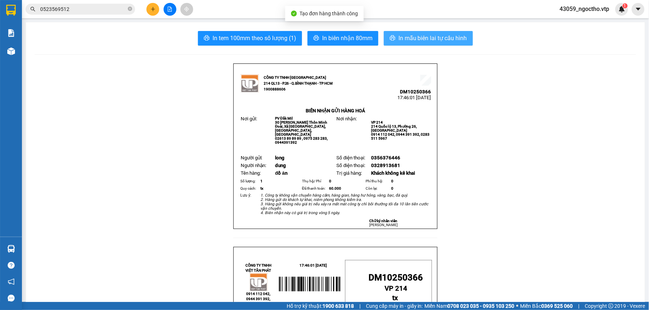
click at [434, 44] on button "In mẫu biên lai tự cấu hình" at bounding box center [428, 38] width 89 height 15
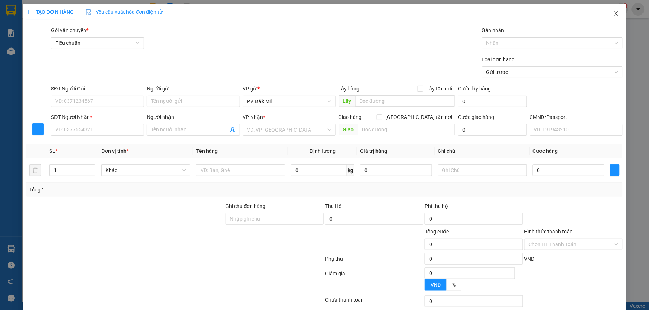
click at [614, 14] on icon "close" at bounding box center [616, 13] width 4 height 4
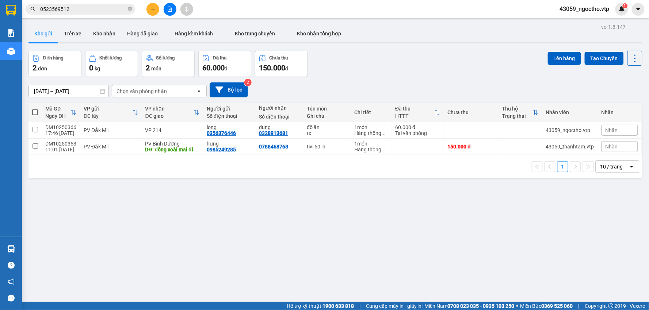
click at [180, 293] on div "ver 1.8.147 Kho gửi Trên xe Kho nhận Hàng đã giao Hàng kèm khách Kho trung chuy…" at bounding box center [336, 177] width 620 height 310
click at [133, 34] on button "Hàng đã giao" at bounding box center [142, 34] width 42 height 18
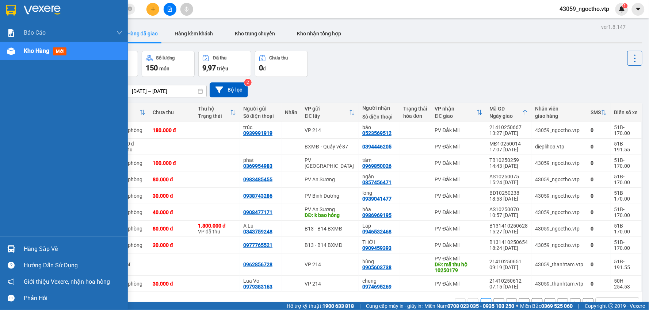
click at [26, 50] on span "Kho hàng" at bounding box center [37, 50] width 26 height 7
click at [38, 49] on span "Kho hàng" at bounding box center [37, 50] width 26 height 7
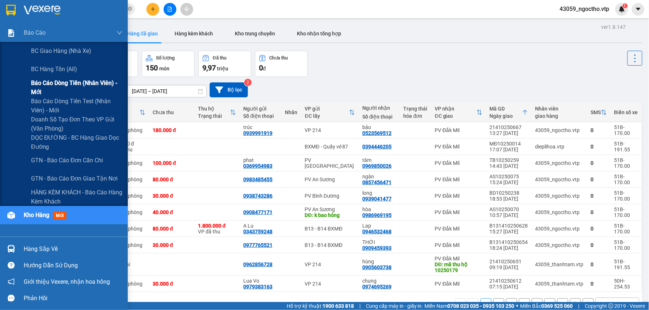
click at [45, 81] on span "Báo cáo dòng tiền (nhân viên) - mới" at bounding box center [76, 87] width 91 height 18
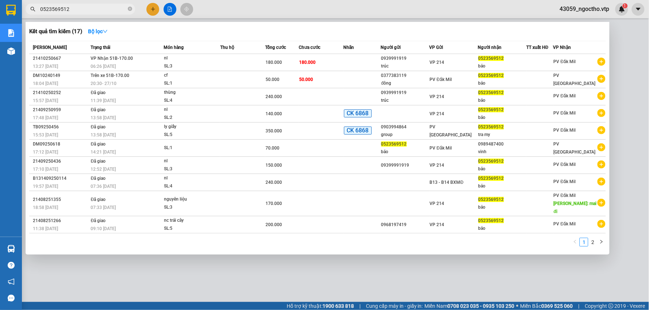
click at [89, 8] on input "0523569512" at bounding box center [83, 9] width 86 height 8
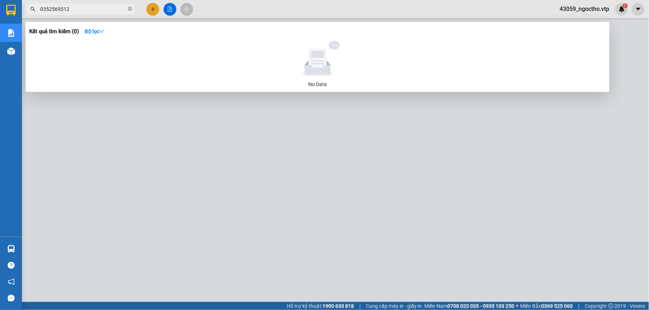
drag, startPoint x: 287, startPoint y: 225, endPoint x: 203, endPoint y: 143, distance: 117.2
click at [203, 143] on div at bounding box center [324, 155] width 649 height 310
drag, startPoint x: 83, startPoint y: 8, endPoint x: 0, endPoint y: 26, distance: 84.5
click at [0, 26] on section "Kết quả tìm kiếm ( 0 ) Bộ lọc No Data 0352569512 43059_ngoctho.vtp 1 Báo cáo BC…" at bounding box center [324, 155] width 649 height 310
drag, startPoint x: 638, startPoint y: 165, endPoint x: 648, endPoint y: 76, distance: 89.3
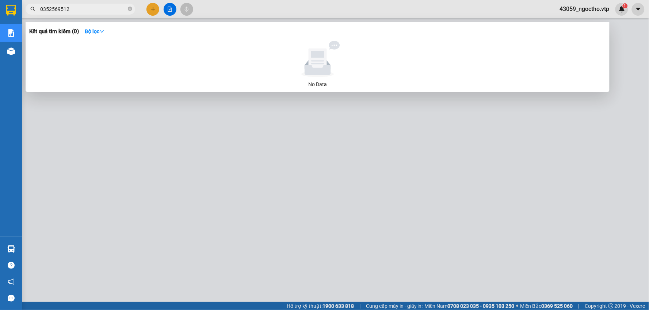
click at [648, 84] on div at bounding box center [324, 155] width 649 height 310
click at [46, 9] on input "0352569512" at bounding box center [83, 9] width 86 height 8
click at [49, 8] on input "0352569512" at bounding box center [83, 9] width 86 height 8
click at [53, 8] on input "05232569512" at bounding box center [83, 9] width 86 height 8
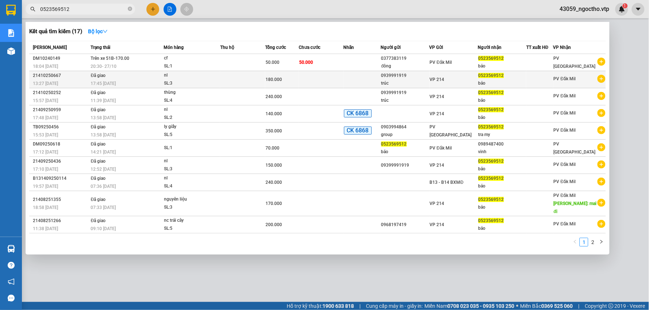
click at [272, 79] on span "180.000" at bounding box center [273, 79] width 16 height 5
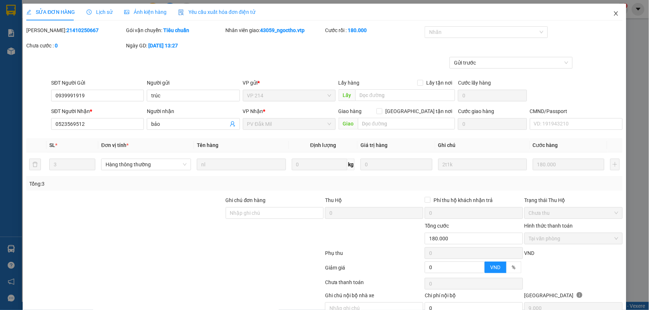
click at [606, 12] on span "Close" at bounding box center [616, 14] width 20 height 20
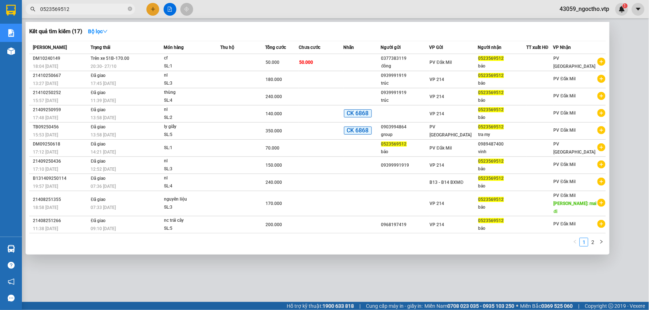
click at [75, 7] on input "0523569512" at bounding box center [83, 9] width 86 height 8
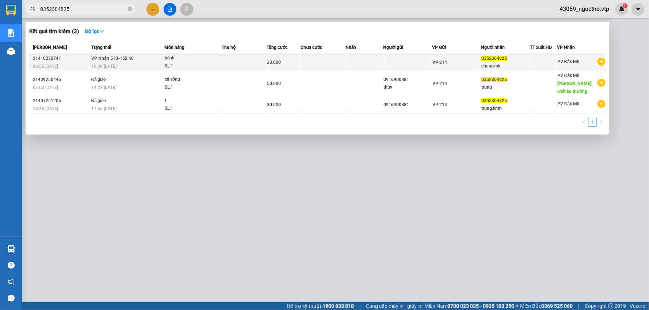
click at [473, 65] on div "VP 214" at bounding box center [457, 62] width 48 height 8
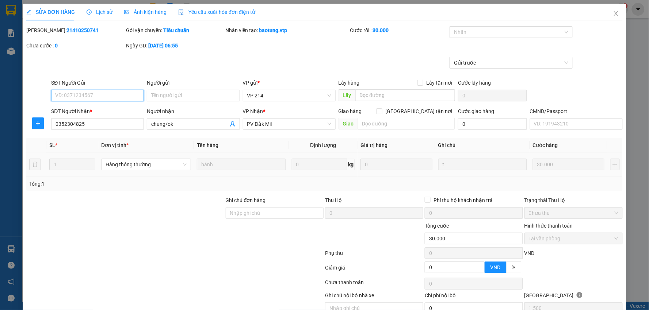
scroll to position [35, 0]
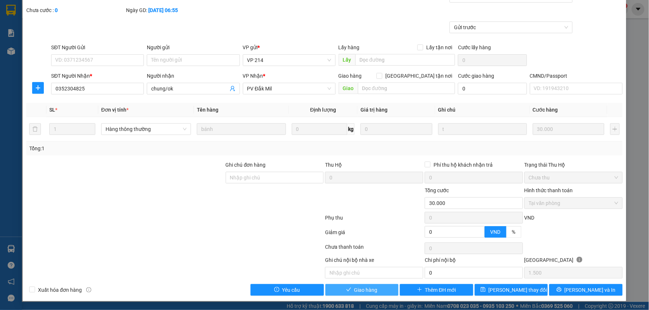
click at [358, 290] on span "Giao hàng" at bounding box center [365, 290] width 23 height 8
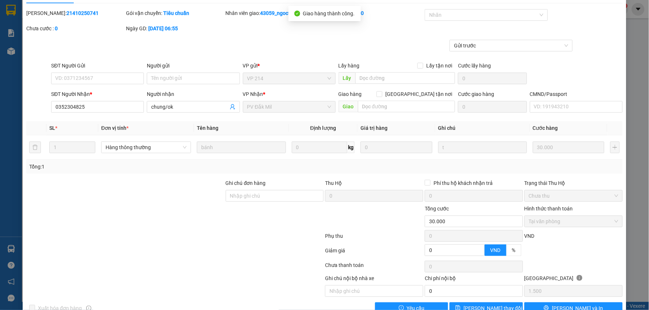
scroll to position [0, 0]
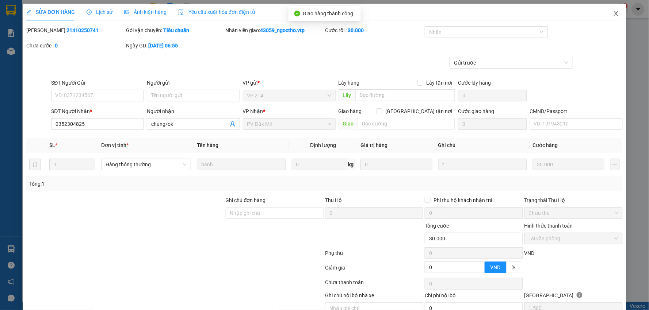
click at [613, 12] on icon "close" at bounding box center [616, 14] width 6 height 6
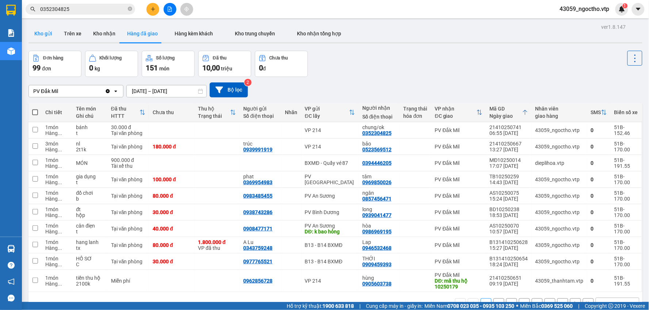
click at [42, 32] on button "Kho gửi" at bounding box center [43, 34] width 30 height 18
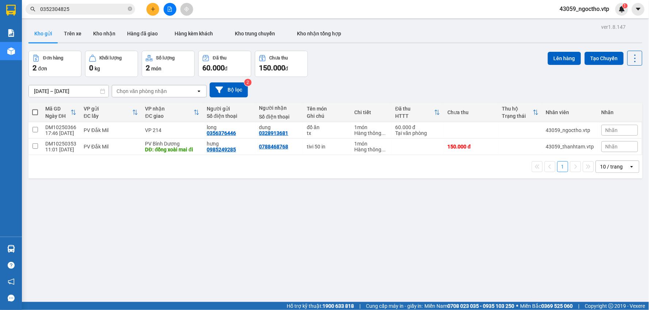
drag, startPoint x: 206, startPoint y: 232, endPoint x: 214, endPoint y: 210, distance: 23.1
click at [207, 232] on div "ver 1.8.147 Kho gửi Trên xe Kho nhận Hàng đã giao Hàng kèm khách Kho trung chuy…" at bounding box center [336, 177] width 620 height 310
click at [37, 128] on input "checkbox" at bounding box center [34, 129] width 5 height 5
checkbox input "true"
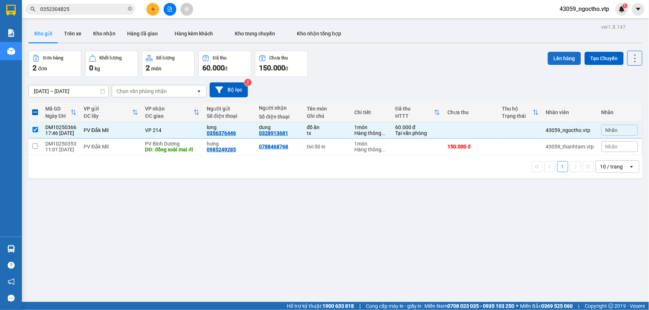
click at [555, 56] on button "Lên hàng" at bounding box center [564, 58] width 33 height 13
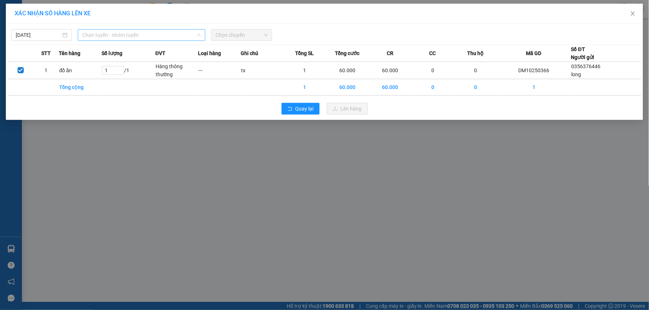
click at [108, 35] on span "Chọn tuyến - nhóm tuyến" at bounding box center [141, 35] width 119 height 11
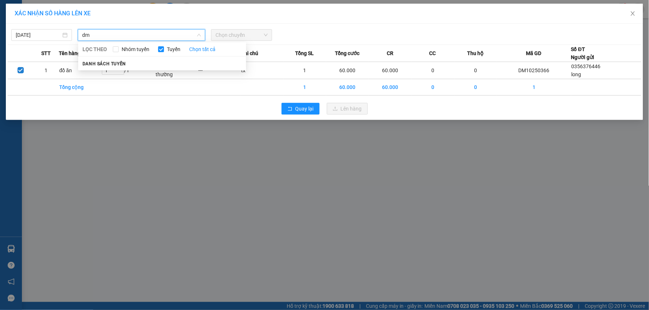
type input "d"
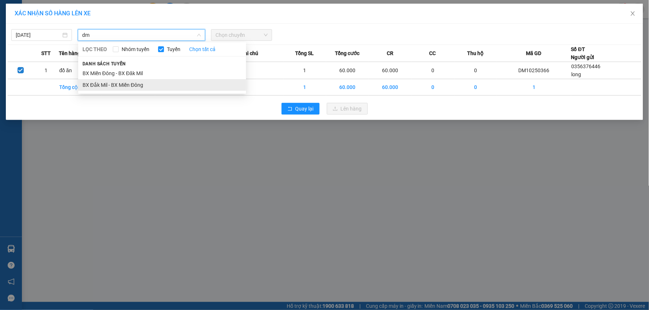
type input "dm"
click at [131, 84] on li "BX Đắk Mil - BX Miền Đông" at bounding box center [162, 85] width 168 height 12
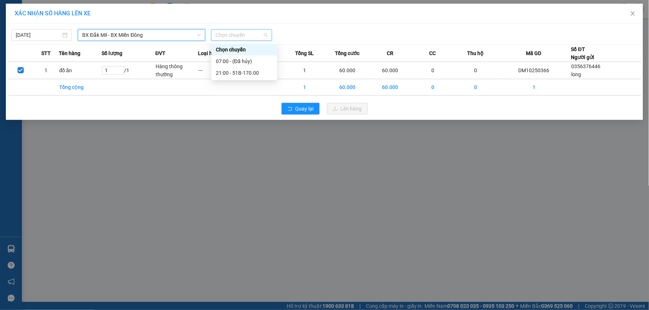
click at [234, 35] on span "Chọn chuyến" at bounding box center [241, 35] width 52 height 11
click at [237, 74] on div "21:00 - 51B-170.00" at bounding box center [244, 73] width 57 height 8
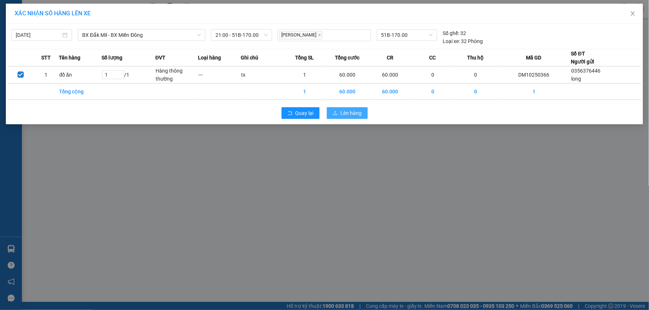
click at [338, 111] on button "Lên hàng" at bounding box center [347, 113] width 41 height 12
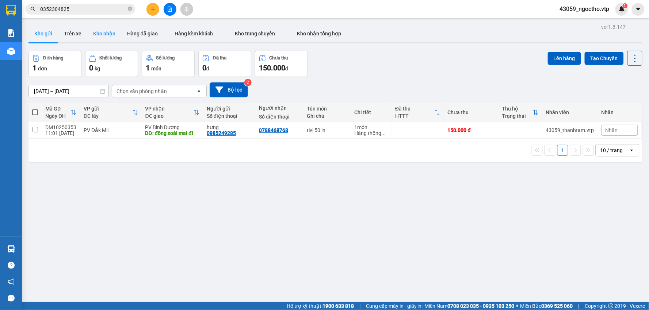
click at [107, 34] on button "Kho nhận" at bounding box center [104, 34] width 34 height 18
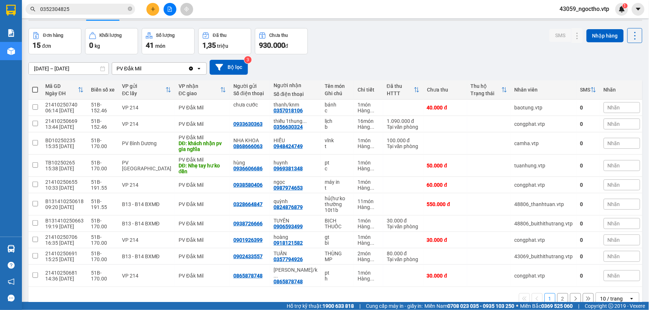
scroll to position [34, 0]
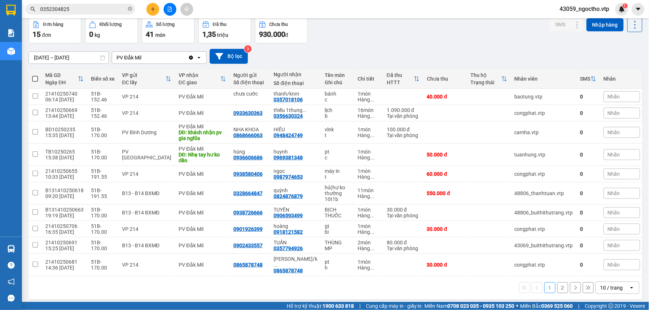
click at [450, 27] on div "Đơn hàng 15 đơn Khối lượng 0 kg Số lượng 41 món Đã thu 1,35 triệu Chưa thu 930.…" at bounding box center [335, 30] width 614 height 26
click at [557, 114] on button at bounding box center [562, 113] width 10 height 13
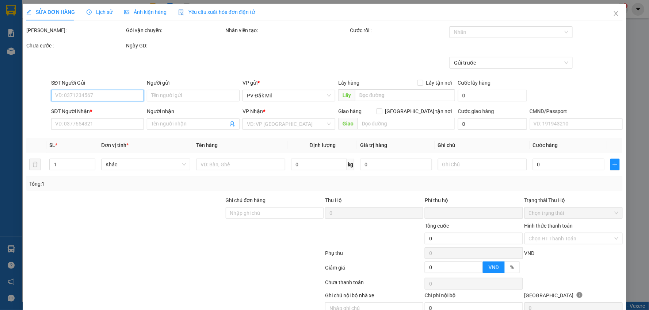
type input "54.500"
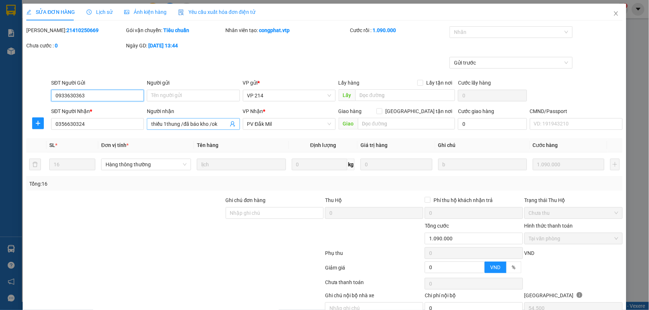
type input "0933630363"
type input "0356630324"
type input "thiếu 1thung /đã báo kho /ok"
type input "0"
type input "1.090.000"
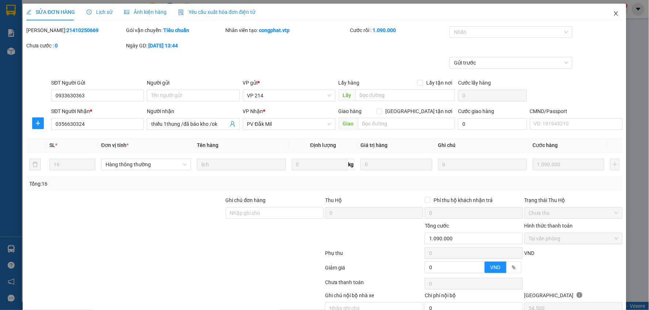
click at [613, 14] on icon "close" at bounding box center [616, 14] width 6 height 6
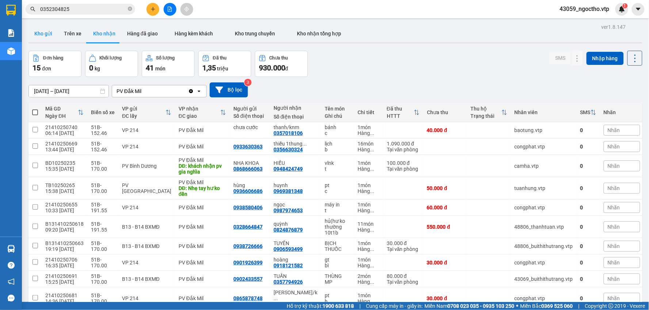
click at [38, 34] on button "Kho gửi" at bounding box center [43, 34] width 30 height 18
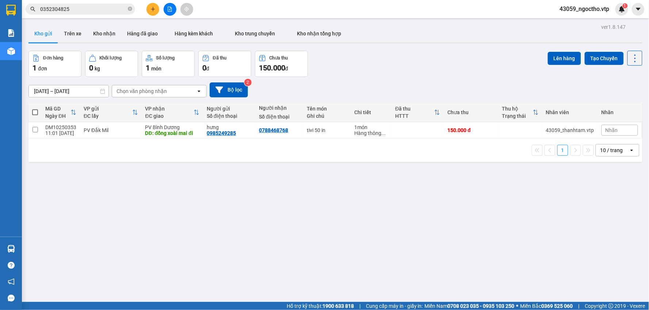
click at [282, 221] on div "ver 1.8.147 Kho gửi Trên xe Kho nhận Hàng đã giao Hàng kèm khách Kho trung chuy…" at bounding box center [336, 177] width 620 height 310
click at [150, 7] on button at bounding box center [152, 9] width 13 height 13
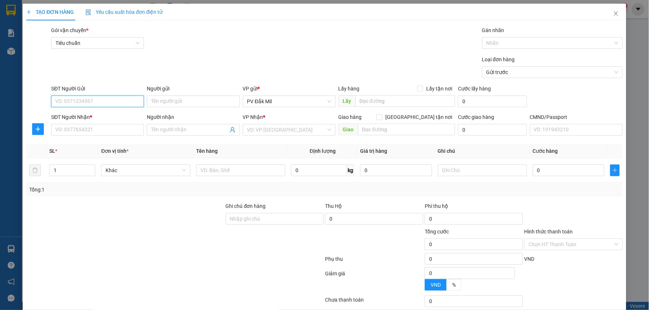
click at [100, 101] on input "SĐT Người Gửi" at bounding box center [97, 102] width 93 height 12
click at [607, 15] on span "Close" at bounding box center [616, 14] width 20 height 20
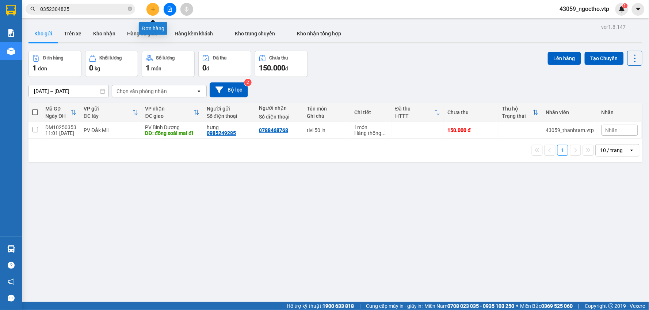
click at [154, 9] on icon "plus" at bounding box center [153, 9] width 4 height 0
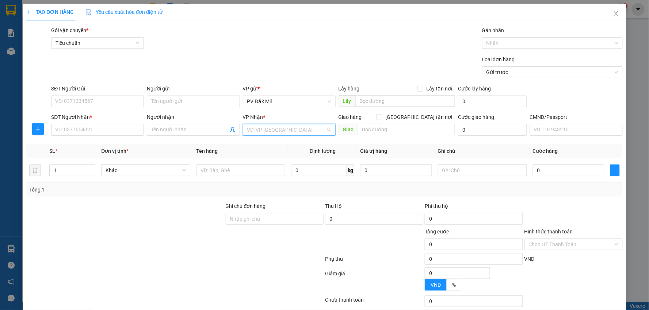
click at [251, 130] on input "search" at bounding box center [286, 129] width 79 height 11
type input "tb"
click at [249, 144] on div "PV [GEOGRAPHIC_DATA]" at bounding box center [286, 145] width 83 height 8
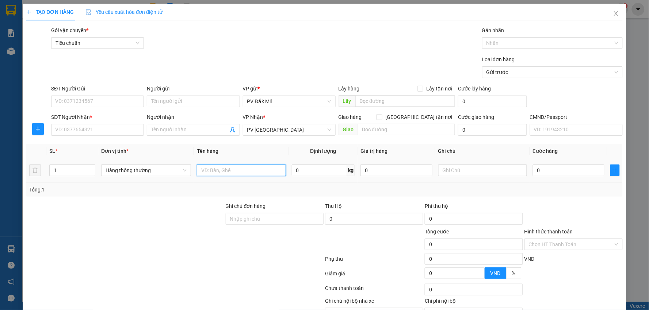
click at [227, 169] on input "text" at bounding box center [241, 171] width 89 height 12
type input "lk"
click at [100, 131] on input "SĐT Người Nhận *" at bounding box center [97, 130] width 93 height 12
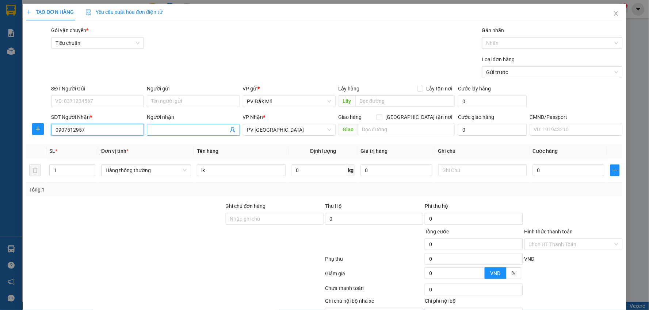
type input "0907512957"
click at [147, 134] on span at bounding box center [193, 130] width 93 height 12
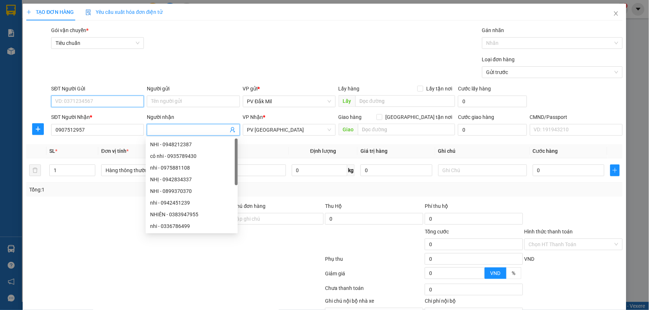
click at [80, 101] on input "SĐT Người Gửi" at bounding box center [97, 102] width 93 height 12
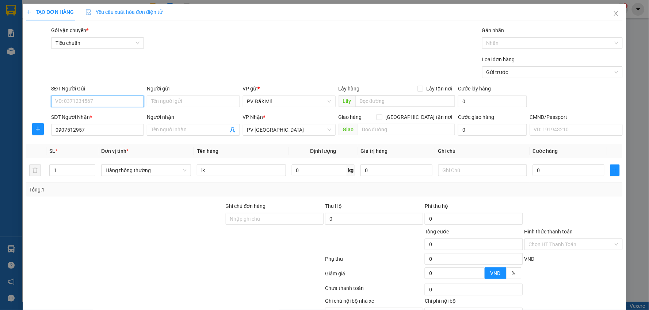
click at [114, 99] on input "SĐT Người Gửi" at bounding box center [97, 102] width 93 height 12
click at [69, 104] on input "SĐT Người Gửi" at bounding box center [97, 102] width 93 height 12
click at [79, 118] on div "0376621003 - sơn" at bounding box center [96, 116] width 83 height 8
type input "0376621003"
type input "sơn"
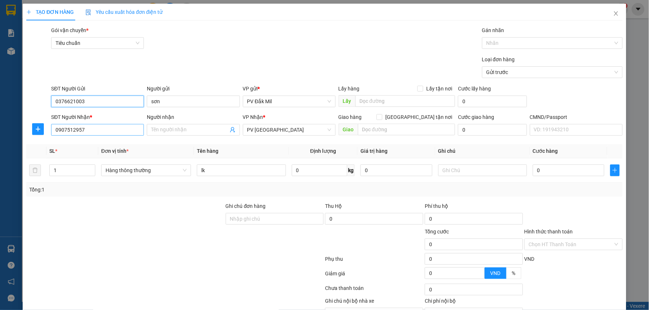
type input "0376621003"
click at [85, 133] on input "0907512957" at bounding box center [97, 130] width 93 height 12
click at [556, 172] on input "0" at bounding box center [569, 171] width 72 height 12
type input "4"
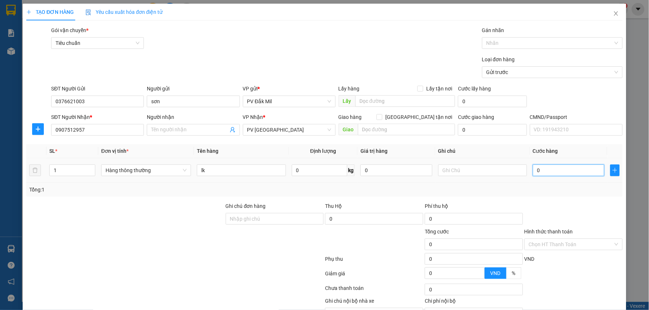
type input "4"
type input "40"
type input "400"
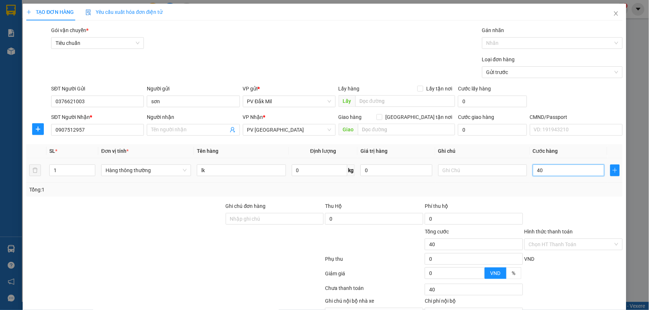
type input "400"
type input "4.000"
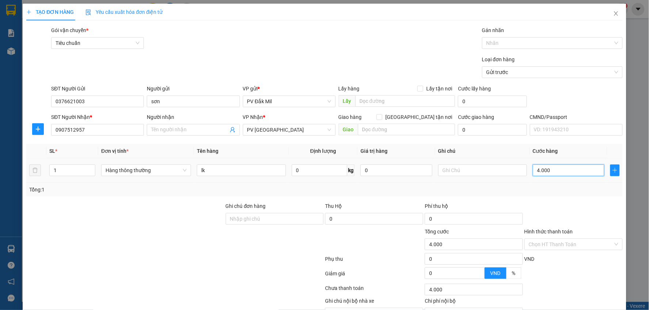
type input "40.000"
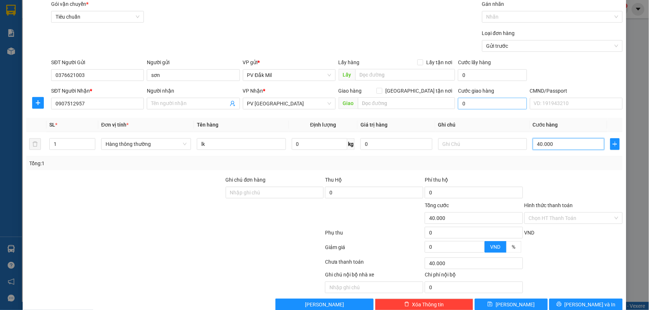
scroll to position [41, 0]
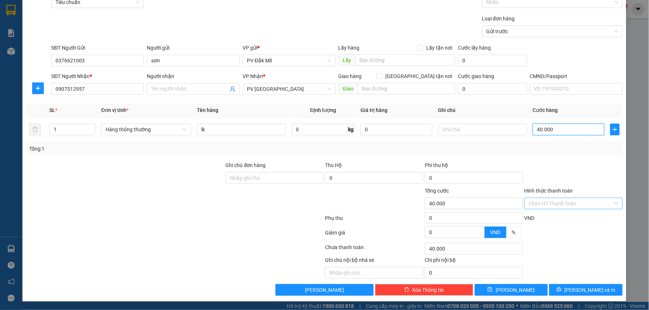
type input "40.000"
click at [532, 205] on input "Hình thức thanh toán" at bounding box center [571, 203] width 84 height 11
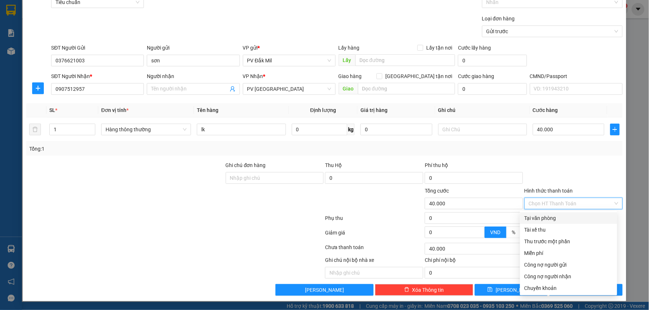
click at [532, 221] on div "Tại văn phòng" at bounding box center [568, 218] width 88 height 8
type input "0"
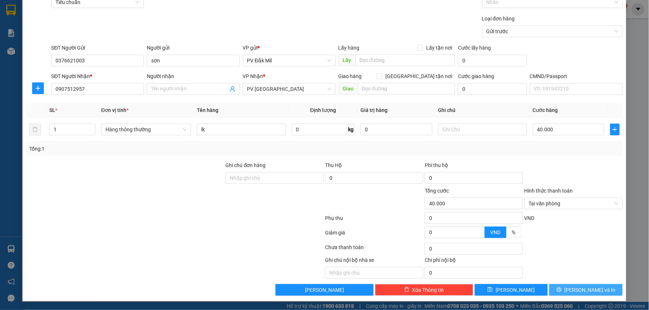
click at [599, 290] on button "[PERSON_NAME] và In" at bounding box center [585, 290] width 73 height 12
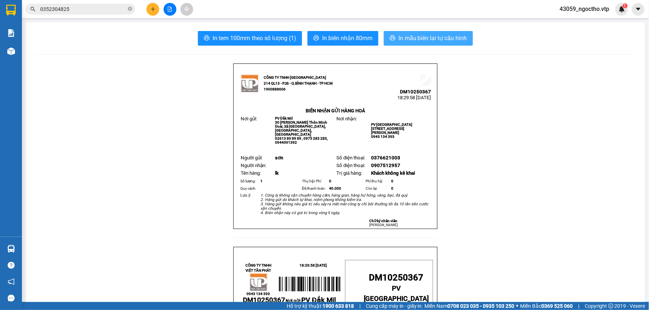
click at [421, 38] on span "In mẫu biên lai tự cấu hình" at bounding box center [432, 38] width 69 height 9
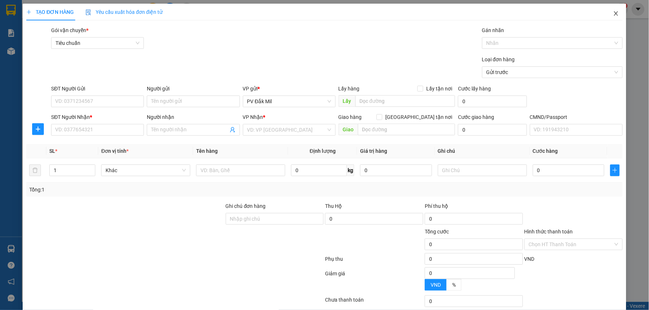
click at [614, 15] on icon "close" at bounding box center [616, 13] width 4 height 4
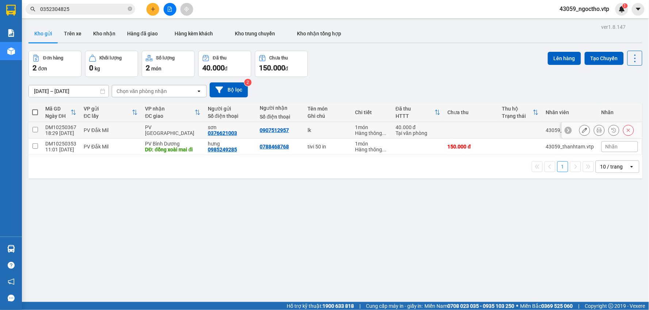
click at [35, 126] on td at bounding box center [34, 130] width 13 height 16
checkbox input "true"
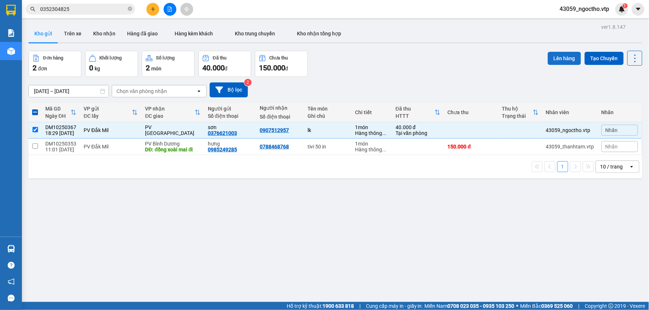
click at [564, 57] on button "Lên hàng" at bounding box center [564, 58] width 33 height 13
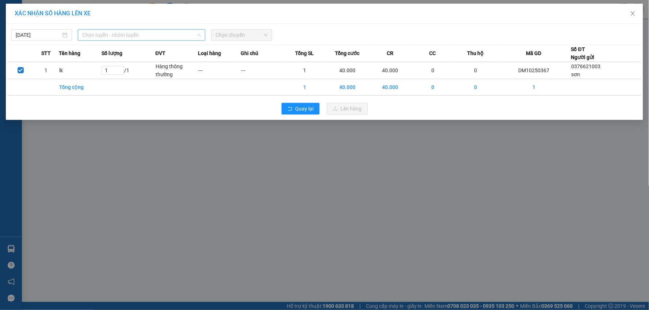
click at [120, 37] on span "Chọn tuyến - nhóm tuyến" at bounding box center [141, 35] width 119 height 11
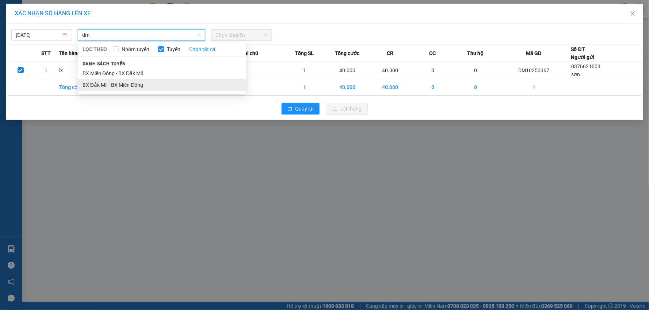
type input "dm"
click at [132, 87] on li "BX Đắk Mil - BX Miền Đông" at bounding box center [162, 85] width 168 height 12
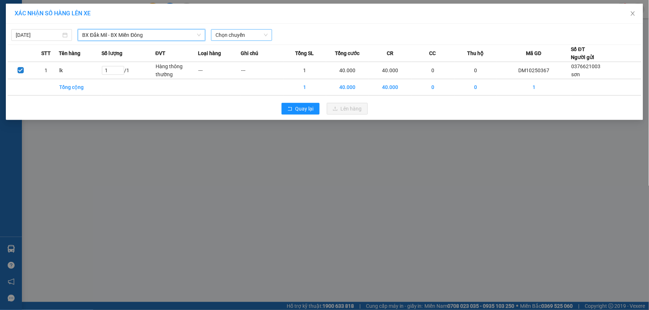
click at [231, 37] on span "Chọn chuyến" at bounding box center [241, 35] width 52 height 11
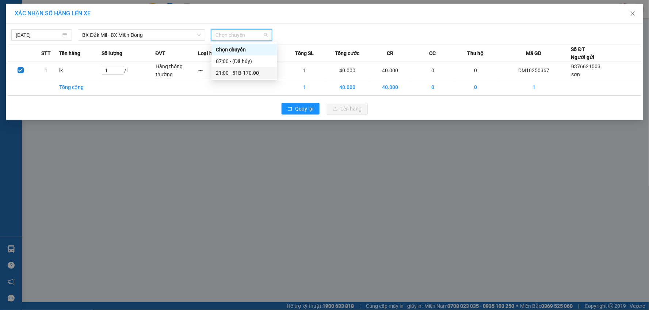
click at [250, 71] on div "21:00 - 51B-170.00" at bounding box center [244, 73] width 57 height 8
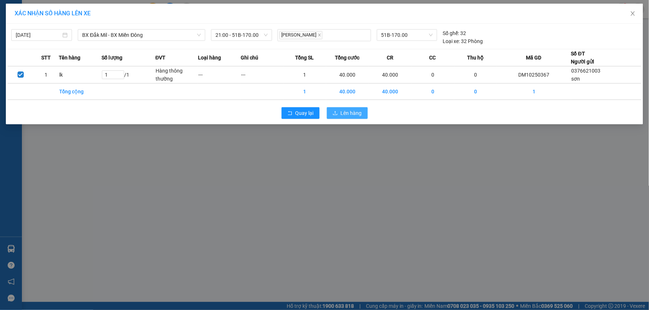
click at [341, 114] on span "Lên hàng" at bounding box center [351, 113] width 21 height 8
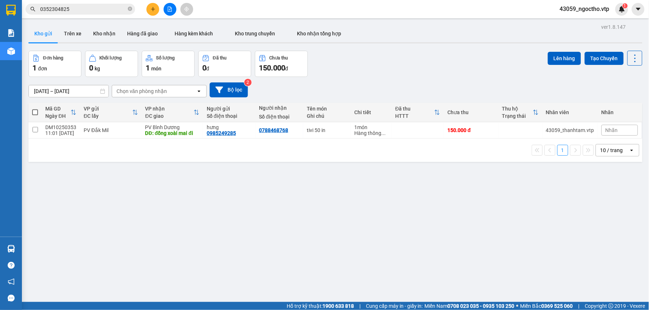
click at [203, 228] on div "ver 1.8.147 Kho gửi Trên xe Kho nhận Hàng đã giao Hàng kèm khách Kho trung chuy…" at bounding box center [336, 177] width 620 height 310
click at [101, 33] on button "Kho nhận" at bounding box center [104, 34] width 34 height 18
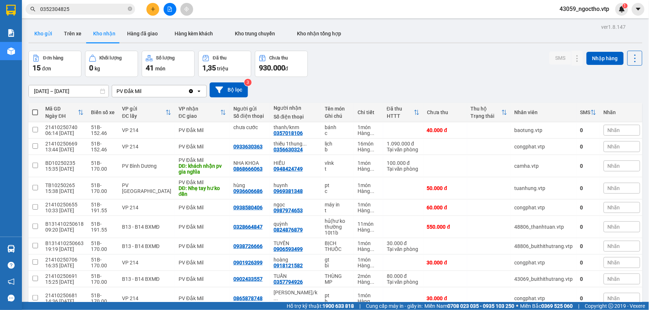
click at [43, 37] on button "Kho gửi" at bounding box center [43, 34] width 30 height 18
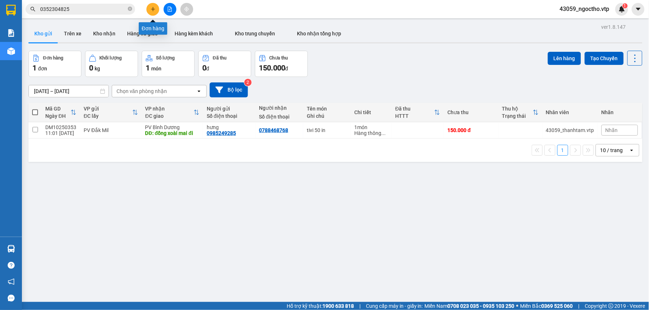
click at [154, 8] on icon "plus" at bounding box center [152, 9] width 5 height 5
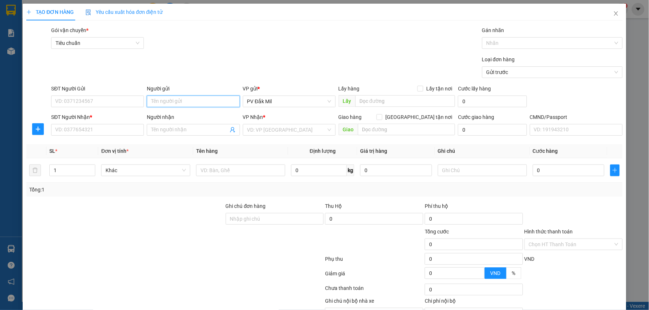
click at [175, 104] on input "Người gửi" at bounding box center [193, 102] width 93 height 12
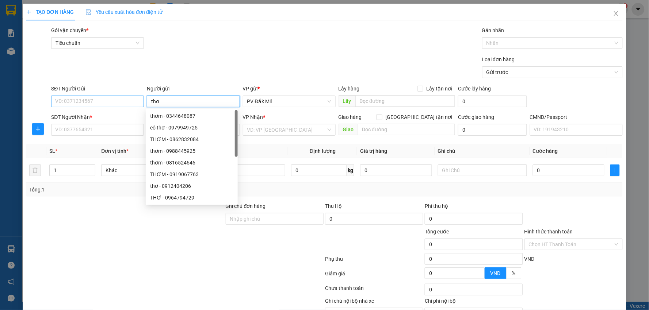
type input "thơ"
click at [71, 104] on input "SĐT Người Gửi" at bounding box center [97, 102] width 93 height 12
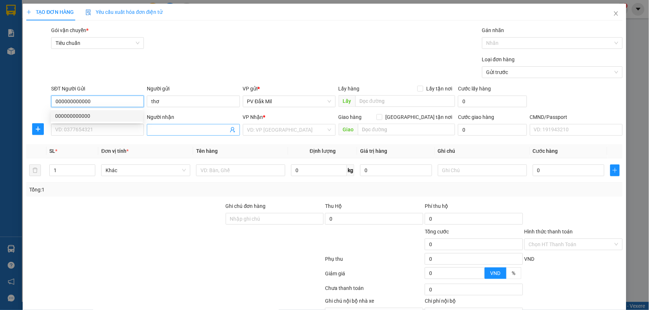
type input "000000000000"
click at [163, 129] on input "Người nhận" at bounding box center [189, 130] width 77 height 8
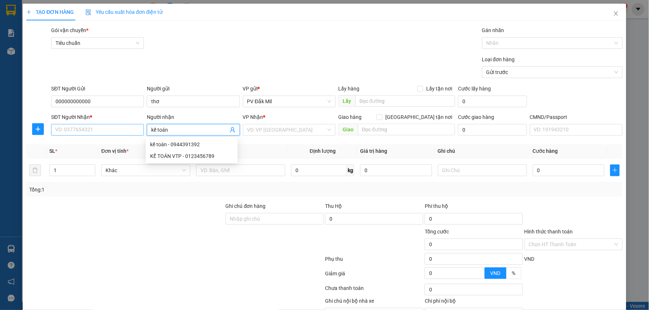
type input "kế toán"
click at [103, 134] on input "SĐT Người Nhận *" at bounding box center [97, 130] width 93 height 12
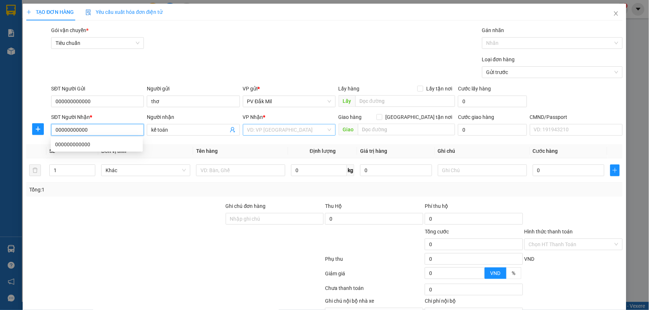
type input "00000000000"
click at [254, 129] on input "search" at bounding box center [286, 129] width 79 height 11
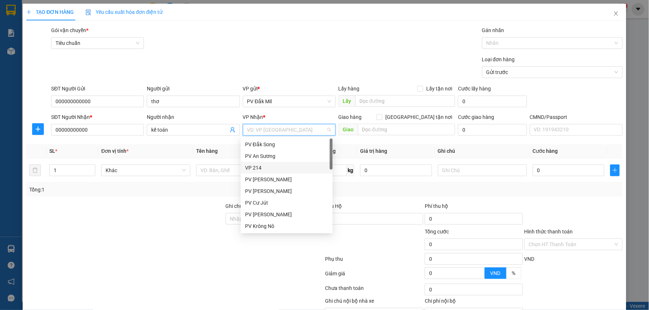
click at [248, 169] on div "VP 214" at bounding box center [286, 168] width 83 height 8
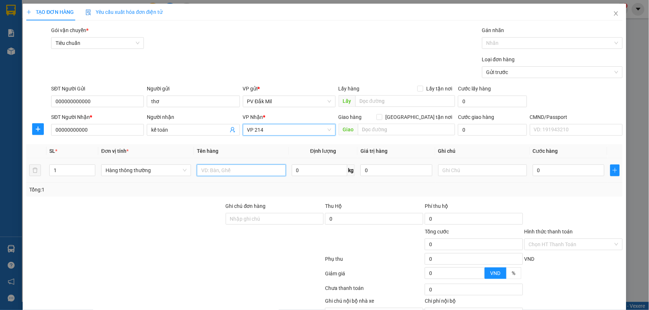
click at [210, 173] on input "text" at bounding box center [241, 171] width 89 height 12
type input "báo cáo 14/10"
click at [468, 178] on td at bounding box center [482, 170] width 95 height 24
click at [468, 174] on input "text" at bounding box center [482, 171] width 89 height 12
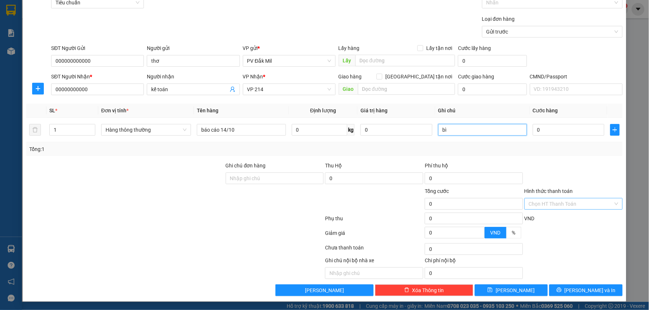
scroll to position [41, 0]
type input "bì"
click at [536, 205] on input "Hình thức thanh toán" at bounding box center [571, 203] width 84 height 11
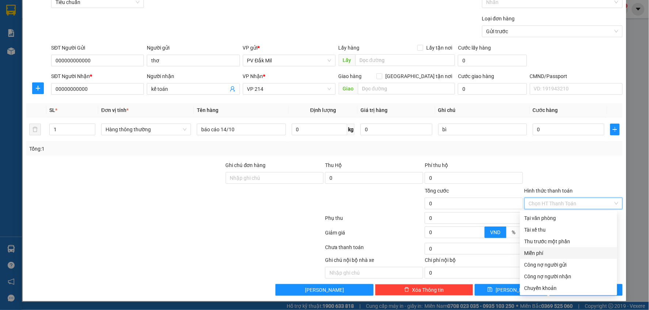
click at [545, 253] on div "Miễn phí" at bounding box center [568, 253] width 88 height 8
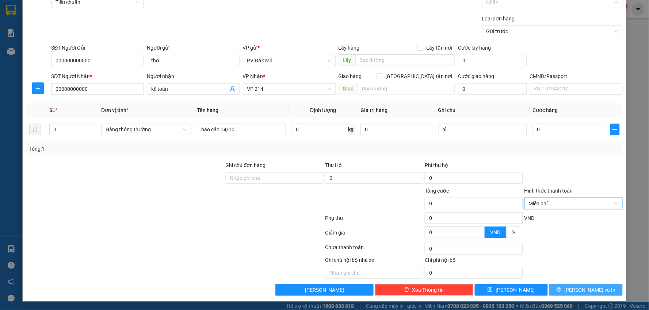
drag, startPoint x: 580, startPoint y: 290, endPoint x: 546, endPoint y: 276, distance: 36.4
click at [579, 290] on span "[PERSON_NAME] và In" at bounding box center [589, 290] width 51 height 8
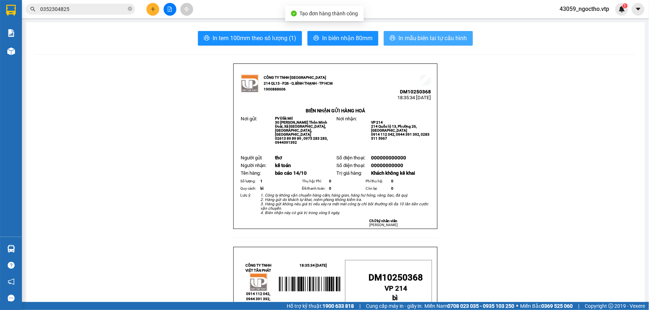
click at [401, 41] on span "In mẫu biên lai tự cấu hình" at bounding box center [432, 38] width 69 height 9
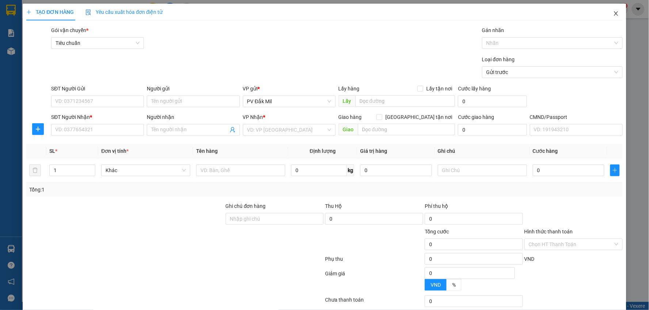
click at [614, 15] on icon "close" at bounding box center [616, 13] width 4 height 4
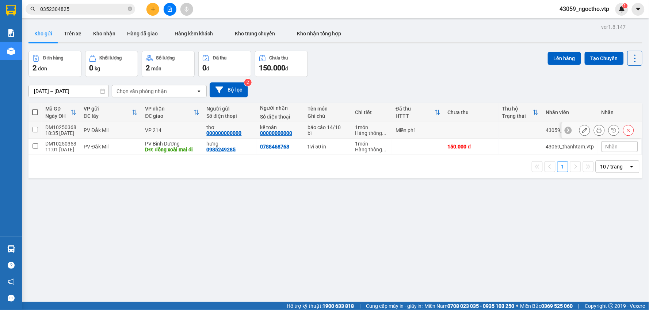
click at [35, 130] on input "checkbox" at bounding box center [34, 129] width 5 height 5
click at [36, 131] on input "checkbox" at bounding box center [34, 129] width 5 height 5
checkbox input "true"
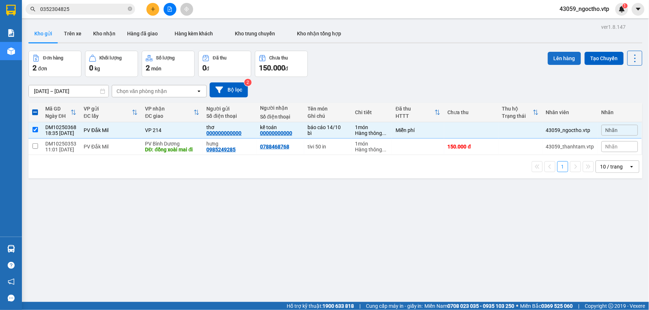
click at [563, 52] on button "Lên hàng" at bounding box center [564, 58] width 33 height 13
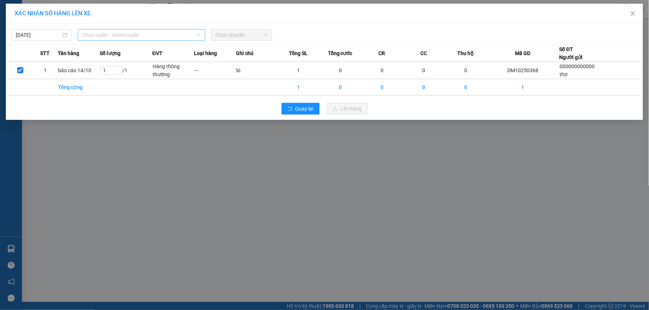
click at [107, 37] on span "Chọn tuyến - nhóm tuyến" at bounding box center [141, 35] width 119 height 11
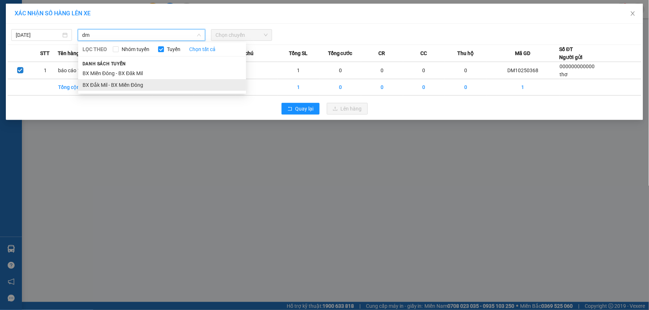
type input "dm"
click at [114, 85] on li "BX Đắk Mil - BX Miền Đông" at bounding box center [162, 85] width 168 height 12
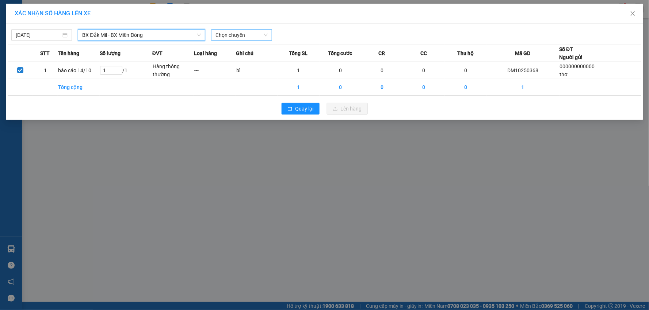
click at [234, 34] on span "Chọn chuyến" at bounding box center [241, 35] width 52 height 11
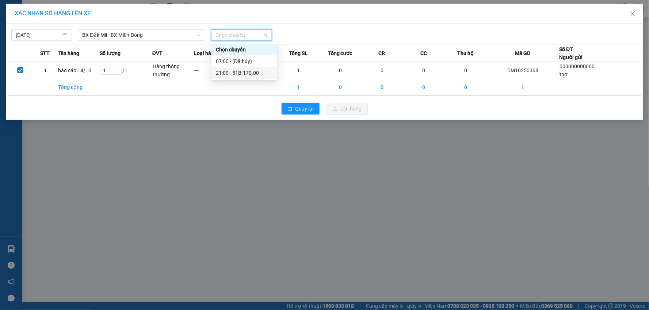
click at [242, 73] on div "21:00 - 51B-170.00" at bounding box center [244, 73] width 57 height 8
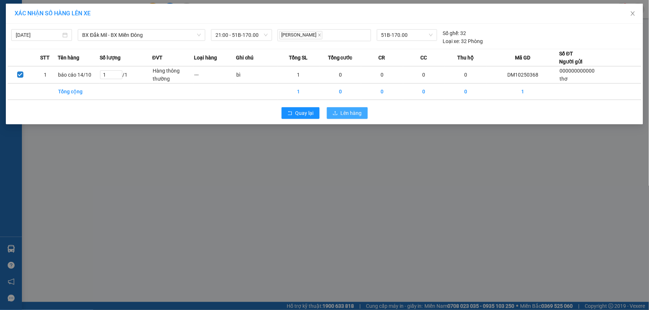
click at [349, 116] on span "Lên hàng" at bounding box center [351, 113] width 21 height 8
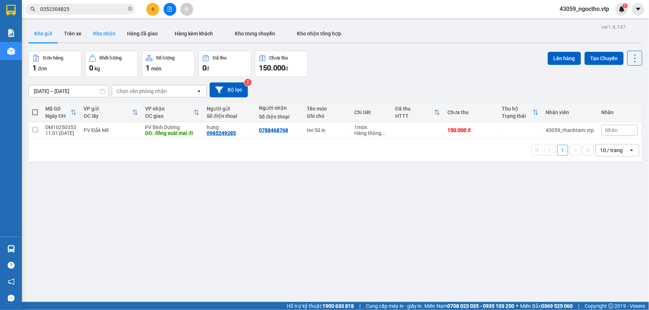
click at [108, 30] on button "Kho nhận" at bounding box center [104, 34] width 34 height 18
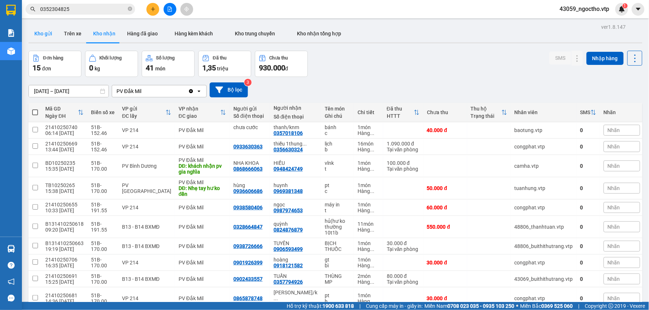
click at [37, 33] on button "Kho gửi" at bounding box center [43, 34] width 30 height 18
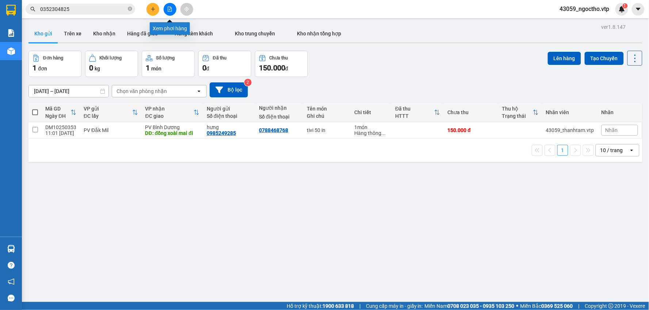
click at [166, 9] on button at bounding box center [170, 9] width 13 height 13
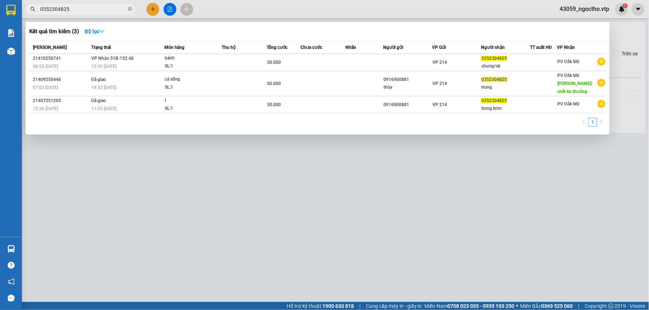
drag, startPoint x: 80, startPoint y: 11, endPoint x: 0, endPoint y: 16, distance: 79.7
click at [0, 20] on section "Kết quả tìm kiếm ( 3 ) Bộ lọc Mã ĐH Trạng thái Món hàng Thu hộ Tổng cước Chưa c…" at bounding box center [324, 155] width 649 height 310
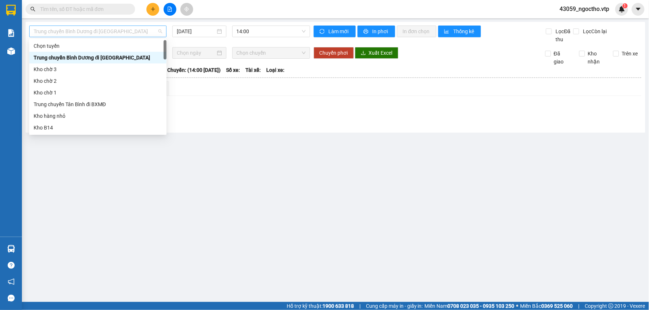
click at [130, 34] on span "Trung chuyển Bình Dương đi [GEOGRAPHIC_DATA]" at bounding box center [98, 31] width 129 height 11
drag, startPoint x: 151, startPoint y: 175, endPoint x: 152, endPoint y: 148, distance: 27.0
click at [150, 175] on main "Trung chuyển Bình Dương đi BXMĐ Trung chuyển Bình Dương đi BXMĐ [DATE] 14:00 Là…" at bounding box center [324, 151] width 649 height 302
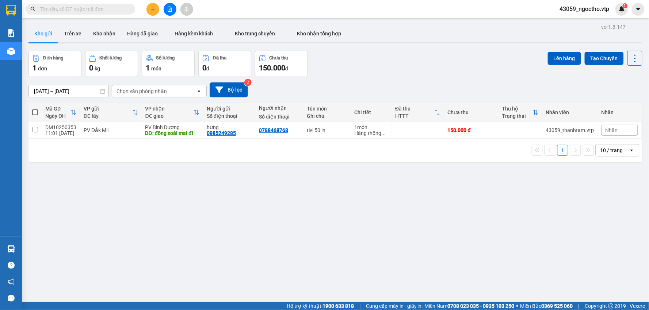
click at [168, 8] on icon "file-add" at bounding box center [169, 9] width 5 height 5
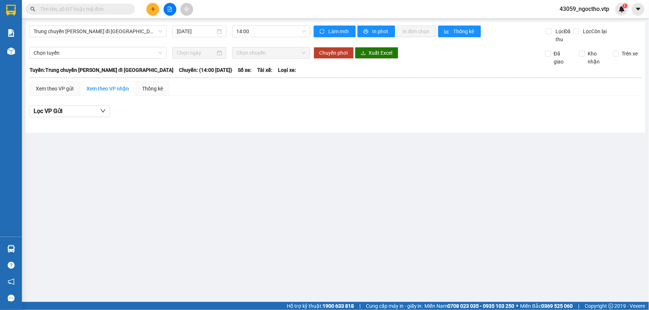
click at [226, 214] on main "Trung chuyển [PERSON_NAME] đi BXMĐ [DATE] 14:00 [PERSON_NAME] mới In phơi In [P…" at bounding box center [324, 151] width 649 height 302
click at [376, 33] on span "In phơi" at bounding box center [380, 31] width 17 height 8
drag, startPoint x: 326, startPoint y: 189, endPoint x: 310, endPoint y: 188, distance: 15.7
click at [326, 189] on main "Trung chuyển [PERSON_NAME] đi BXMĐ [DATE] 14:00 [PERSON_NAME] mới In phơi In [P…" at bounding box center [324, 151] width 649 height 302
click at [103, 111] on icon "down" at bounding box center [103, 111] width 6 height 6
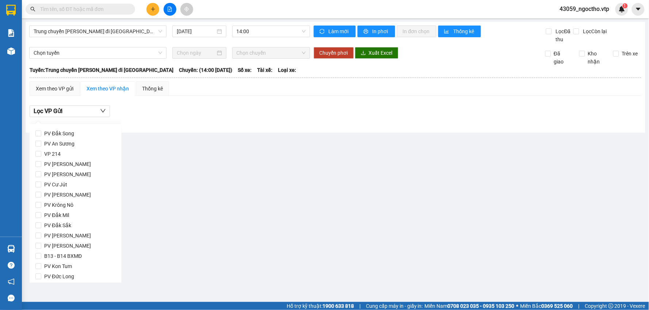
click at [231, 206] on main "Trung chuyển [PERSON_NAME] đi BXMĐ [DATE] 14:00 [PERSON_NAME] mới In phơi In [P…" at bounding box center [324, 151] width 649 height 302
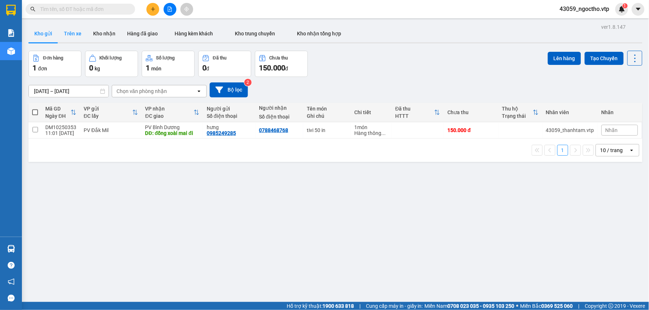
click at [70, 34] on button "Trên xe" at bounding box center [72, 34] width 29 height 18
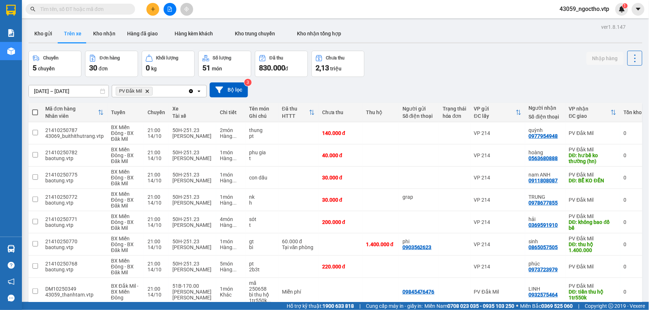
click at [171, 9] on icon "file-add" at bounding box center [169, 9] width 5 height 5
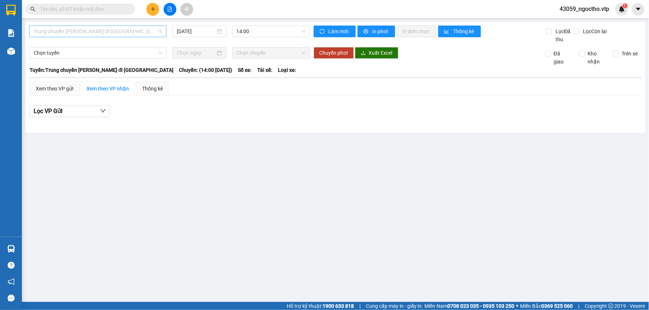
click at [127, 34] on span "Trung chuyển Bình Dương đi BXMĐ" at bounding box center [98, 31] width 129 height 11
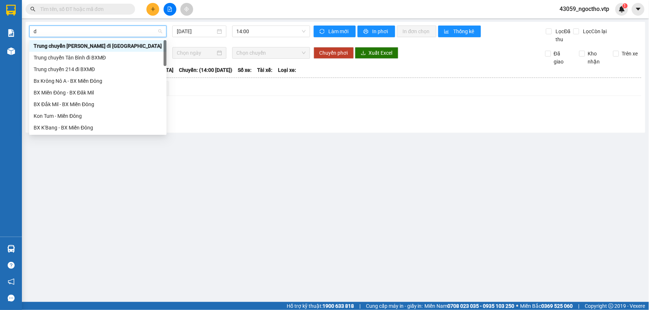
type input "dm"
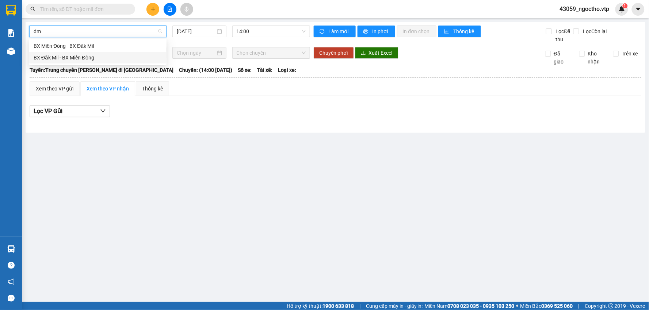
click at [73, 52] on div "BX Đắk Mil - BX Miền Đông" at bounding box center [97, 58] width 137 height 12
type input "[DATE]"
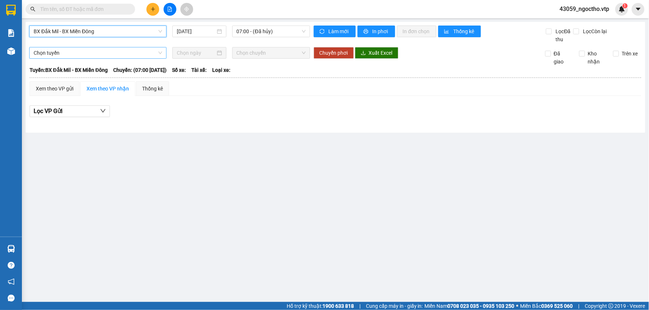
click at [69, 54] on span "Chọn tuyến" at bounding box center [98, 52] width 129 height 11
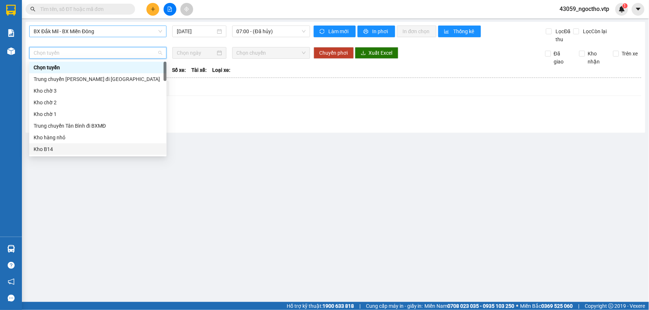
click at [127, 212] on main "BX Đắk Mil - BX Miền Đông 14/10/2025 07:00 - (Đã hủy) Làm mới In phơi In đơn ch…" at bounding box center [324, 151] width 649 height 302
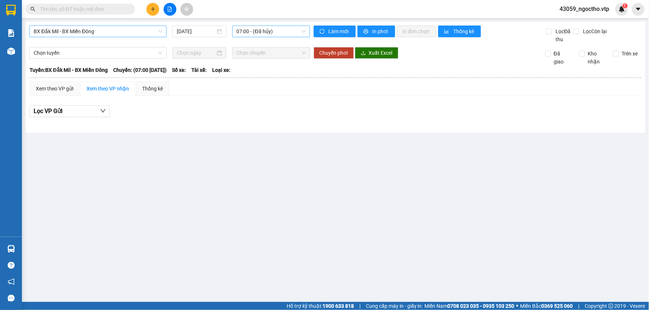
click at [263, 34] on span "07:00 - (Đã hủy)" at bounding box center [271, 31] width 69 height 11
click at [264, 66] on div "21:00 - 51B-170.00" at bounding box center [265, 69] width 57 height 8
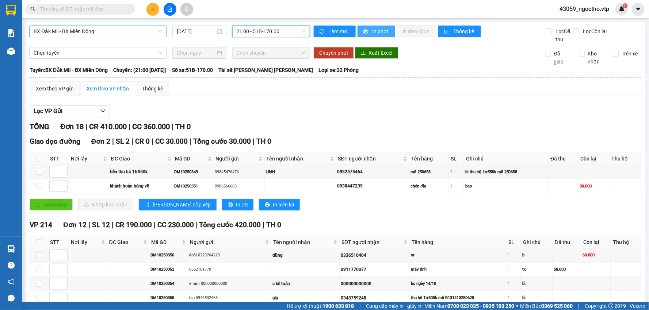
click at [375, 35] on span "In phơi" at bounding box center [380, 31] width 17 height 8
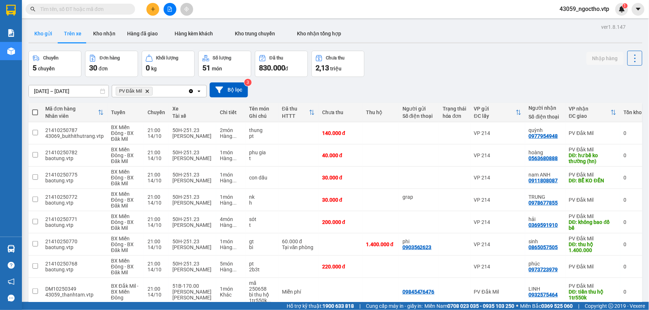
click at [41, 32] on button "Kho gửi" at bounding box center [43, 34] width 30 height 18
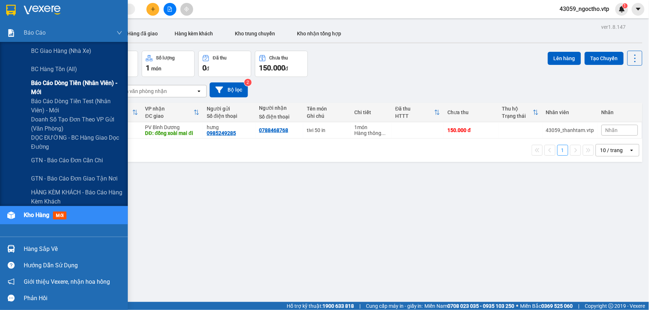
click at [53, 83] on span "Báo cáo dòng tiền (nhân viên) - mới" at bounding box center [76, 87] width 91 height 18
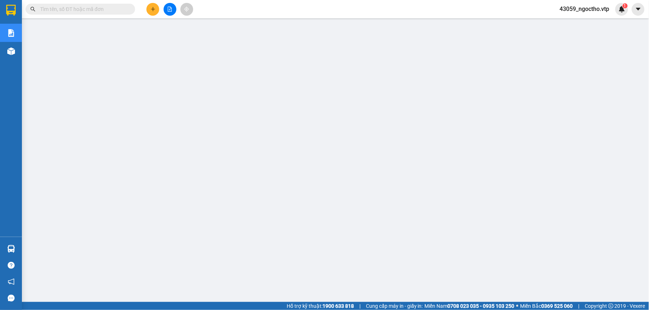
scroll to position [24, 0]
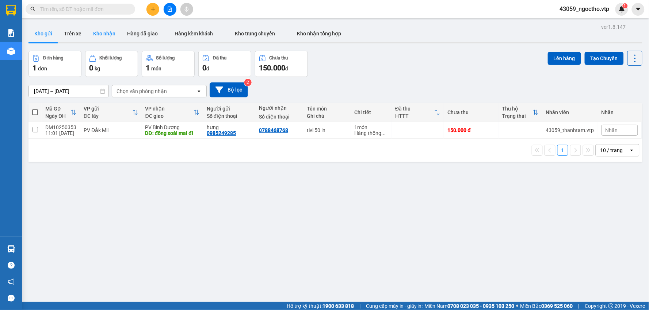
click at [105, 36] on button "Kho nhận" at bounding box center [104, 34] width 34 height 18
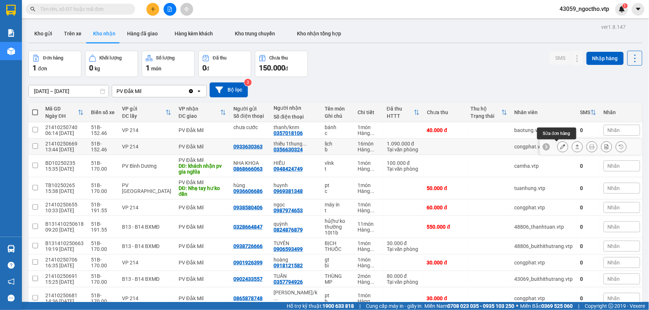
click at [560, 147] on icon at bounding box center [562, 146] width 5 height 5
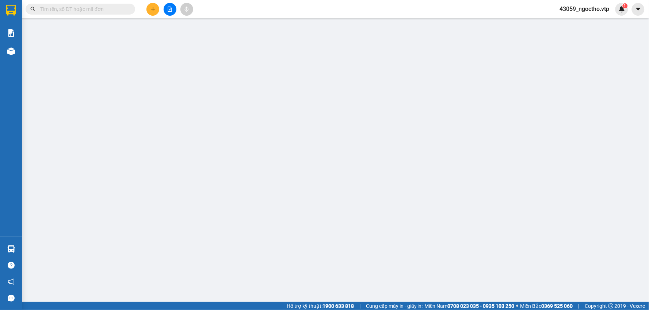
type input "0933630363"
type input "0356630324"
type input "thiếu 1thung /đã báo kho /ok"
type input "0"
type input "1.090.000"
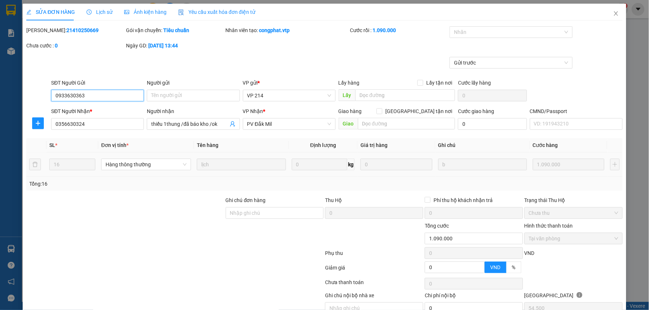
type input "54.500"
click at [613, 8] on span "Close" at bounding box center [616, 14] width 20 height 20
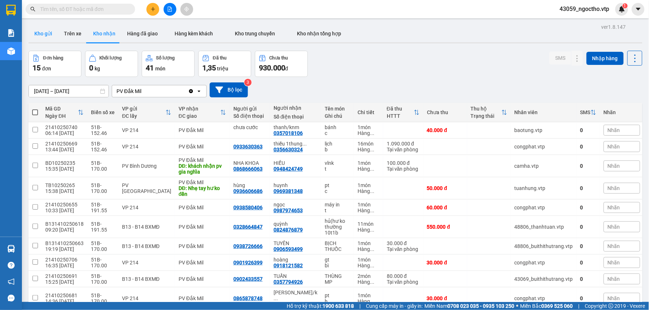
click at [46, 34] on button "Kho gửi" at bounding box center [43, 34] width 30 height 18
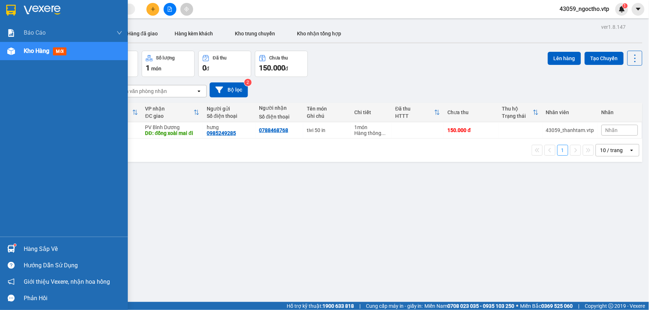
click at [35, 252] on div "Hàng sắp về" at bounding box center [73, 249] width 99 height 11
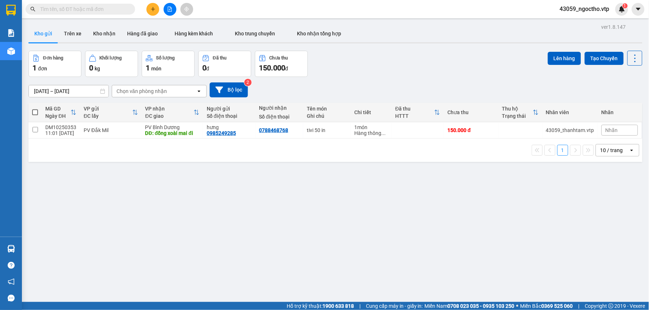
click at [386, 241] on section "Kết quả tìm kiếm ( 0 ) Bộ lọc No Data 43059_ngoctho.vtp 1 Báo cáo BC giao hàng …" at bounding box center [324, 155] width 649 height 310
click at [81, 34] on button "Trên xe" at bounding box center [72, 34] width 29 height 18
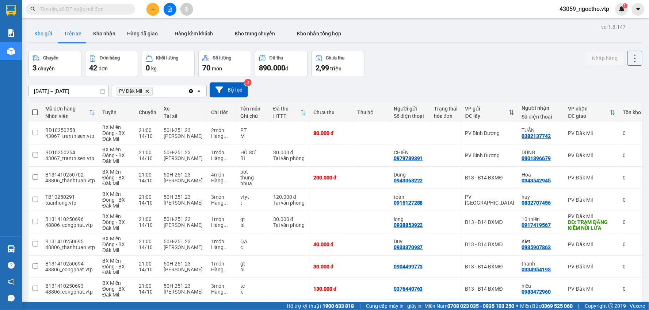
click at [49, 34] on button "Kho gửi" at bounding box center [43, 34] width 30 height 18
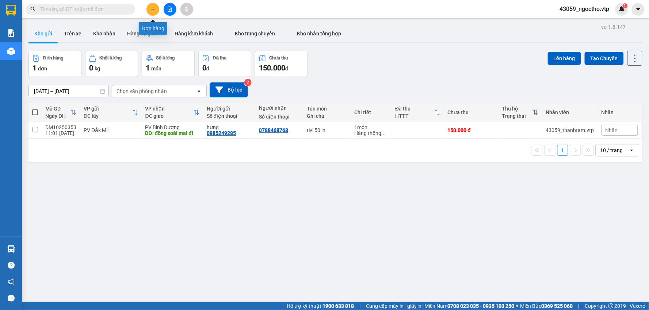
click at [152, 12] on button at bounding box center [152, 9] width 13 height 13
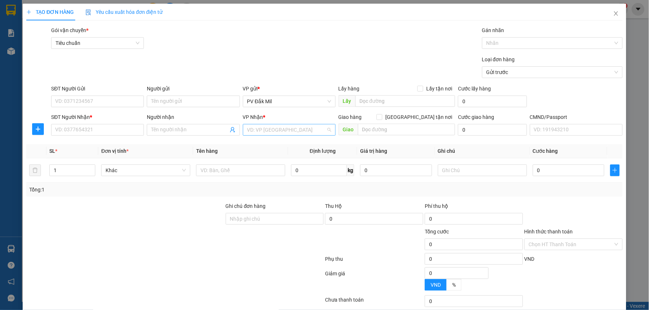
click at [268, 134] on input "search" at bounding box center [286, 129] width 79 height 11
type input "214"
click at [272, 144] on div "VP 214" at bounding box center [286, 145] width 83 height 8
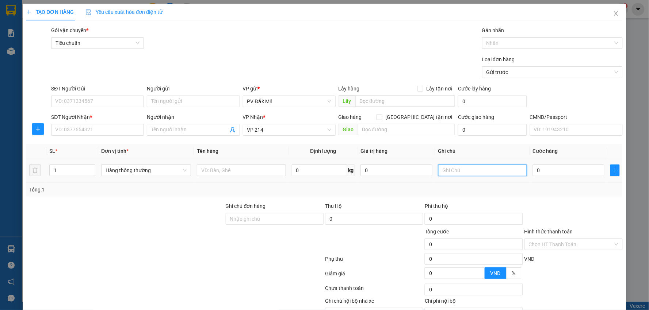
click at [461, 172] on input "text" at bounding box center [482, 171] width 89 height 12
type input "k"
click at [245, 167] on input "text" at bounding box center [241, 171] width 89 height 12
type input "mẫu"
click at [84, 130] on input "SĐT Người Nhận *" at bounding box center [97, 130] width 93 height 12
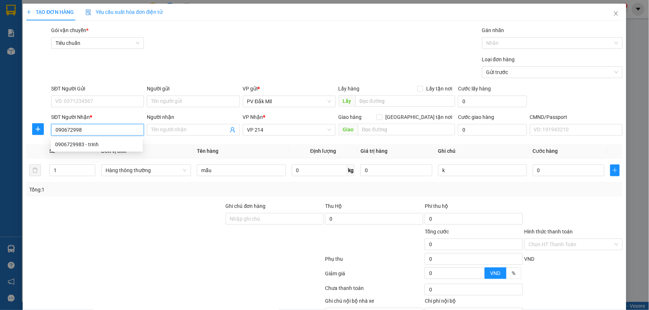
type input "0906729983"
drag, startPoint x: 70, startPoint y: 142, endPoint x: 92, endPoint y: 117, distance: 33.7
click at [70, 142] on div "0906729983 - trinh" at bounding box center [96, 145] width 83 height 8
type input "trinh"
type input "0906729983"
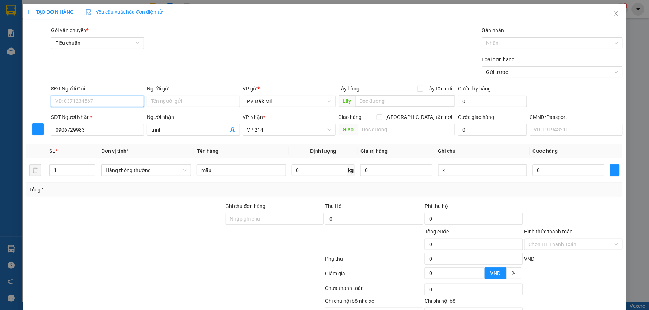
click at [94, 101] on input "SĐT Người Gửi" at bounding box center [97, 102] width 93 height 12
click at [99, 118] on div "0905057667 - phương" at bounding box center [96, 116] width 83 height 8
type input "0905057667"
type input "phương"
click at [558, 173] on input "0" at bounding box center [569, 171] width 72 height 12
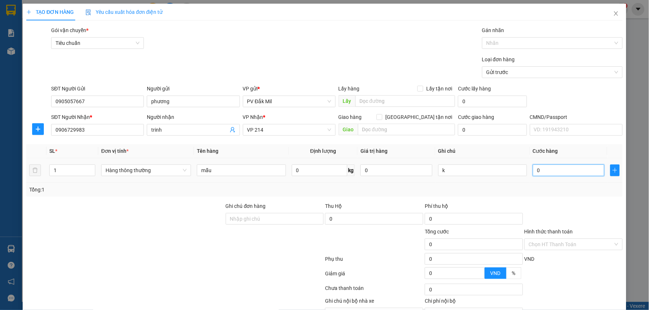
type input "3"
type input "30"
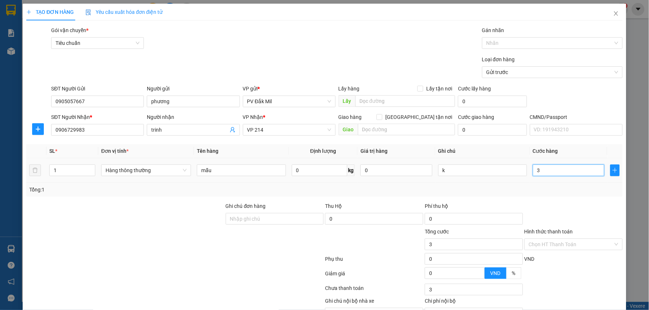
type input "30"
type input "300"
type input "3.000"
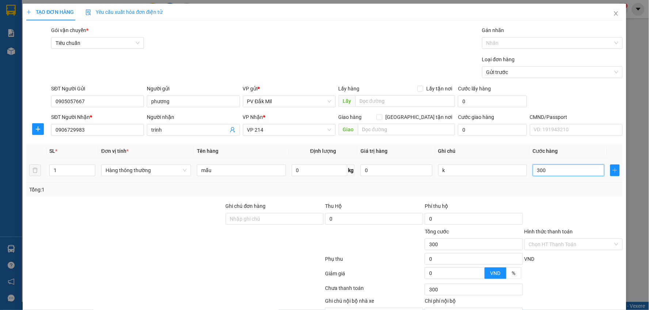
type input "3.000"
type input "30.000"
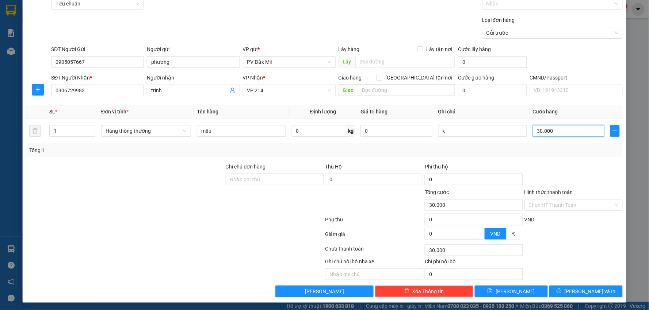
scroll to position [41, 0]
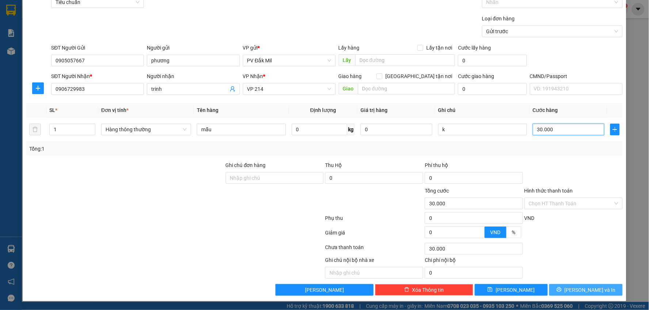
type input "30.000"
click at [581, 290] on span "Lưu và In" at bounding box center [589, 290] width 51 height 8
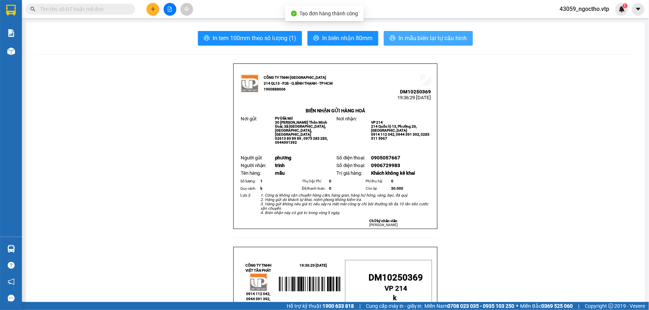
click at [422, 38] on span "In mẫu biên lai tự cấu hình" at bounding box center [432, 38] width 69 height 9
click at [415, 37] on span "In mẫu biên lai tự cấu hình" at bounding box center [432, 38] width 69 height 9
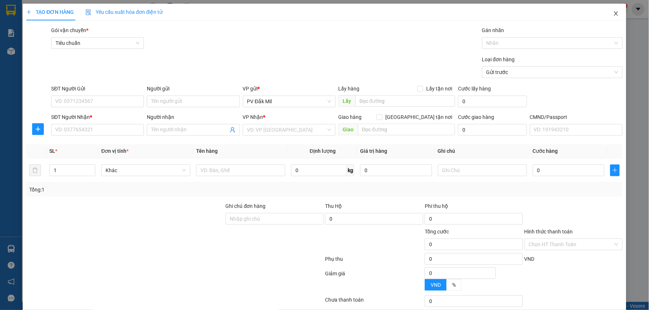
click at [613, 11] on icon "close" at bounding box center [616, 14] width 6 height 6
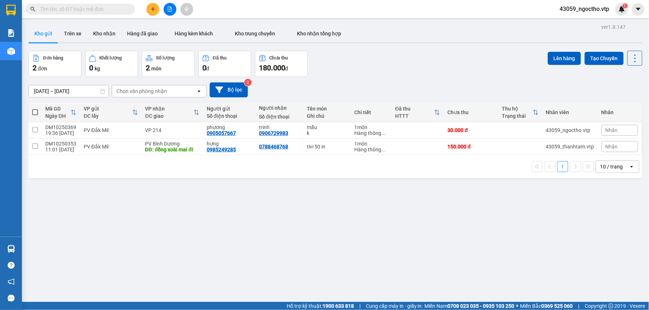
drag, startPoint x: 301, startPoint y: 245, endPoint x: 207, endPoint y: 209, distance: 101.2
click at [301, 245] on div "ver 1.8.147 Kho gửi Trên xe Kho nhận Hàng đã giao Hàng kèm khách Kho trung chuy…" at bounding box center [336, 177] width 620 height 310
click at [35, 134] on td at bounding box center [34, 130] width 13 height 16
checkbox input "true"
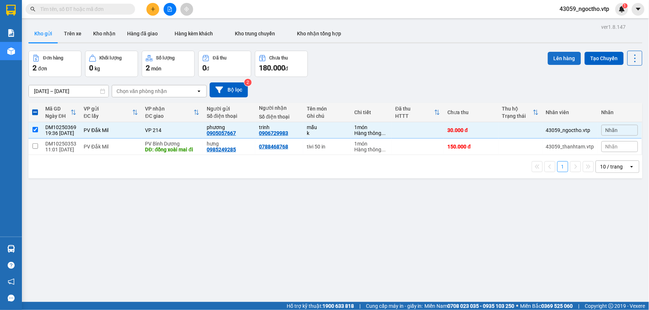
click at [558, 60] on button "Lên hàng" at bounding box center [564, 58] width 33 height 13
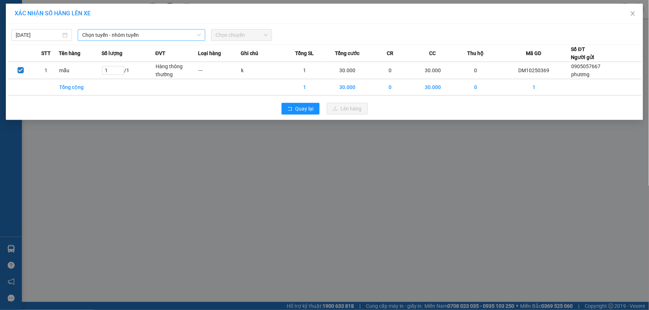
click at [98, 38] on span "Chọn tuyến - nhóm tuyến" at bounding box center [141, 35] width 119 height 11
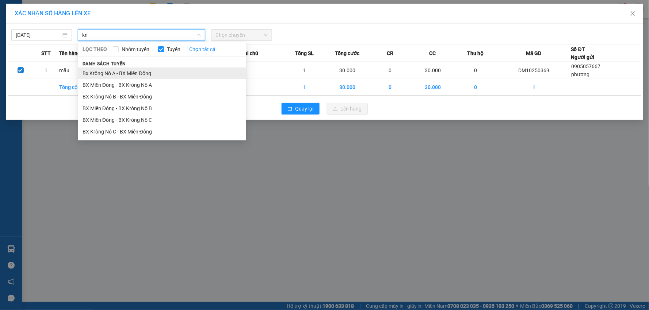
type input "k"
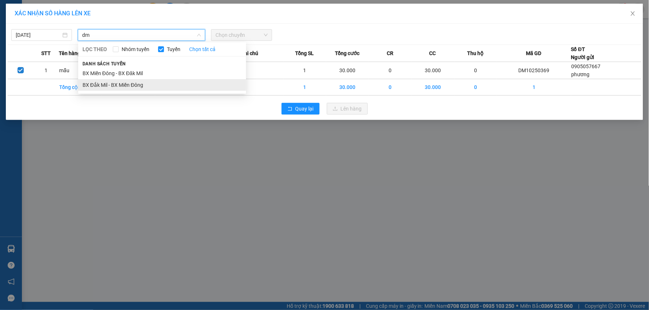
type input "dm"
click at [141, 86] on li "BX Đắk Mil - BX Miền Đông" at bounding box center [162, 85] width 168 height 12
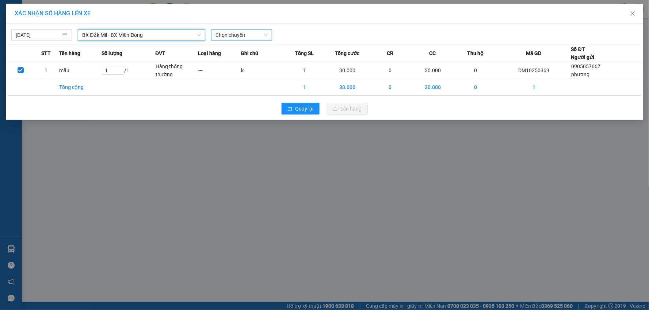
click at [237, 34] on span "Chọn chuyến" at bounding box center [241, 35] width 52 height 11
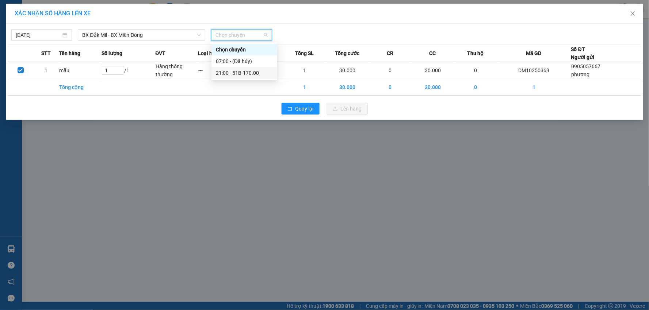
click at [250, 73] on div "21:00 - 51B-170.00" at bounding box center [244, 73] width 57 height 8
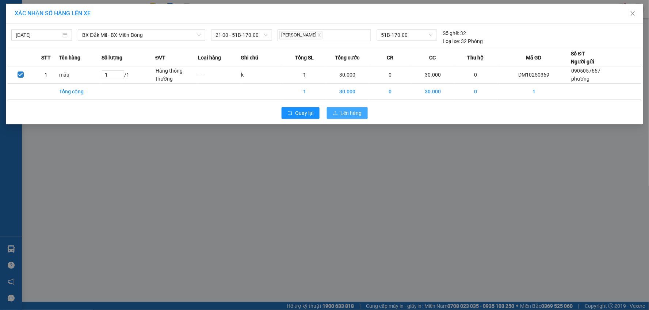
click at [345, 112] on span "Lên hàng" at bounding box center [351, 113] width 21 height 8
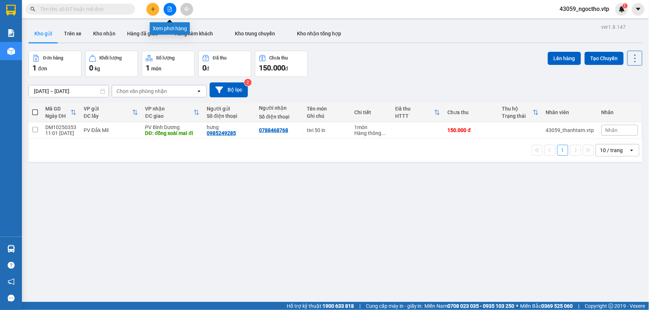
click at [173, 10] on button at bounding box center [170, 9] width 13 height 13
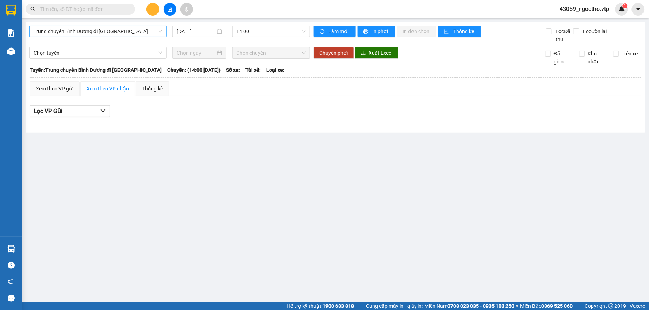
click at [109, 33] on span "Trung chuyển Bình Dương đi BXMĐ" at bounding box center [98, 31] width 129 height 11
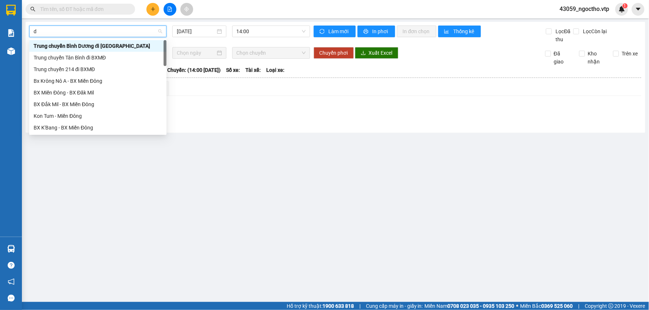
type input "dm"
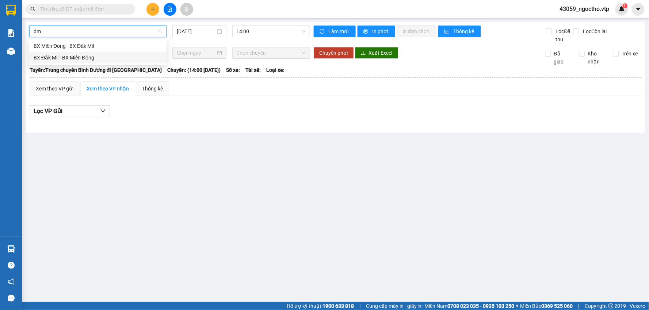
click at [99, 60] on div "BX Đắk Mil - BX Miền Đông" at bounding box center [98, 58] width 129 height 8
type input "14/10/2025"
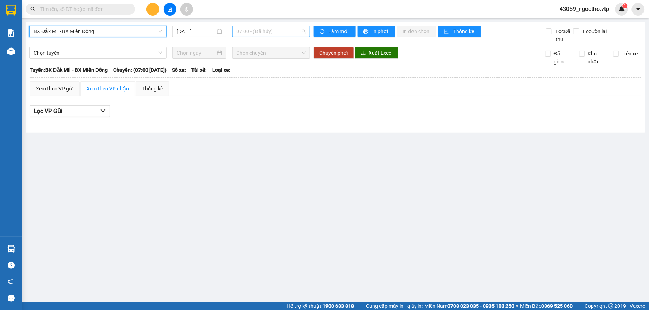
click at [277, 34] on span "07:00 - (Đã hủy)" at bounding box center [271, 31] width 69 height 11
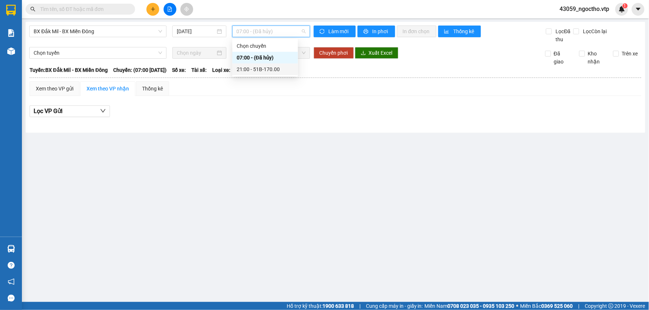
click at [266, 68] on div "21:00 - 51B-170.00" at bounding box center [265, 69] width 57 height 8
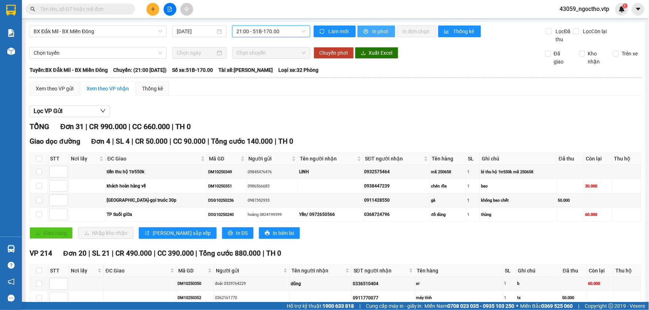
click at [378, 33] on span "In phơi" at bounding box center [380, 31] width 17 height 8
click at [373, 30] on span "In phơi" at bounding box center [380, 31] width 17 height 8
click at [86, 12] on input "text" at bounding box center [83, 9] width 86 height 8
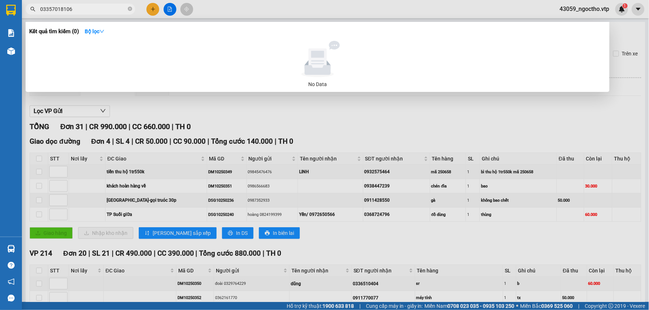
type input "03357018106"
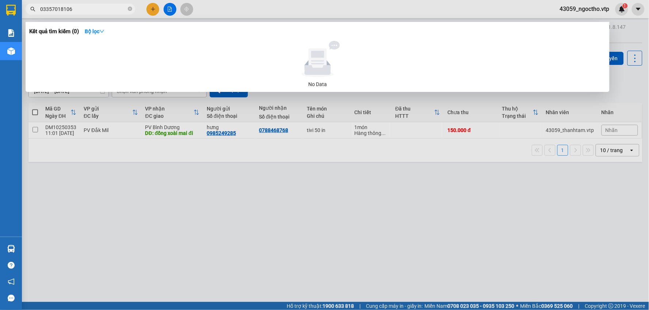
click at [645, 125] on div at bounding box center [324, 155] width 649 height 310
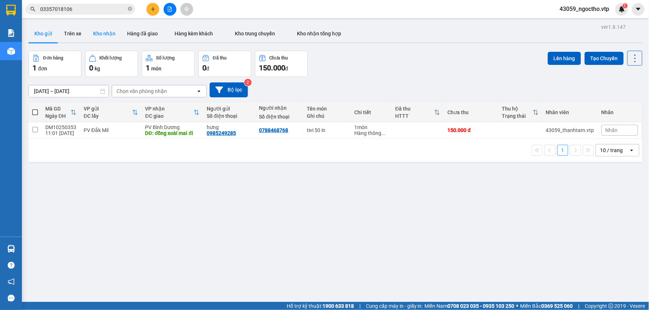
click at [103, 31] on button "Kho nhận" at bounding box center [104, 34] width 34 height 18
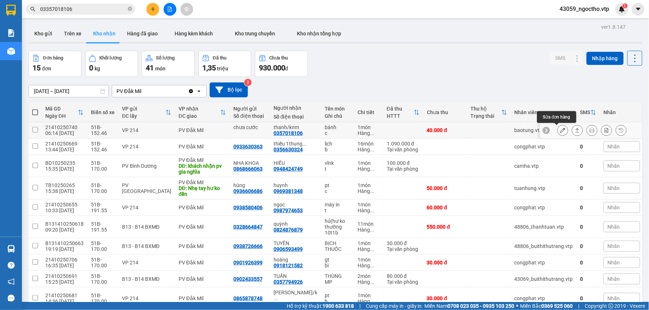
click at [560, 131] on icon at bounding box center [562, 130] width 5 height 5
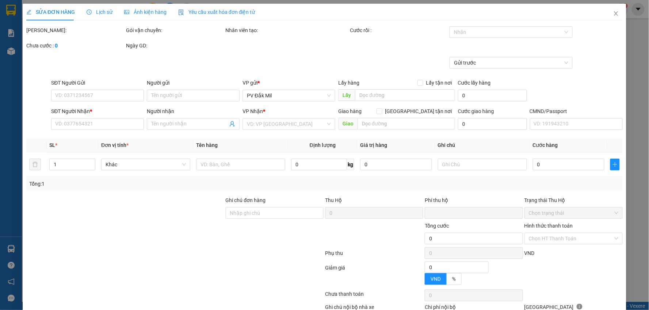
type input "chưa cước"
type input "0357018106"
type input "thanh/knm"
type input "0"
type input "40.000"
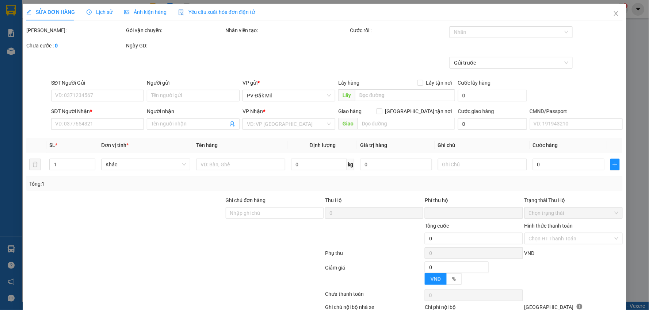
type input "40.000"
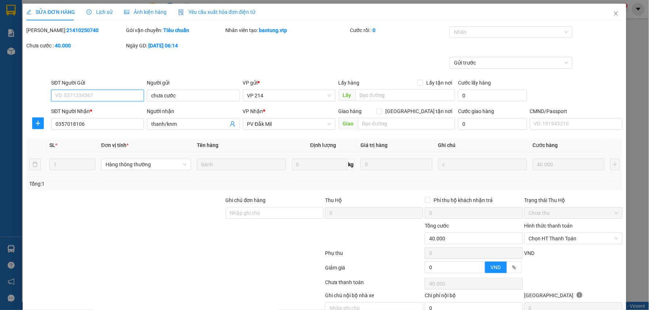
type input "2.000"
click at [181, 128] on input "thanh/knm" at bounding box center [189, 124] width 77 height 8
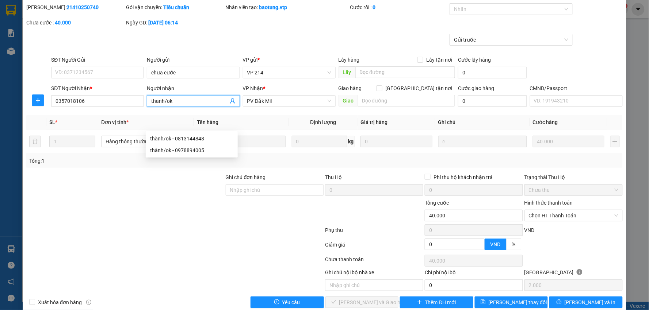
scroll to position [35, 0]
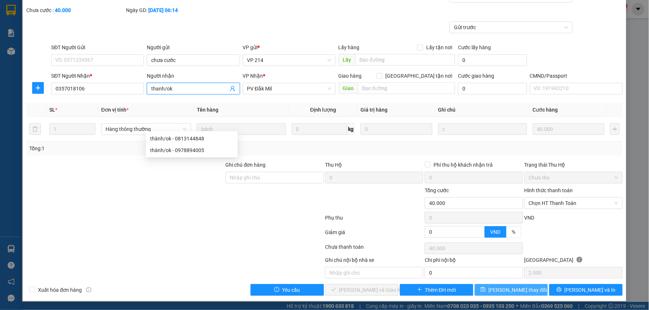
type input "thanh/ok"
click at [485, 289] on icon "save" at bounding box center [482, 290] width 5 height 5
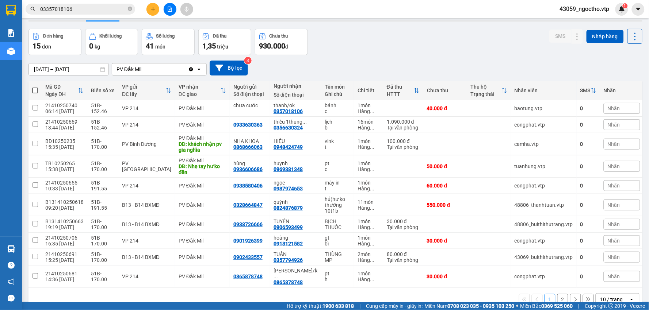
scroll to position [34, 0]
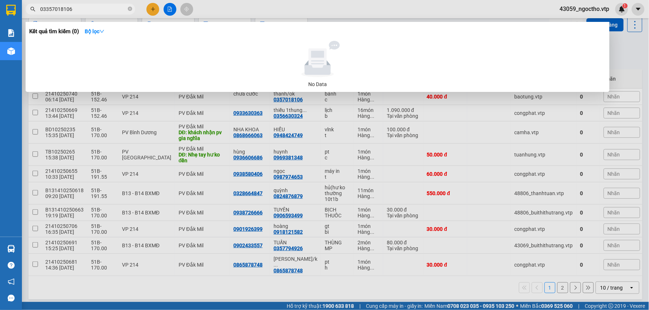
click at [84, 7] on input "03357018106" at bounding box center [83, 9] width 86 height 8
drag, startPoint x: 84, startPoint y: 7, endPoint x: 0, endPoint y: 22, distance: 85.6
click at [0, 22] on section "Kết quả tìm kiếm ( 0 ) Bộ lọc No Data 03357018106 43059_ngoctho.vtp 1 Báo cáo B…" at bounding box center [324, 155] width 649 height 310
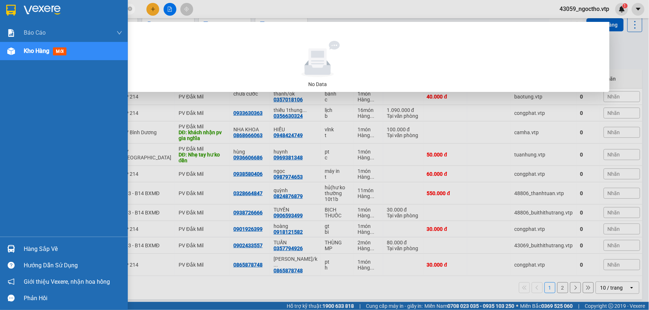
paste input "88177083"
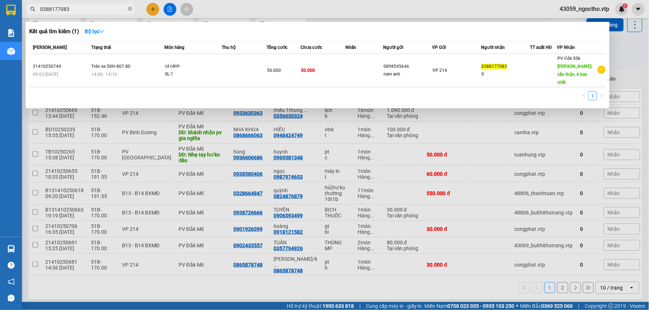
type input "0388177083"
click at [626, 59] on div at bounding box center [324, 155] width 649 height 310
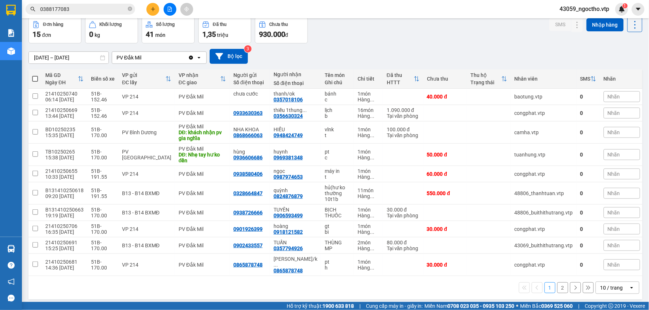
scroll to position [0, 0]
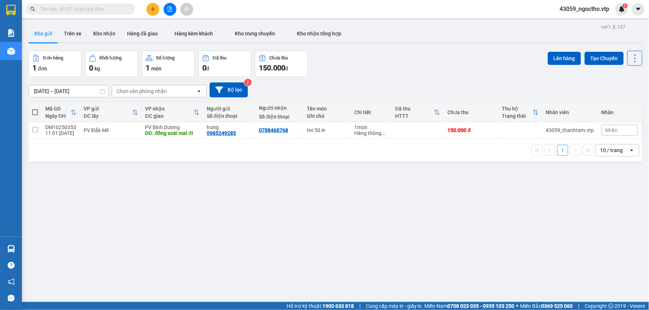
click at [119, 11] on input "text" at bounding box center [83, 9] width 86 height 8
click at [590, 8] on span "43059_ngoctho.vtp" at bounding box center [584, 8] width 61 height 9
click at [575, 22] on span "Đăng xuất" at bounding box center [588, 23] width 46 height 8
click at [279, 229] on div "ver 1.8.147 Kho gửi Trên xe Kho nhận Hàng đã giao Hàng kèm khách Kho trung chuy…" at bounding box center [336, 177] width 620 height 310
click at [74, 11] on input "text" at bounding box center [83, 9] width 86 height 8
